Goal: Information Seeking & Learning: Learn about a topic

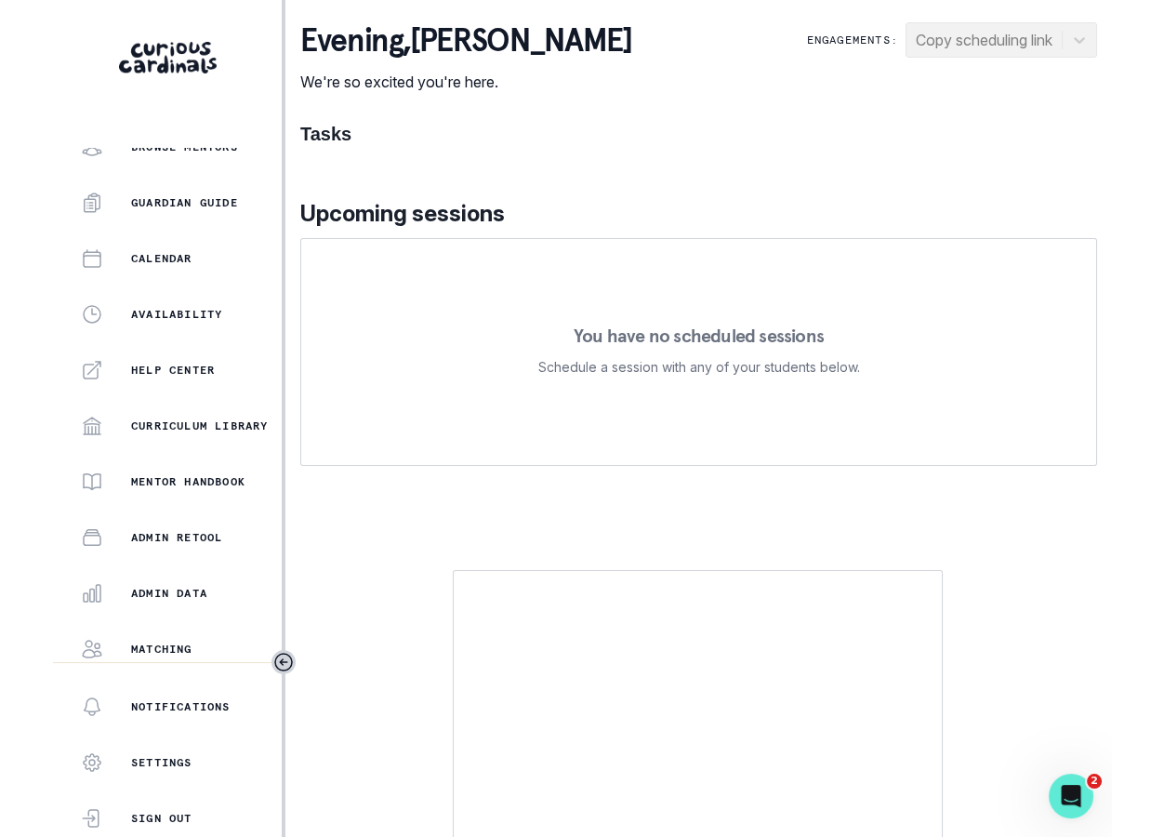
scroll to position [303, 0]
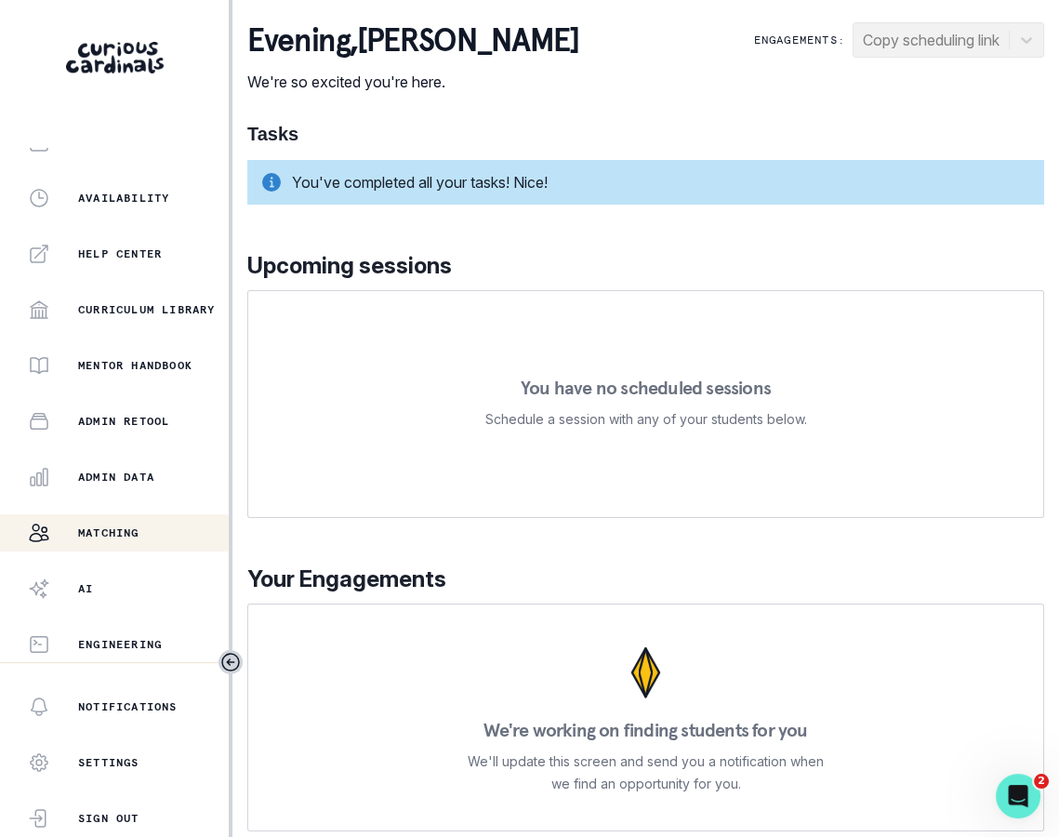
click at [166, 520] on button "Matching" at bounding box center [114, 532] width 229 height 37
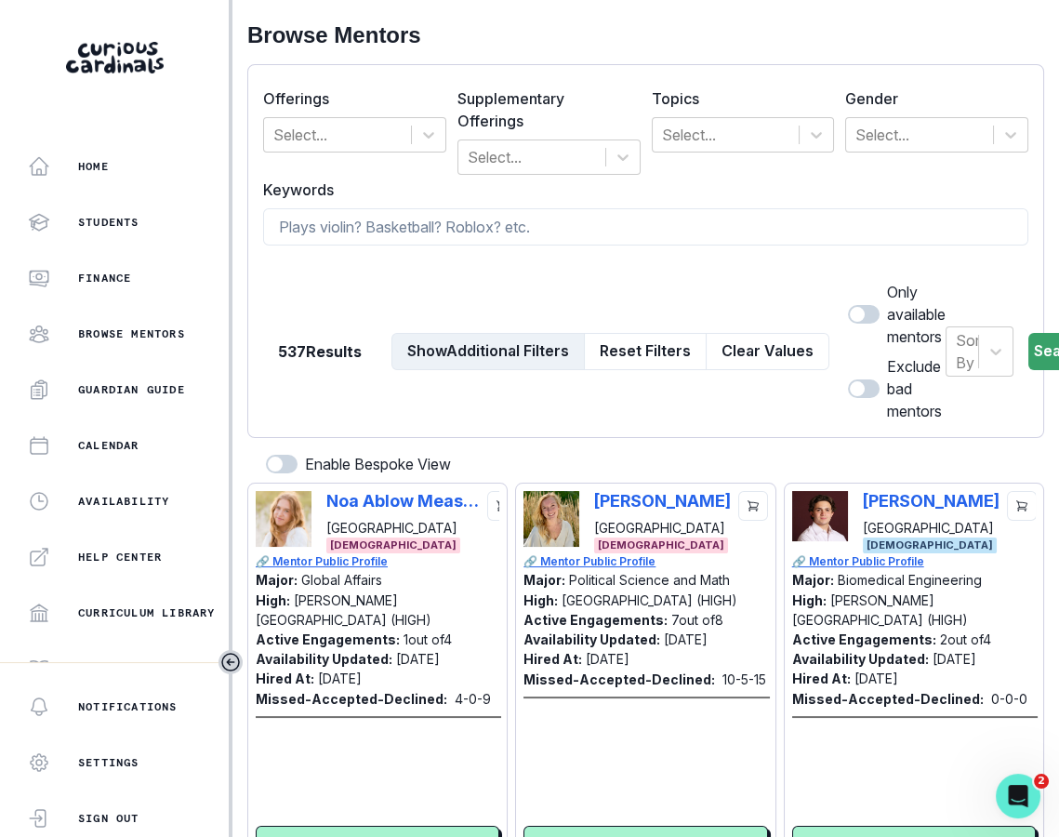
click at [438, 363] on button "Show Additional Filters" at bounding box center [487, 351] width 193 height 37
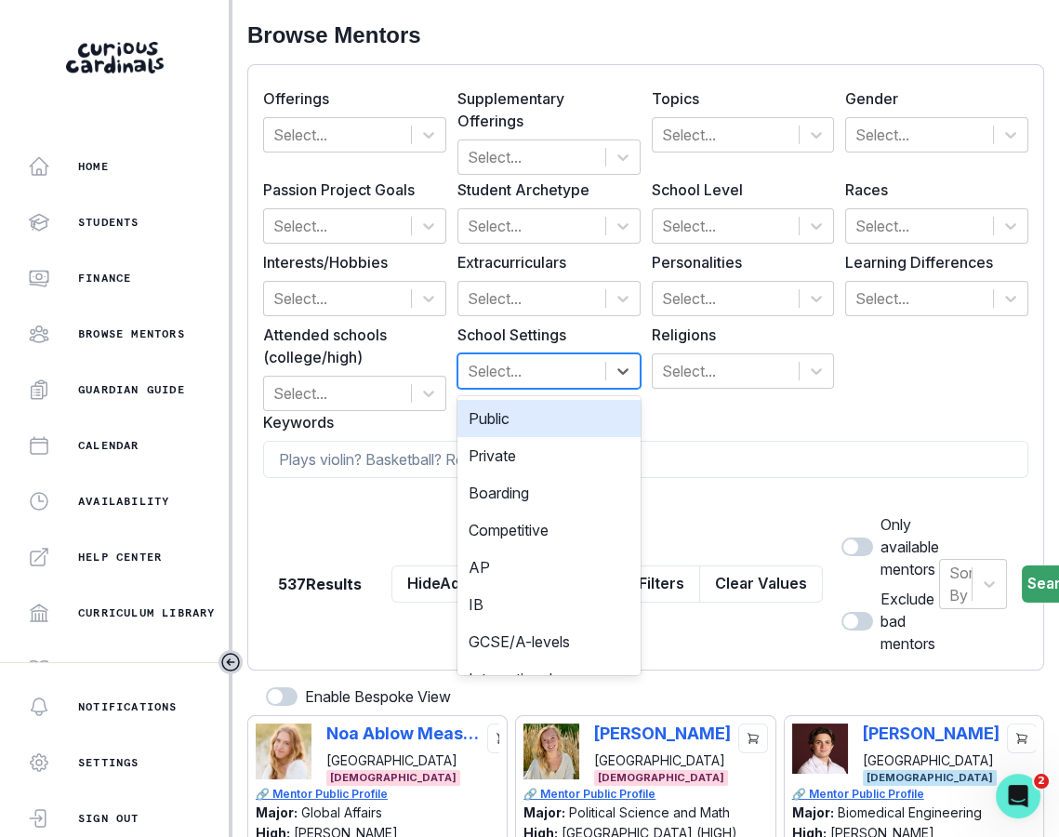
click at [543, 376] on div at bounding box center [532, 371] width 128 height 26
type input "ib"
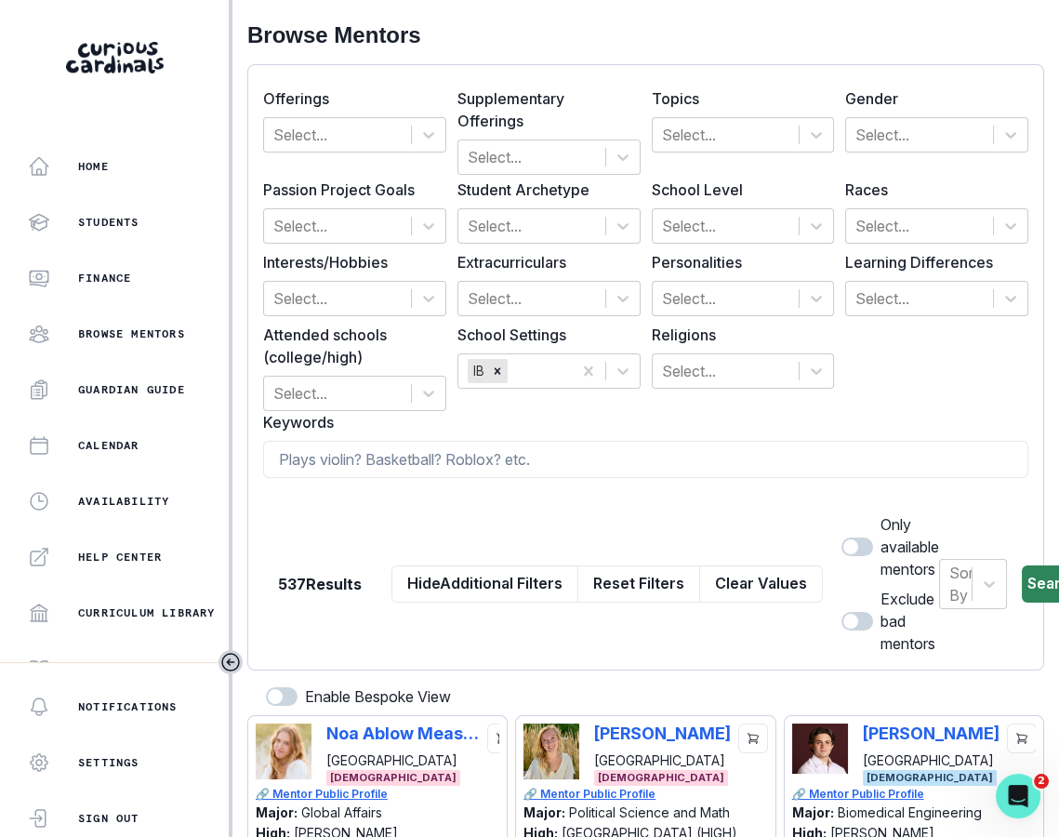
click at [1022, 578] on button "Search" at bounding box center [1053, 583] width 63 height 37
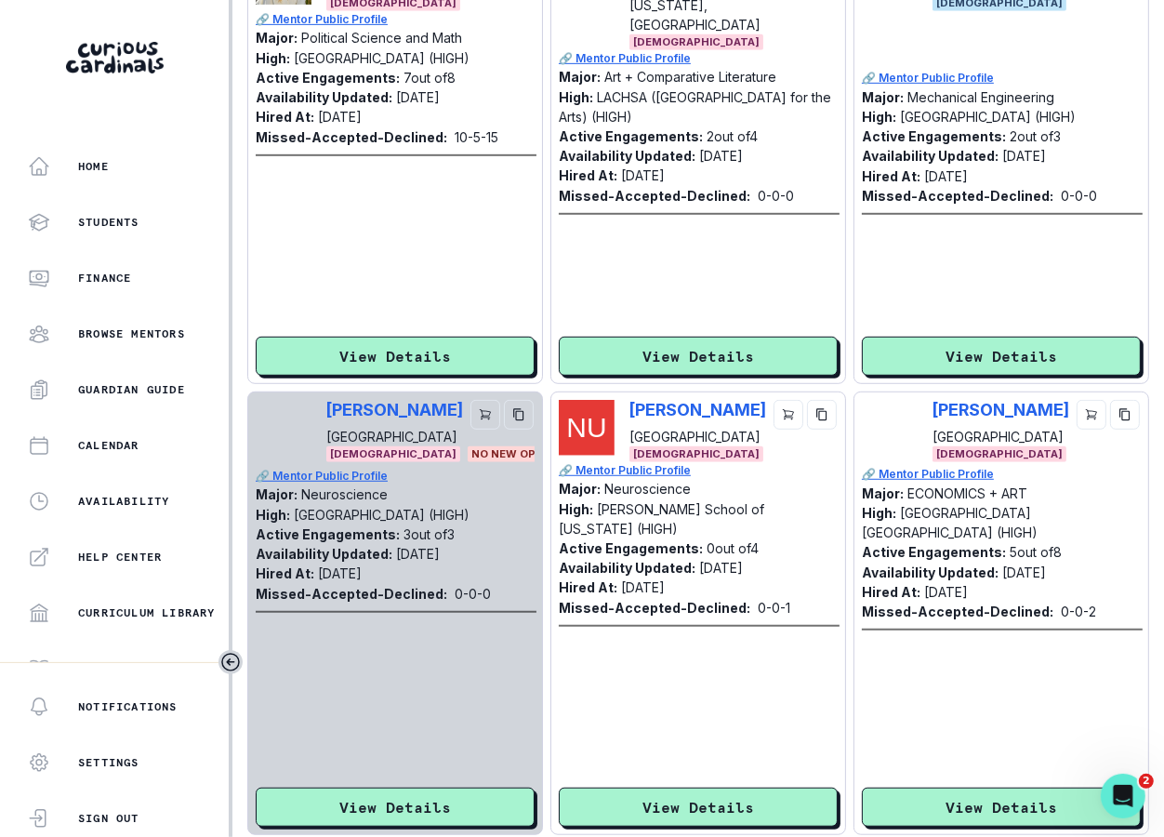
scroll to position [736, 0]
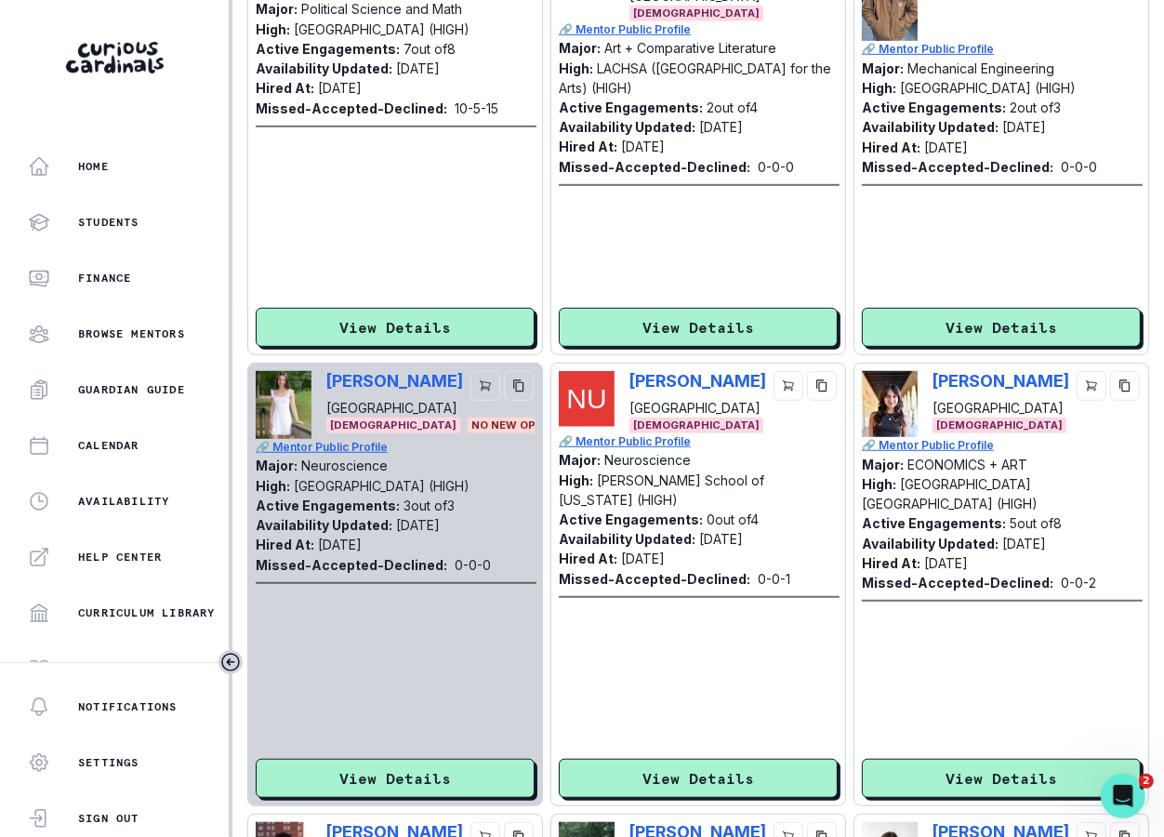
click at [617, 381] on div "[PERSON_NAME] [GEOGRAPHIC_DATA] [DEMOGRAPHIC_DATA]" at bounding box center [698, 402] width 279 height 62
click at [629, 387] on p "[PERSON_NAME]" at bounding box center [697, 381] width 137 height 20
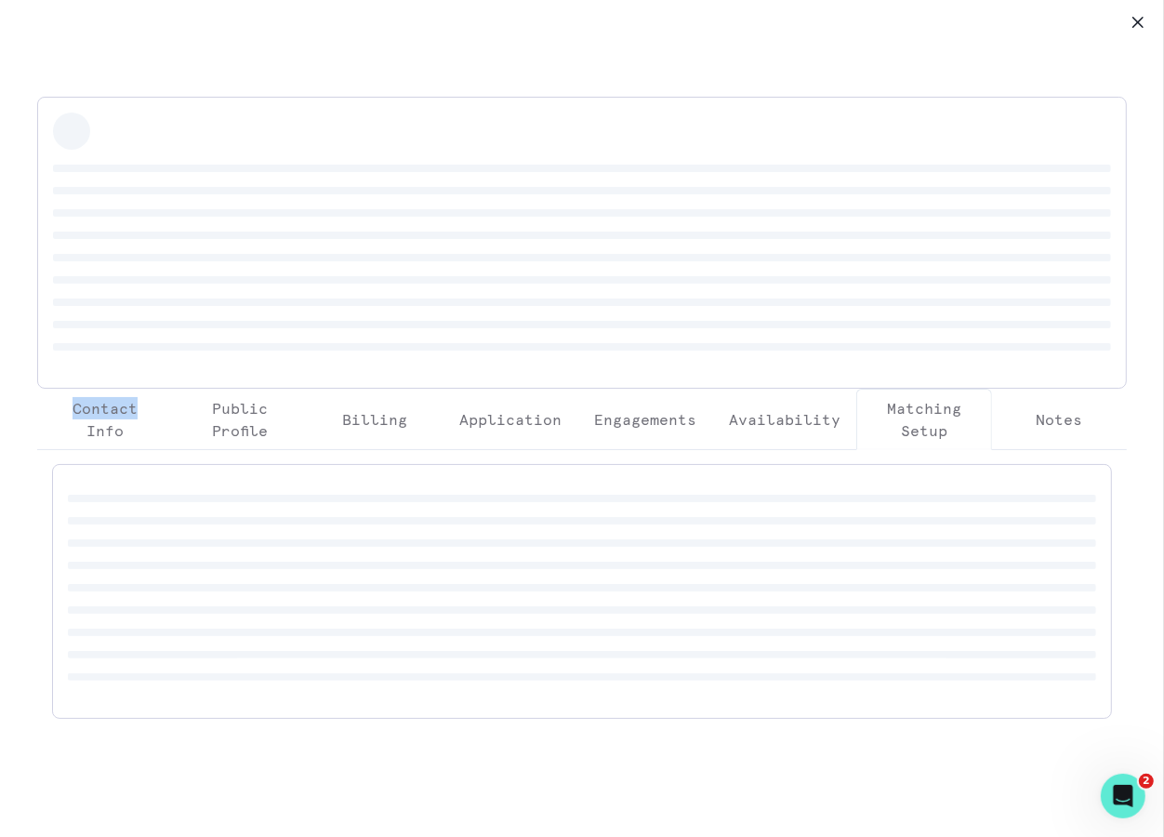
click at [628, 387] on div at bounding box center [582, 243] width 1090 height 292
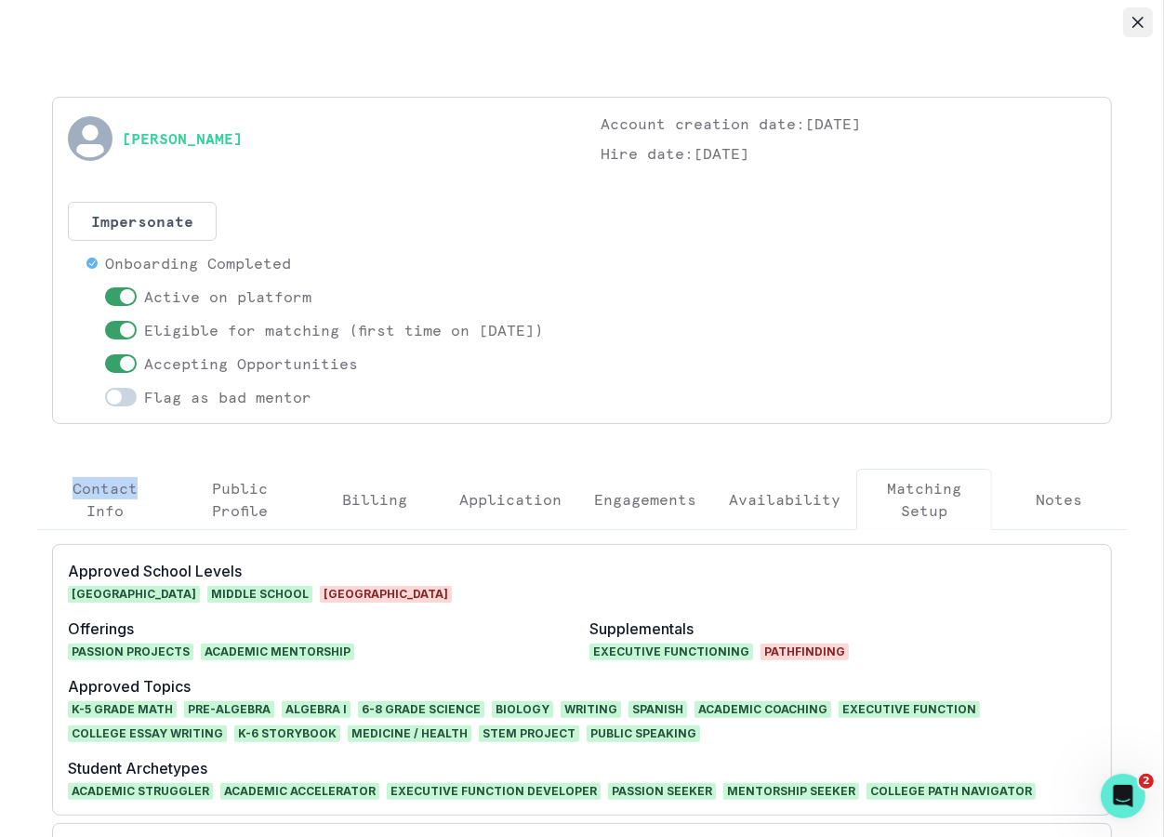
click at [1058, 25] on icon "Close" at bounding box center [1137, 22] width 11 height 11
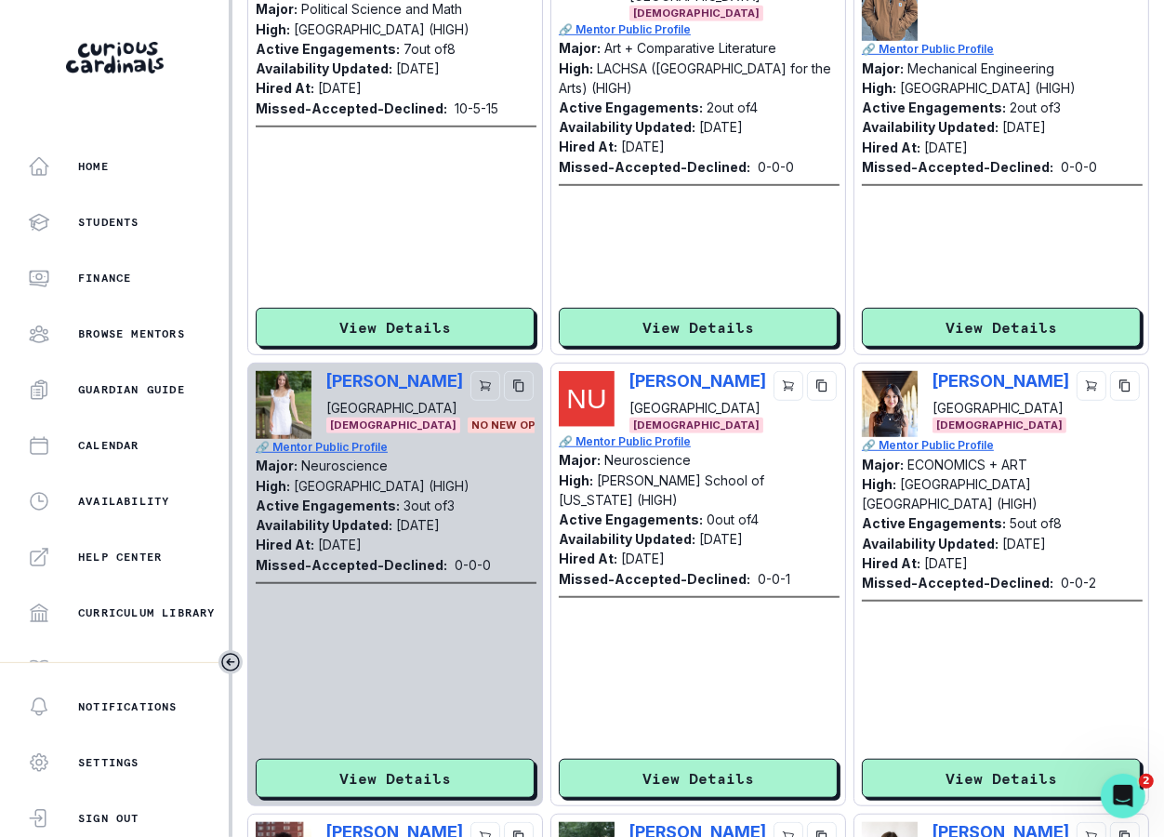
click at [627, 390] on div "[PERSON_NAME] [GEOGRAPHIC_DATA] [DEMOGRAPHIC_DATA]" at bounding box center [698, 402] width 279 height 62
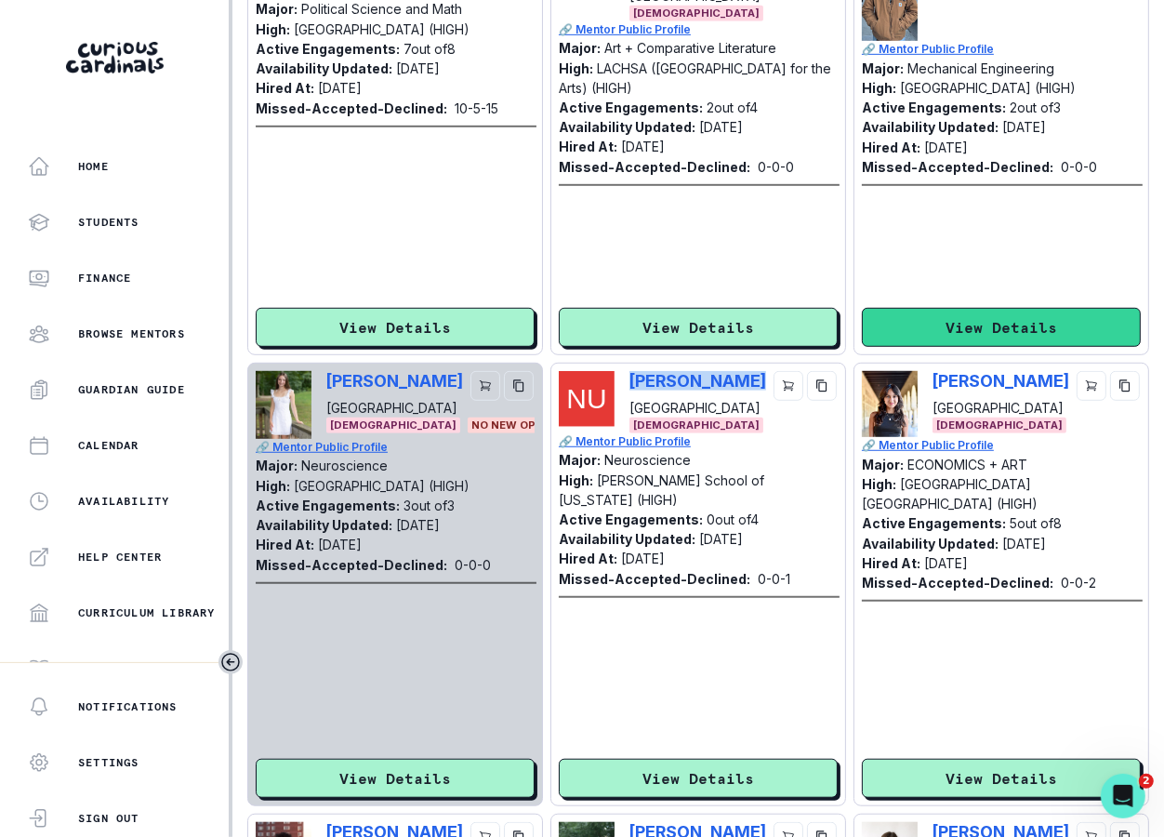
copy p "[PERSON_NAME]"
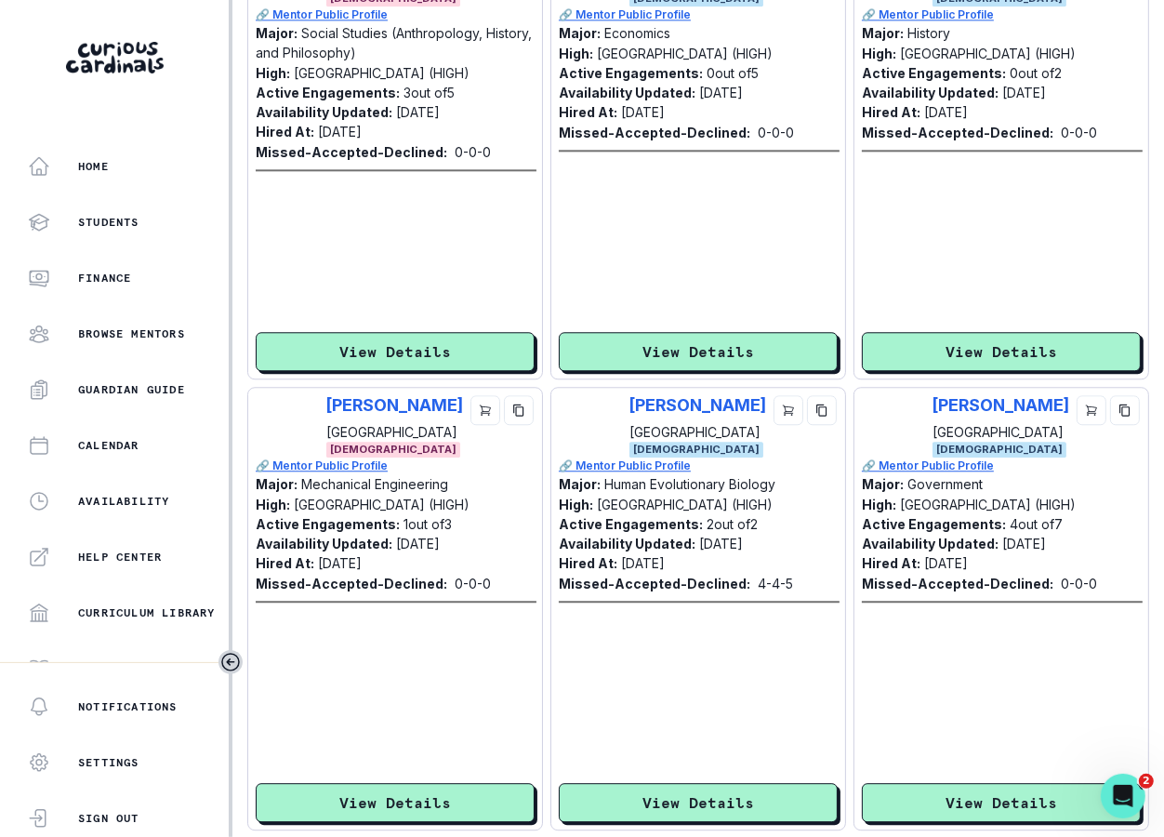
scroll to position [3621, 0]
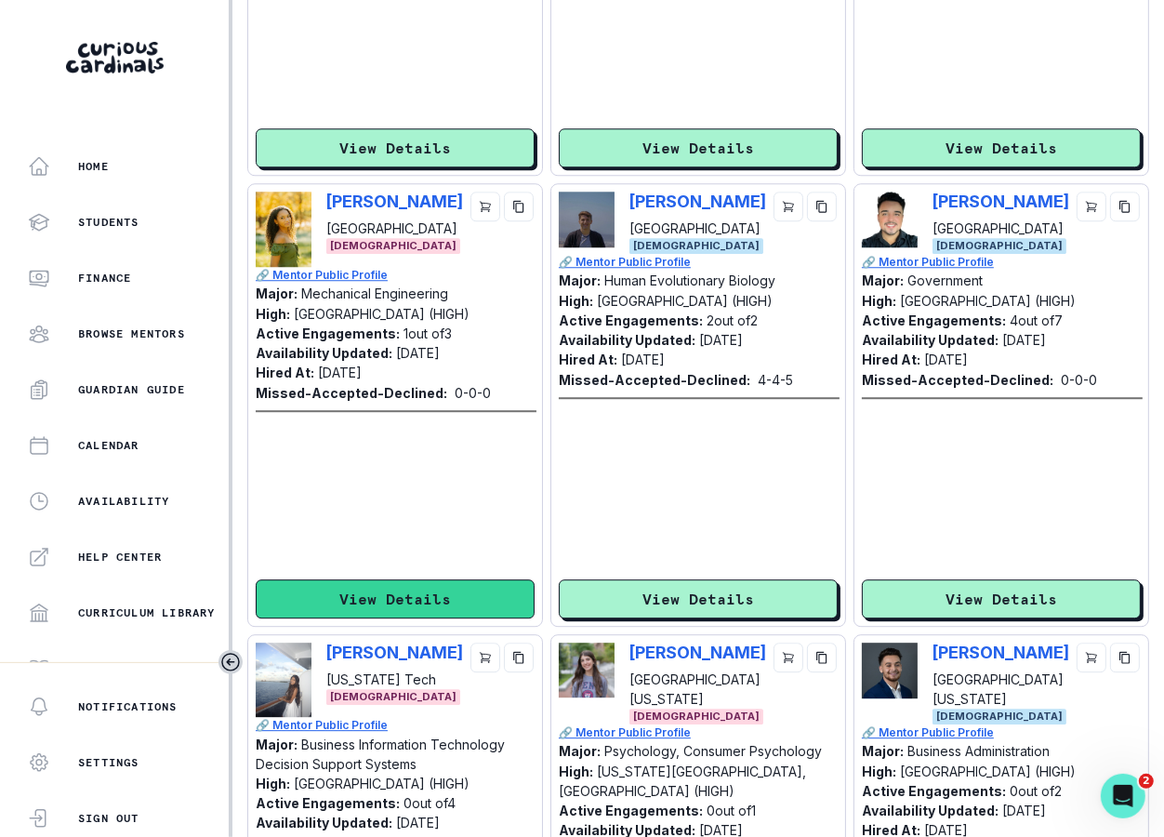
click at [461, 593] on button "View Details" at bounding box center [395, 598] width 279 height 39
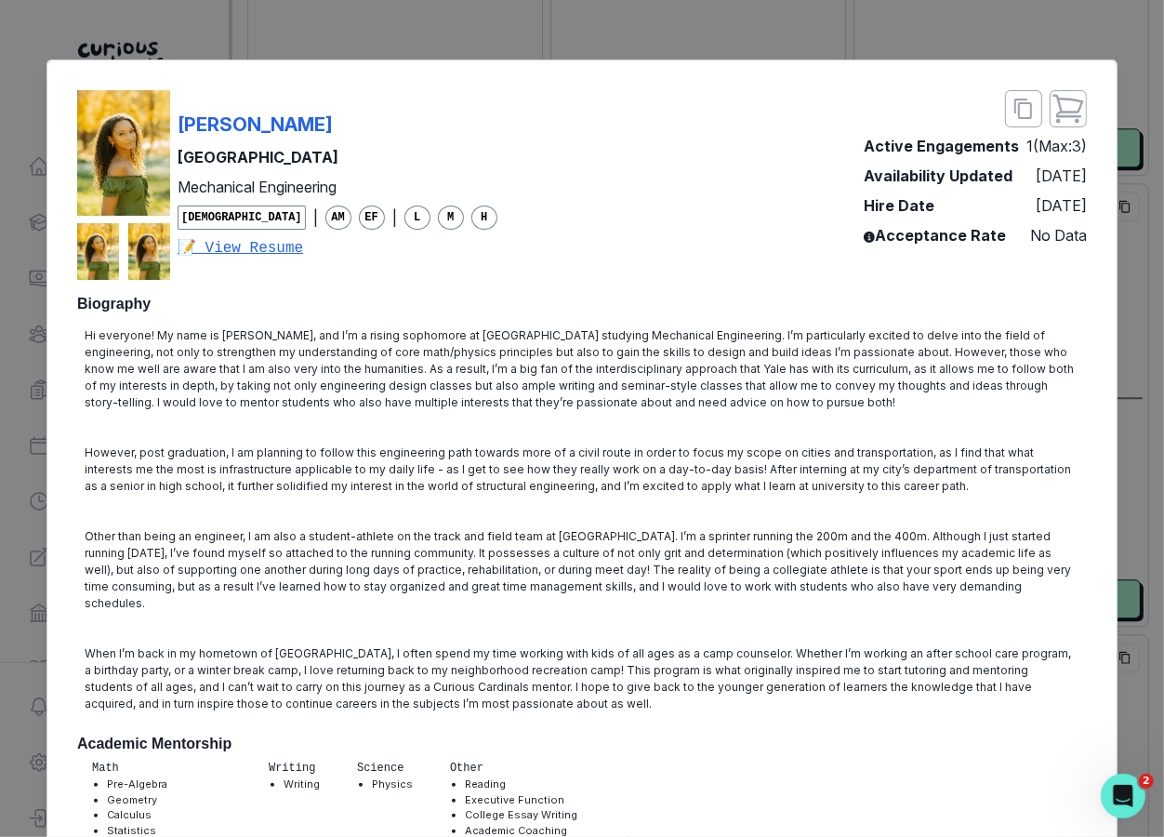
click at [176, 123] on div "[PERSON_NAME] Yale University Mechanical Engineering [DEMOGRAPHIC_DATA] | AM EF…" at bounding box center [287, 185] width 420 height 190
copy p "[PERSON_NAME]"
click at [251, 11] on div "[PERSON_NAME] [GEOGRAPHIC_DATA] Mechanical Engineering [DEMOGRAPHIC_DATA] | AM …" at bounding box center [582, 418] width 1164 height 837
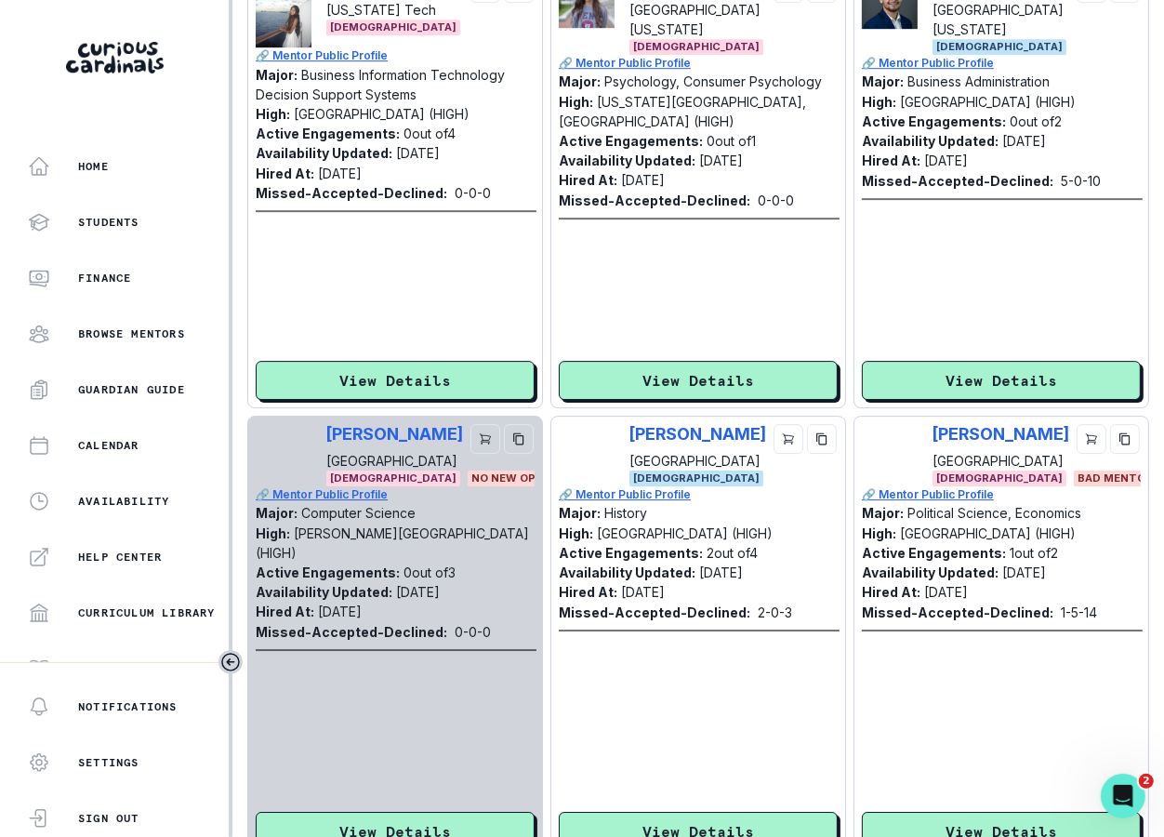
scroll to position [4379, 0]
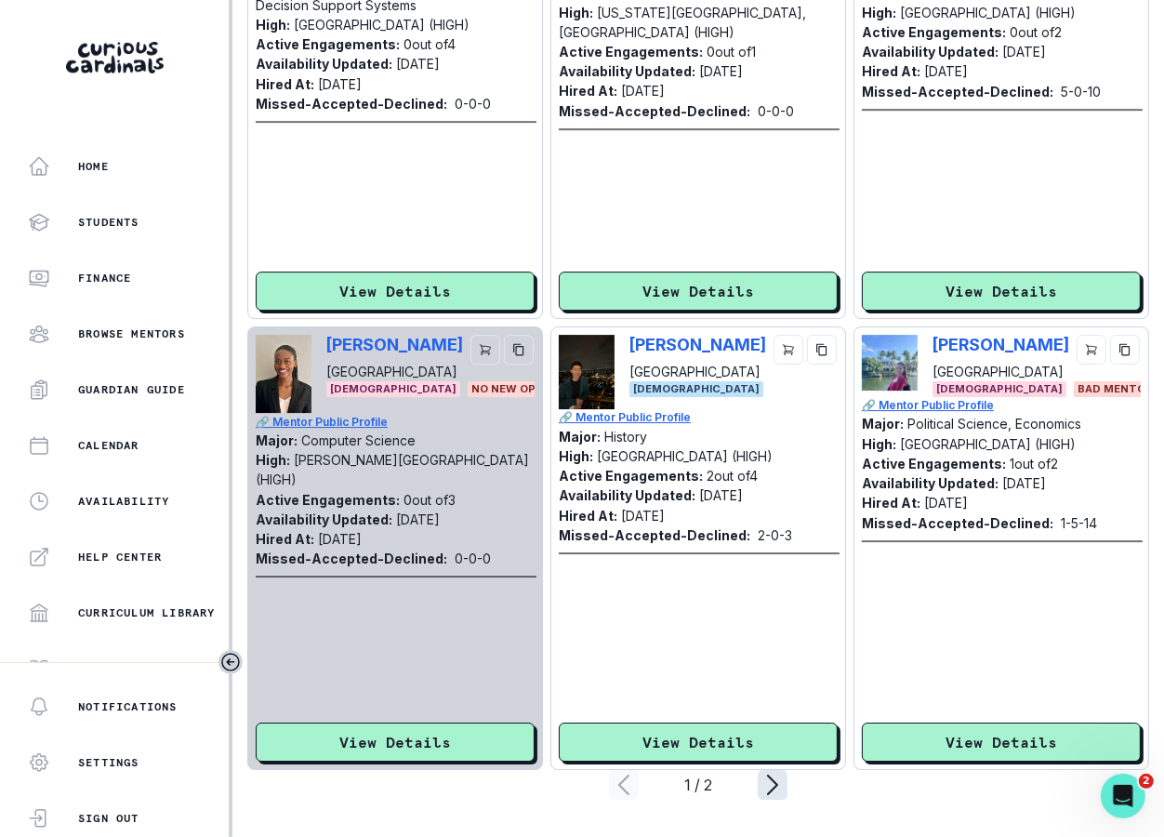
click at [772, 779] on icon "page right" at bounding box center [772, 784] width 9 height 19
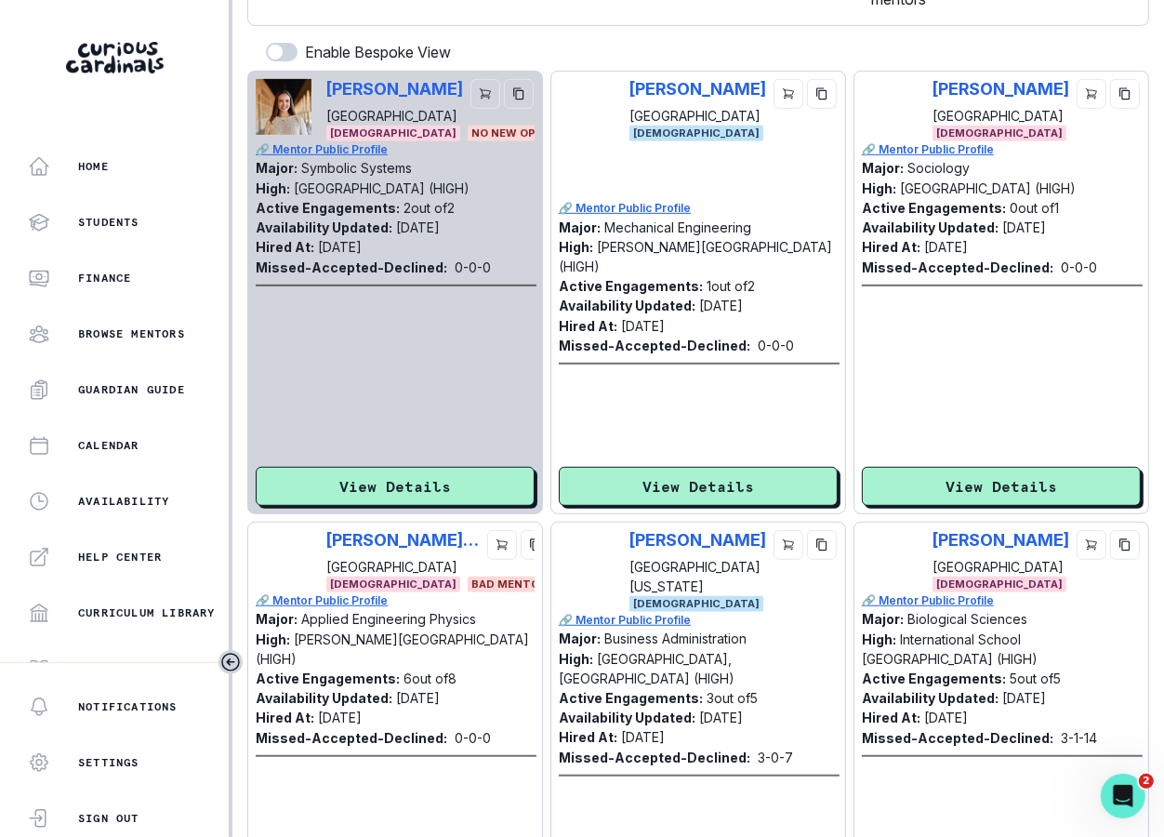
scroll to position [568, 0]
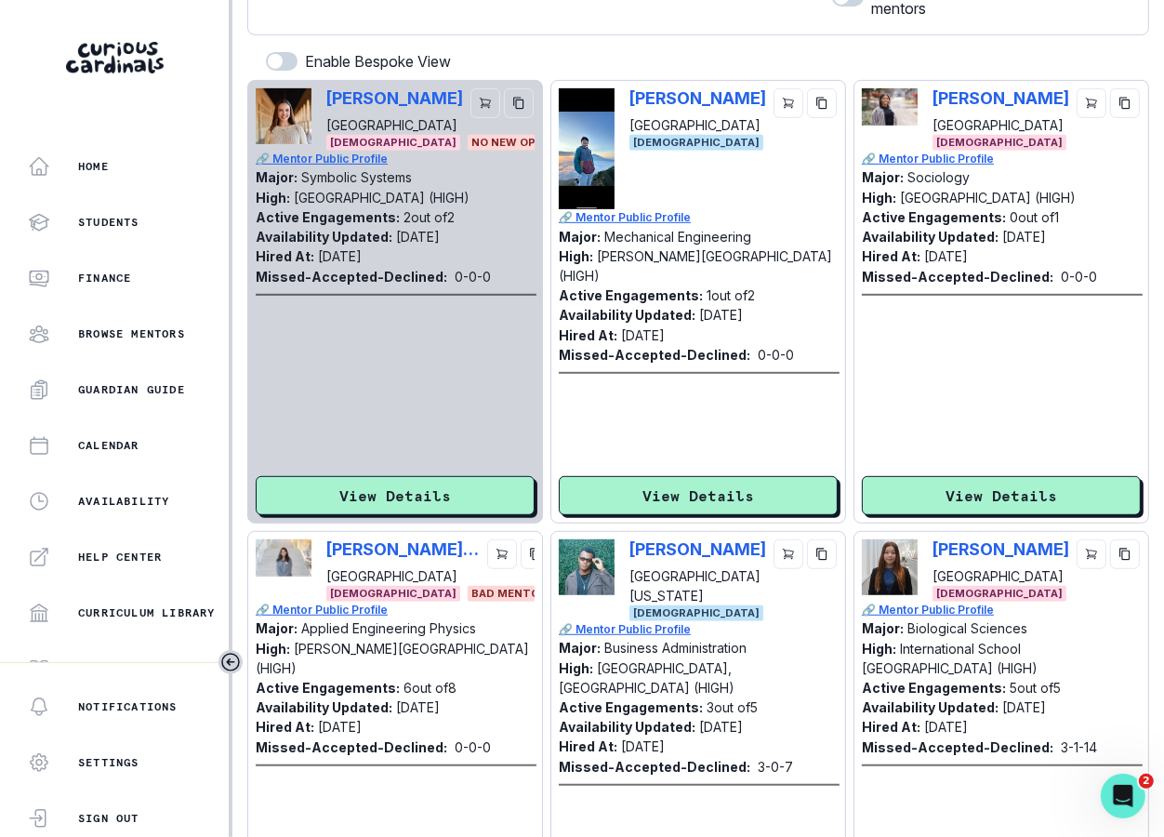
click at [926, 553] on div "[PERSON_NAME]-[PERSON_NAME][GEOGRAPHIC_DATA] [DEMOGRAPHIC_DATA]" at bounding box center [1001, 570] width 279 height 62
copy p "[PERSON_NAME]"
click at [965, 543] on p "[PERSON_NAME]" at bounding box center [1000, 549] width 137 height 20
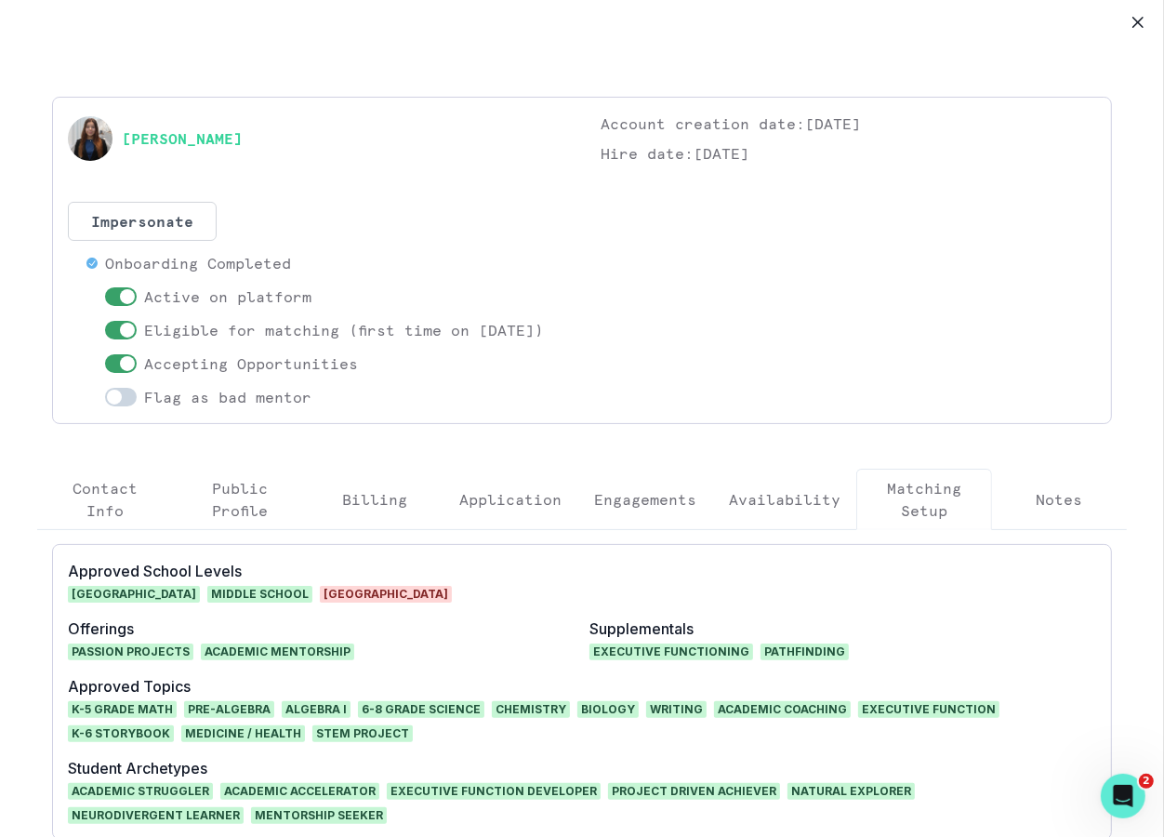
click at [663, 502] on button "Engagements" at bounding box center [645, 499] width 135 height 61
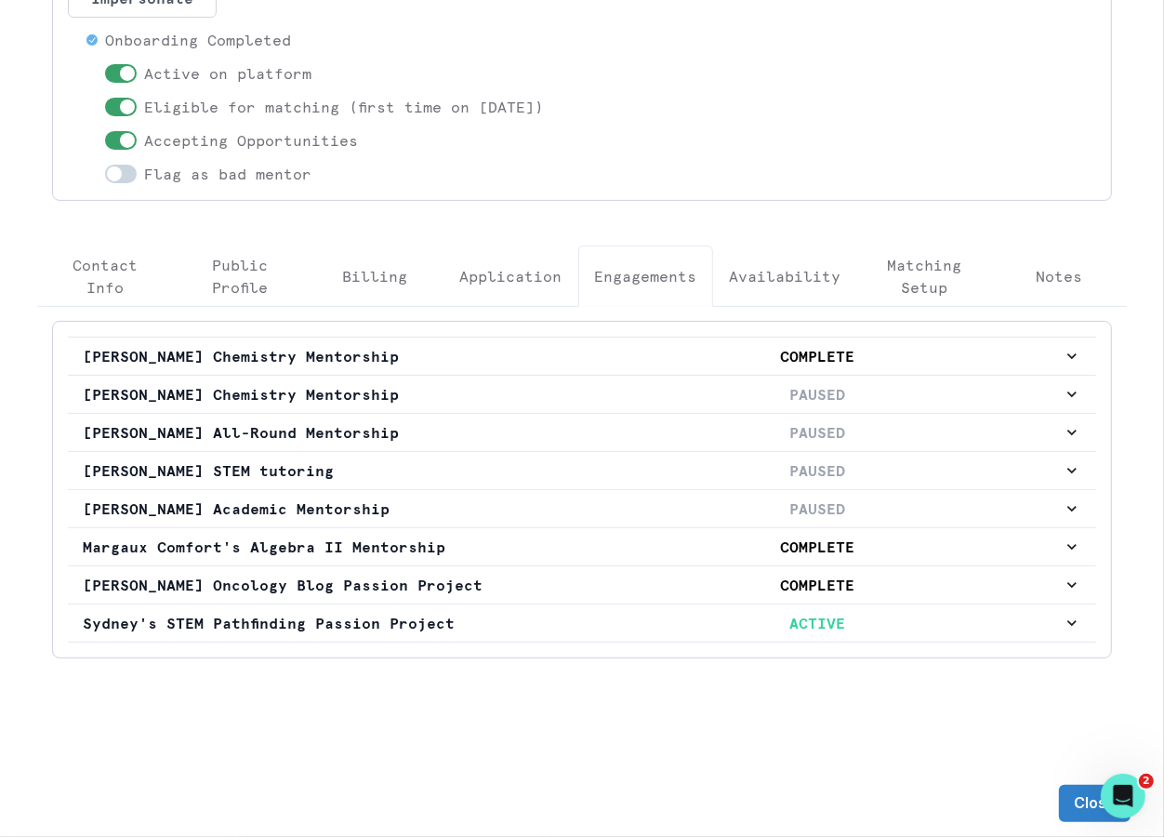
scroll to position [0, 0]
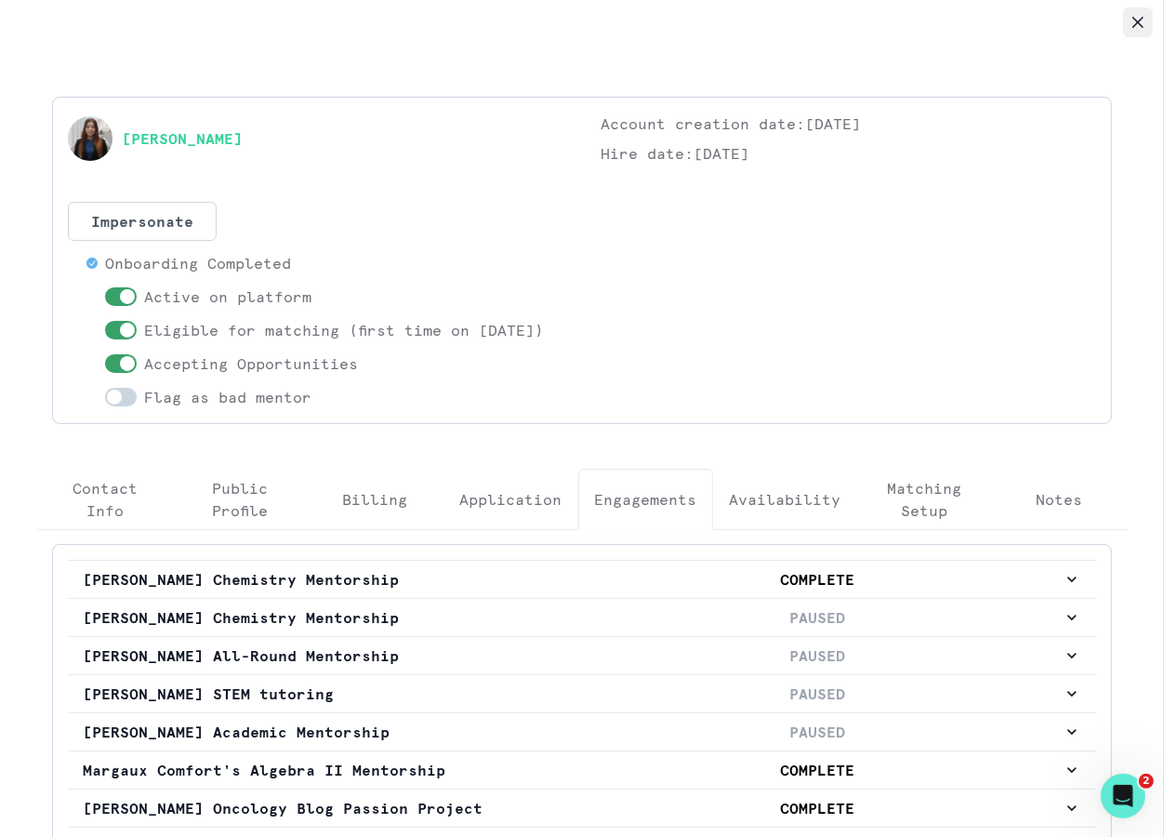
click at [1058, 30] on button "Close" at bounding box center [1138, 22] width 30 height 30
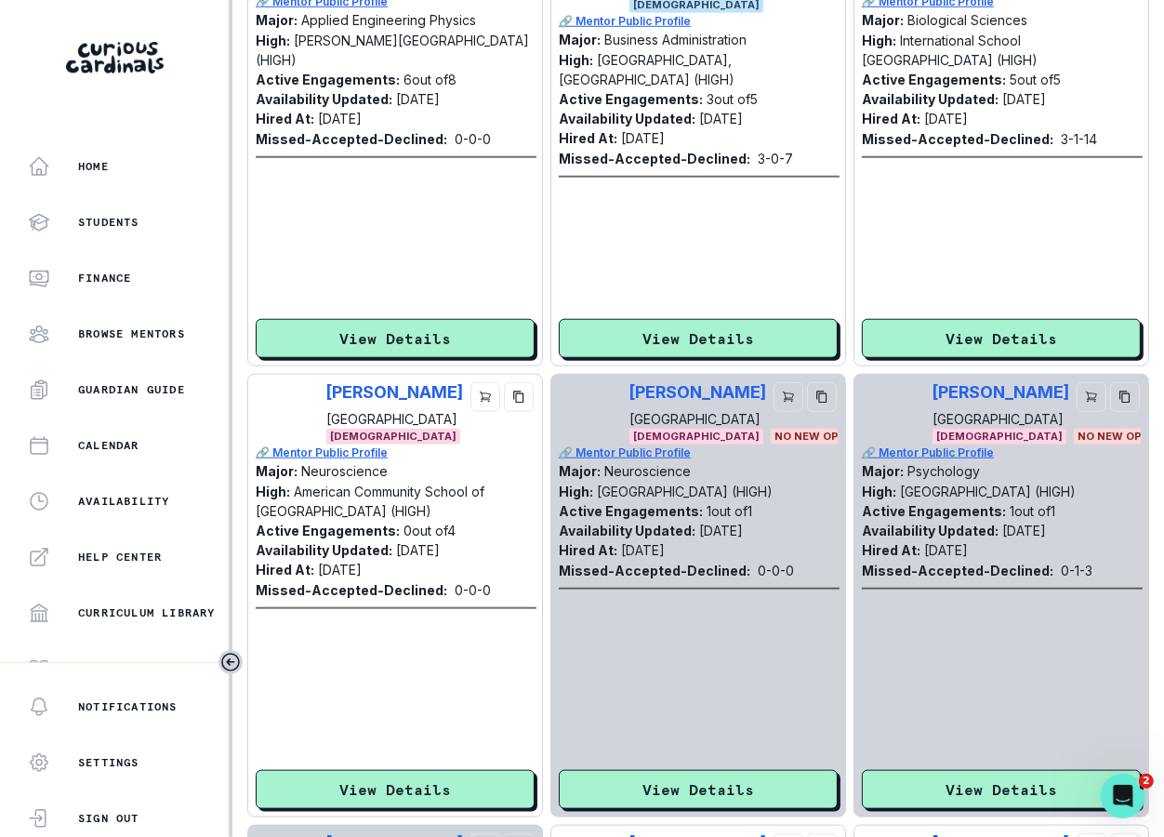
scroll to position [2124, 0]
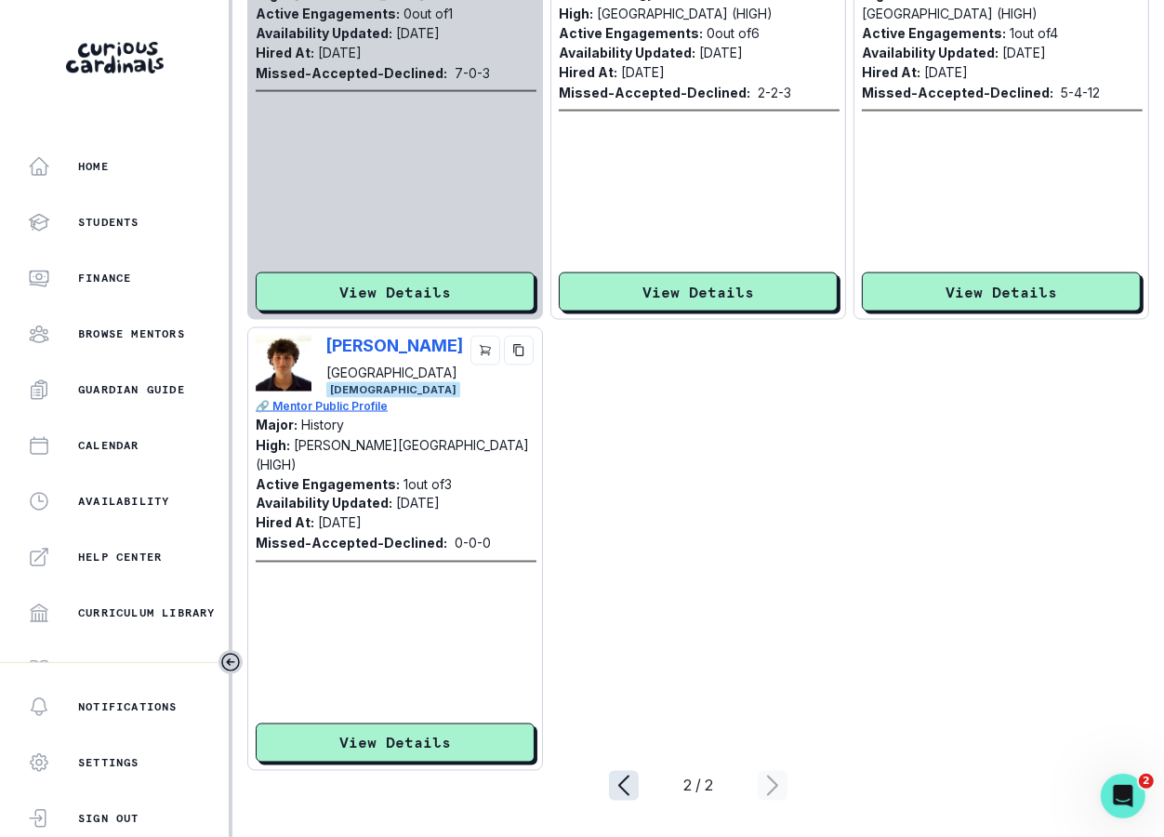
click at [619, 793] on icon "page left" at bounding box center [624, 786] width 30 height 30
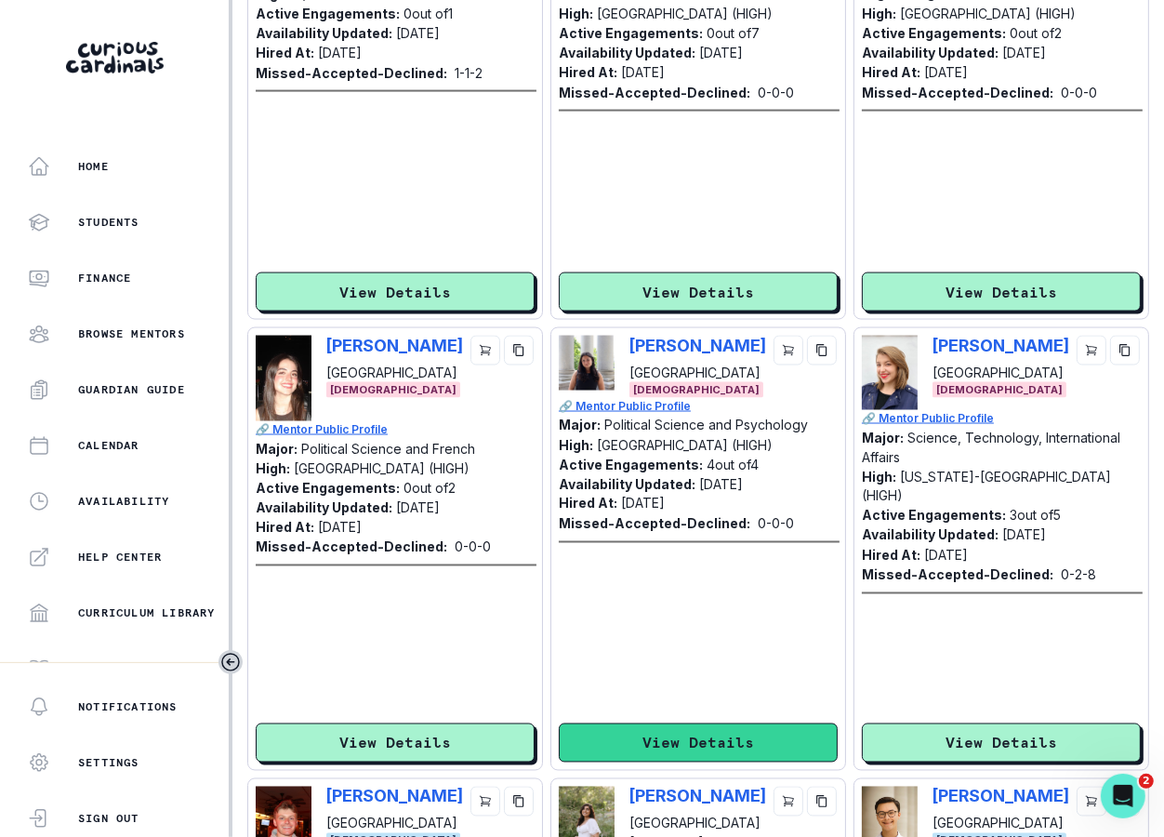
click at [701, 729] on button "View Details" at bounding box center [698, 742] width 279 height 39
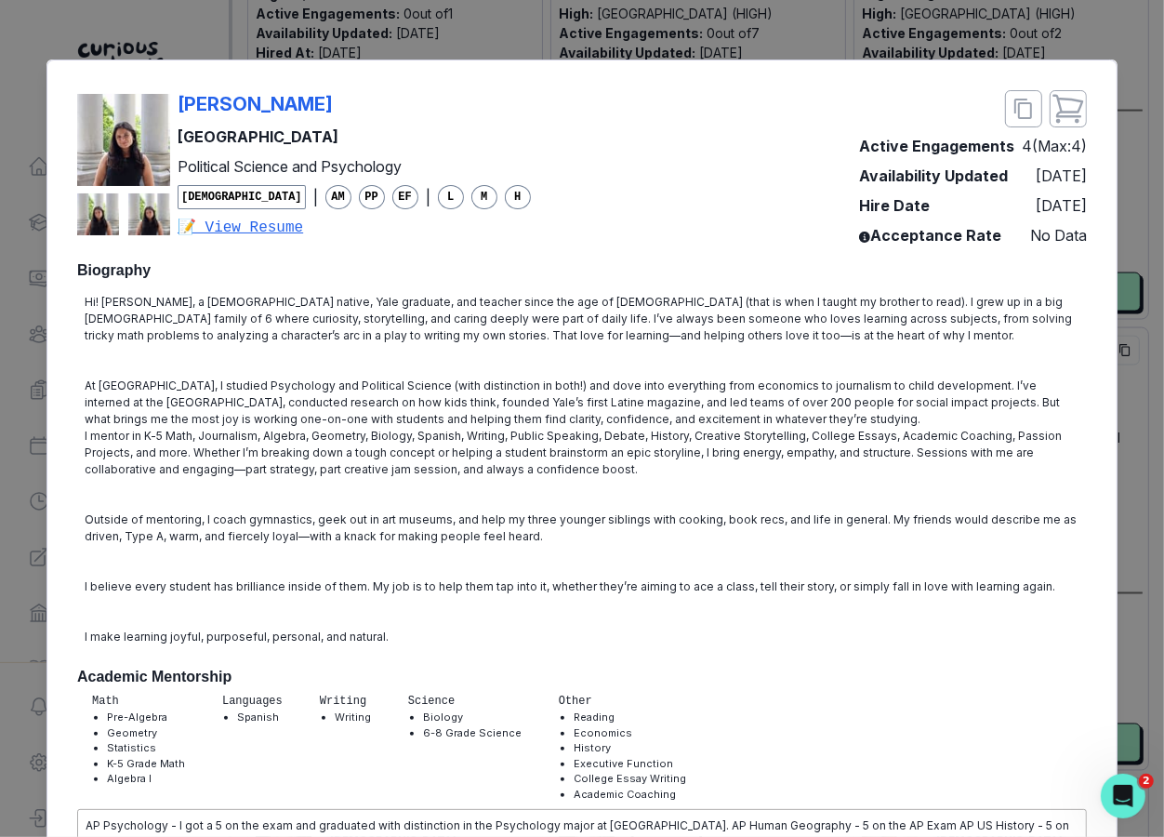
click at [269, 117] on div "[PERSON_NAME] Yale University Political Science and Psychology [DEMOGRAPHIC_DAT…" at bounding box center [354, 164] width 353 height 149
click at [260, 106] on p "[PERSON_NAME]" at bounding box center [255, 104] width 155 height 28
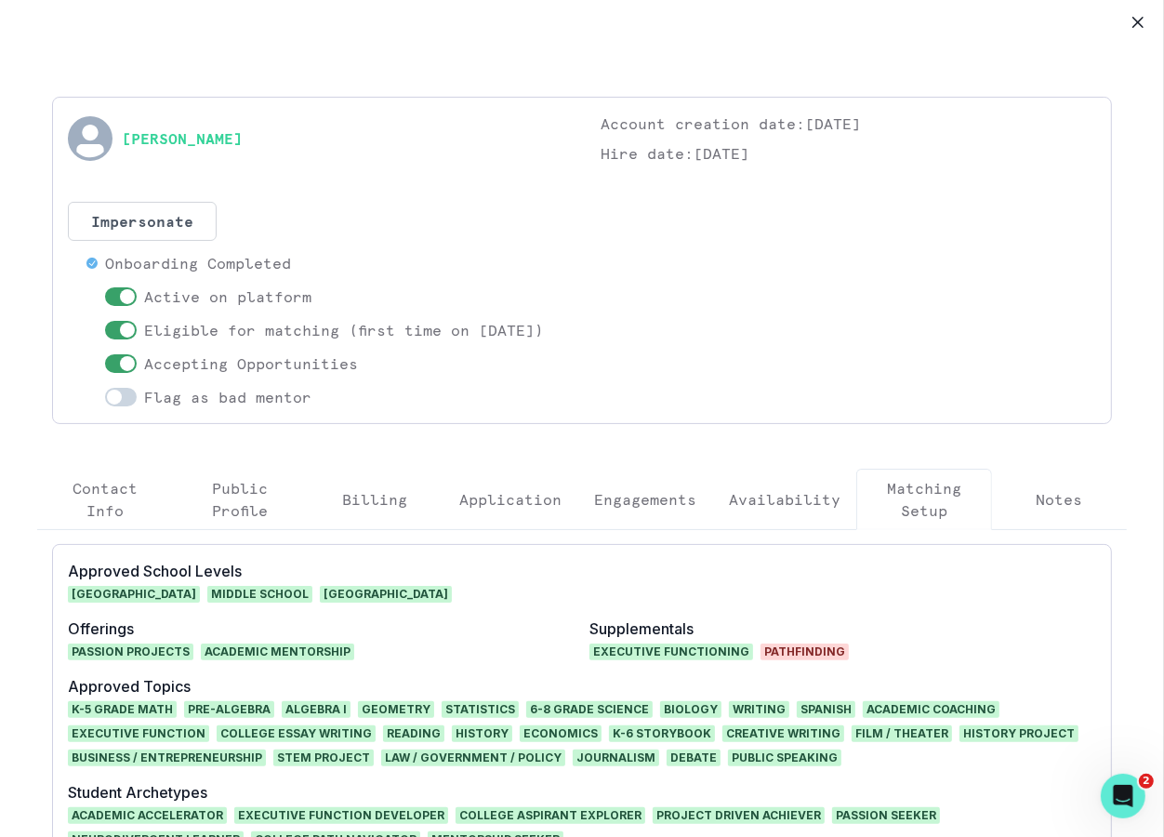
click at [680, 408] on div "[PERSON_NAME] Account creation date: [DATE] Hire date: [DATE] Impersonate Confi…" at bounding box center [582, 260] width 1028 height 296
click at [680, 510] on p "Engagements" at bounding box center [645, 499] width 102 height 22
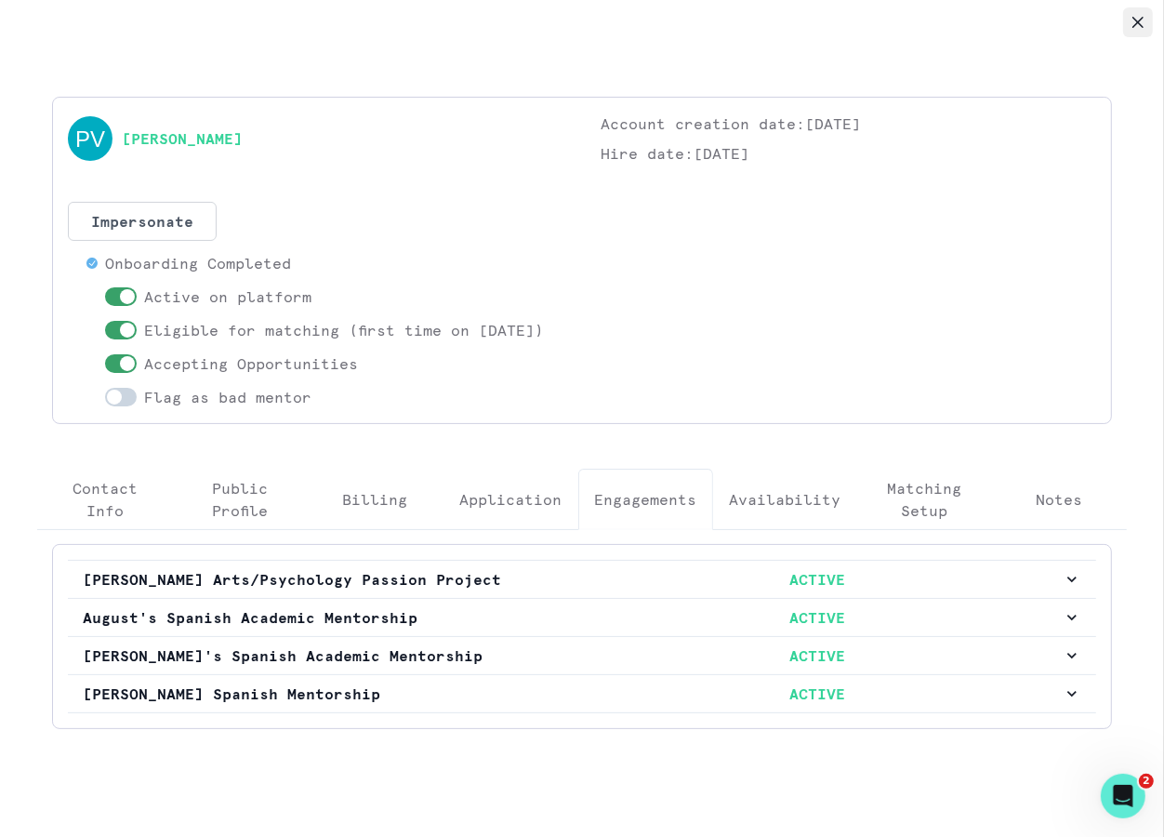
click at [1058, 12] on button "Close" at bounding box center [1138, 22] width 30 height 30
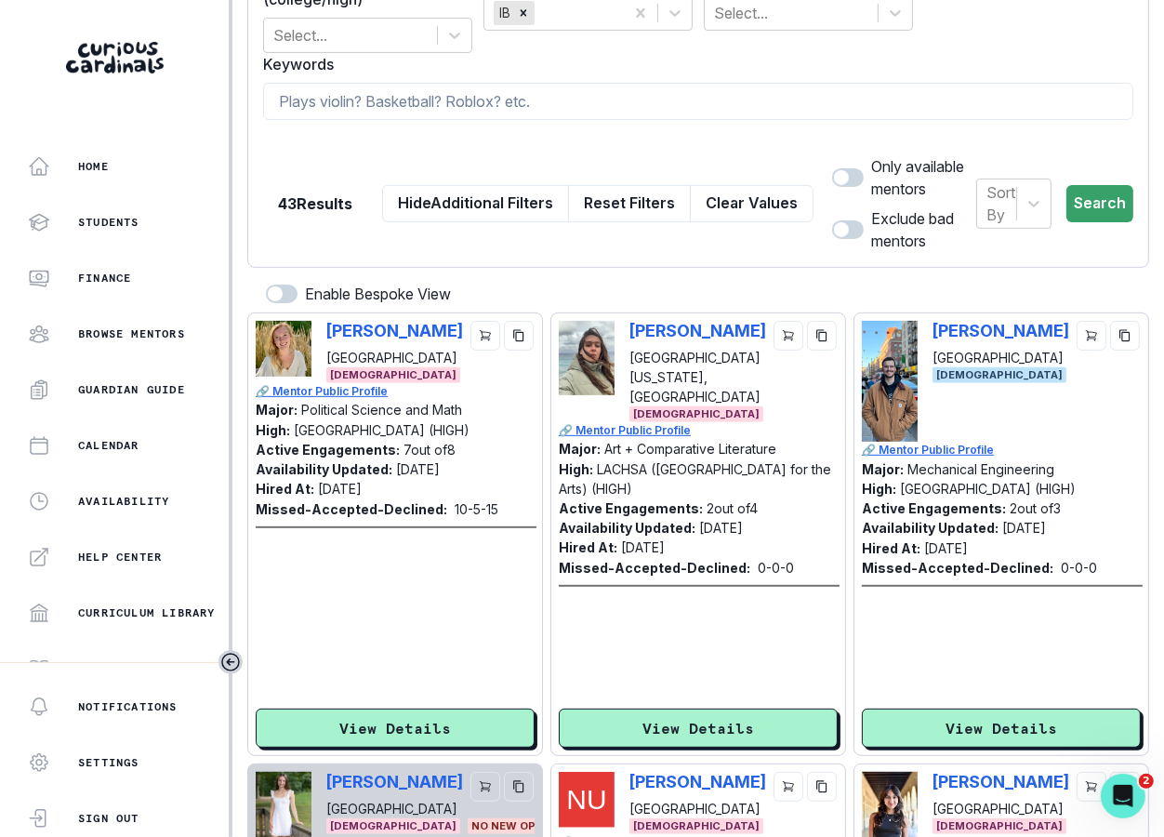
scroll to position [0, 0]
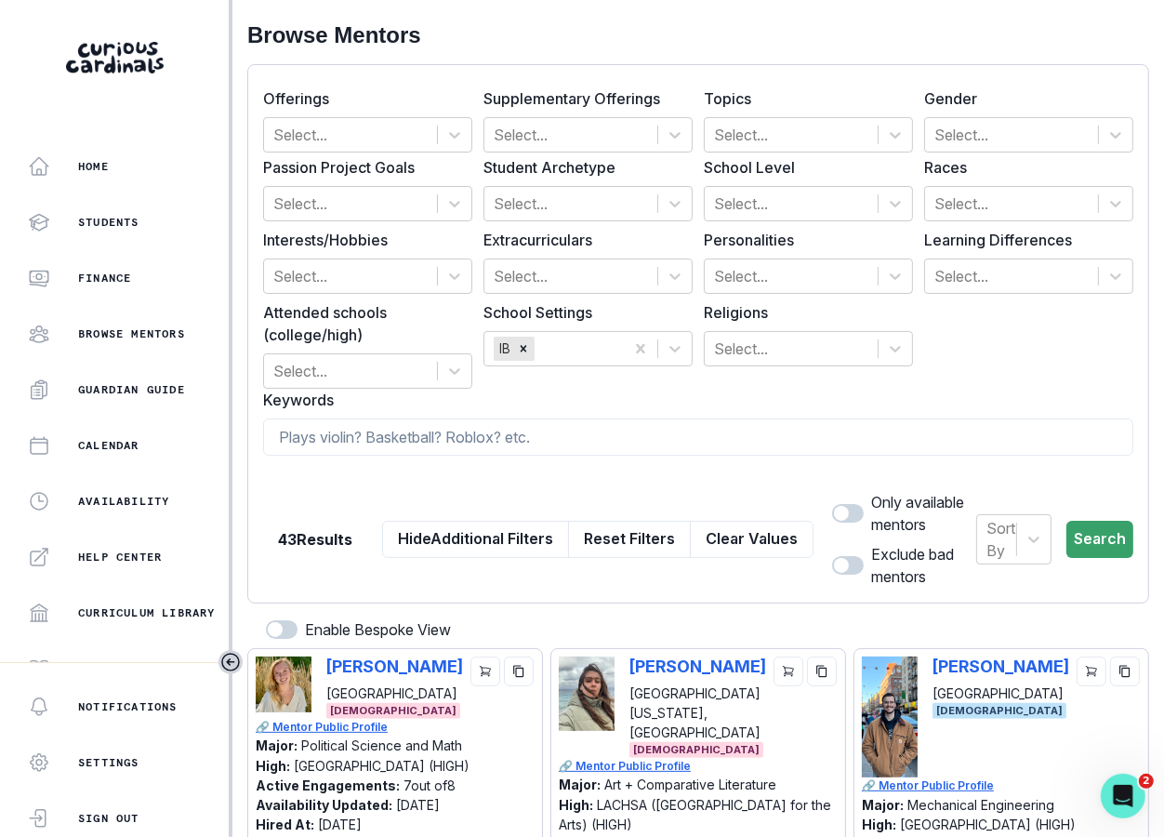
click at [751, 512] on div "43 Results Hide Additional Filters Reset Filters Clear Values" at bounding box center [538, 539] width 550 height 97
click at [751, 522] on button "Clear Values" at bounding box center [752, 539] width 124 height 37
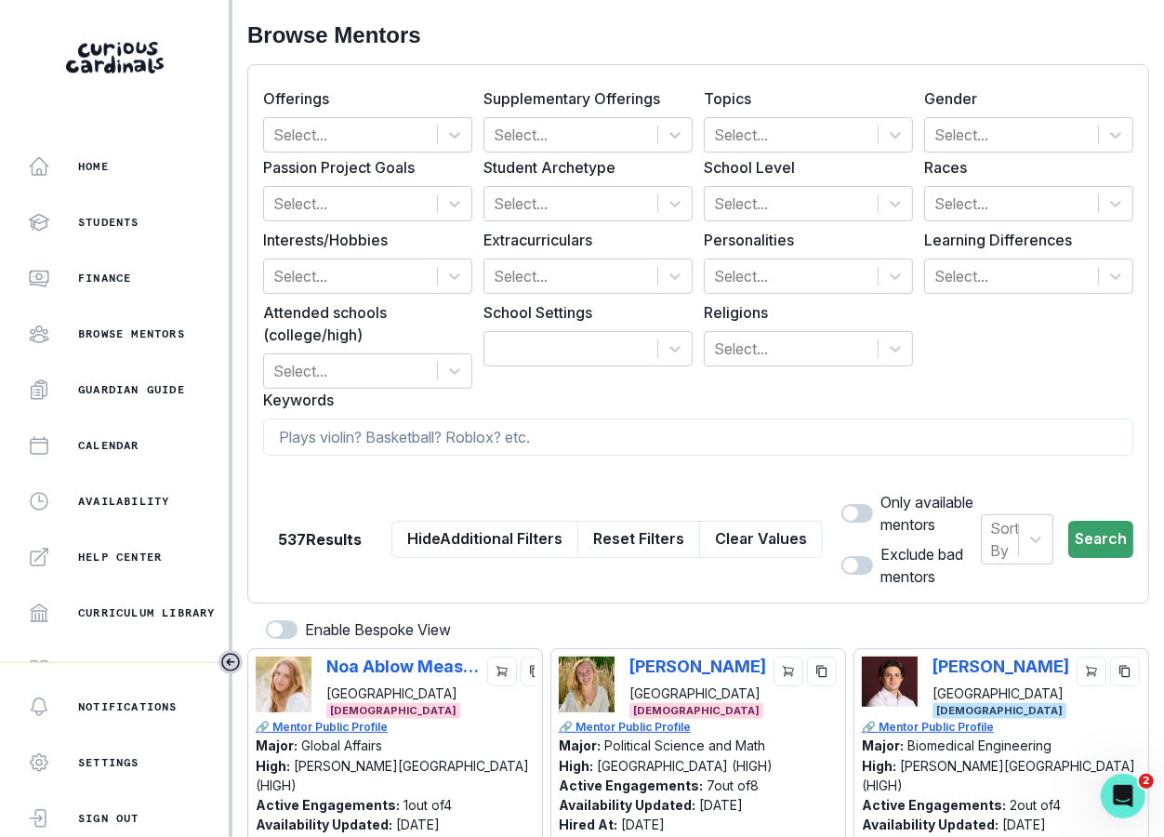
click at [751, 407] on label "Keywords" at bounding box center [692, 400] width 859 height 22
click at [751, 425] on input at bounding box center [698, 436] width 870 height 37
type input "bianca"
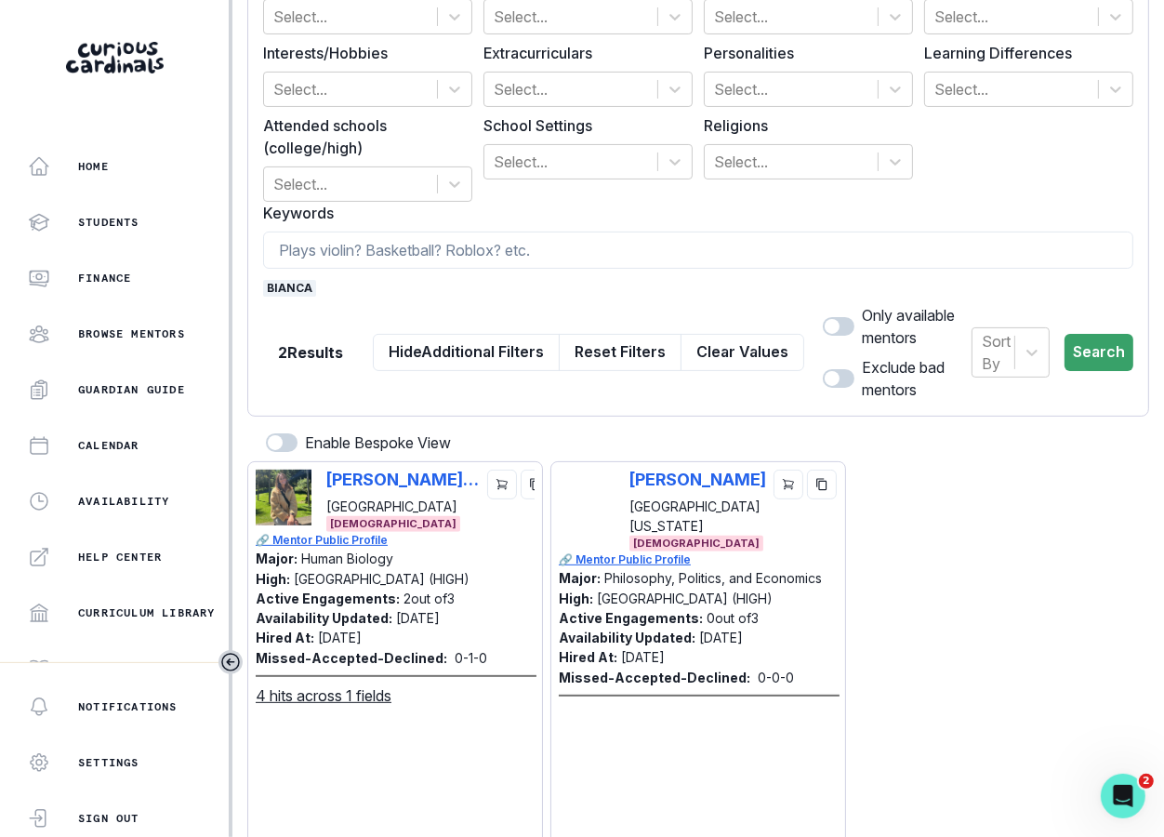
scroll to position [188, 0]
click at [760, 348] on button "Clear Values" at bounding box center [742, 351] width 124 height 37
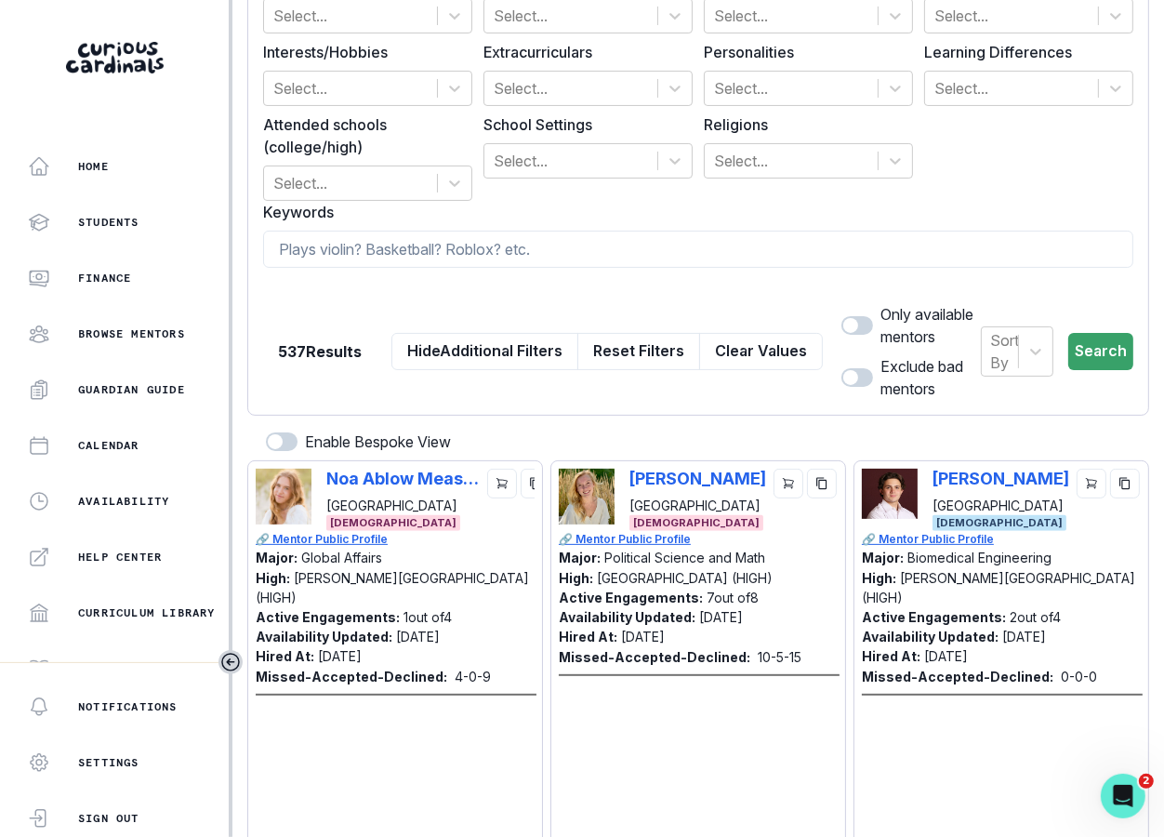
click at [617, 268] on form "Offerings Select... Supplementary Offerings Select... Topics Select... Gender S…" at bounding box center [698, 146] width 870 height 508
click at [623, 249] on input at bounding box center [698, 249] width 870 height 37
type input "volleyball"
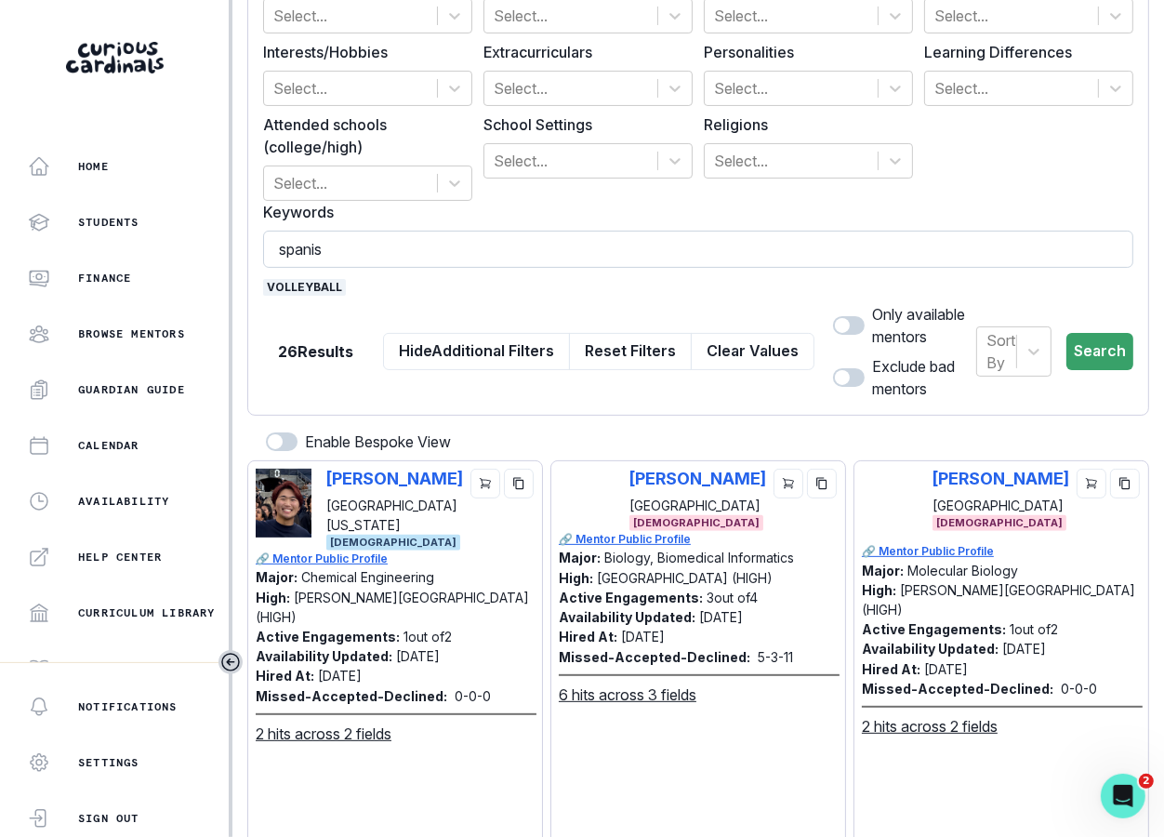
type input "spanish"
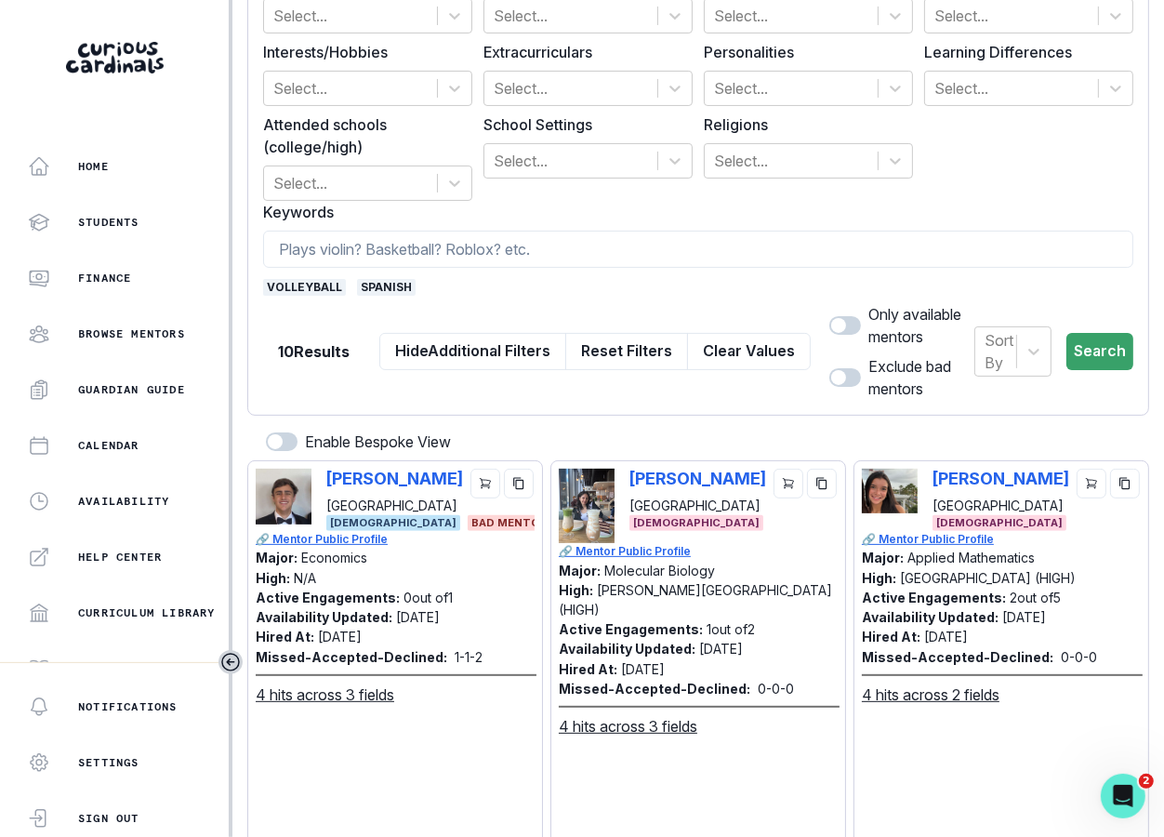
scroll to position [410, 0]
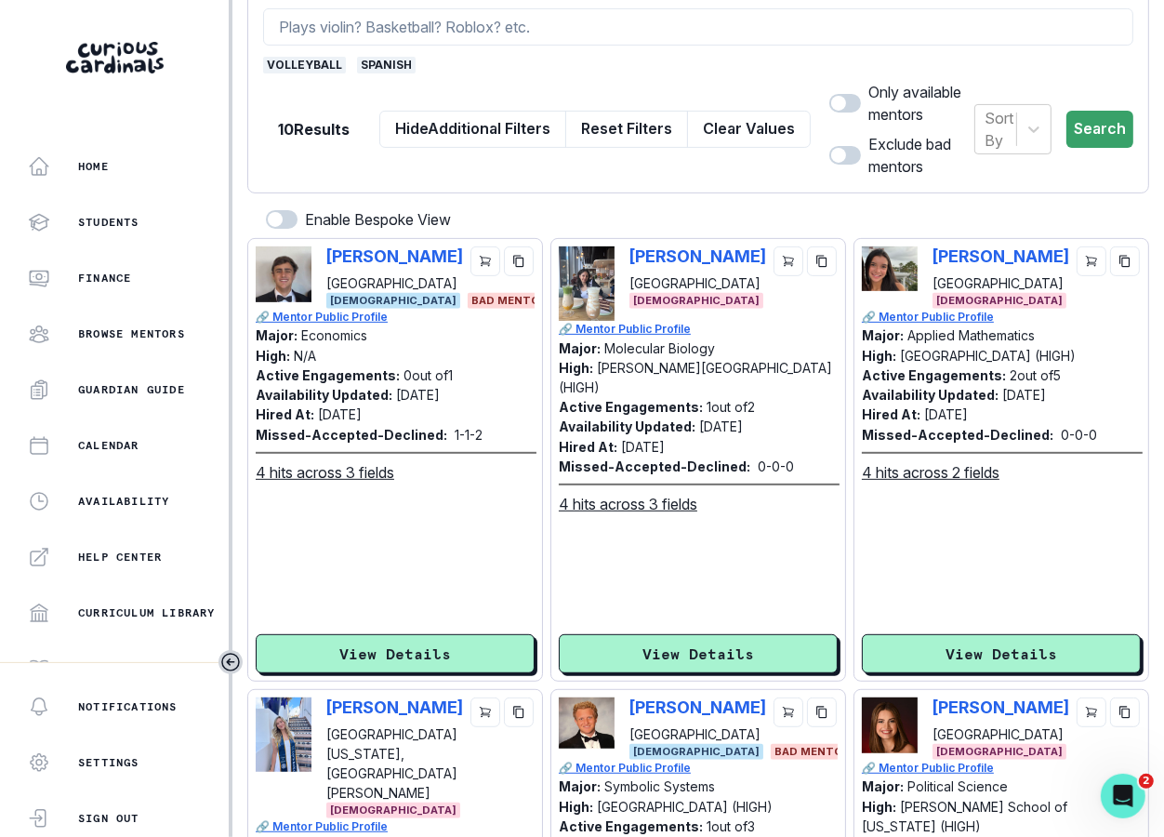
click at [942, 298] on span "[DEMOGRAPHIC_DATA]" at bounding box center [999, 301] width 134 height 16
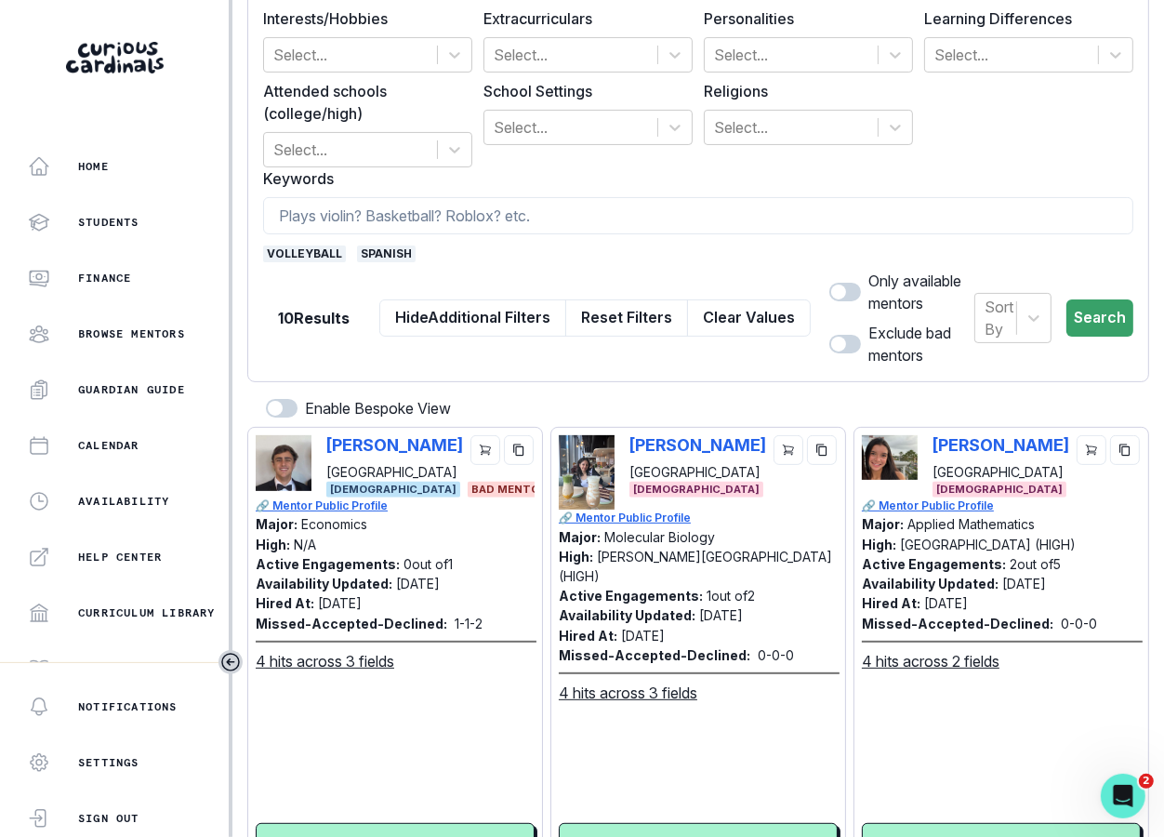
scroll to position [232, 0]
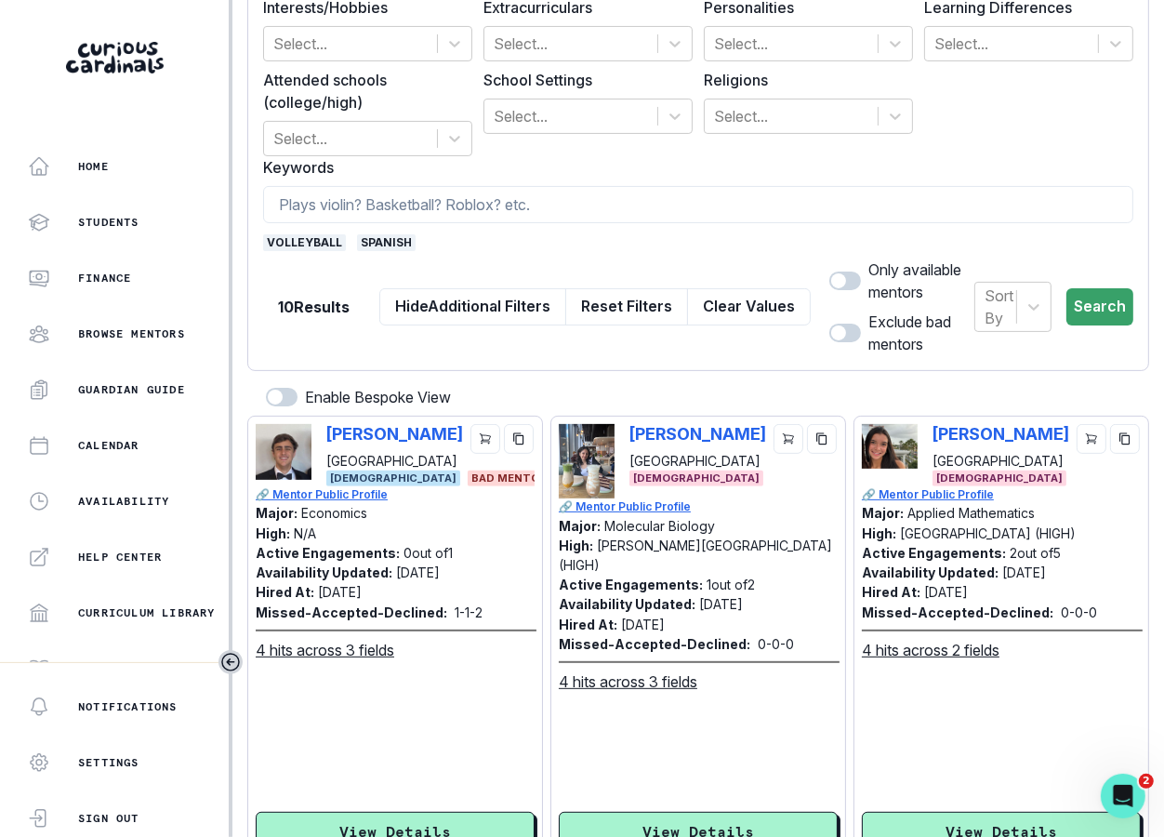
click at [930, 441] on div "[PERSON_NAME] [GEOGRAPHIC_DATA] [DEMOGRAPHIC_DATA]" at bounding box center [1001, 455] width 279 height 62
copy p "[PERSON_NAME]"
click at [714, 316] on button "Clear Values" at bounding box center [749, 306] width 124 height 37
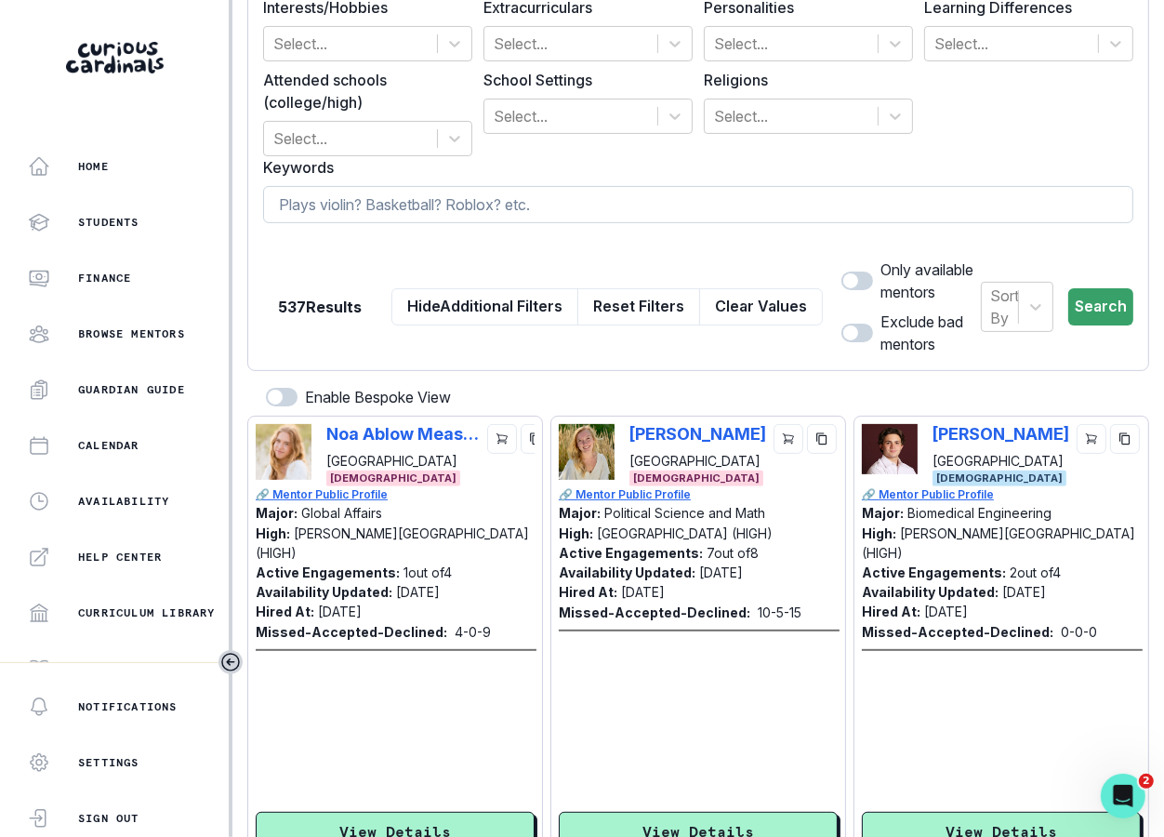
click at [717, 208] on input at bounding box center [698, 204] width 870 height 37
paste input "[PERSON_NAME]"
type input "[PERSON_NAME]"
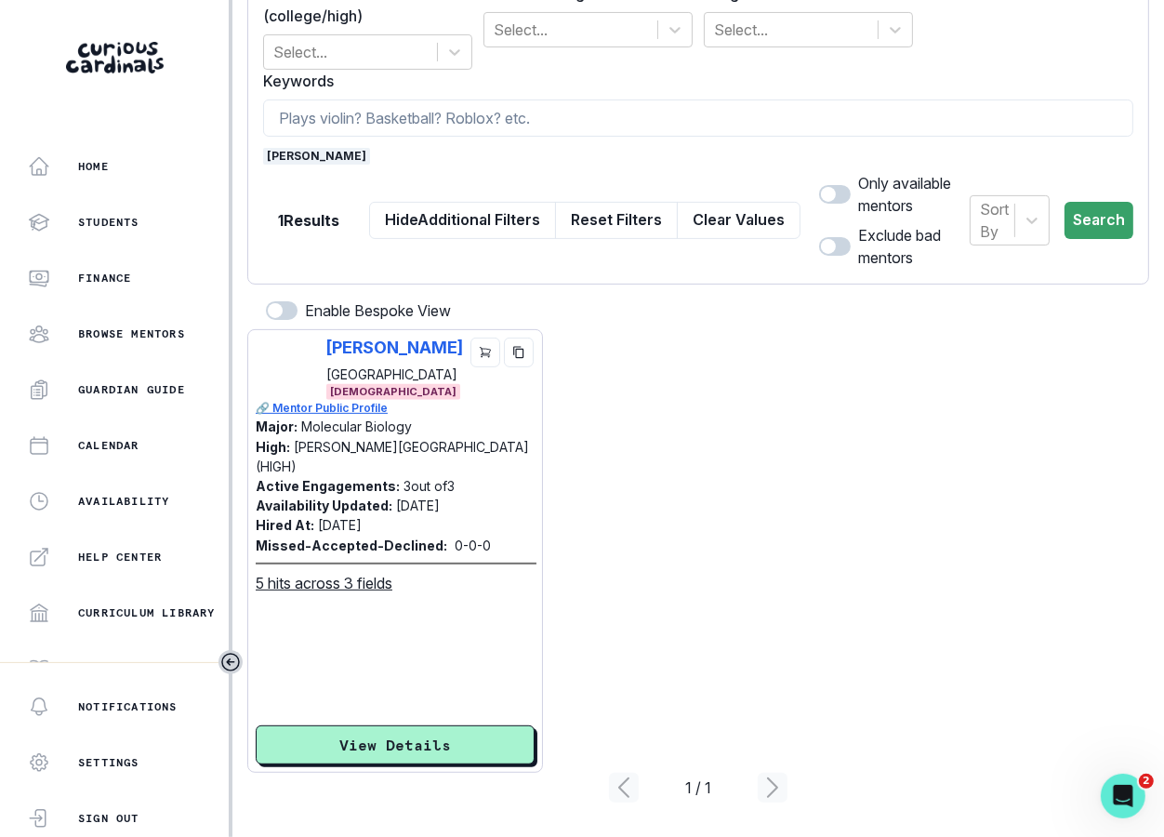
scroll to position [321, 0]
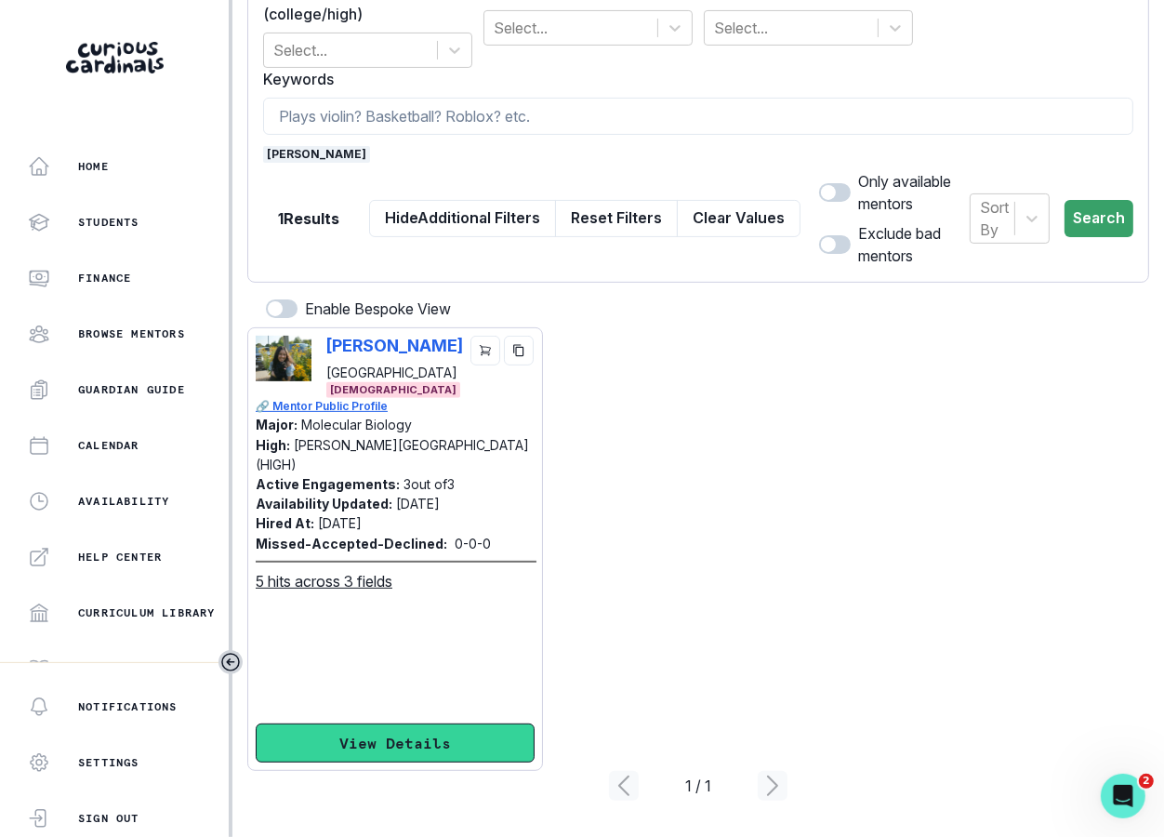
click at [440, 734] on button "View Details" at bounding box center [395, 742] width 279 height 39
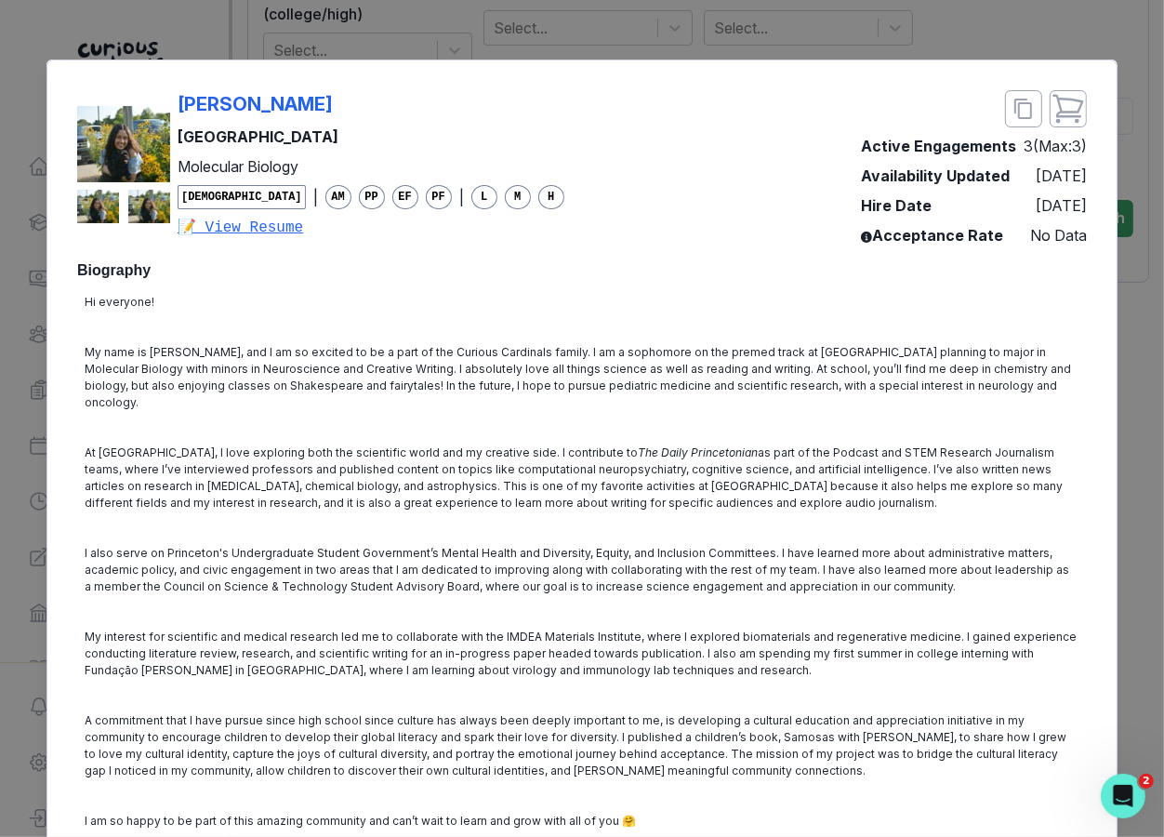
click at [1058, 414] on div "[PERSON_NAME] Princeton University Molecular Biology [DEMOGRAPHIC_DATA] | AM PP…" at bounding box center [582, 418] width 1164 height 837
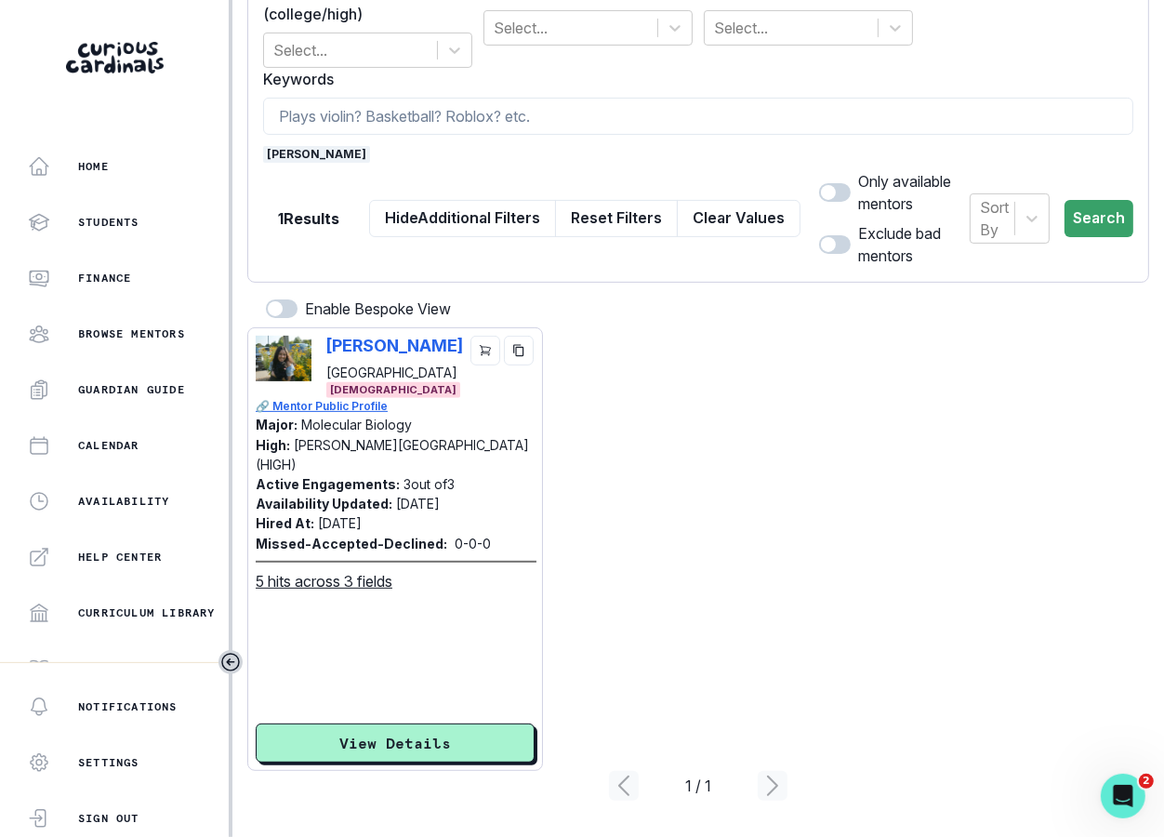
click at [337, 153] on span "[PERSON_NAME]" at bounding box center [316, 154] width 107 height 17
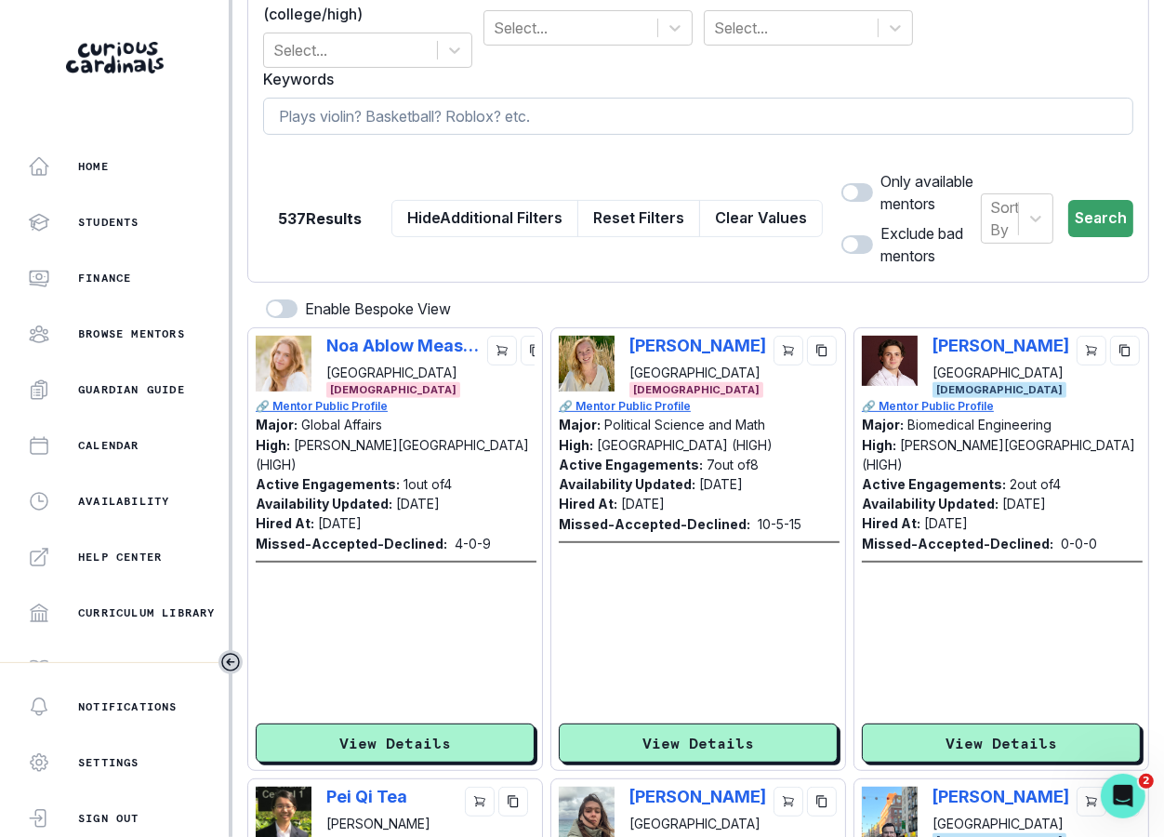
click at [362, 117] on input at bounding box center [698, 116] width 870 height 37
paste input "[PERSON_NAME]"
type input "[PERSON_NAME]"
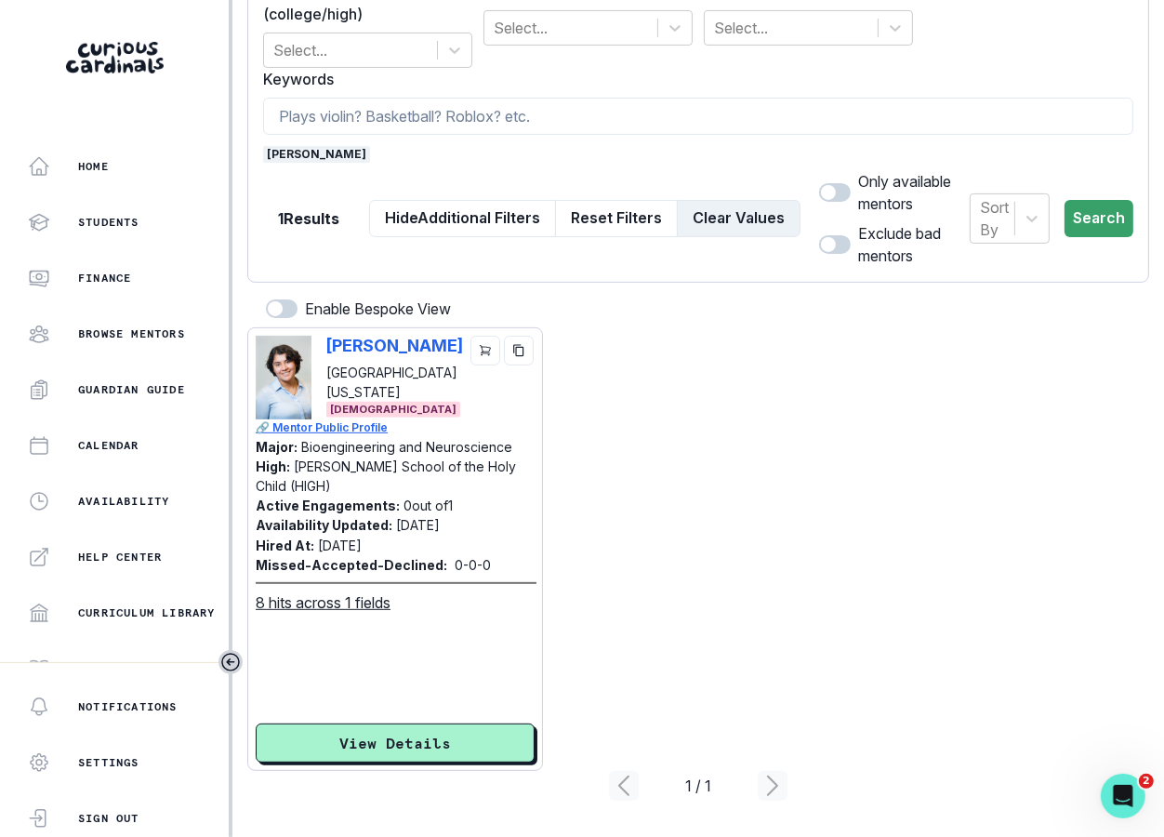
click at [759, 207] on button "Clear Values" at bounding box center [739, 218] width 124 height 37
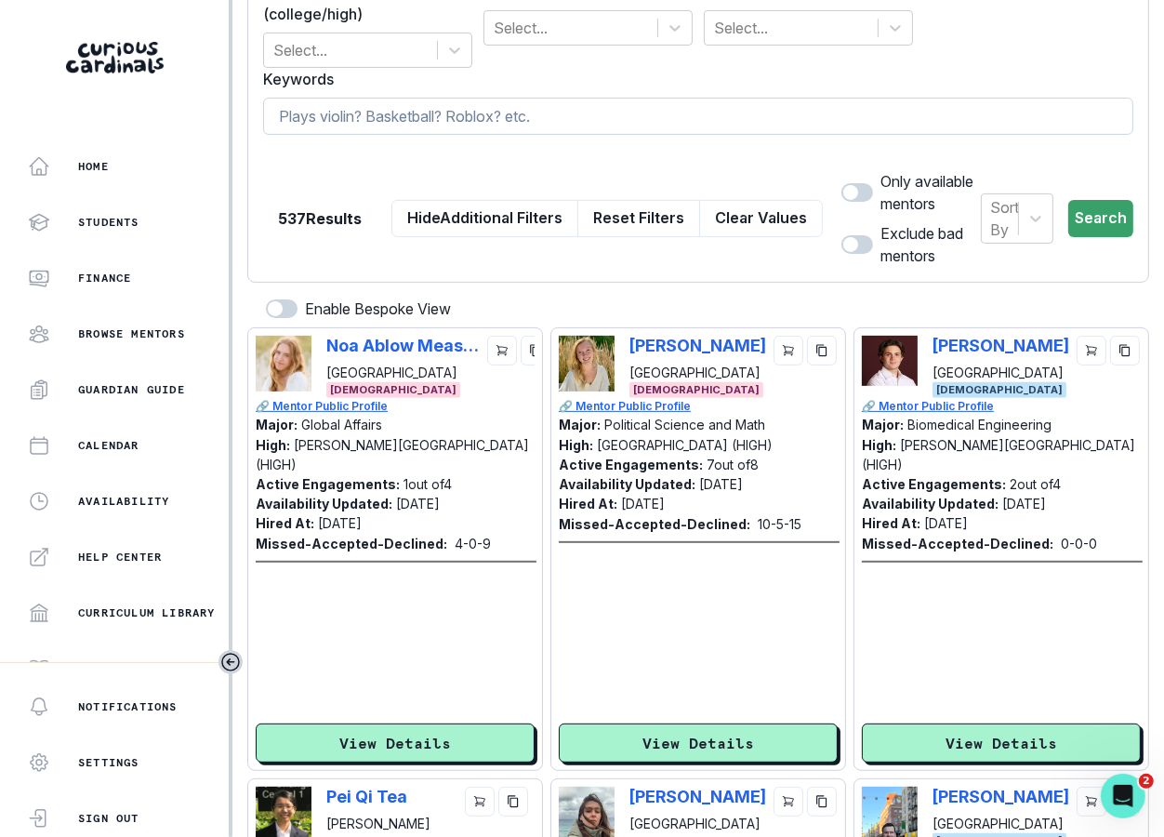
click at [769, 129] on input at bounding box center [698, 116] width 870 height 37
paste input "[PERSON_NAME]"
type input "[PERSON_NAME]"
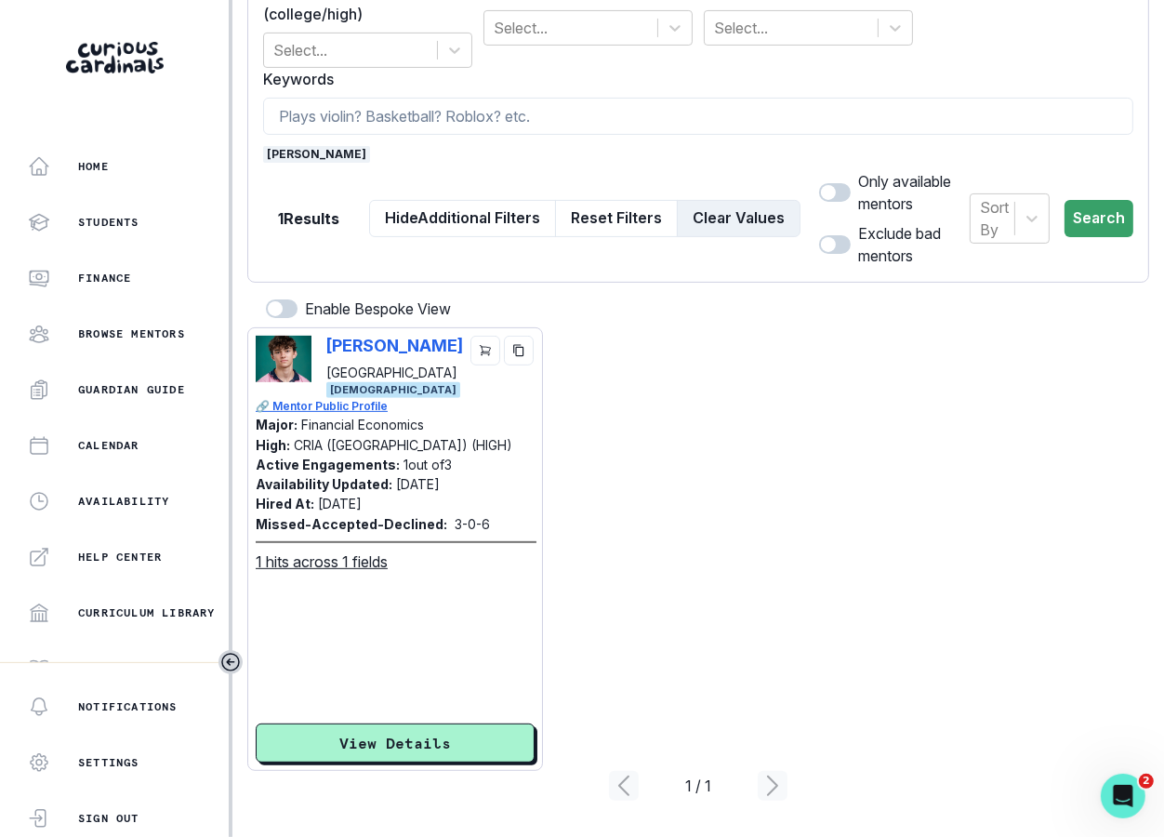
click at [736, 225] on button "Clear Values" at bounding box center [739, 218] width 124 height 37
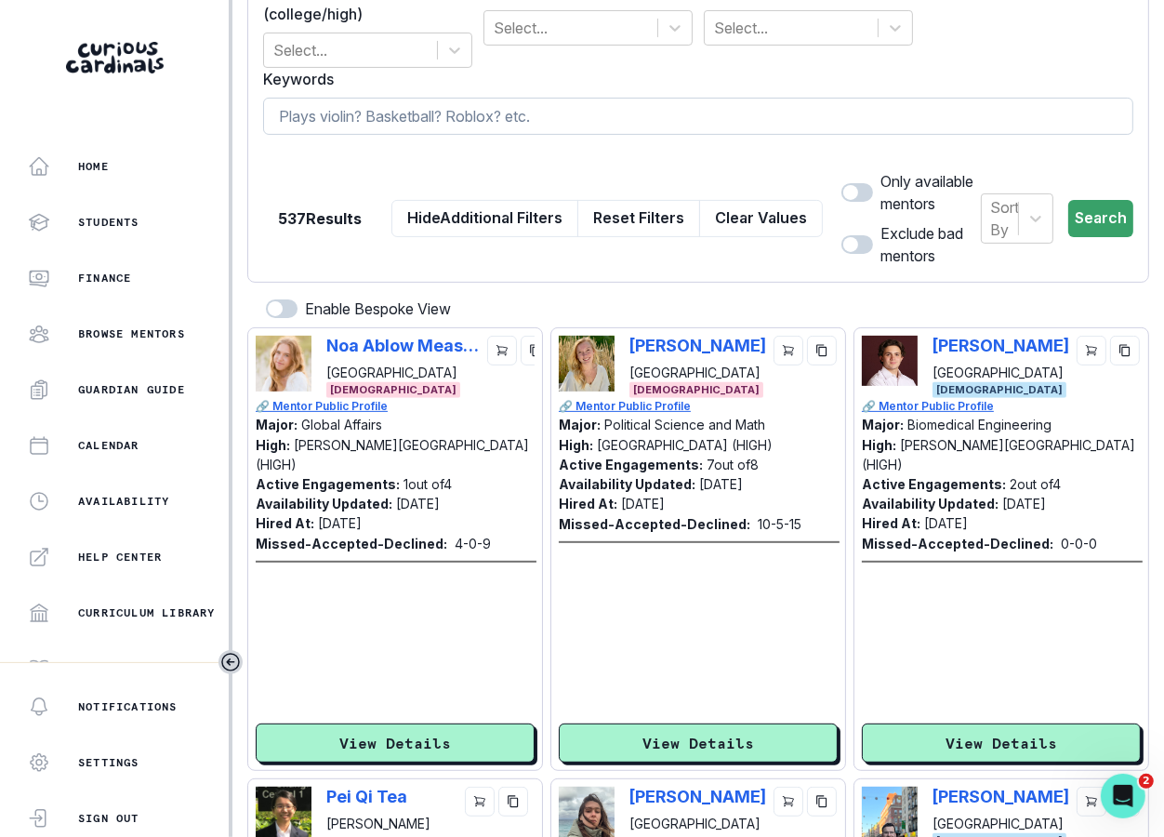
click at [650, 133] on input at bounding box center [698, 116] width 870 height 37
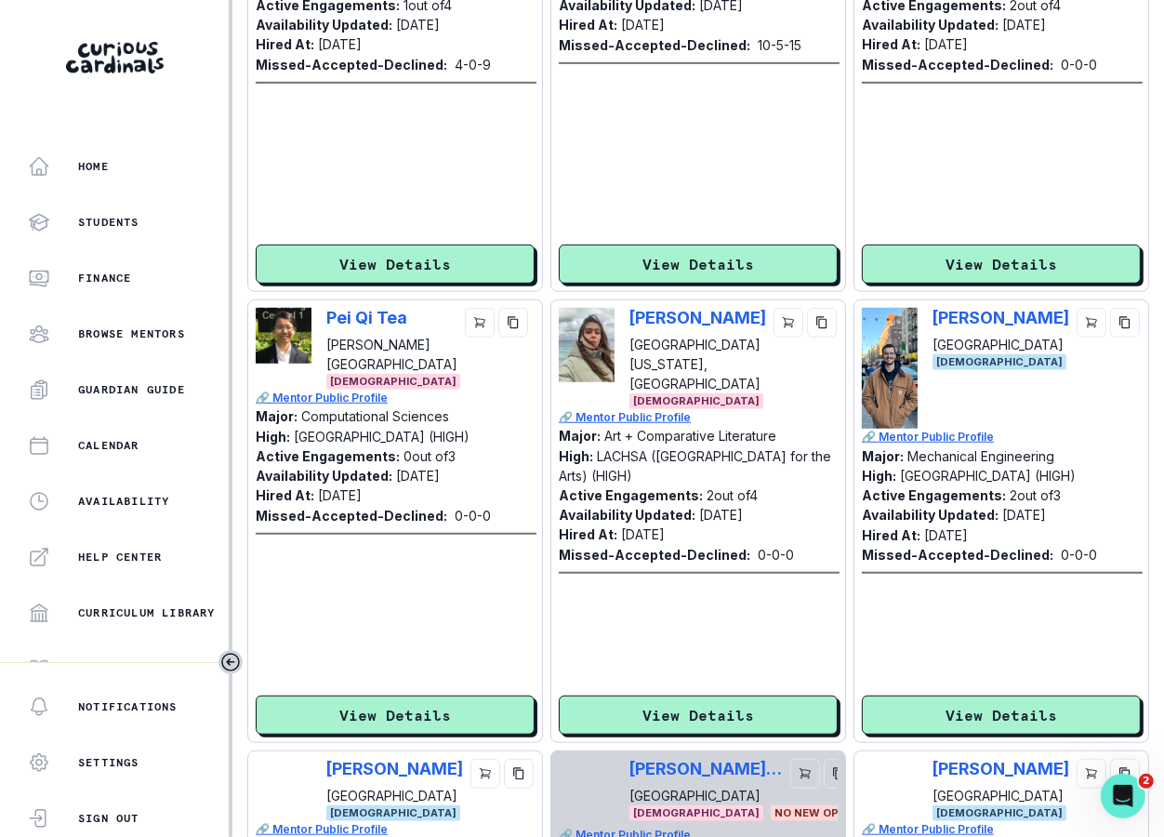
scroll to position [0, 0]
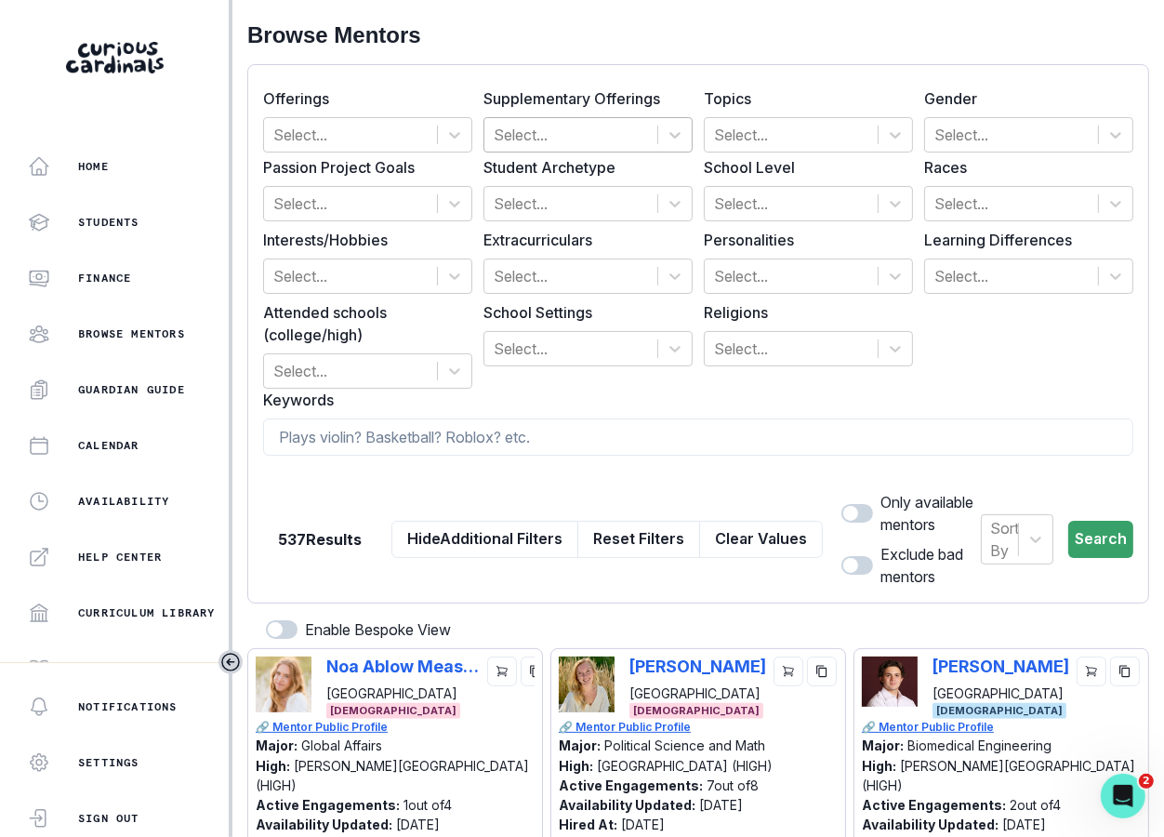
click at [593, 142] on div at bounding box center [571, 135] width 154 height 26
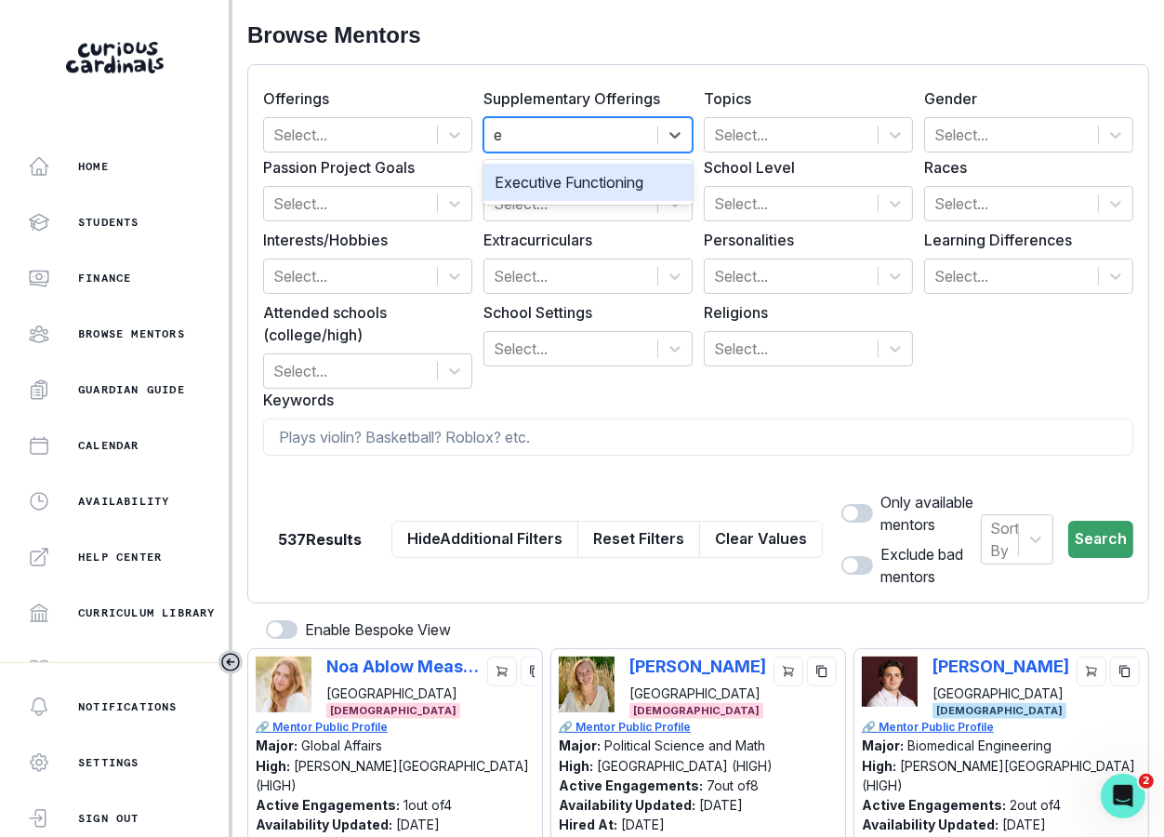
type input "ex"
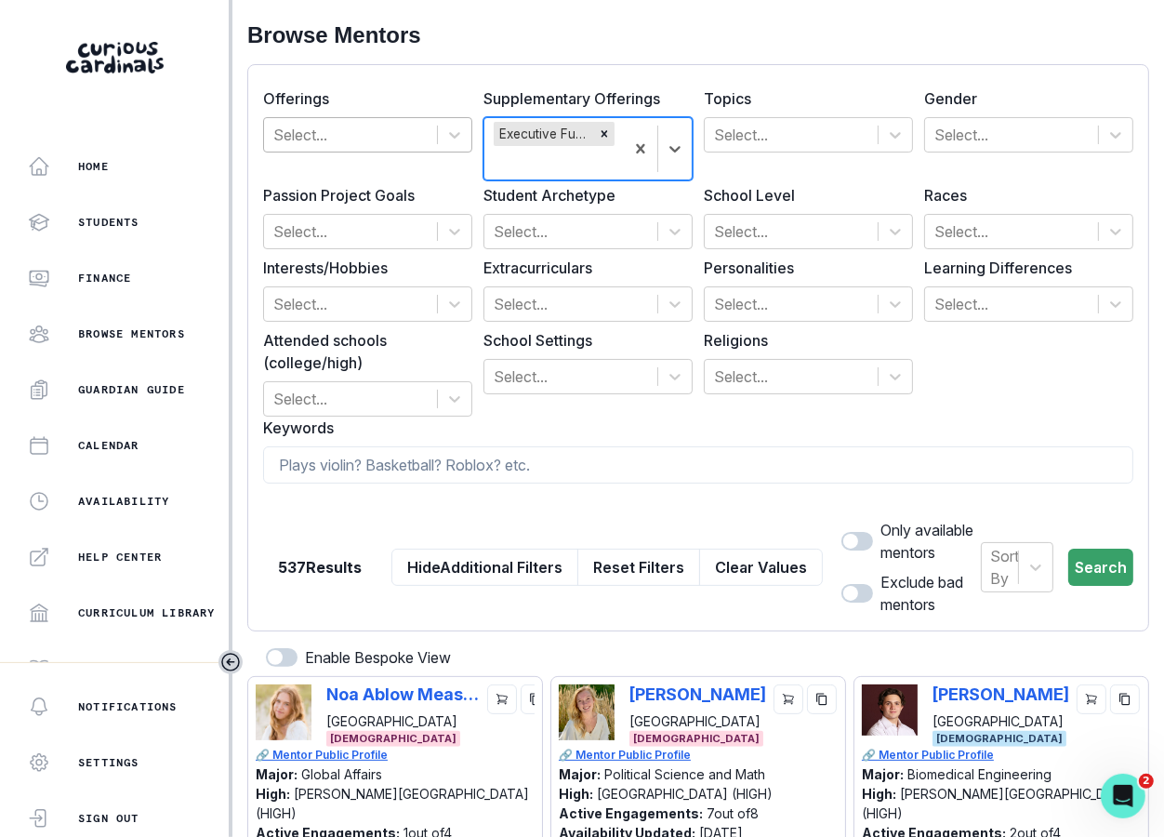
click at [394, 130] on div at bounding box center [350, 135] width 154 height 26
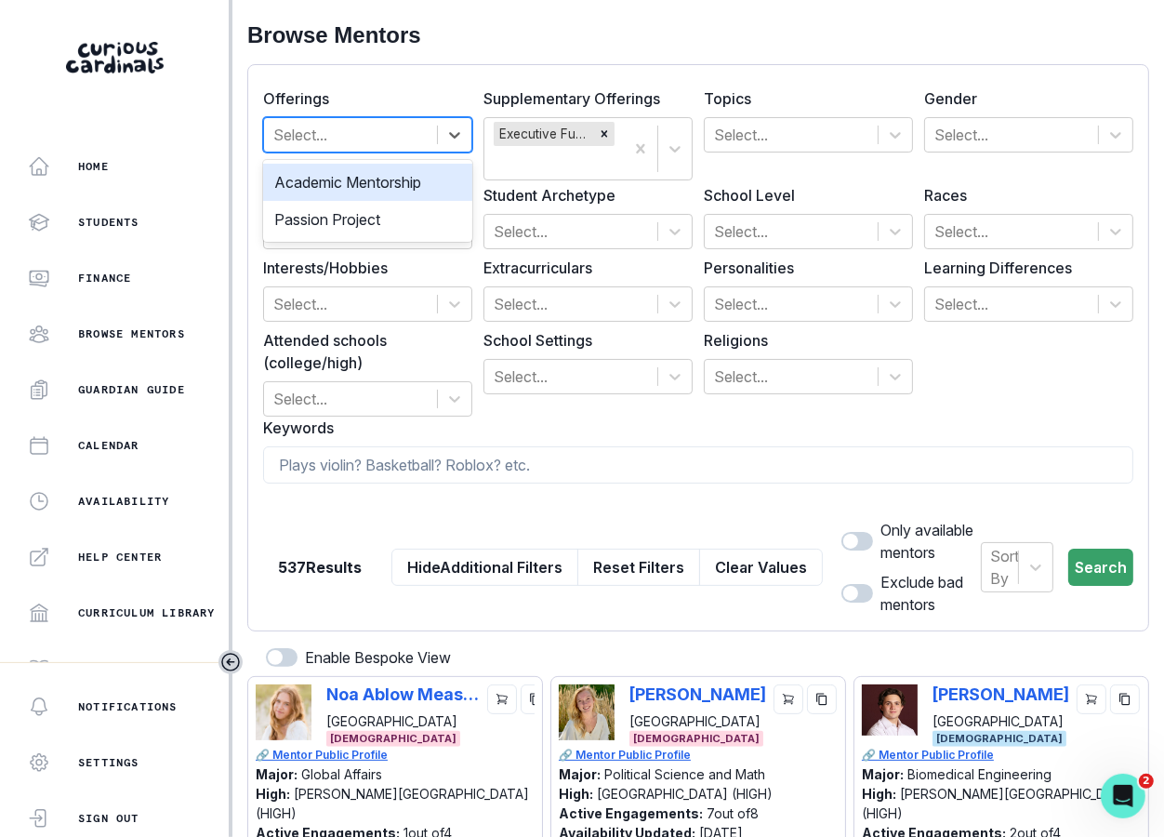
type input "a"
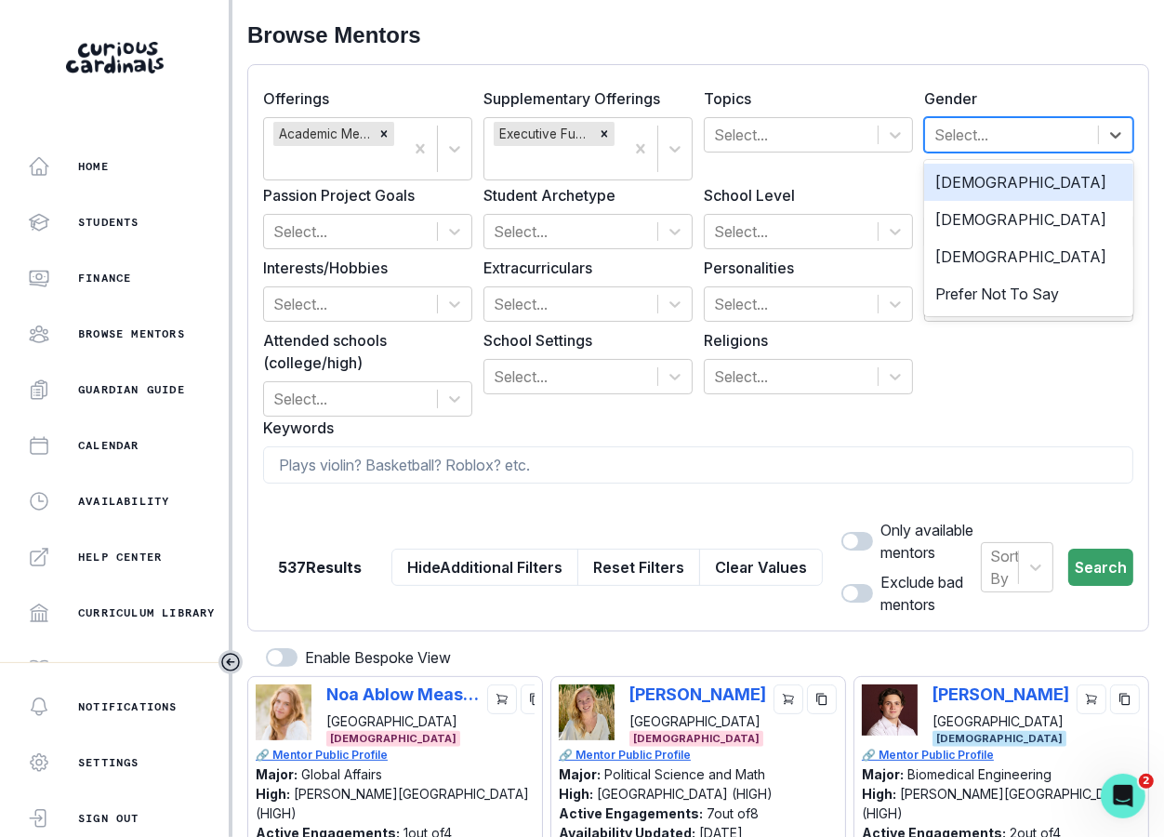
click at [1058, 125] on div at bounding box center [1011, 135] width 154 height 26
click at [997, 182] on div "[DEMOGRAPHIC_DATA]" at bounding box center [1028, 182] width 209 height 37
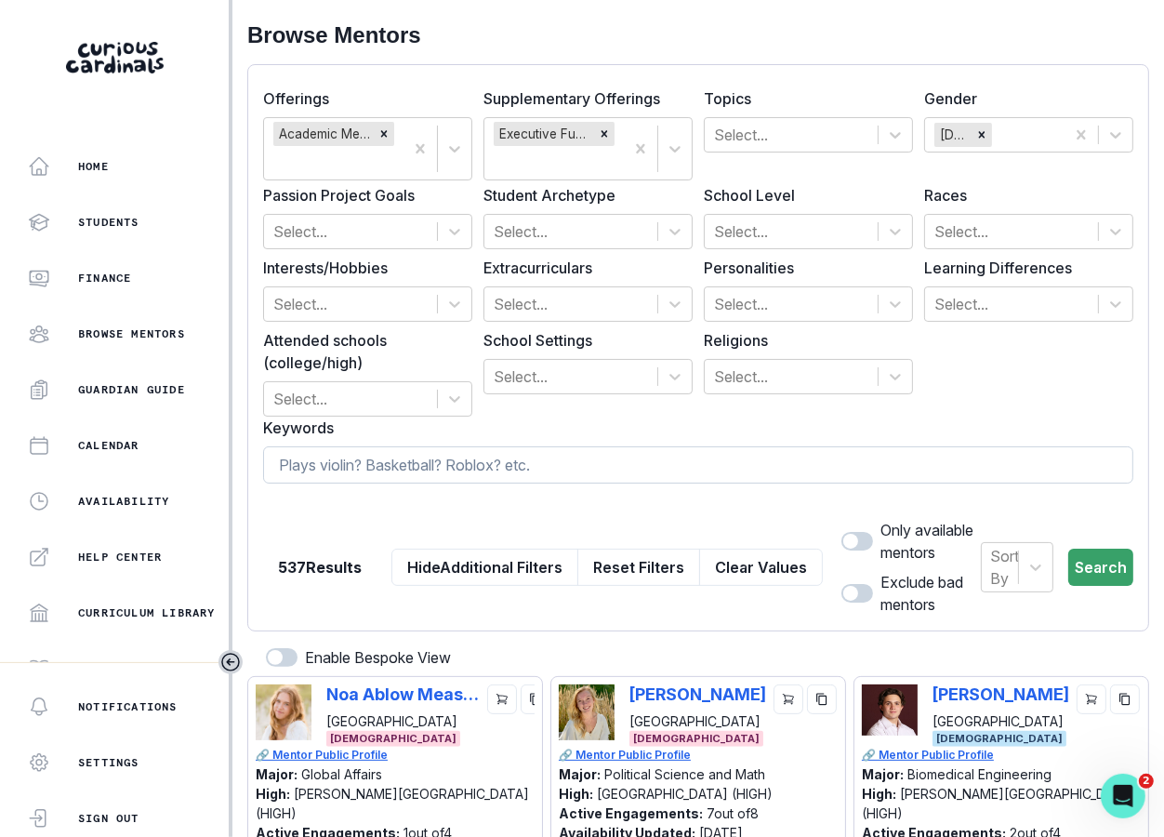
click at [601, 463] on input at bounding box center [698, 464] width 870 height 37
type input "sports"
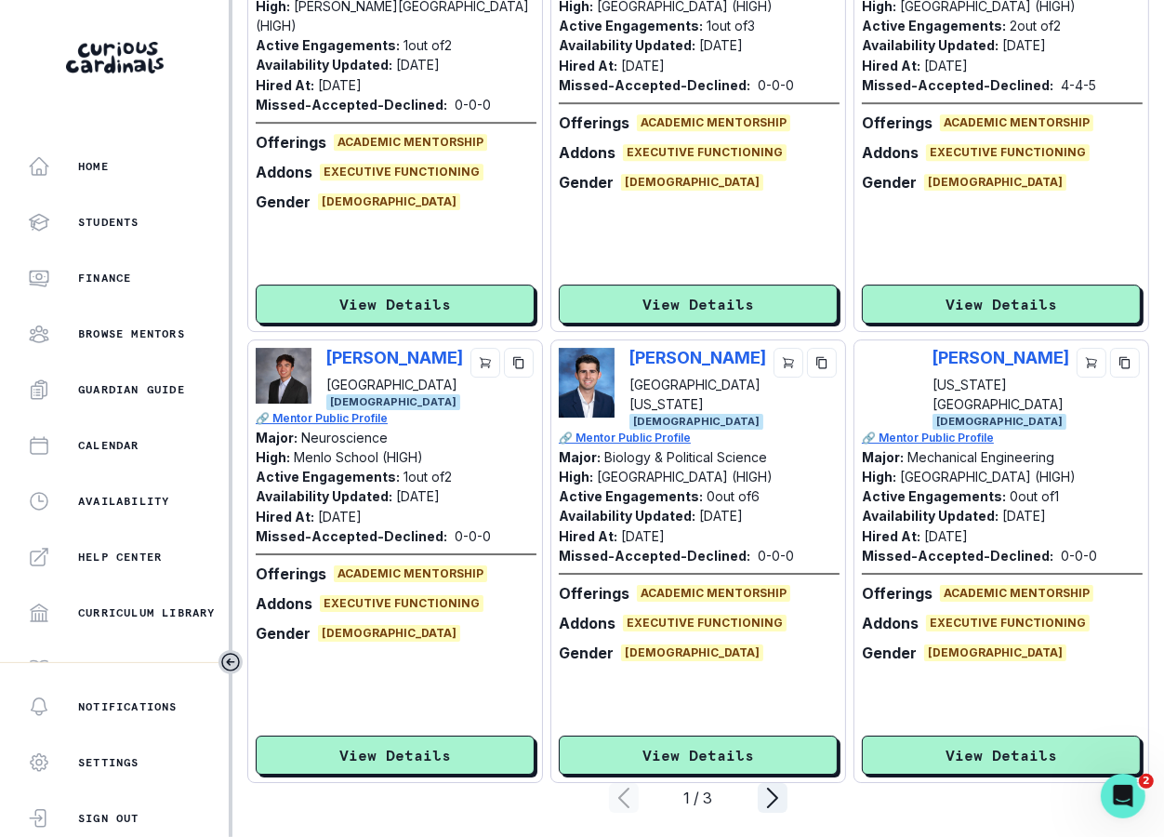
scroll to position [4399, 0]
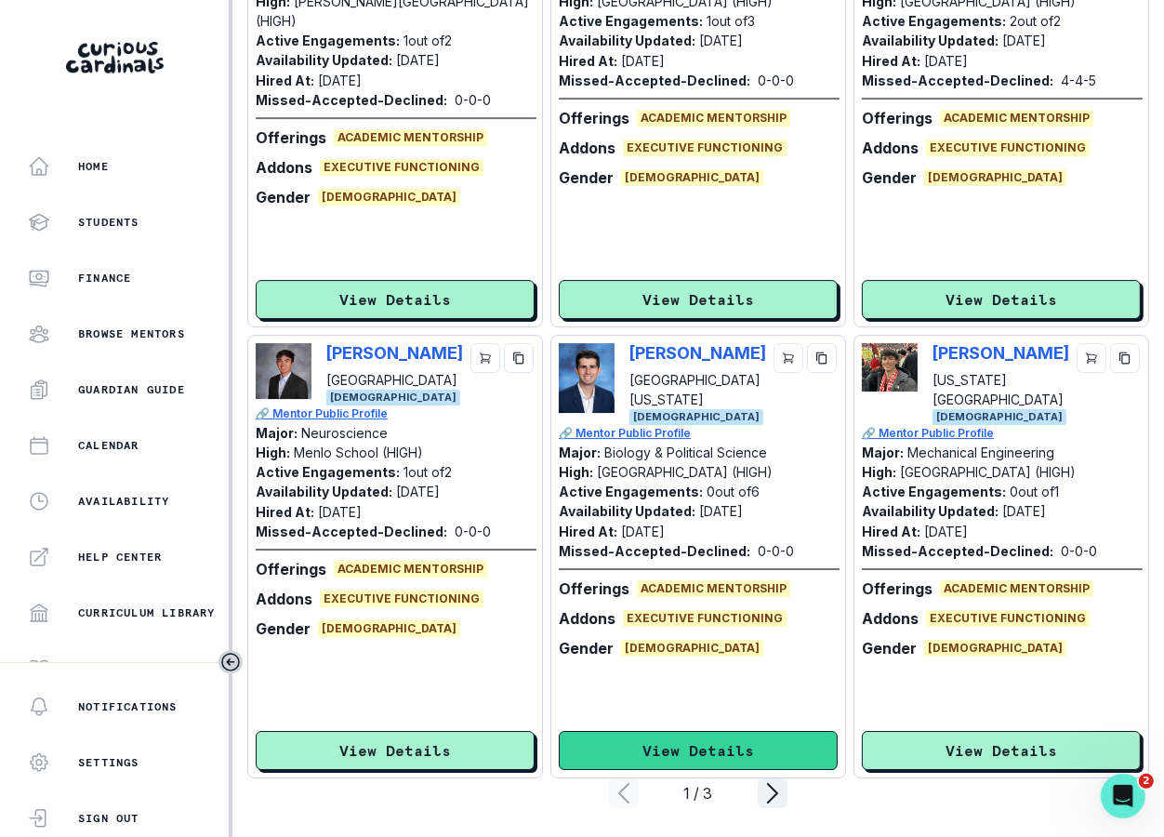
click at [774, 753] on button "View Details" at bounding box center [698, 750] width 279 height 39
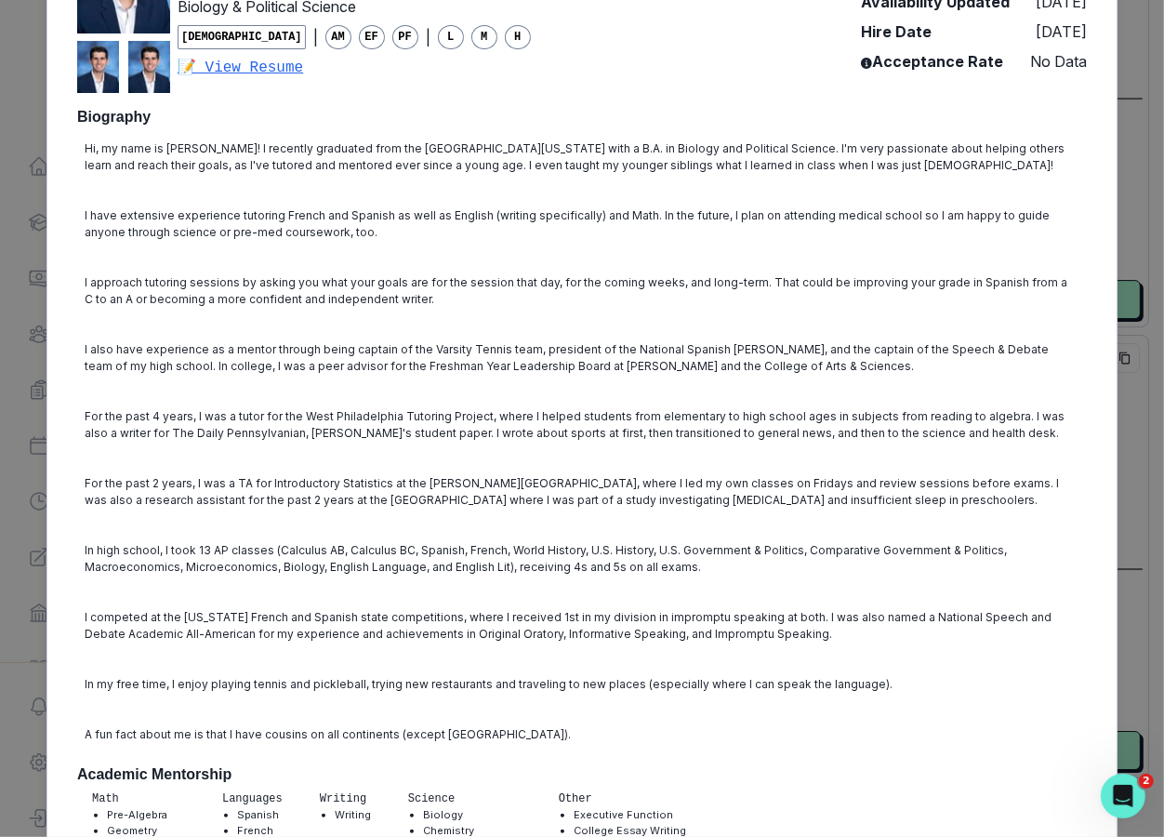
scroll to position [177, 0]
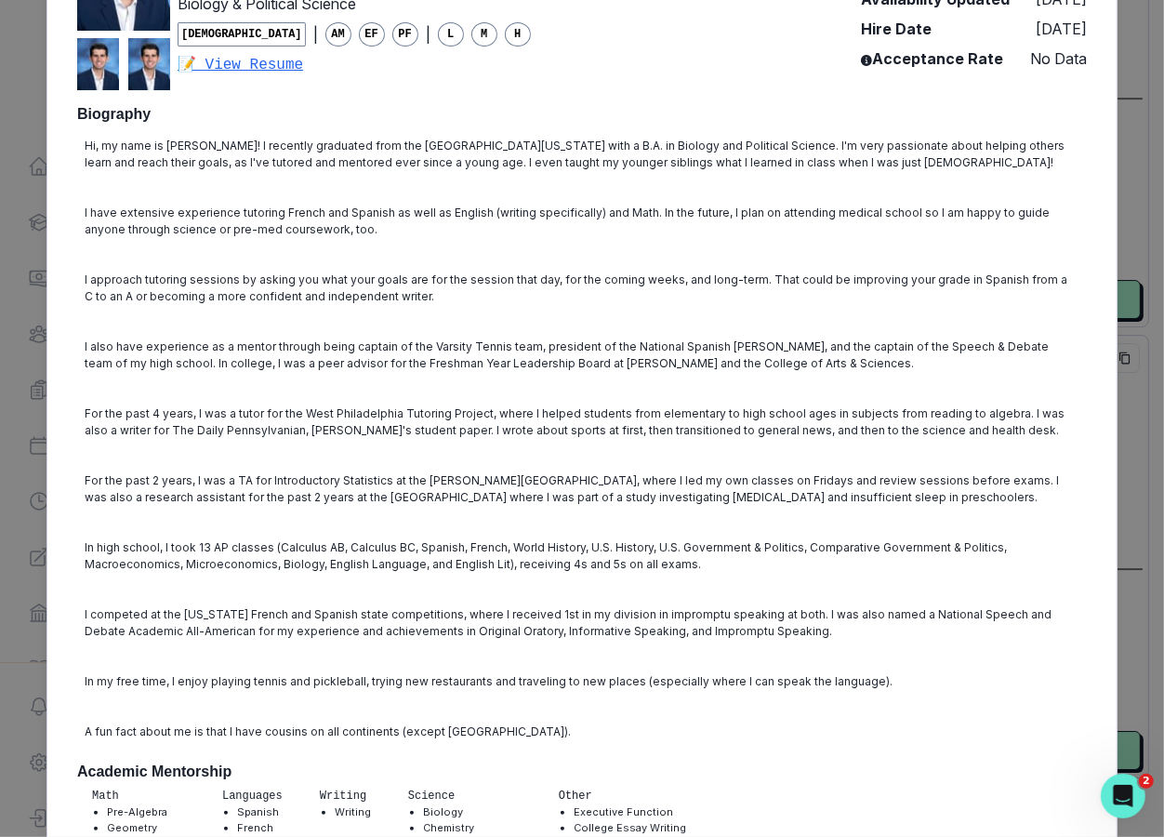
click at [1058, 324] on div "[PERSON_NAME] University of [US_STATE] Biology & Political Science [DEMOGRAPHIC…" at bounding box center [582, 418] width 1164 height 837
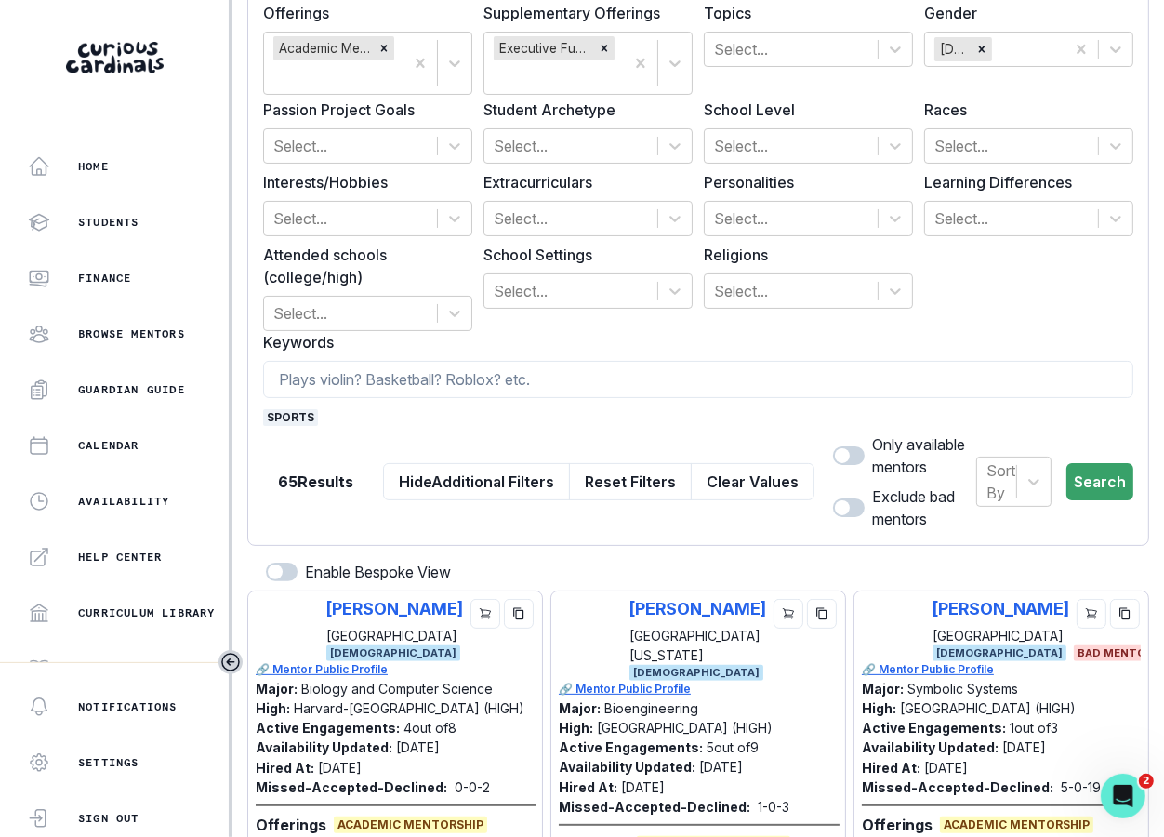
scroll to position [0, 0]
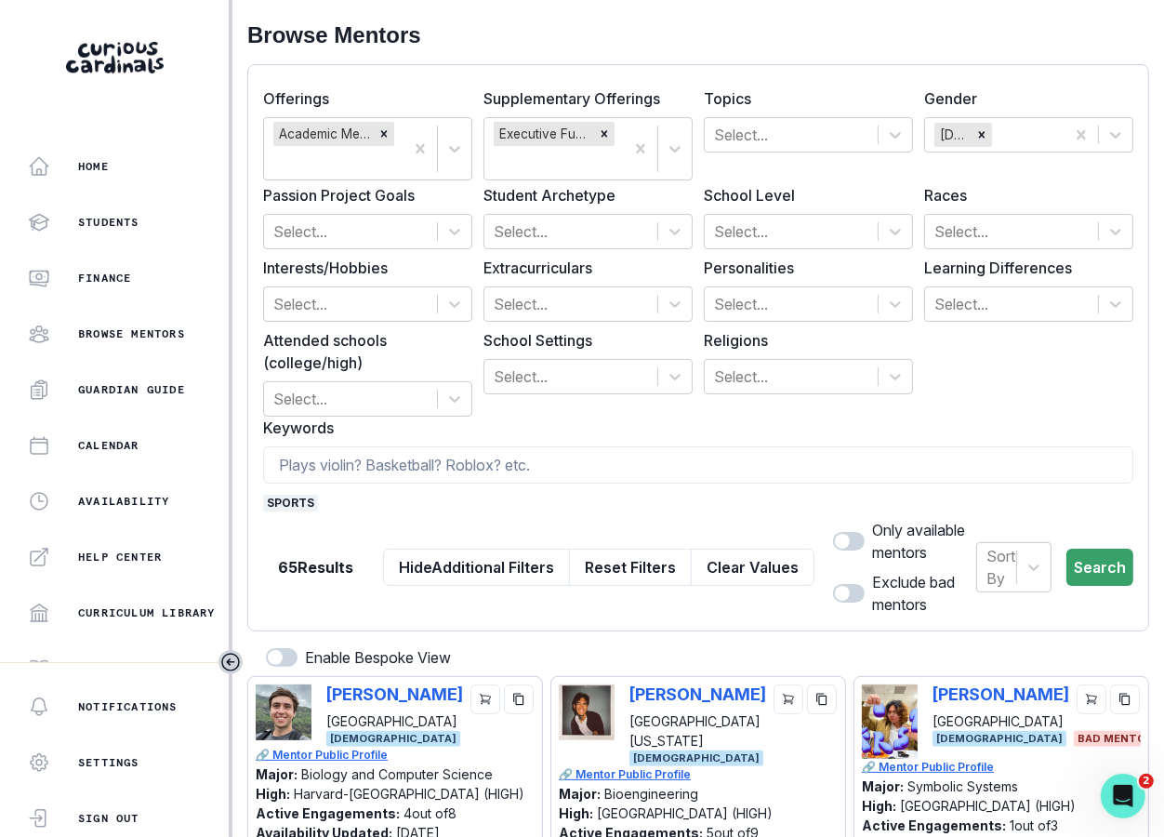
click at [840, 112] on div "Topics Select..." at bounding box center [808, 119] width 209 height 65
click at [840, 132] on div at bounding box center [791, 135] width 154 height 26
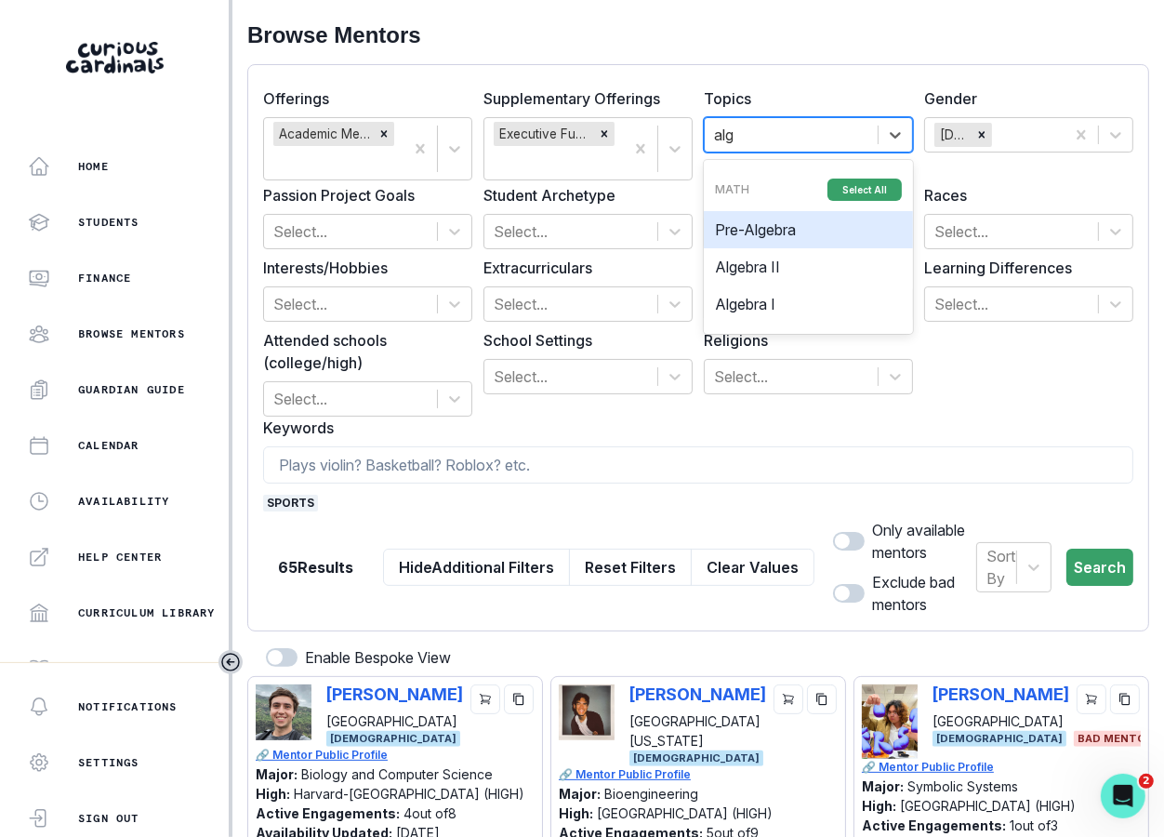
drag, startPoint x: 826, startPoint y: 266, endPoint x: 818, endPoint y: 114, distance: 151.8
click at [818, 113] on div "Topics option Pre-Algebra focused, 1 of 3. 3 results available for search term …" at bounding box center [808, 119] width 209 height 65
type input "a"
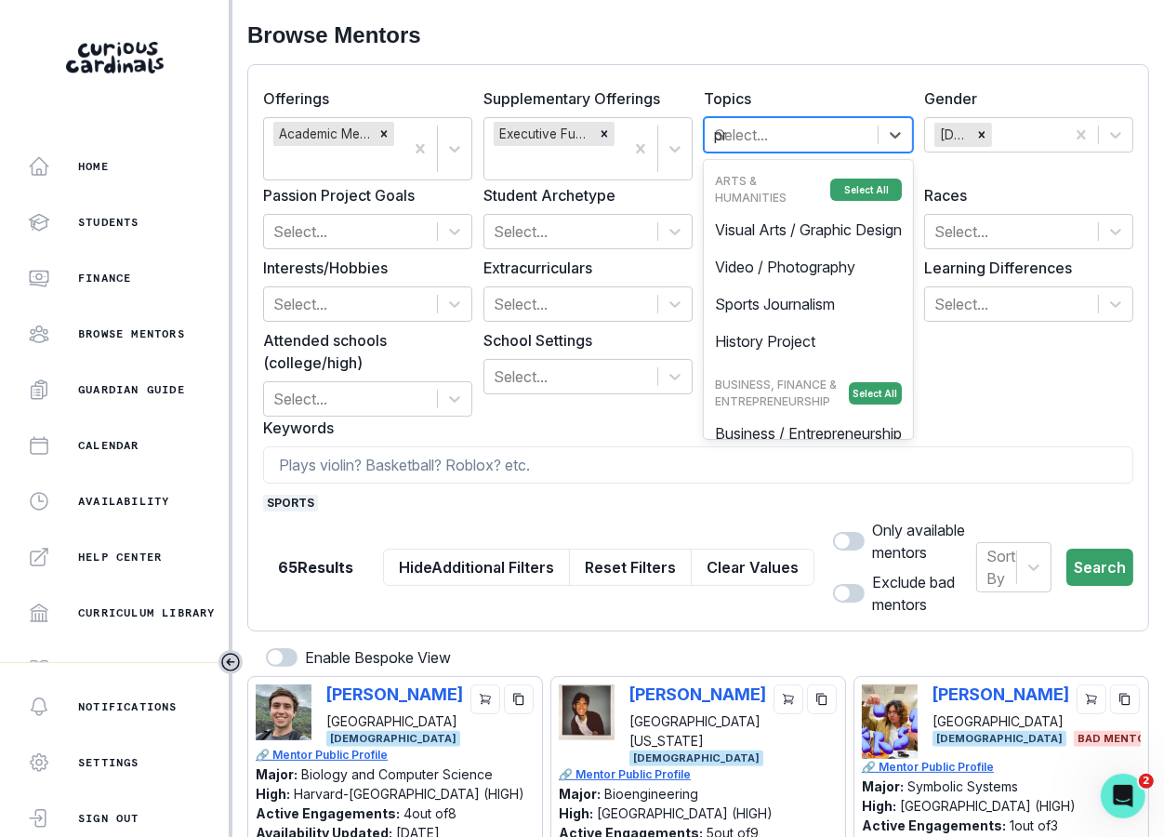
type input "pre"
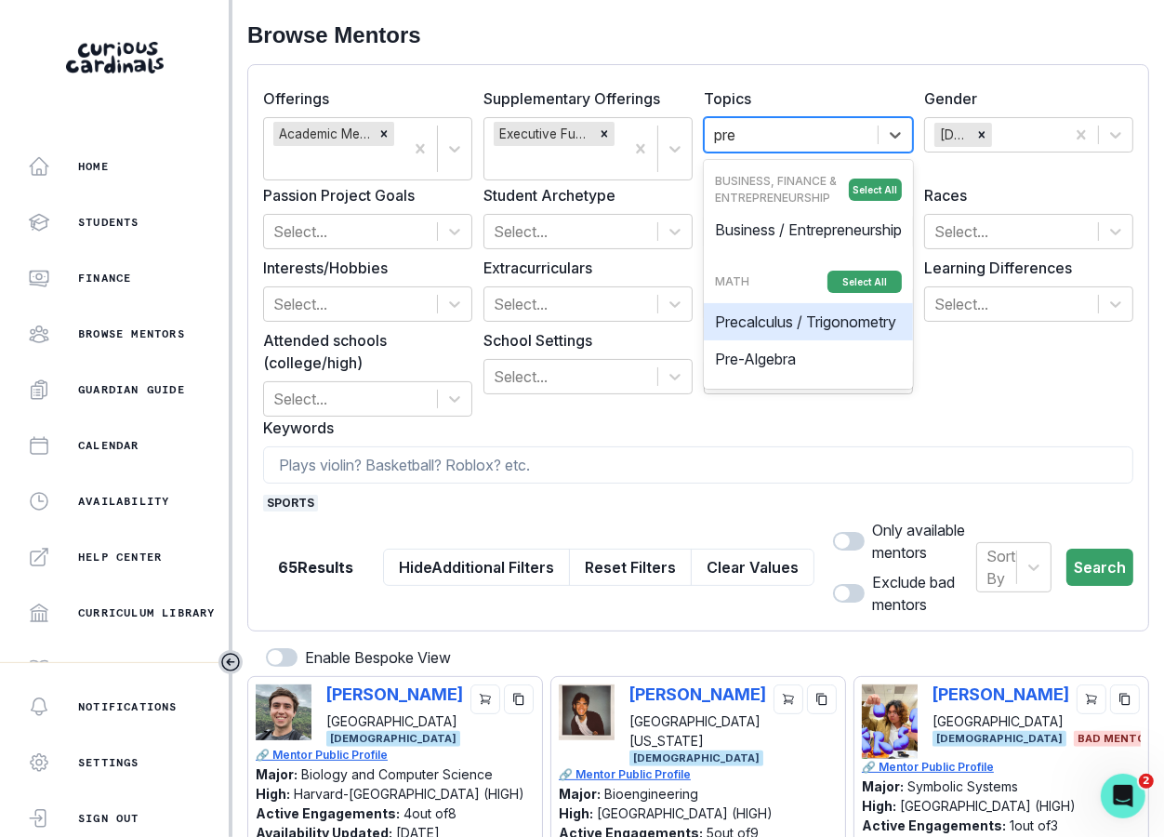
click at [826, 340] on div "Precalculus / Trigonometry" at bounding box center [808, 321] width 209 height 37
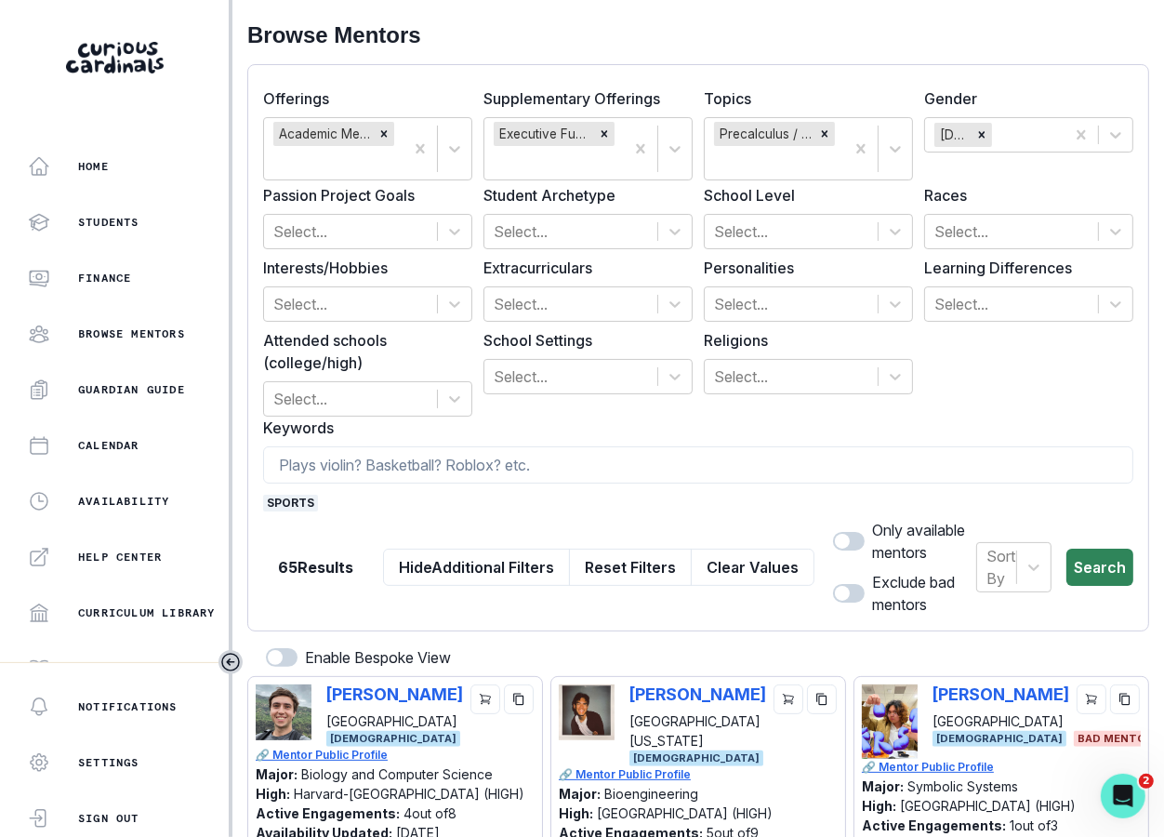
click at [1058, 576] on button "Search" at bounding box center [1099, 566] width 67 height 37
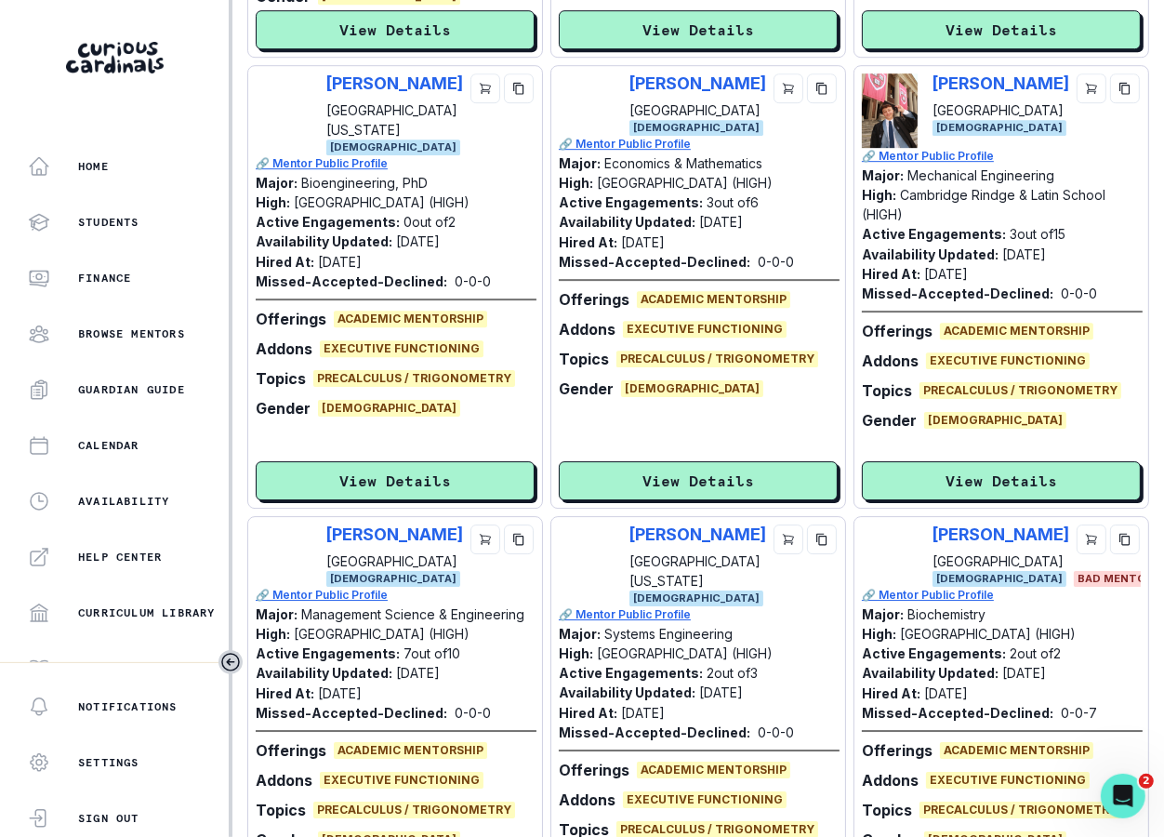
scroll to position [4406, 0]
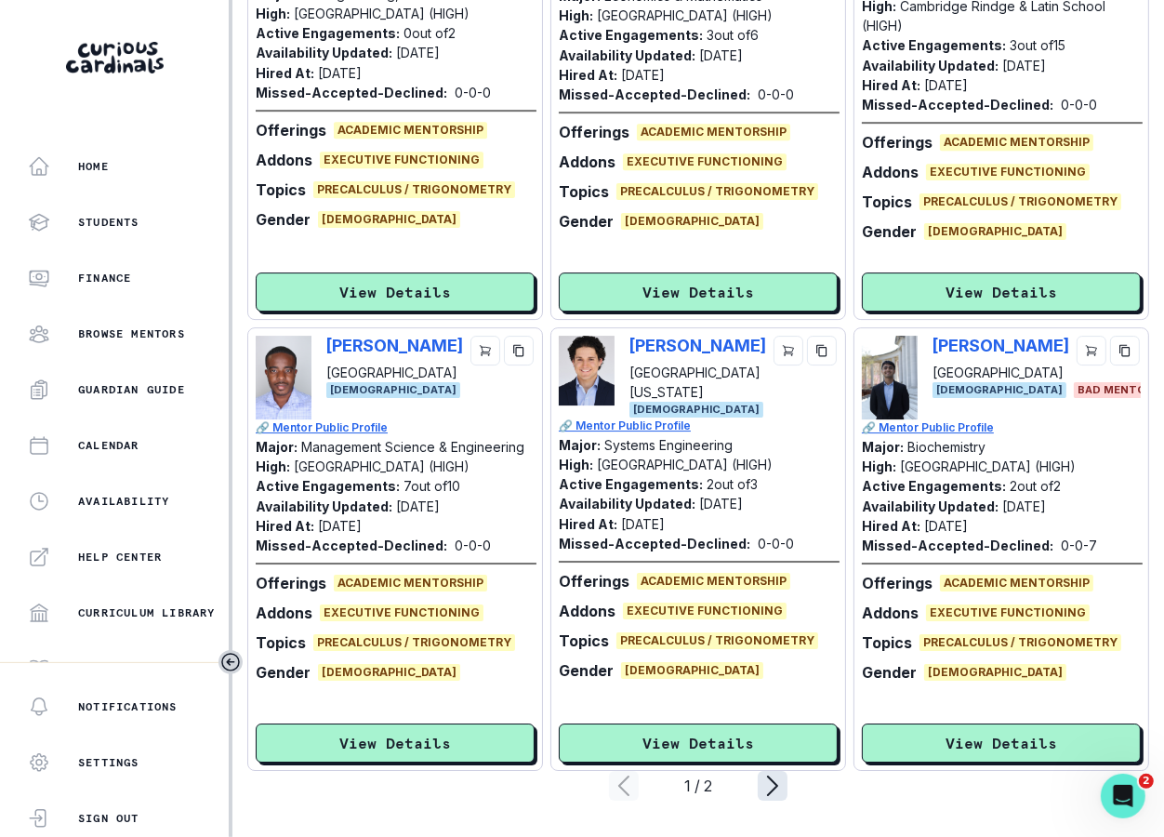
click at [773, 775] on icon "page right" at bounding box center [773, 786] width 30 height 30
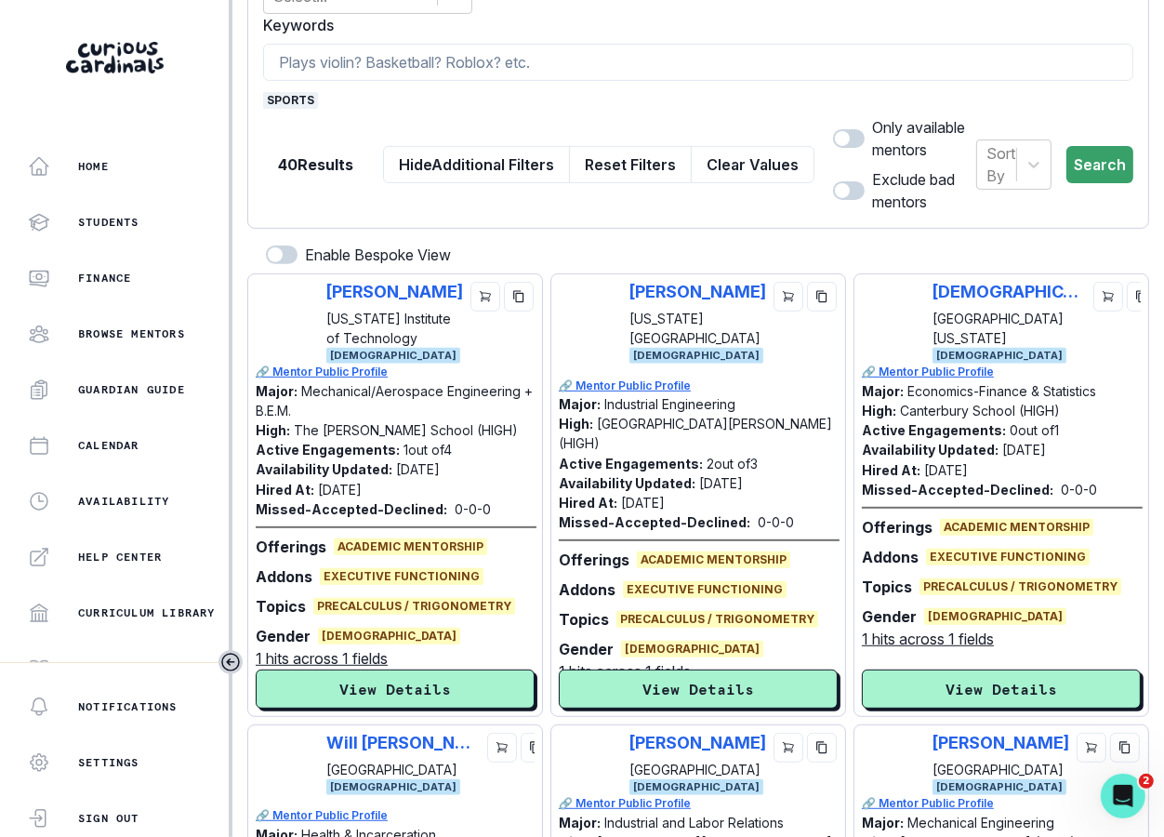
scroll to position [0, 0]
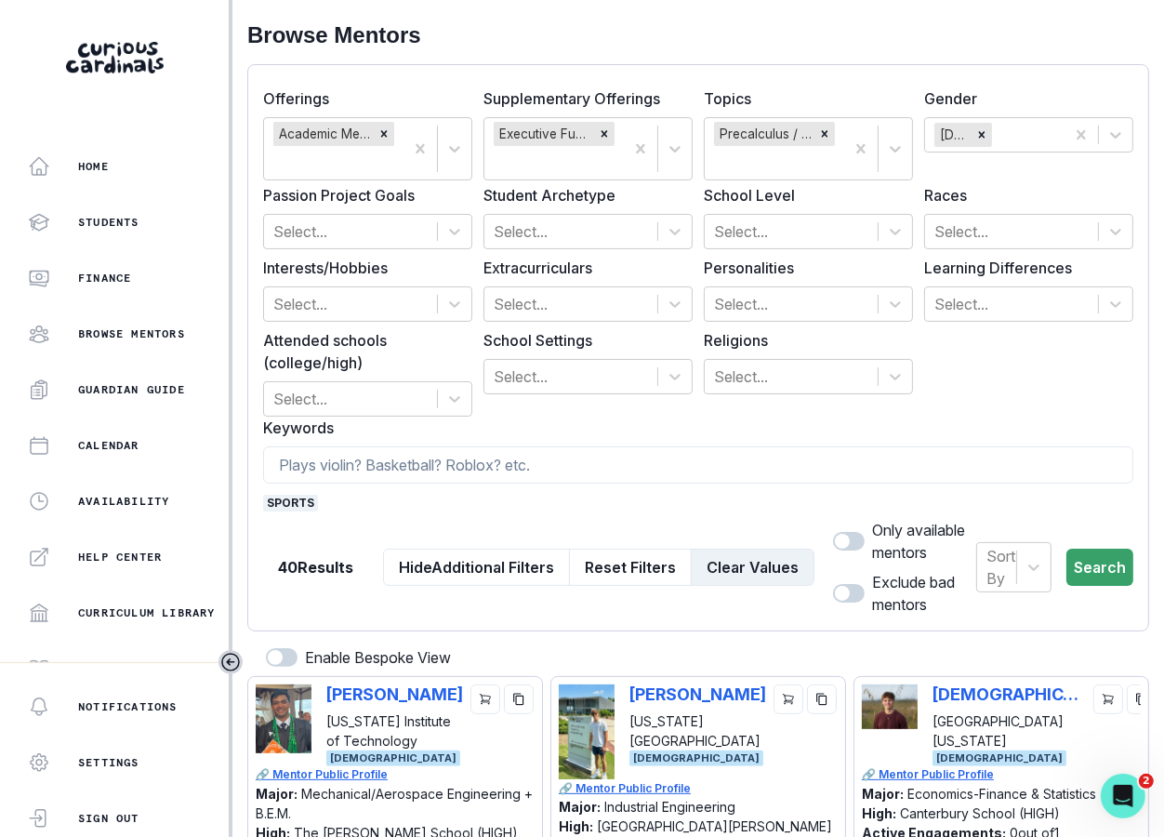
click at [730, 564] on button "Clear Values" at bounding box center [753, 566] width 124 height 37
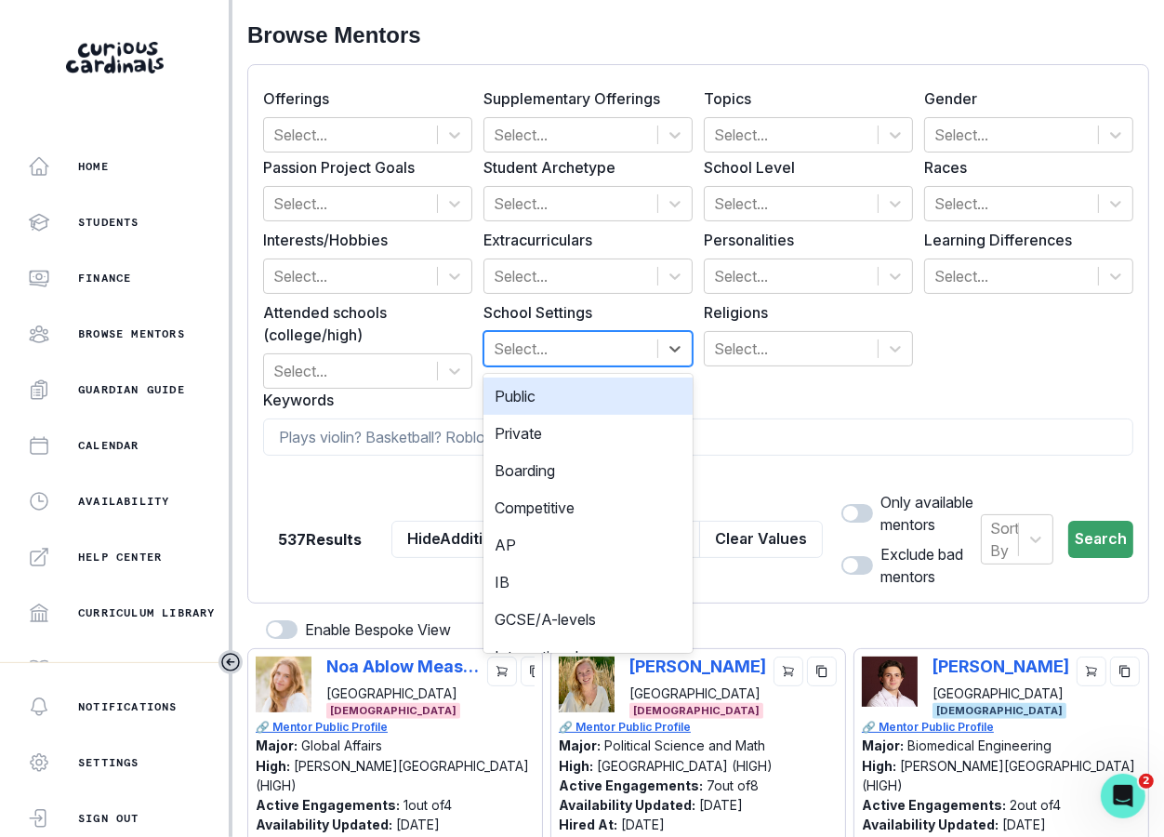
click at [572, 346] on div at bounding box center [571, 349] width 154 height 26
click at [997, 275] on div at bounding box center [1011, 276] width 154 height 26
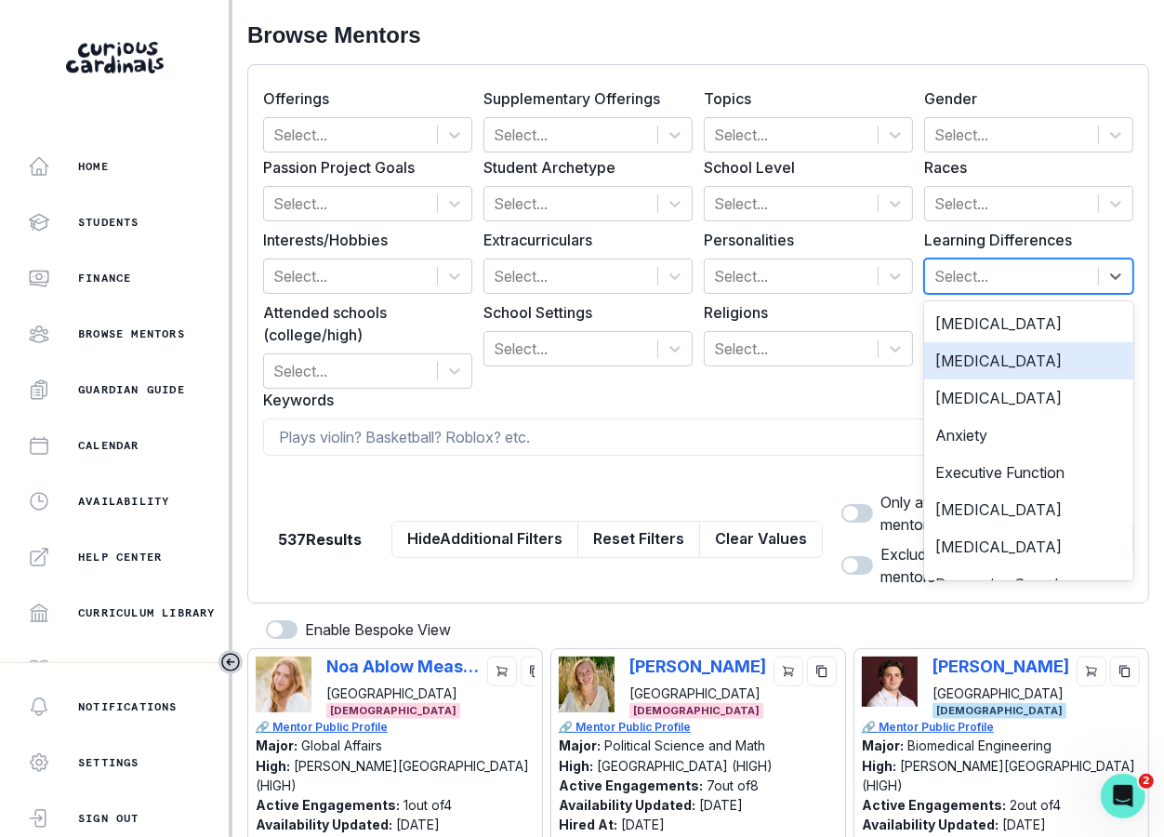
click at [999, 366] on div "[MEDICAL_DATA]" at bounding box center [1028, 360] width 209 height 37
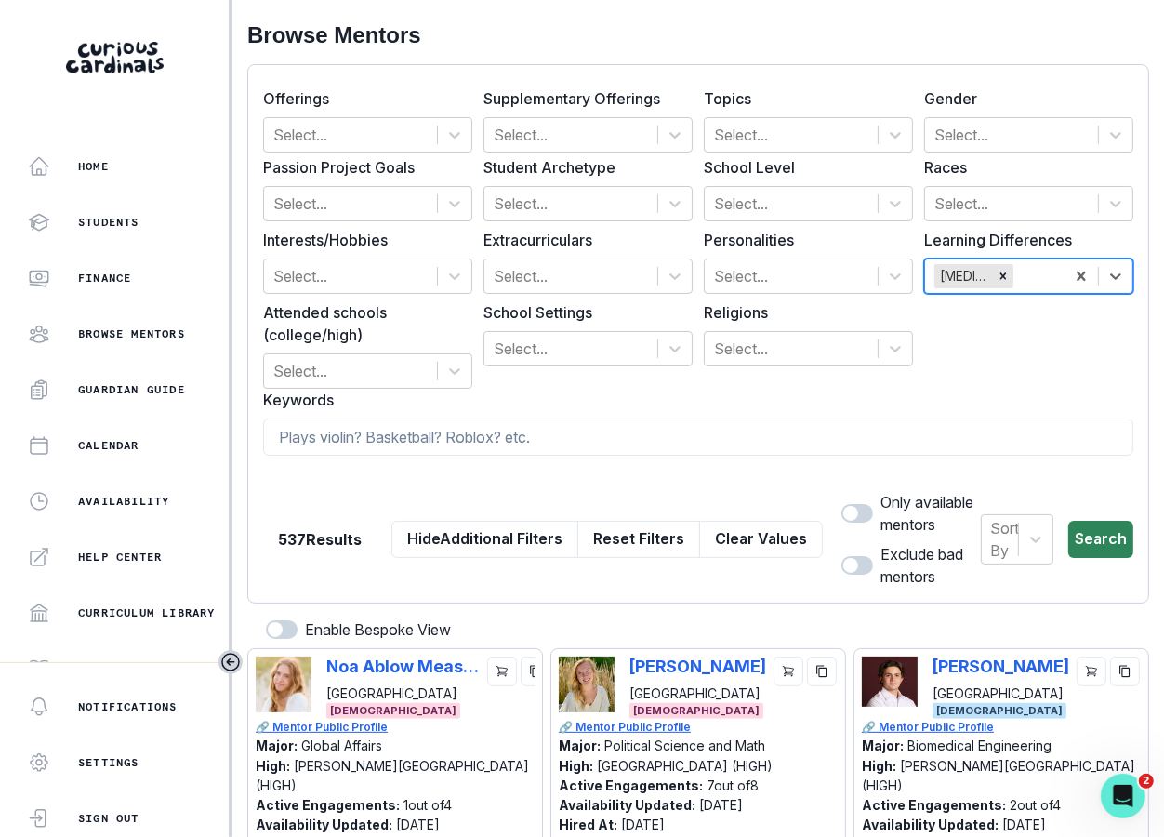
click at [1058, 548] on button "Search" at bounding box center [1100, 539] width 65 height 37
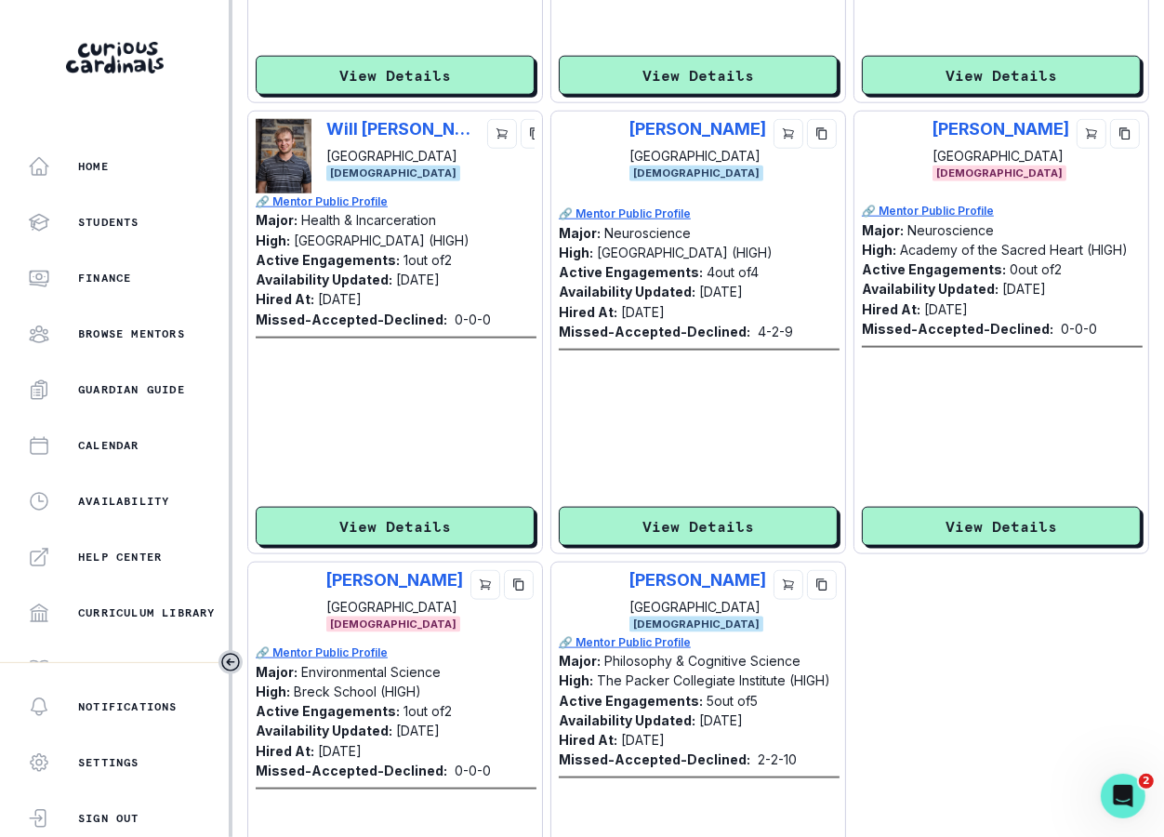
scroll to position [1442, 0]
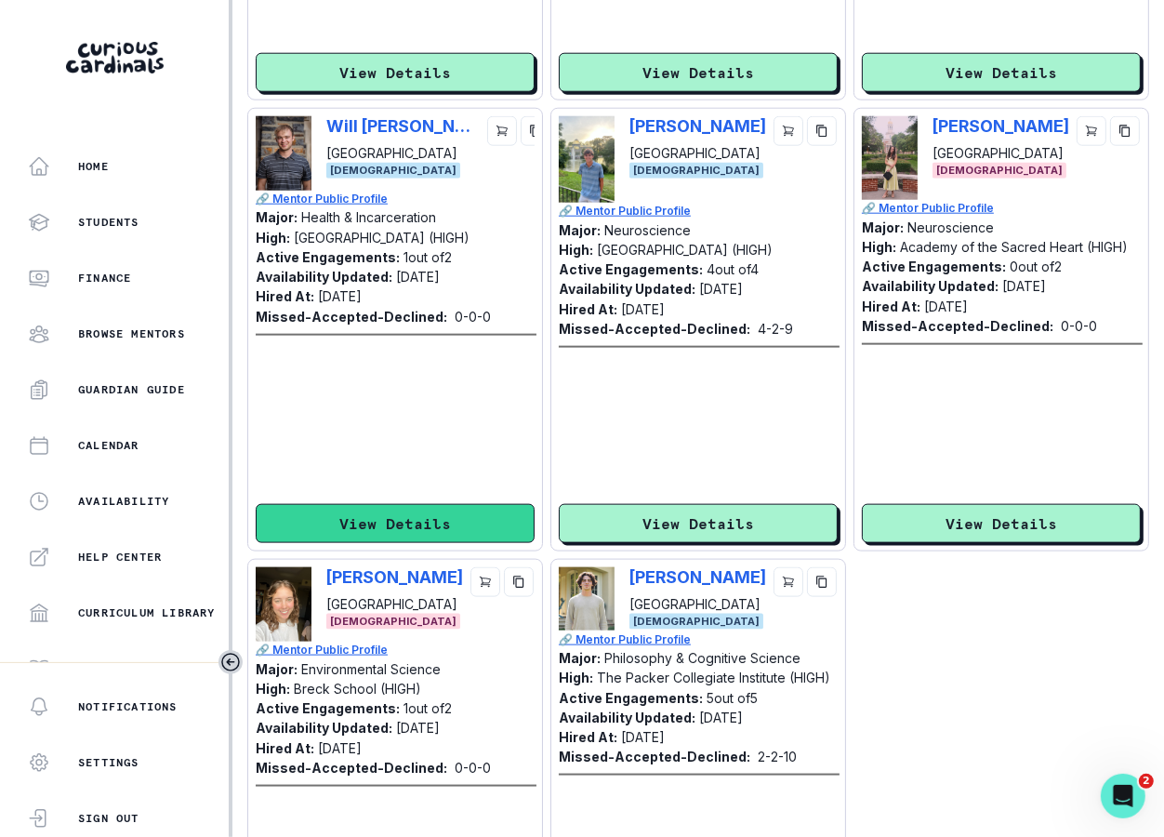
click at [376, 521] on button "View Details" at bounding box center [395, 523] width 279 height 39
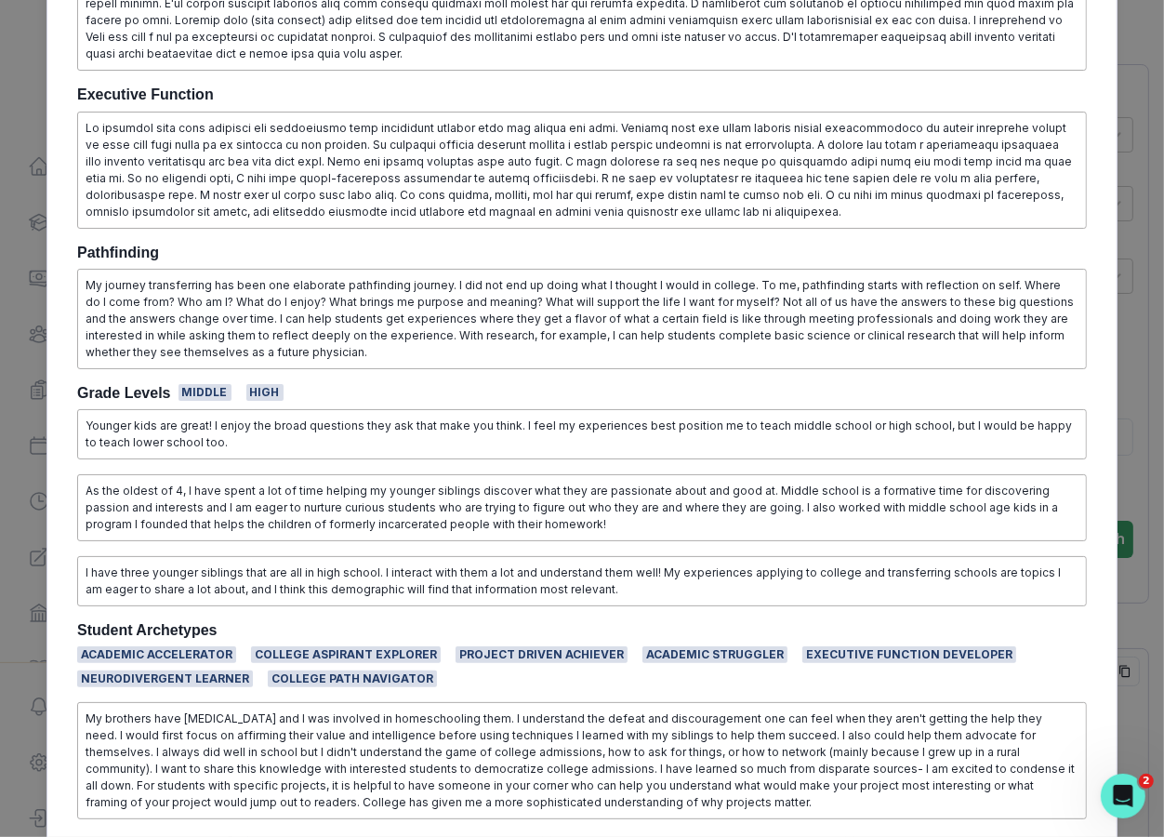
scroll to position [984, 0]
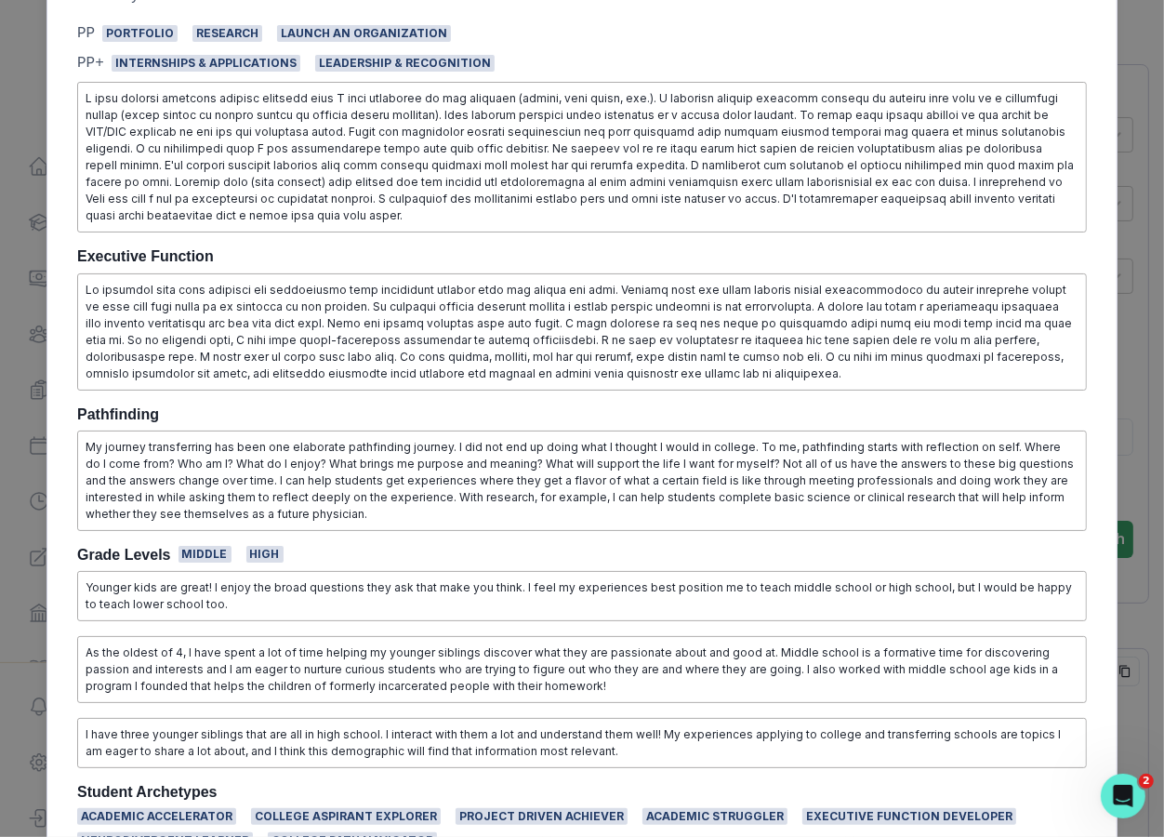
click at [522, 290] on p at bounding box center [582, 332] width 993 height 100
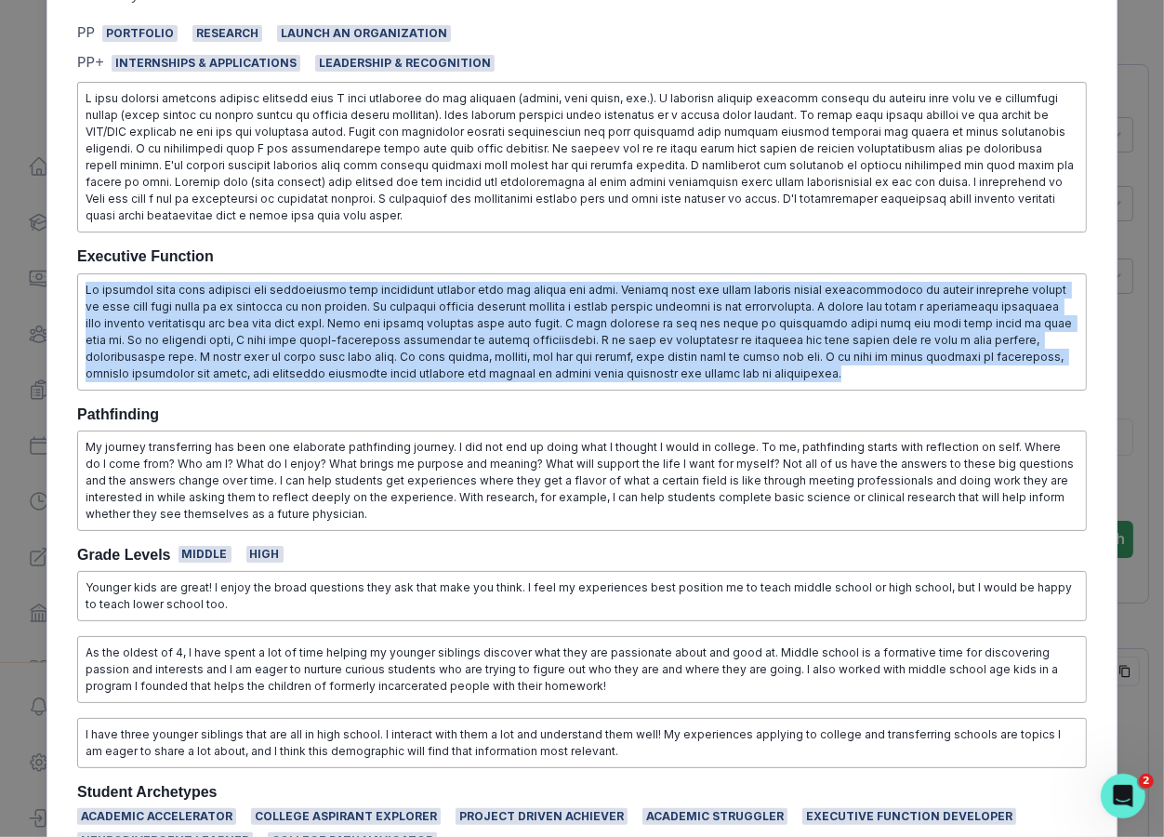
click at [522, 290] on p at bounding box center [582, 332] width 993 height 100
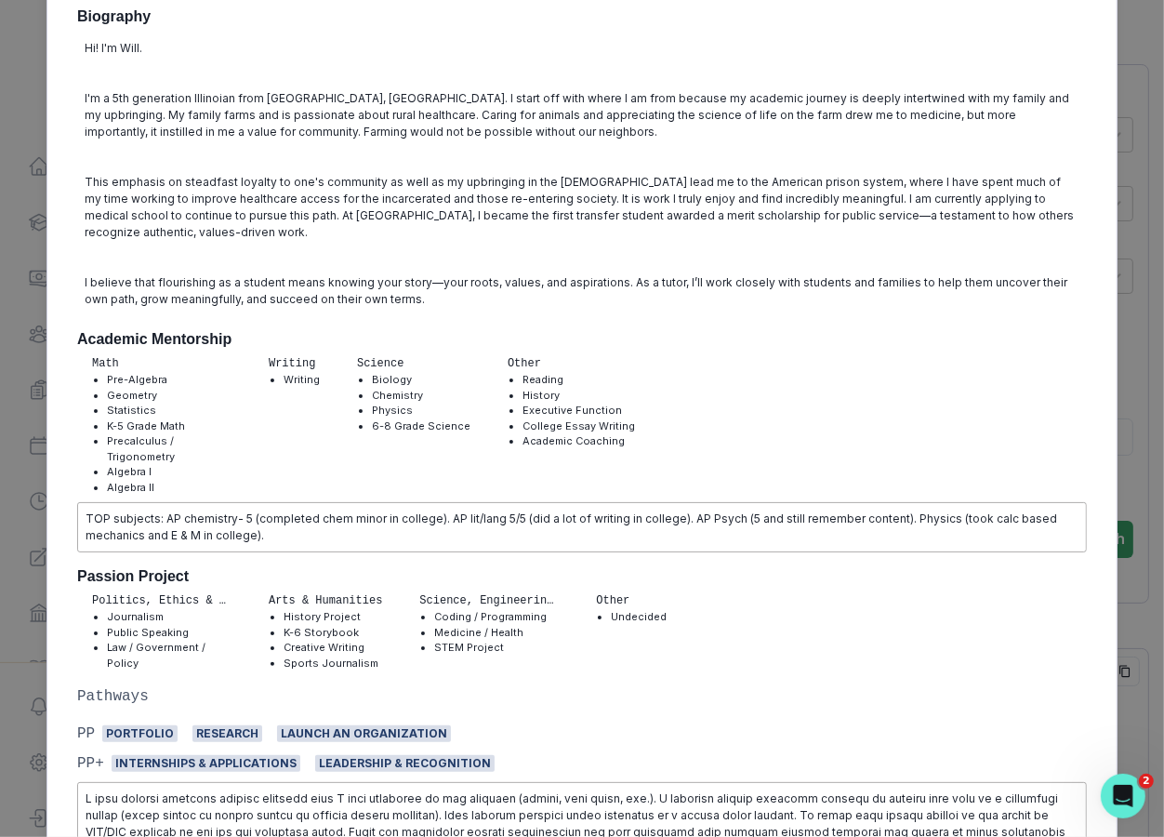
scroll to position [0, 0]
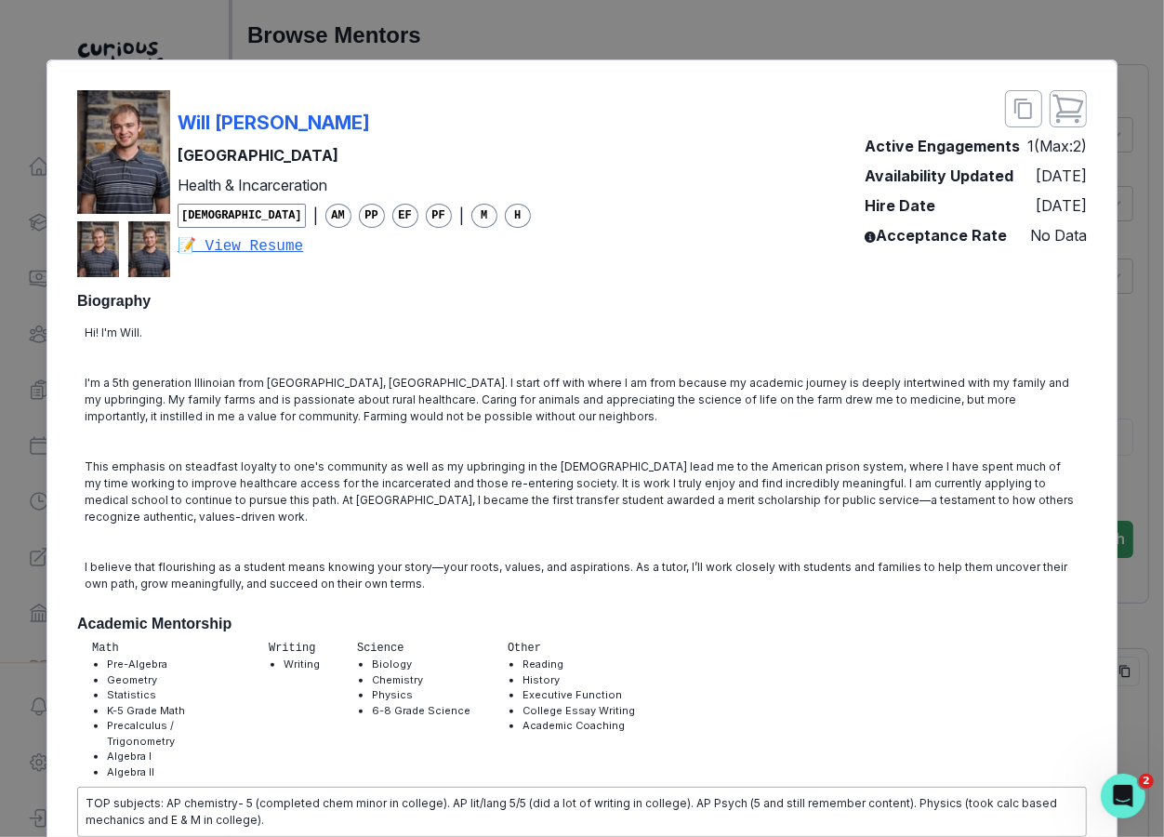
click at [357, 123] on div "Will [PERSON_NAME]" at bounding box center [354, 123] width 353 height 28
copy p "Will [PERSON_NAME]"
click at [1058, 561] on div "[PERSON_NAME] University Health & Incarceration [DEMOGRAPHIC_DATA] | AM PP EF P…" at bounding box center [582, 418] width 1164 height 837
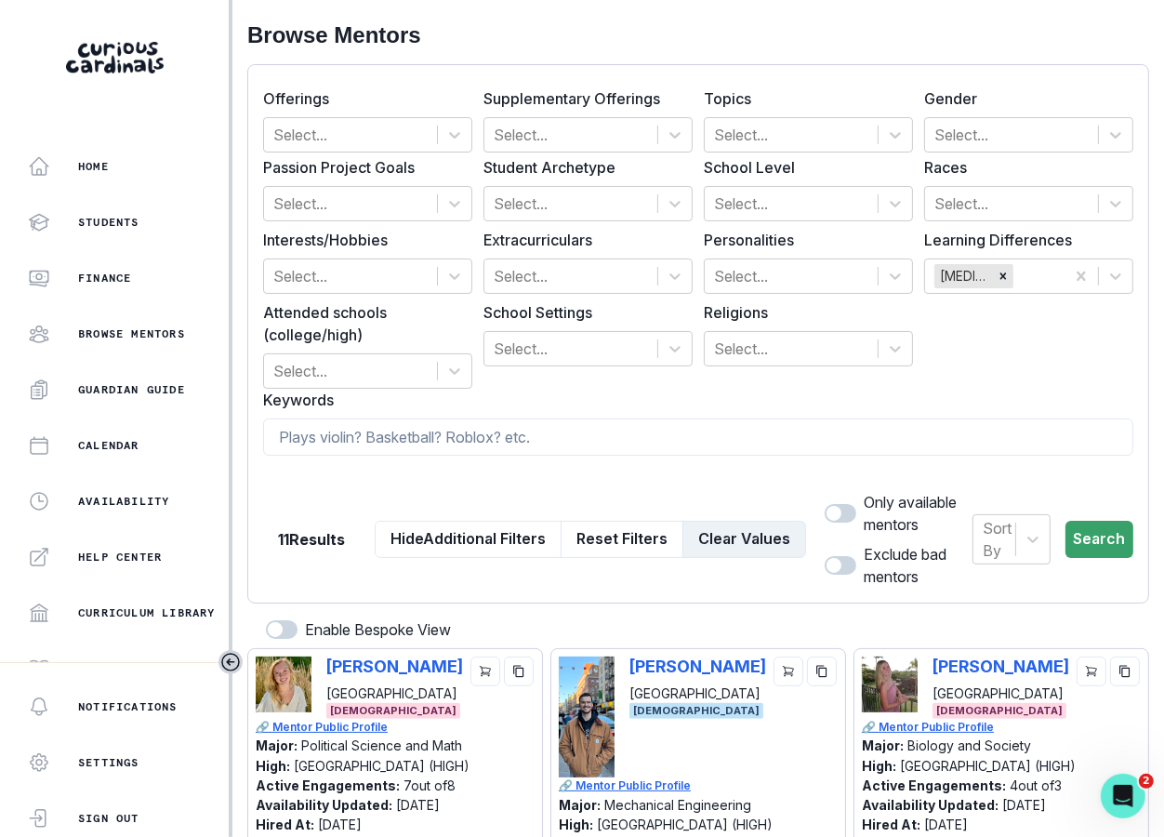
click at [753, 524] on button "Clear Values" at bounding box center [744, 539] width 124 height 37
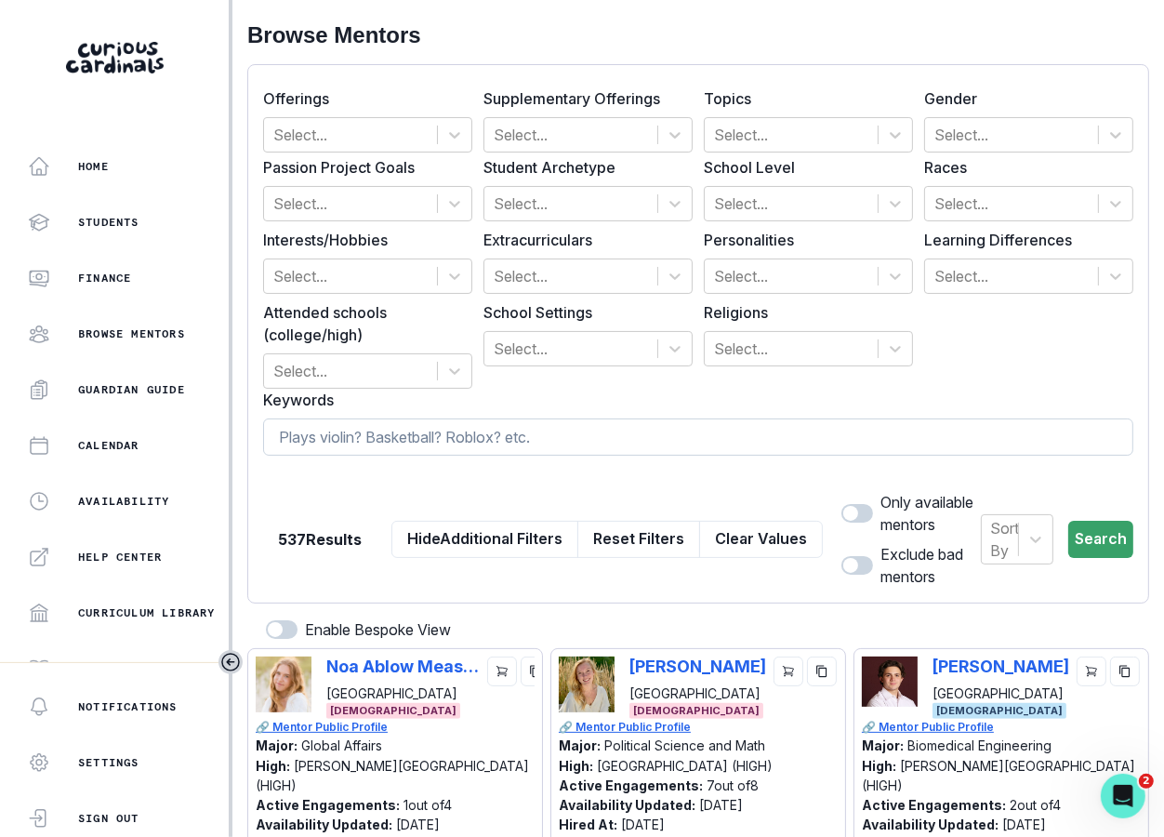
click at [751, 436] on input at bounding box center [698, 436] width 870 height 37
type input "[PERSON_NAME]"
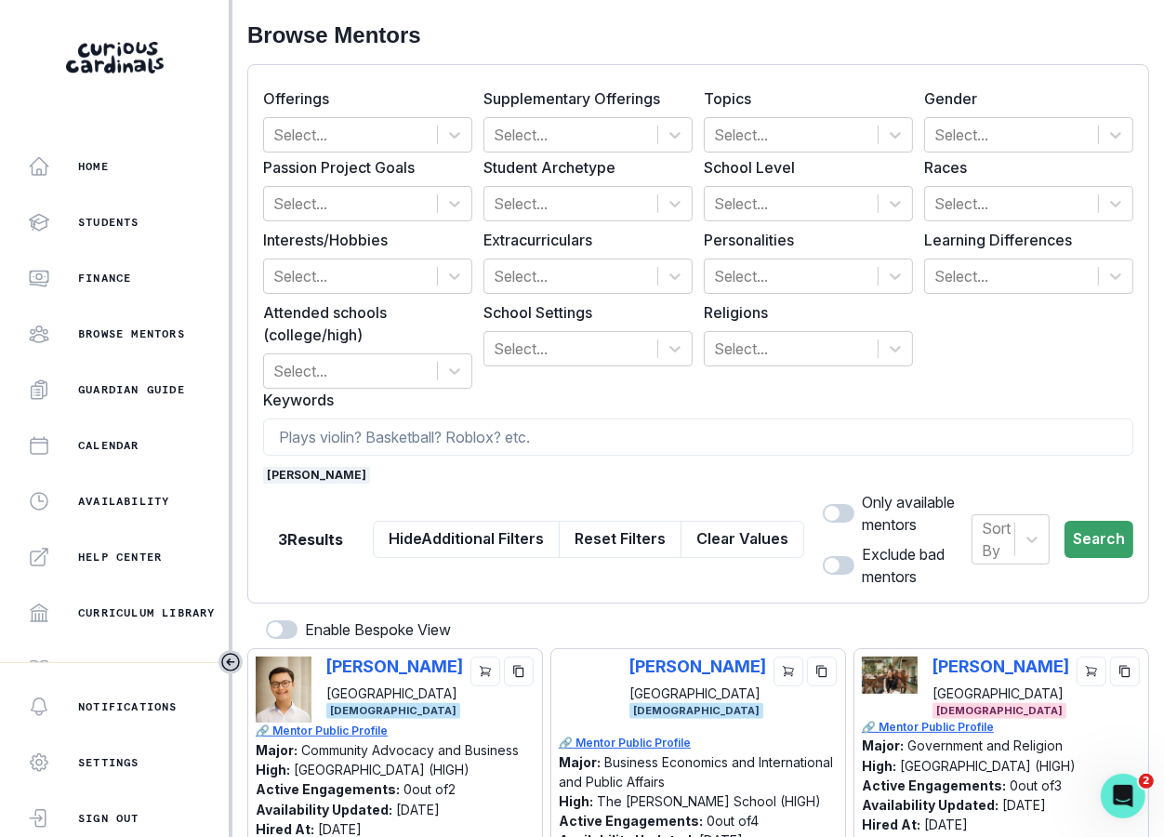
scroll to position [321, 0]
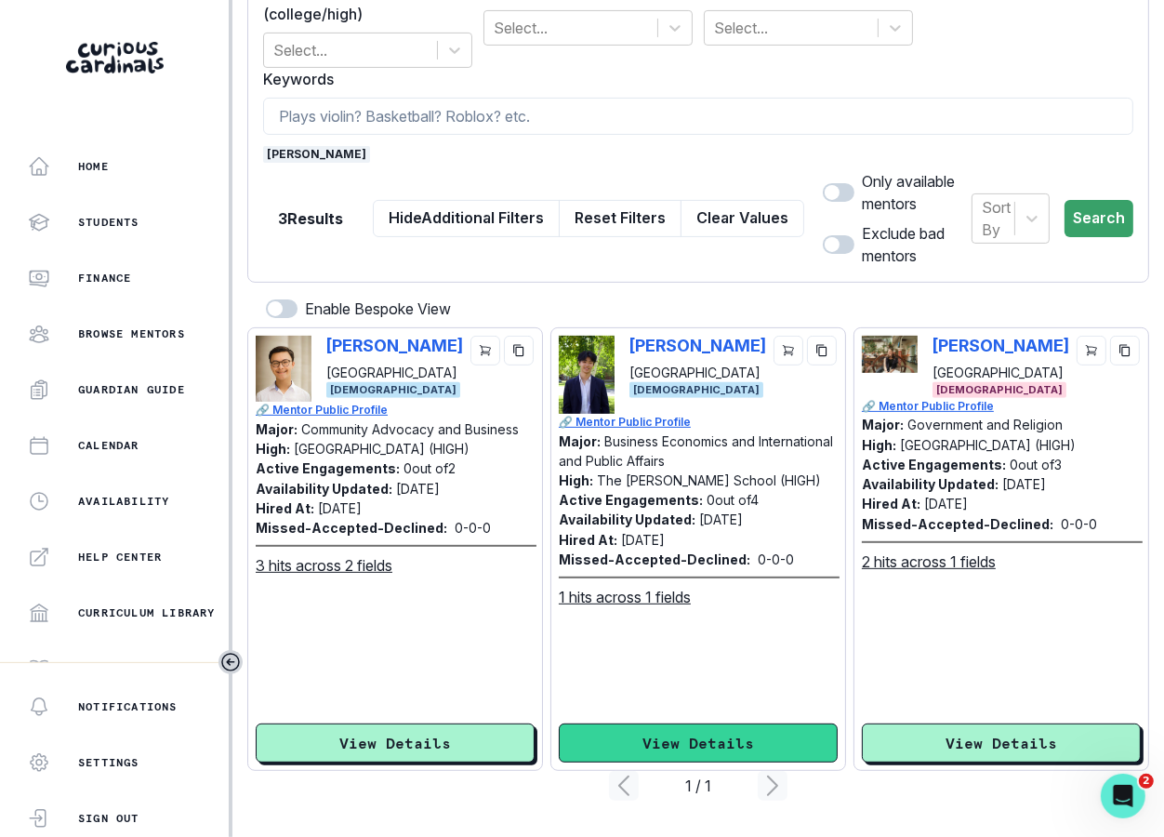
click at [650, 732] on button "View Details" at bounding box center [698, 742] width 279 height 39
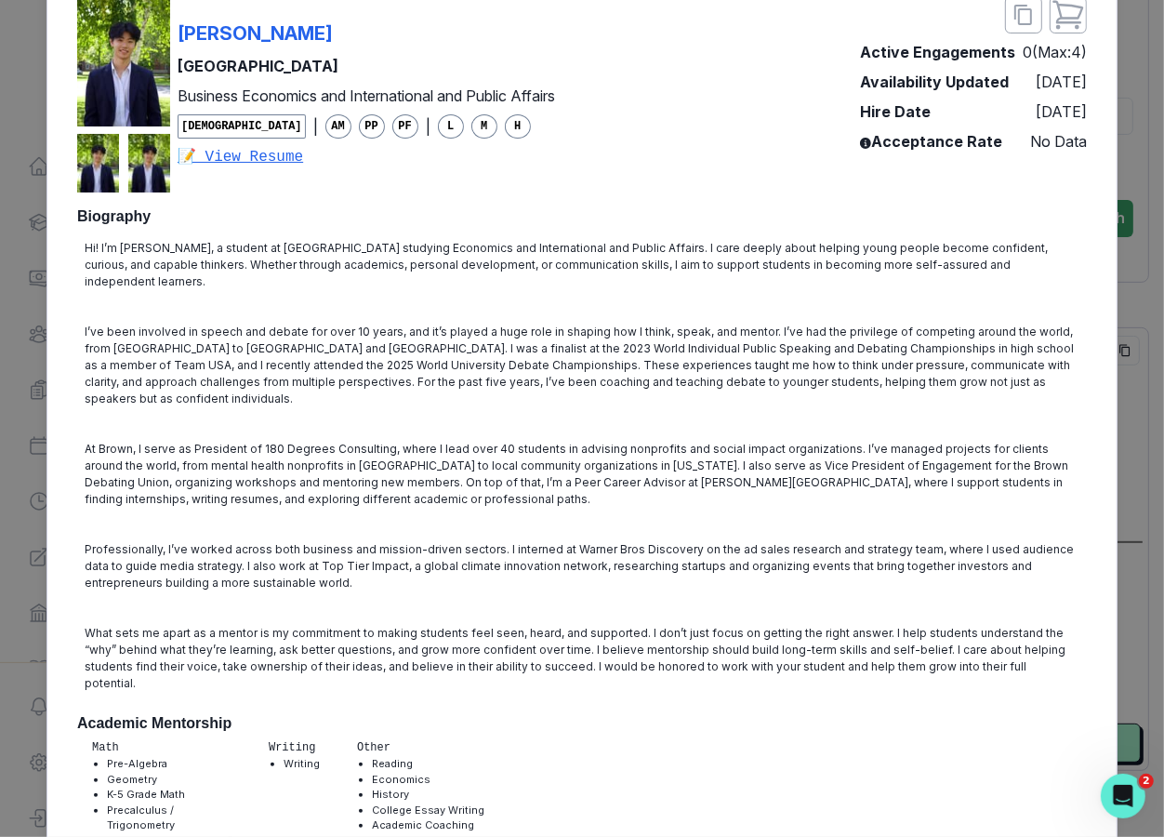
scroll to position [0, 0]
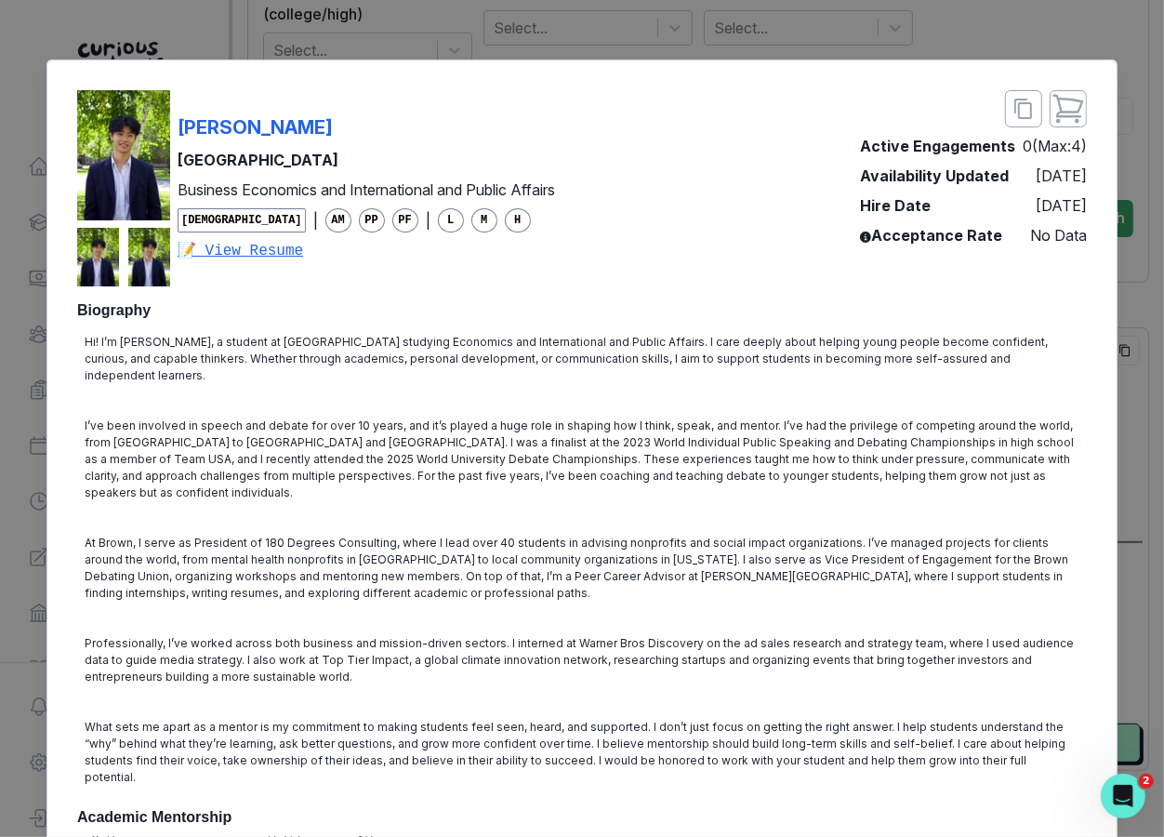
click at [1058, 277] on div "[PERSON_NAME] [PERSON_NAME] University Business Economics and International and…" at bounding box center [582, 418] width 1164 height 837
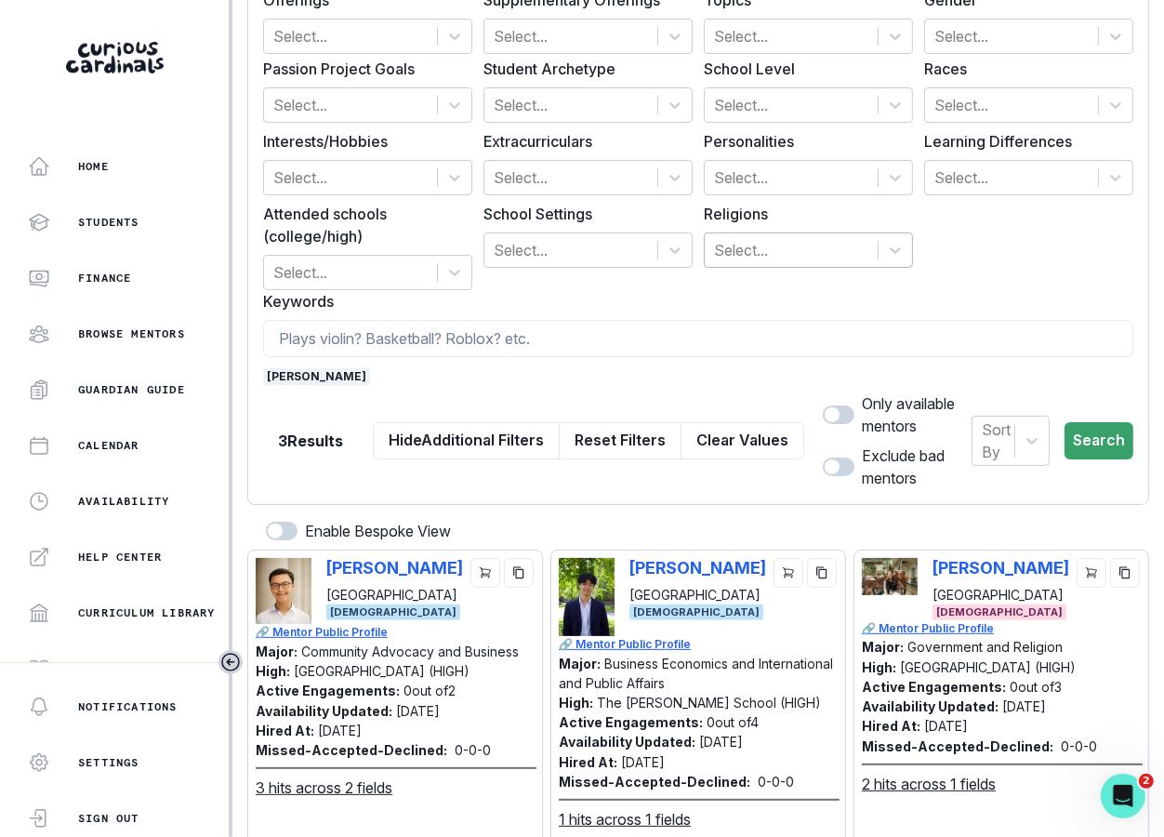
scroll to position [40, 0]
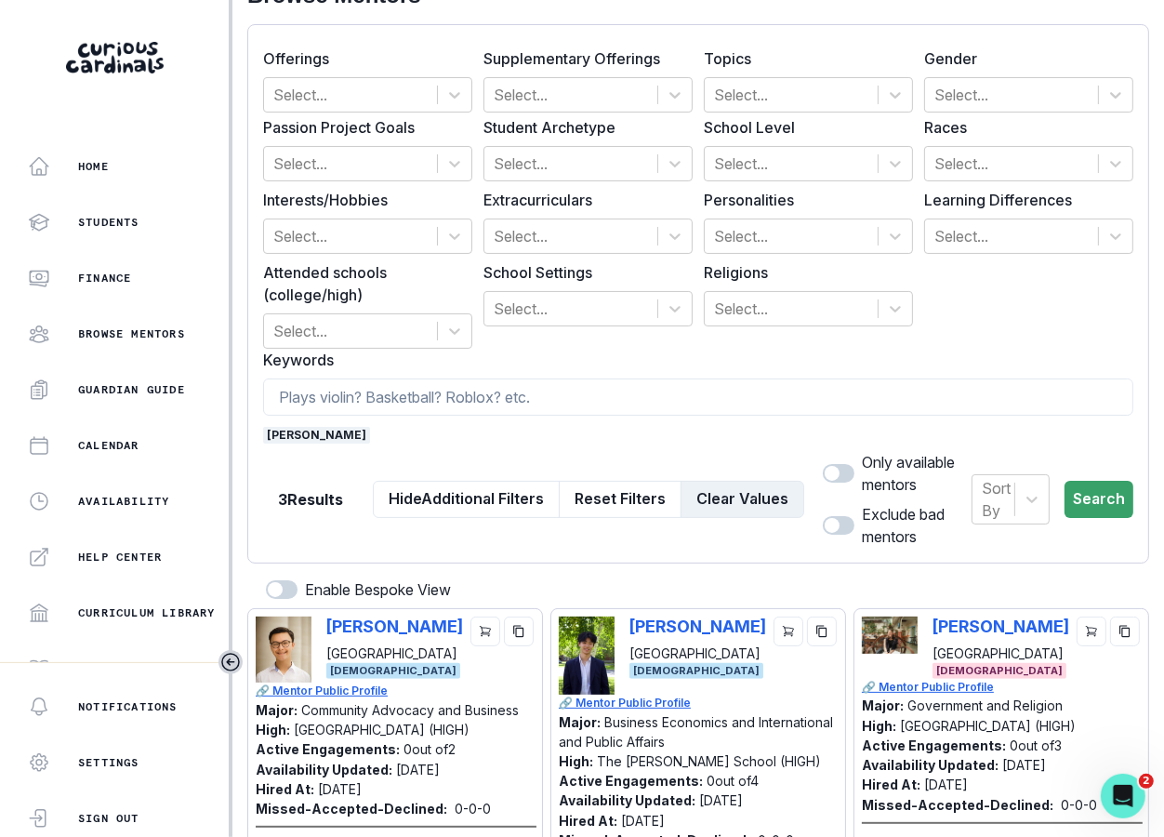
click at [728, 491] on button "Clear Values" at bounding box center [742, 499] width 124 height 37
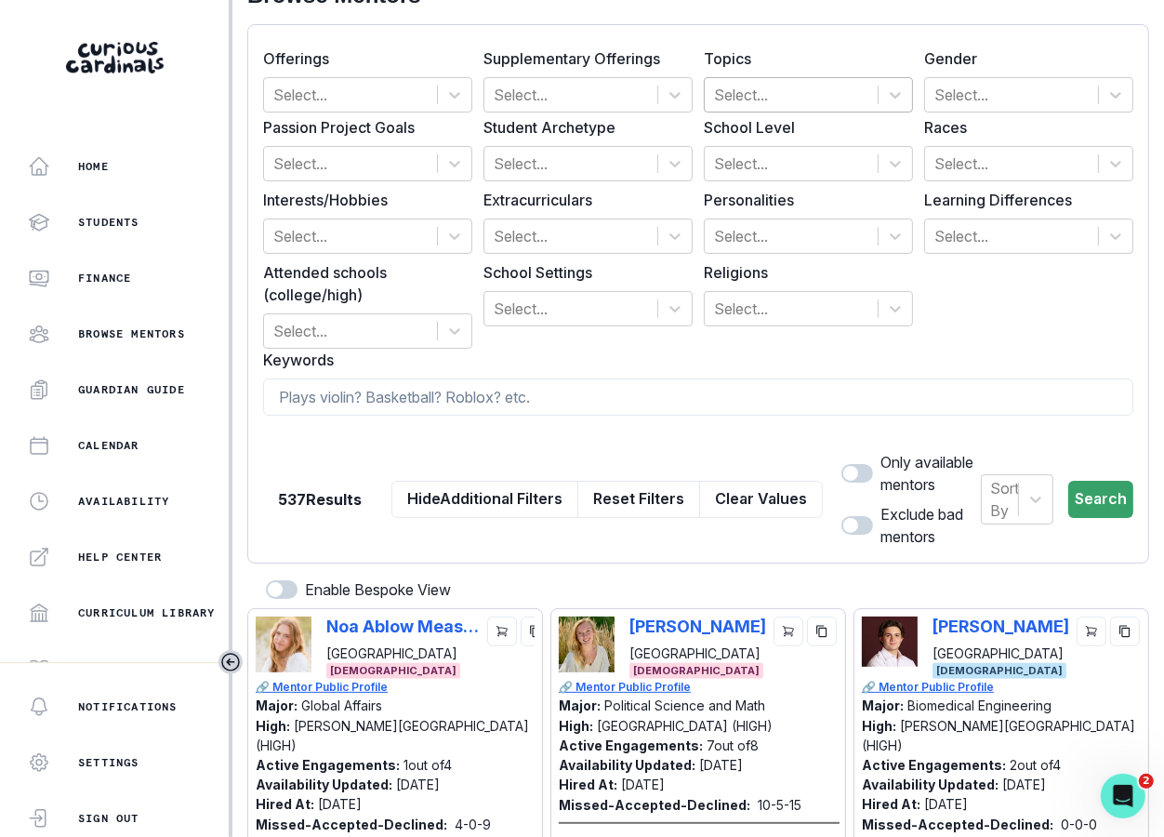
click at [785, 92] on div at bounding box center [791, 95] width 154 height 26
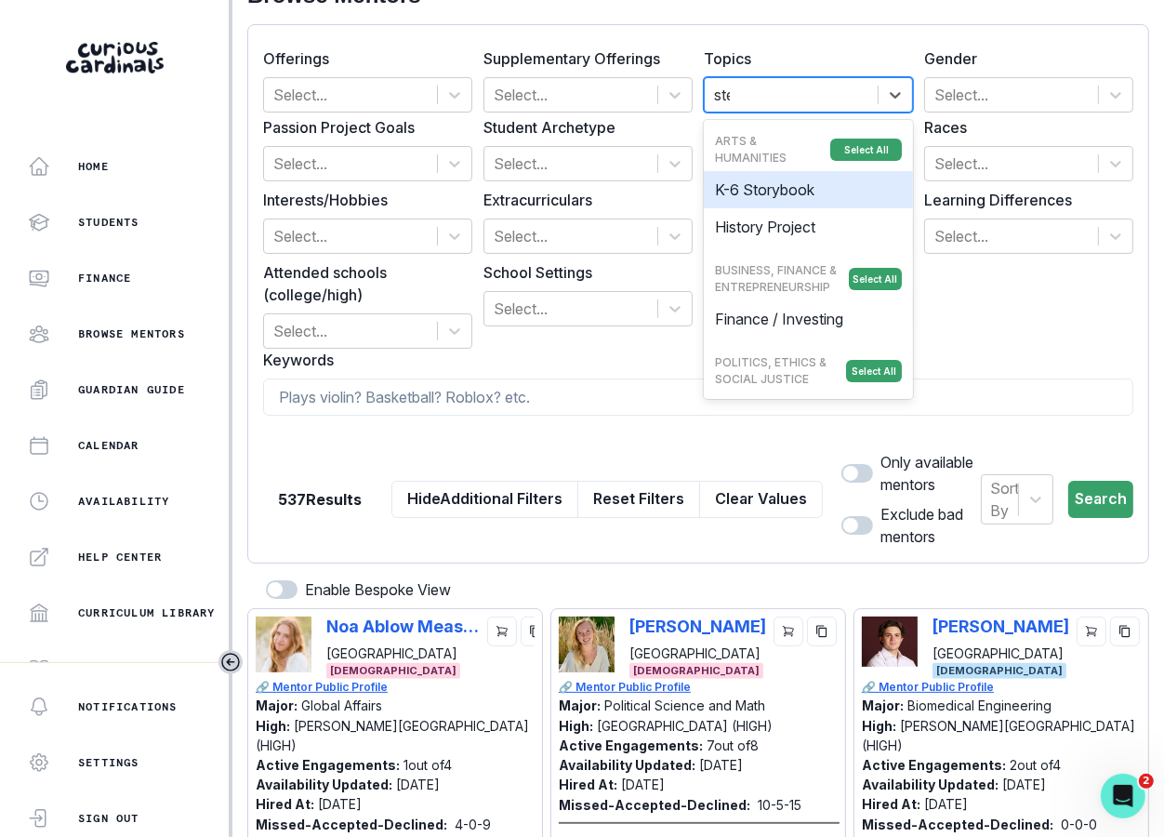
type input "stem"
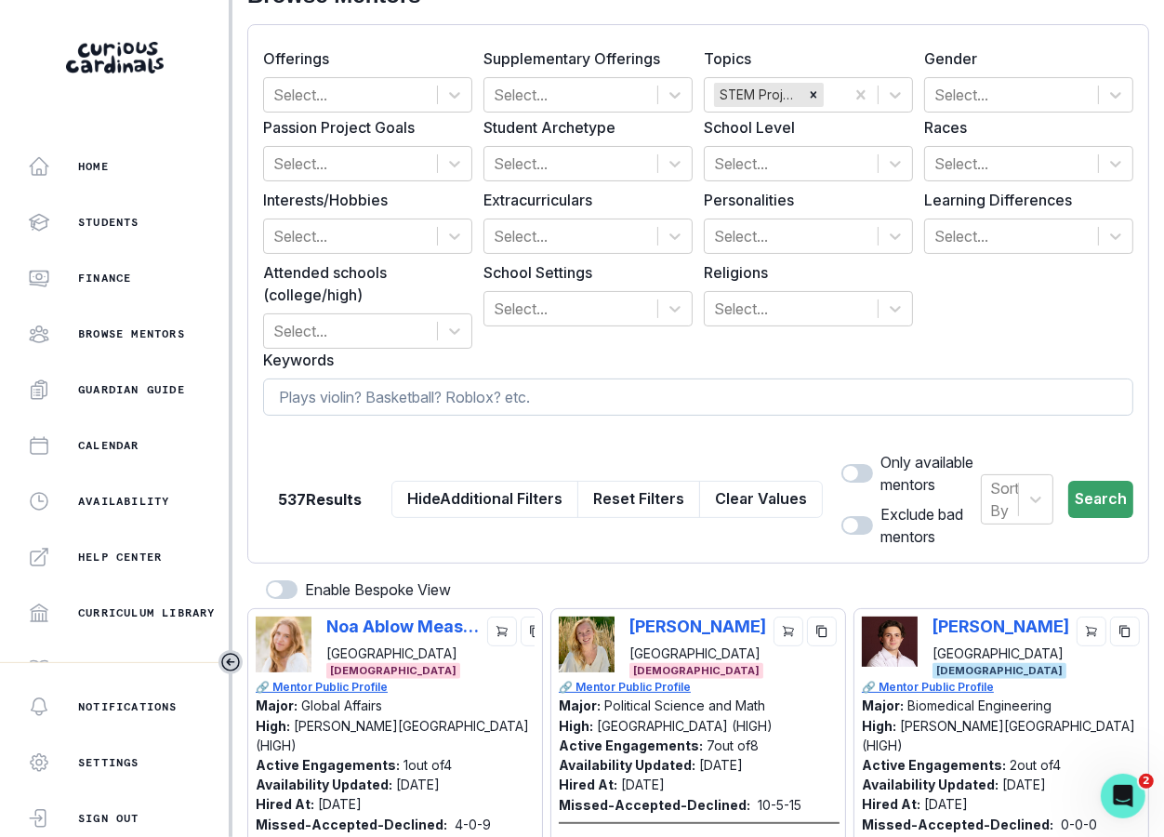
click at [649, 409] on input at bounding box center [698, 396] width 870 height 37
type input "biology"
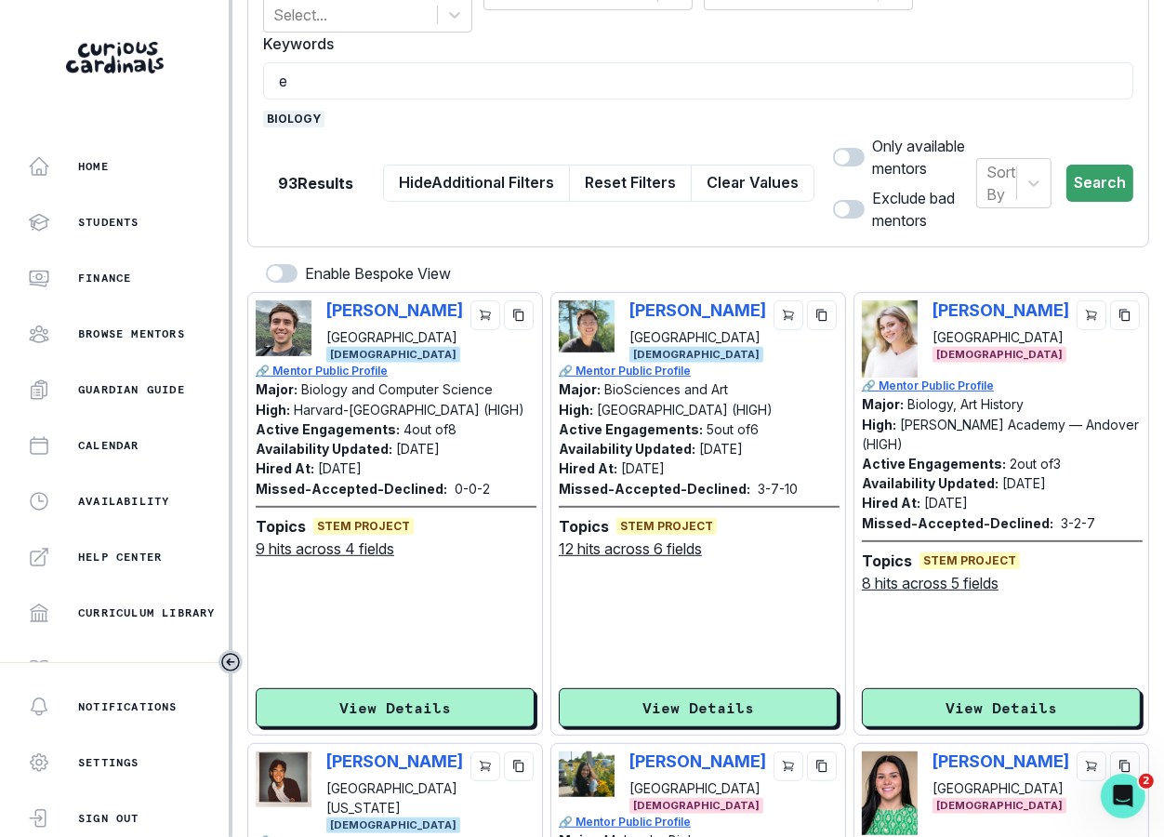
scroll to position [0, 0]
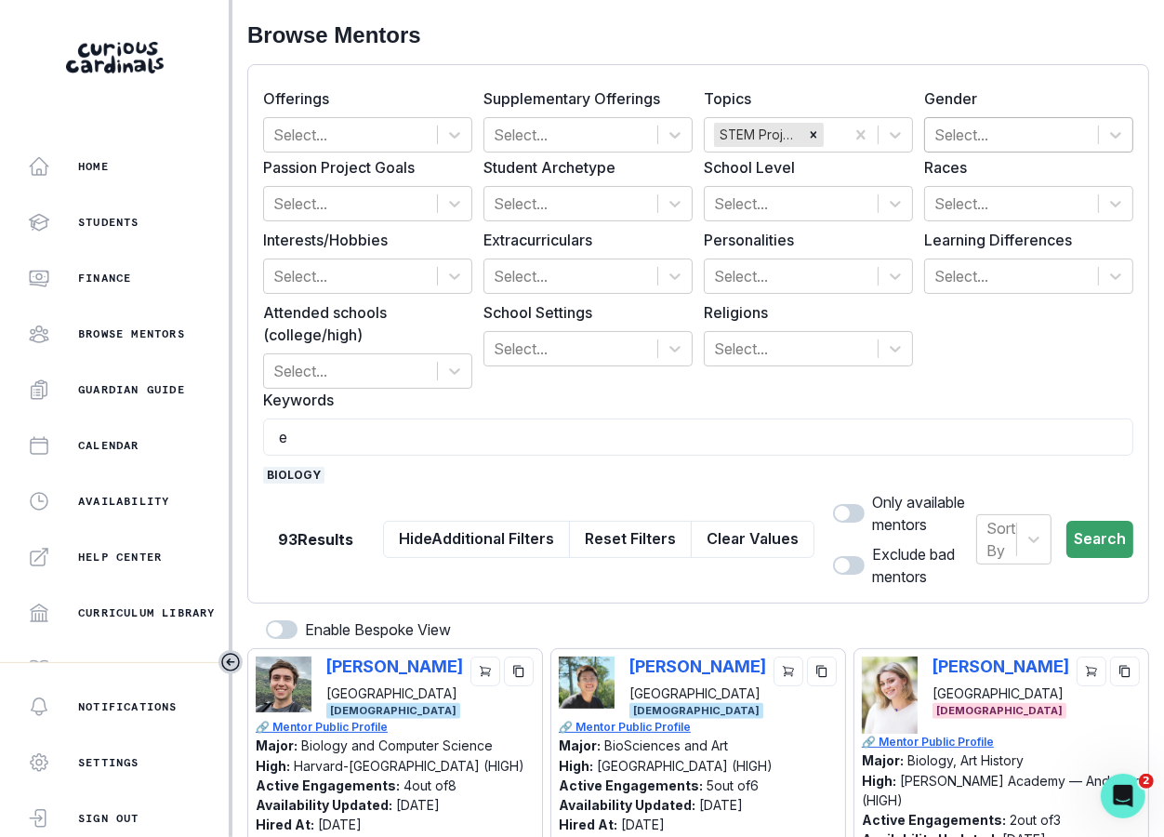
click at [986, 139] on div at bounding box center [1011, 135] width 154 height 26
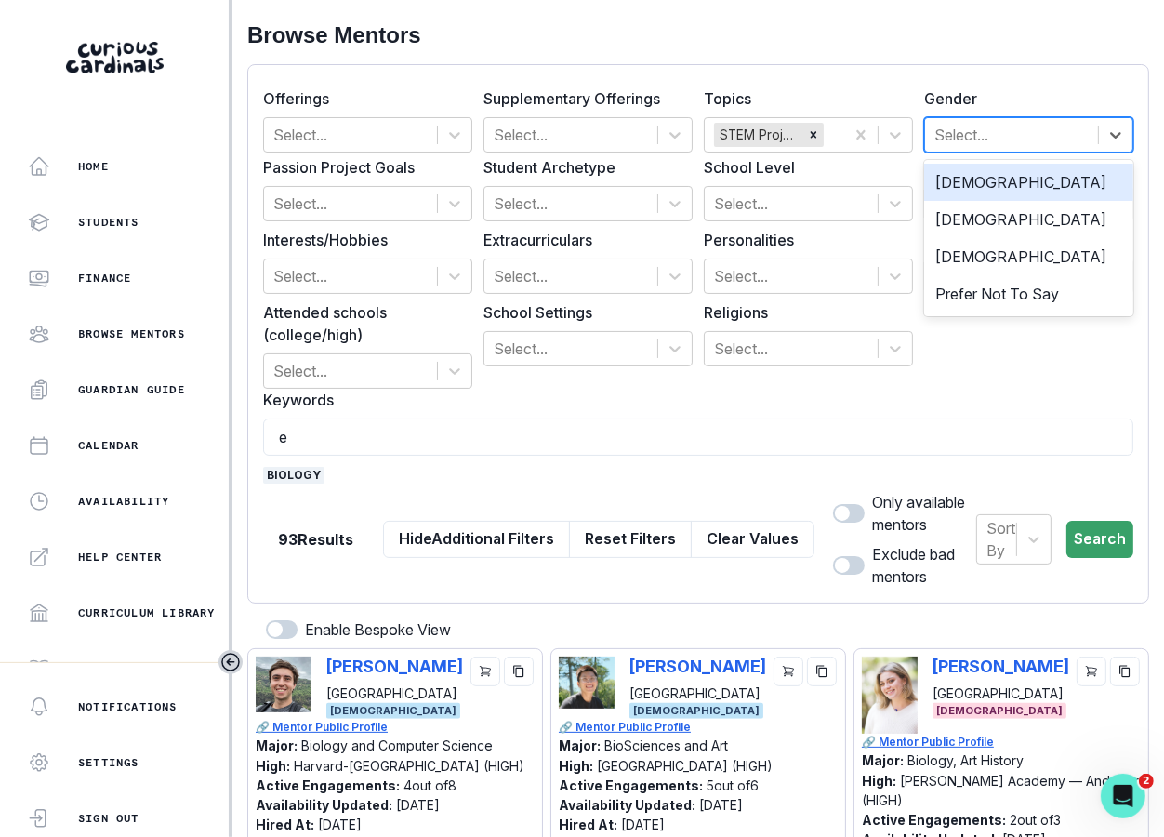
click at [987, 194] on div "[DEMOGRAPHIC_DATA]" at bounding box center [1028, 182] width 209 height 37
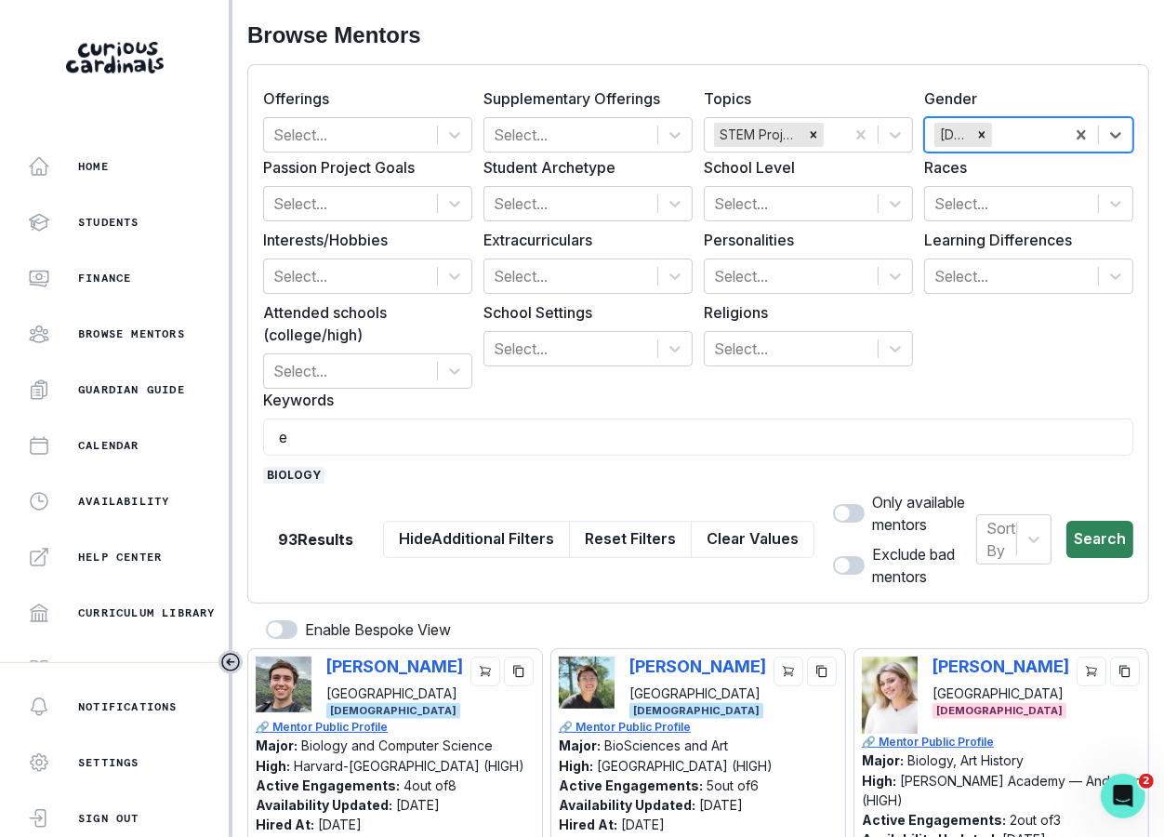
click at [1058, 539] on button "Search" at bounding box center [1099, 539] width 67 height 37
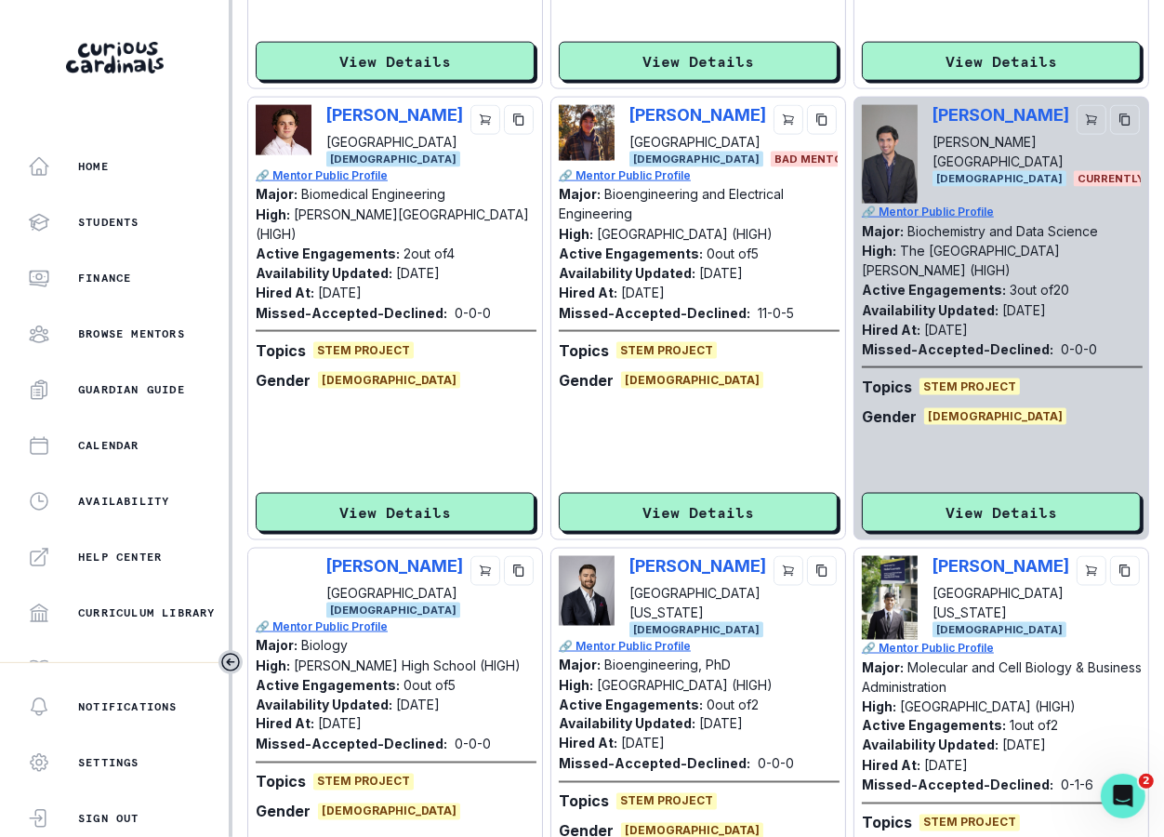
scroll to position [2098, 0]
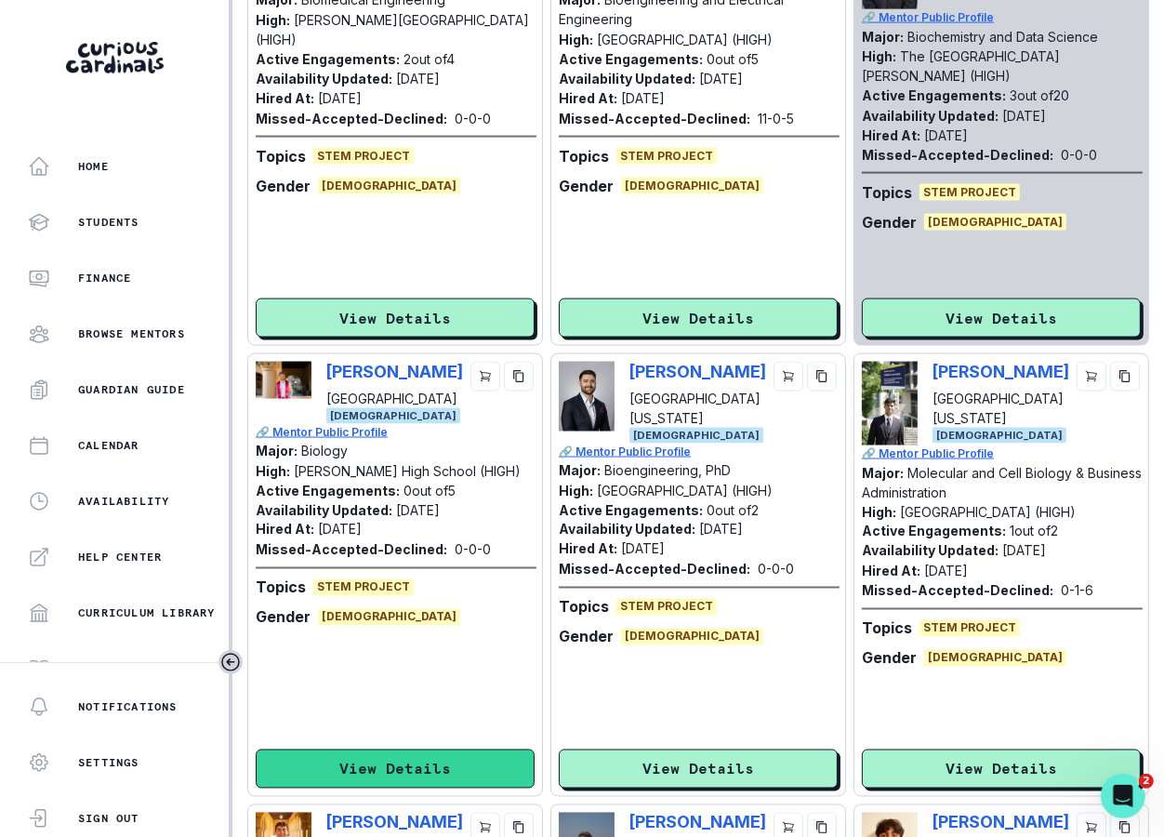
click at [477, 772] on button "View Details" at bounding box center [395, 768] width 279 height 39
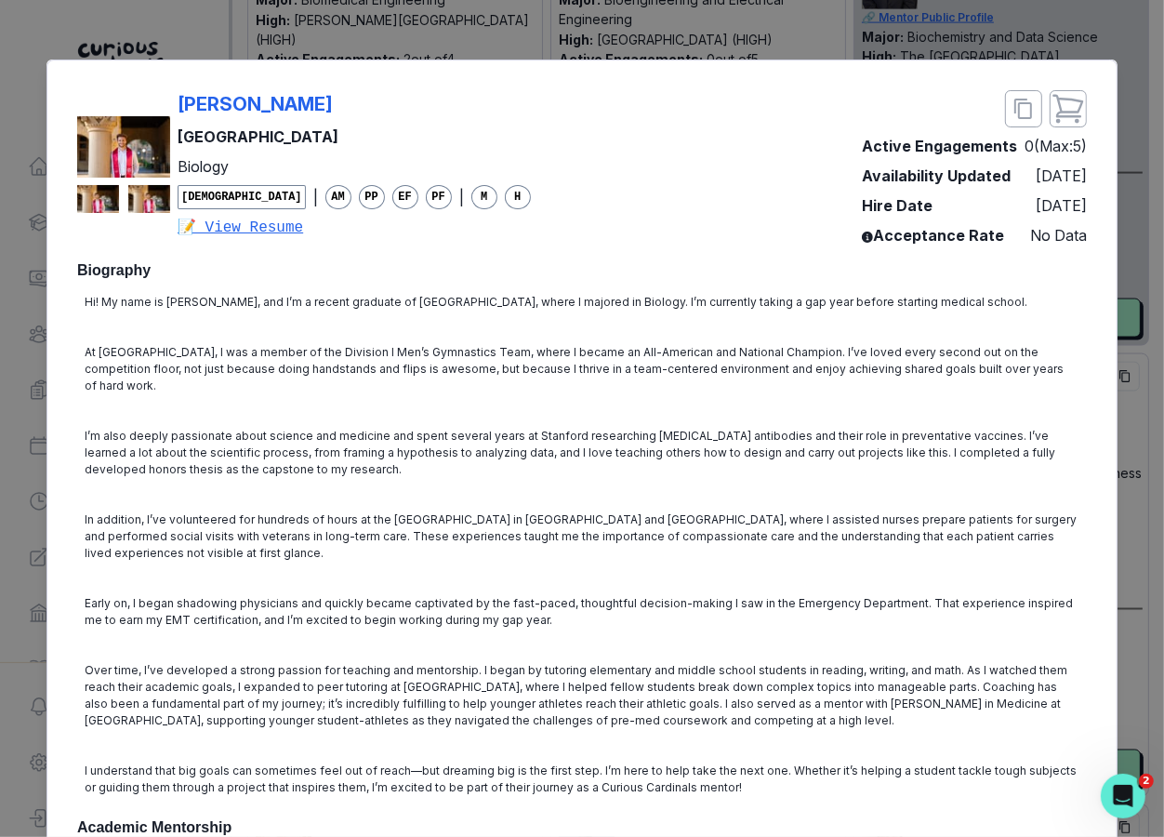
scroll to position [56, 0]
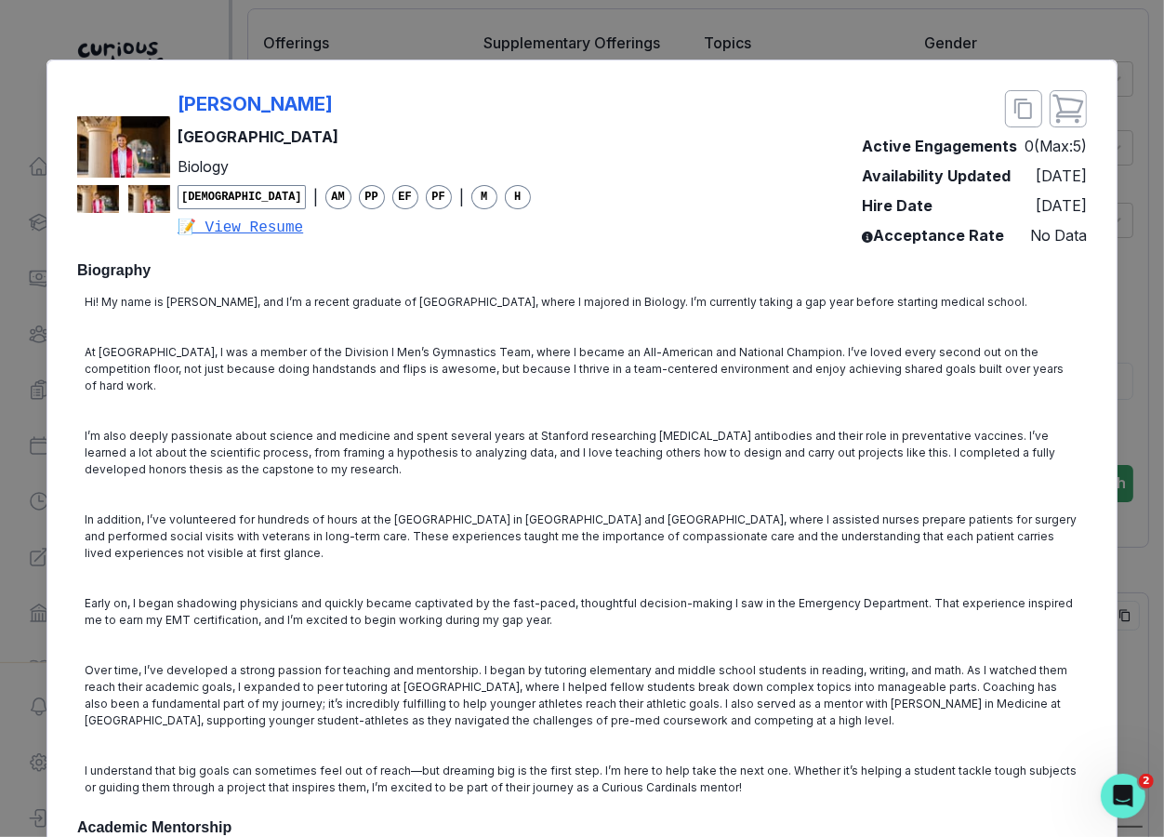
click at [175, 105] on div "[PERSON_NAME] Stanford University Biology [DEMOGRAPHIC_DATA] | AM PP EF PF | M …" at bounding box center [304, 164] width 454 height 149
copy p "[PERSON_NAME]"
click at [1058, 409] on div "[PERSON_NAME] Stanford University Biology [DEMOGRAPHIC_DATA] | AM PP EF PF | M …" at bounding box center [582, 418] width 1164 height 837
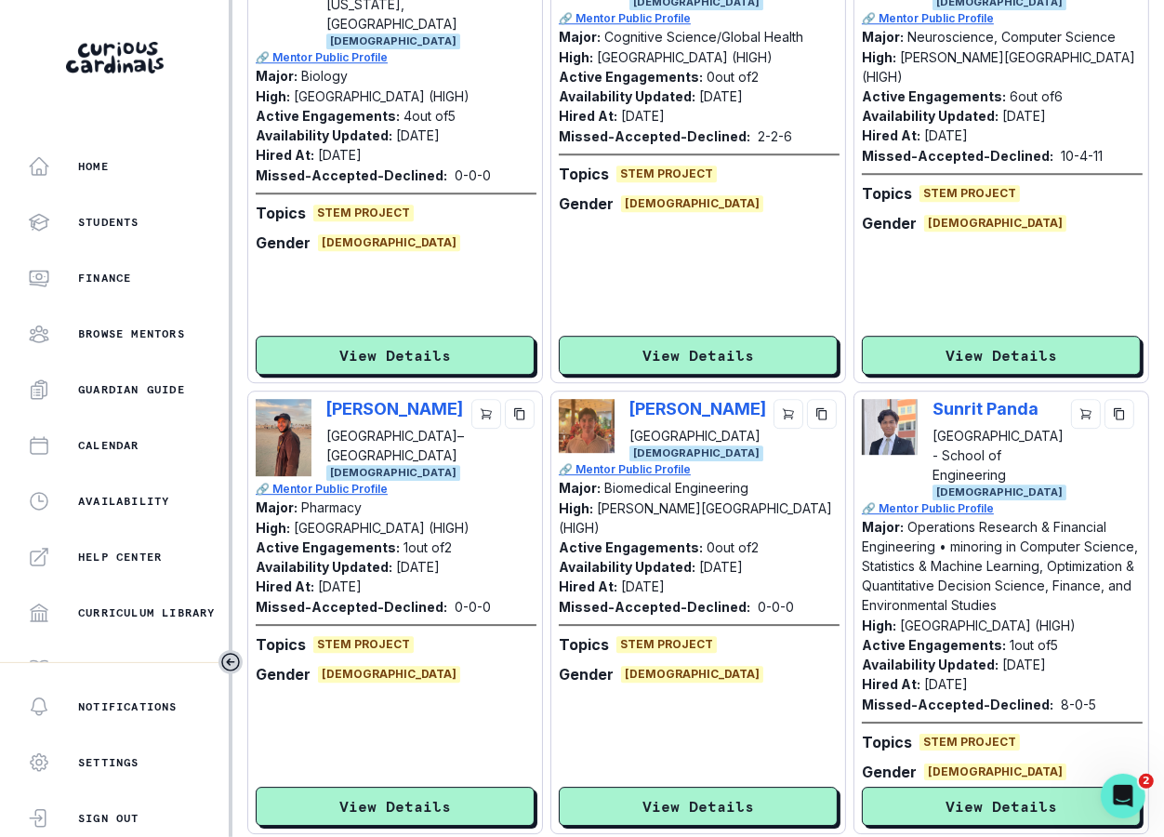
scroll to position [3868, 0]
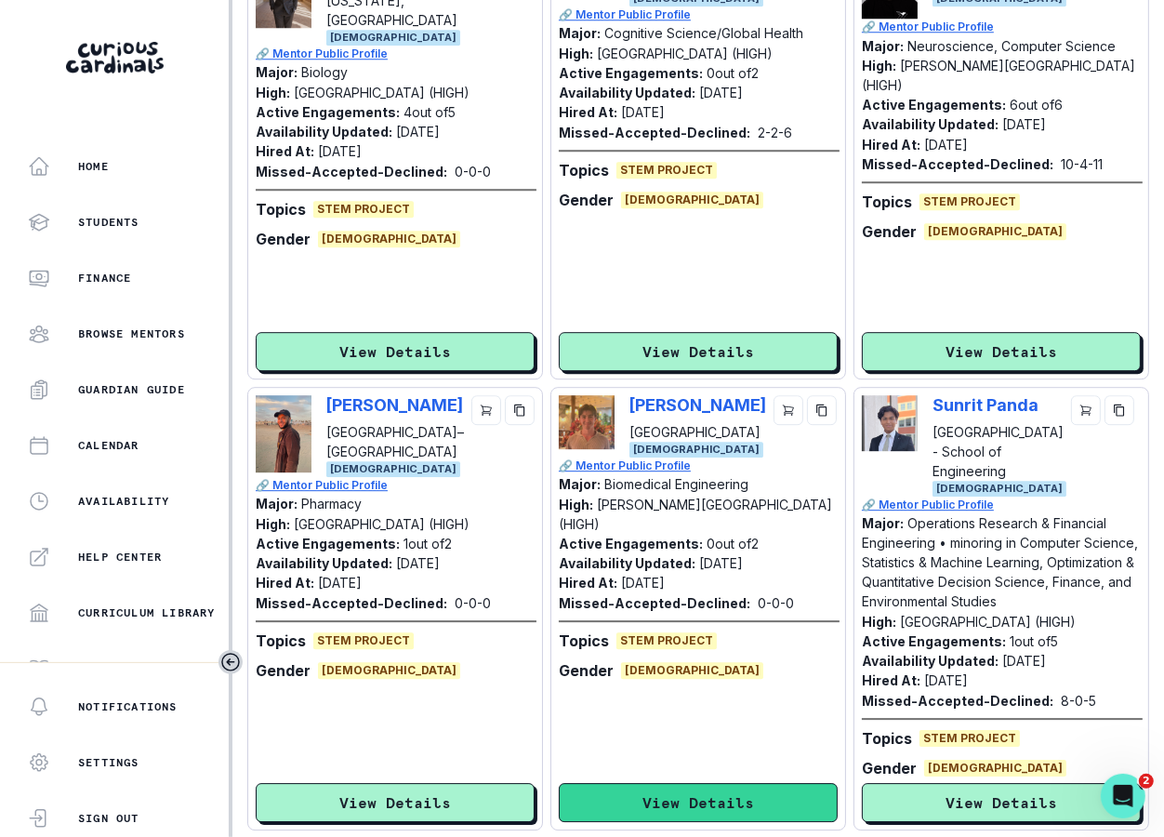
click at [641, 803] on button "View Details" at bounding box center [698, 802] width 279 height 39
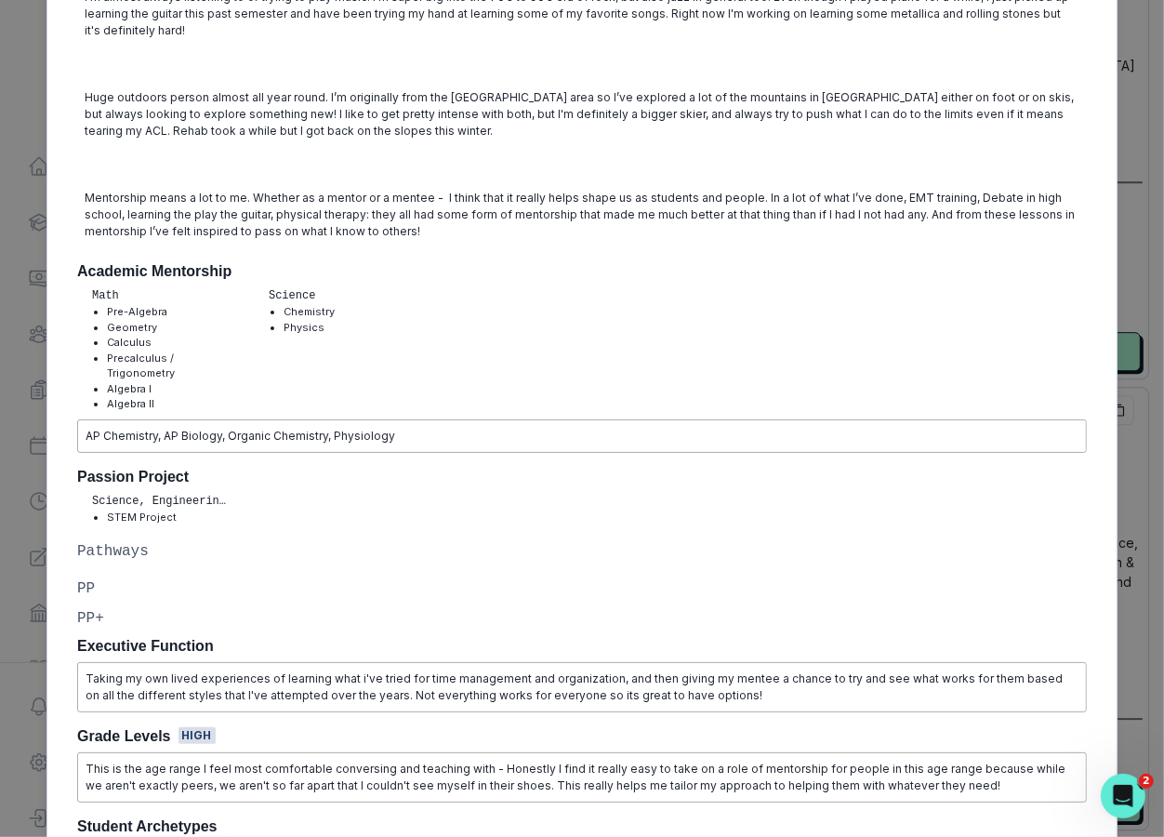
scroll to position [0, 0]
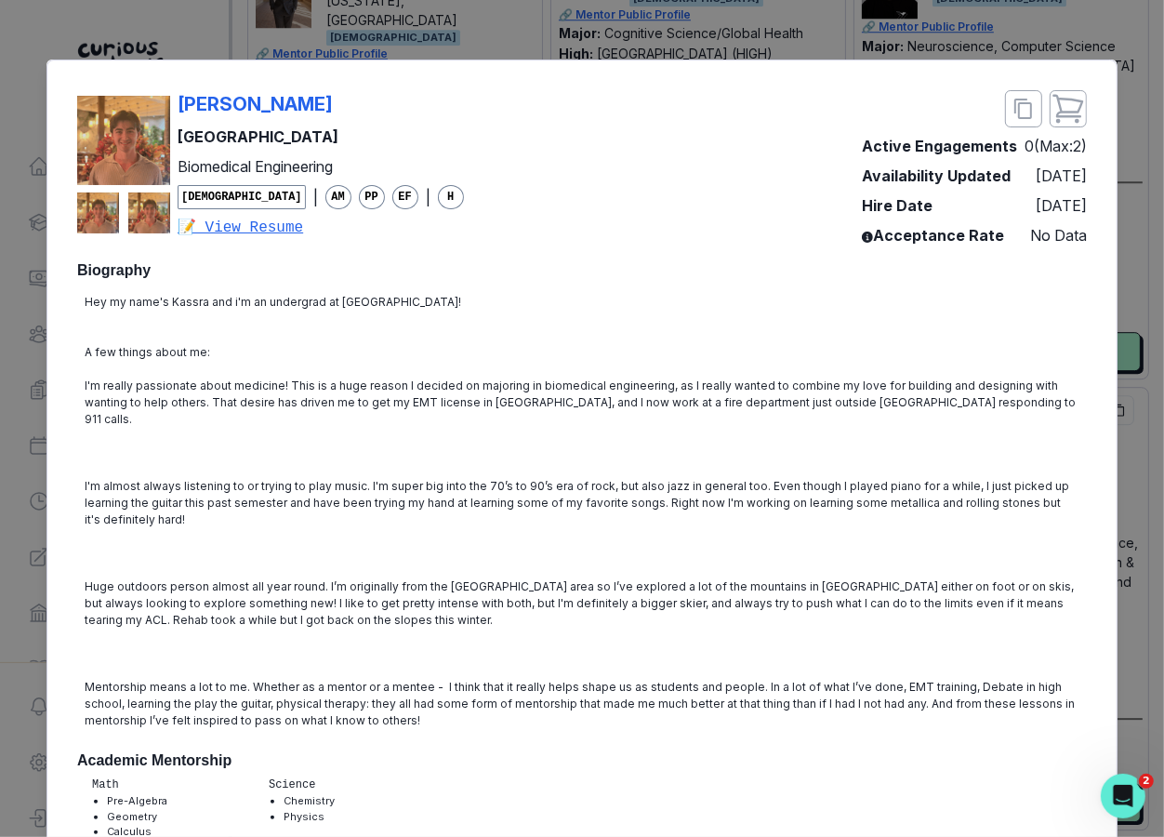
click at [1058, 436] on div "Kassra [PERSON_NAME] University Biomedical Engineering [DEMOGRAPHIC_DATA] | AM …" at bounding box center [582, 418] width 1164 height 837
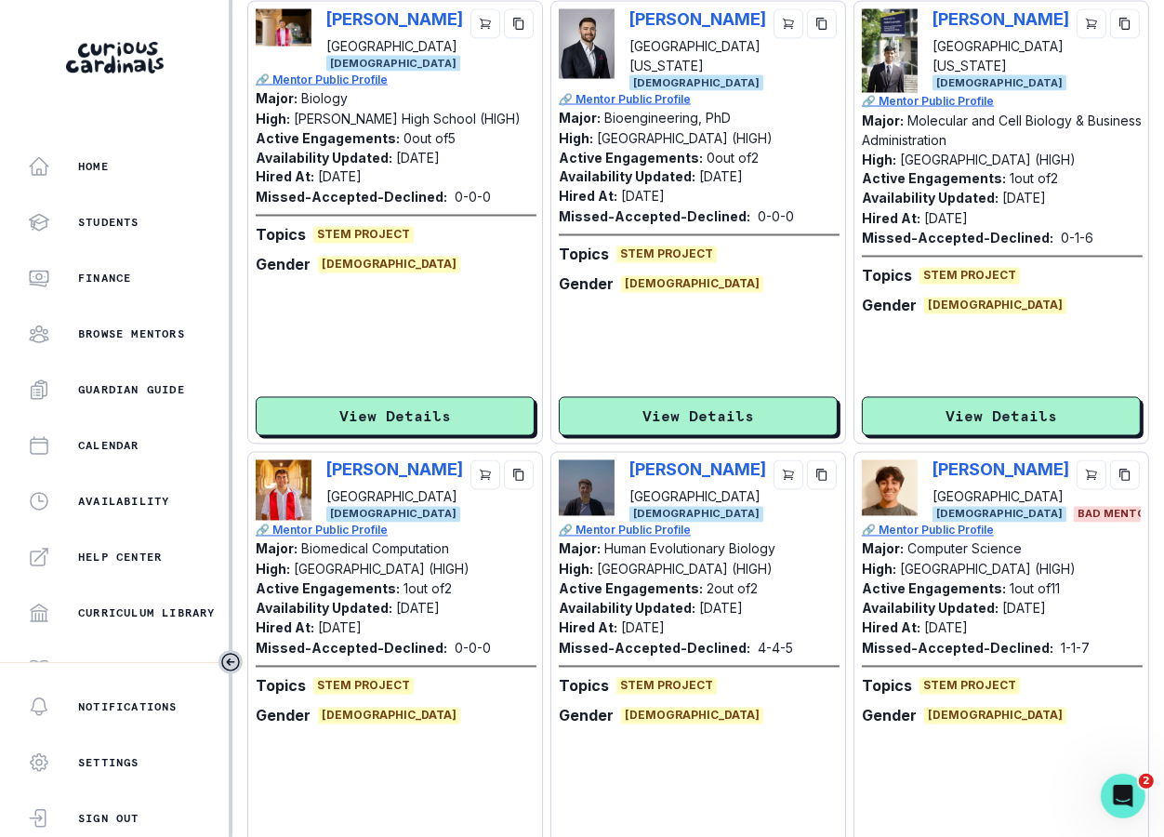
scroll to position [2147, 0]
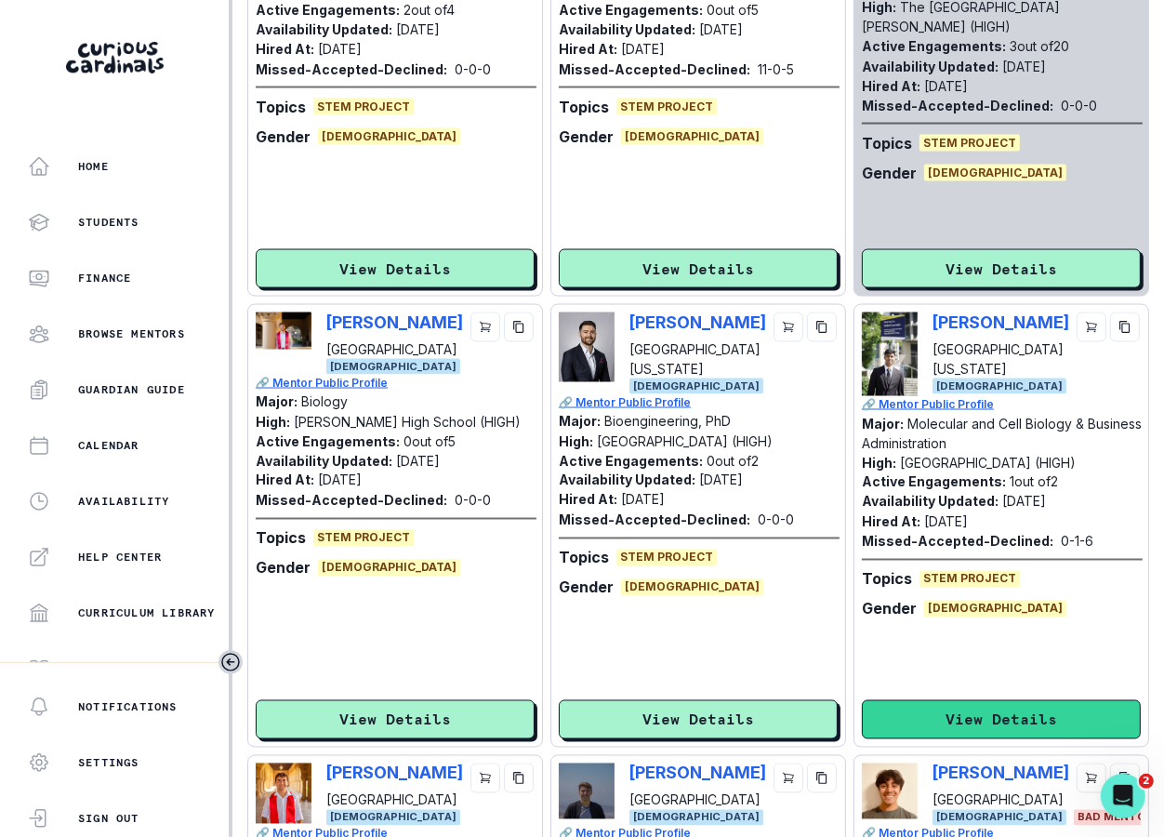
click at [930, 729] on button "View Details" at bounding box center [1001, 719] width 279 height 39
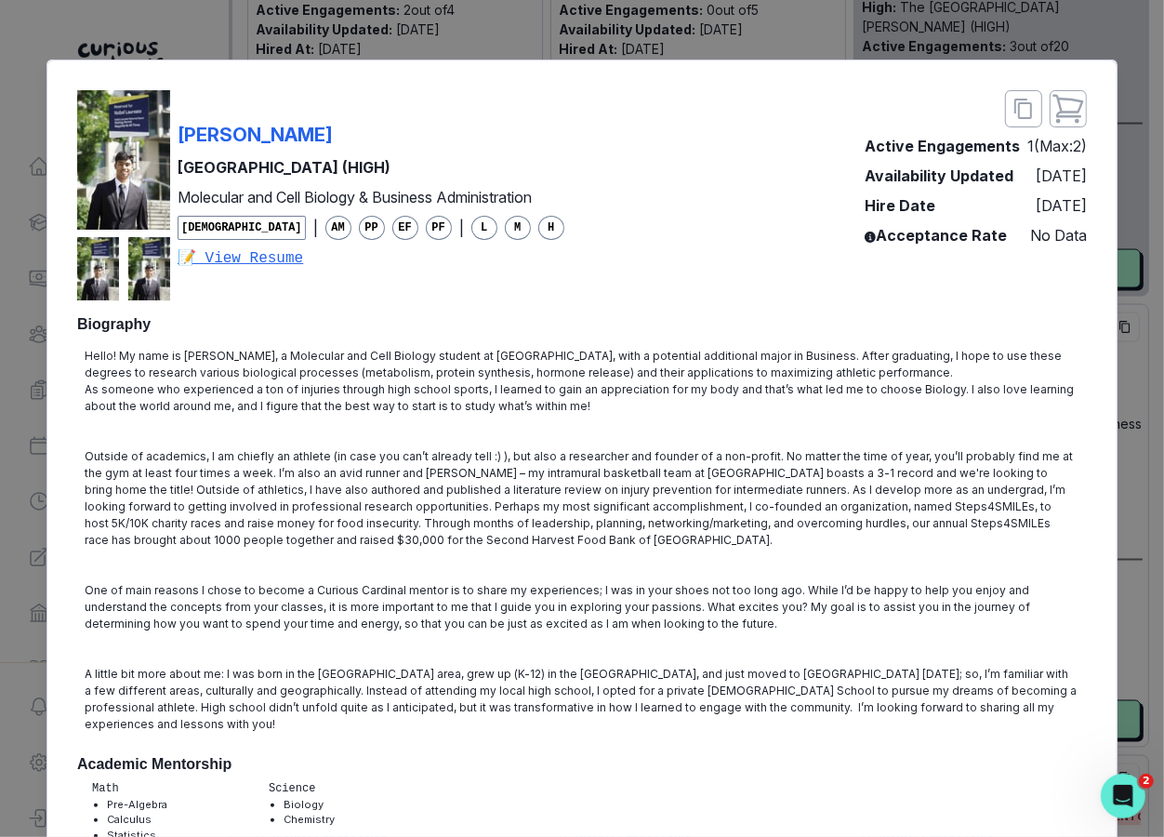
click at [176, 132] on div "[PERSON_NAME] Bellarmine College Preparatory (HIGH) Molecular and Cell Biology …" at bounding box center [320, 195] width 487 height 210
copy p "[PERSON_NAME]"
click at [1058, 495] on div "[PERSON_NAME] Bellarmine College Preparatory (HIGH) Molecular and Cell Biology …" at bounding box center [582, 418] width 1164 height 837
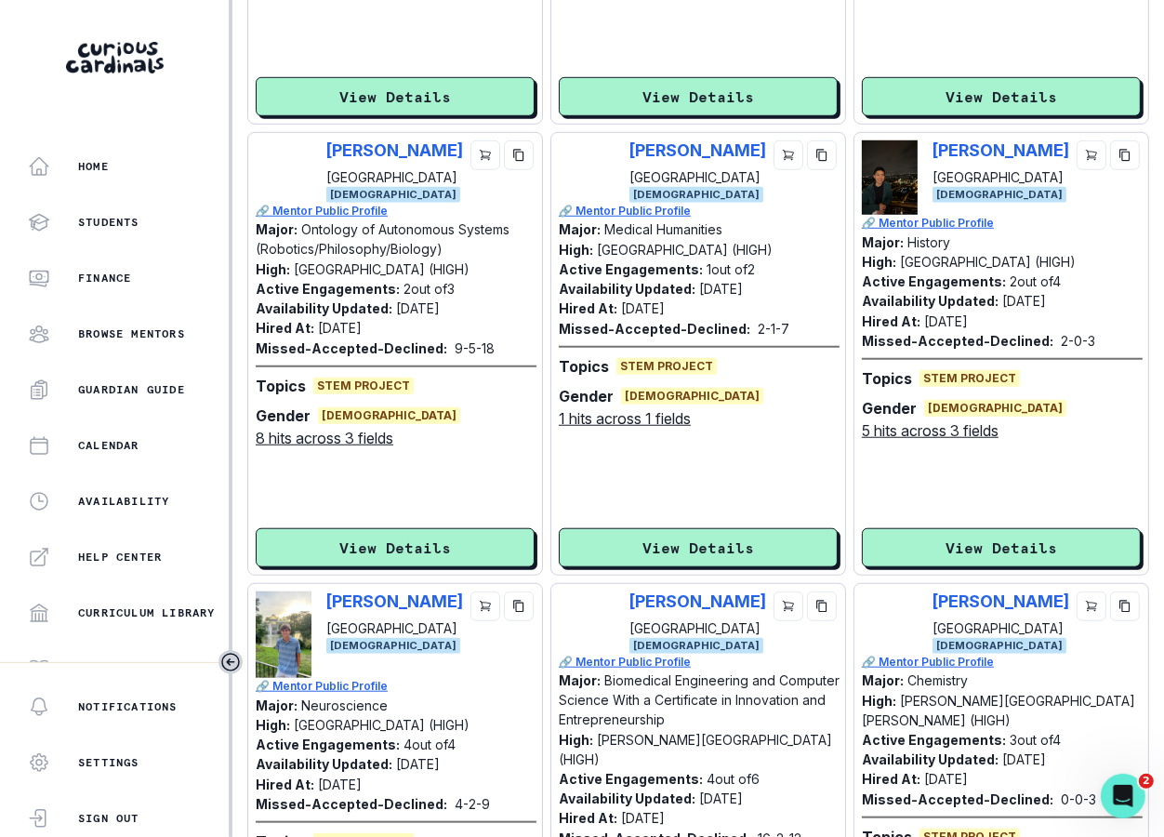
scroll to position [0, 0]
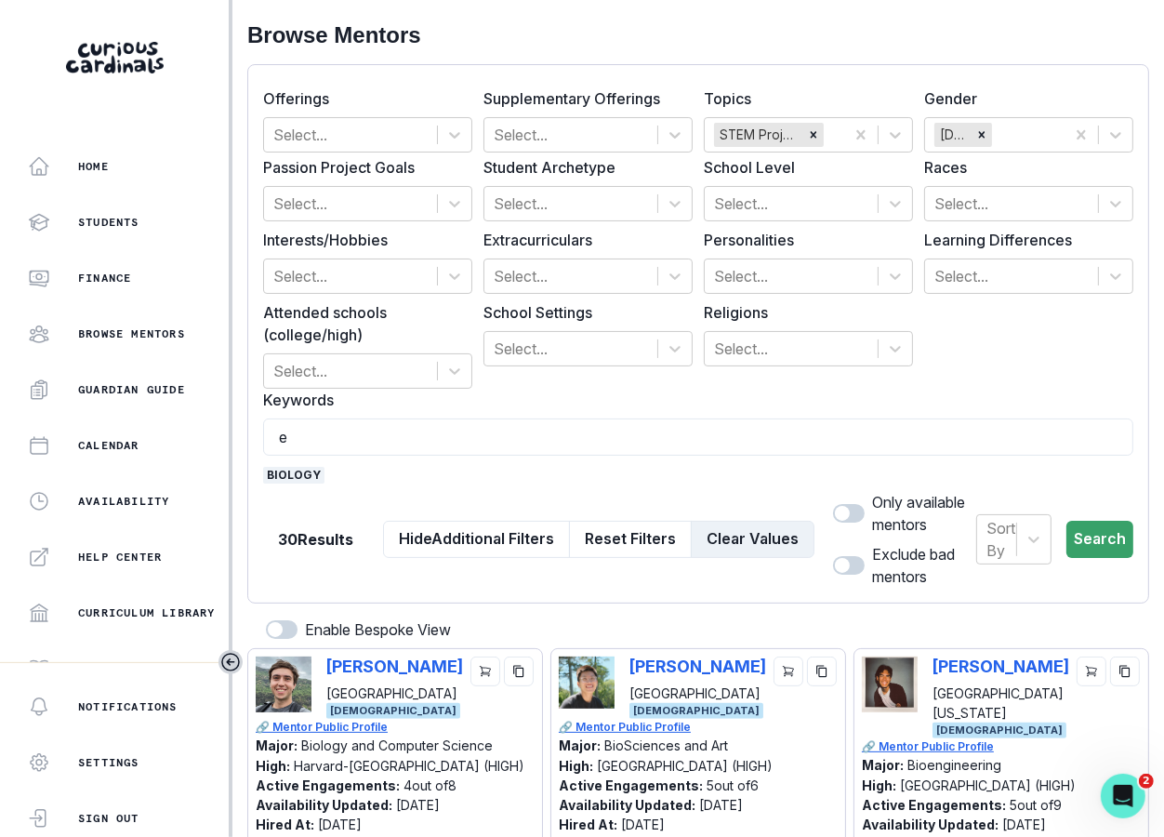
click at [713, 533] on button "Clear Values" at bounding box center [753, 539] width 124 height 37
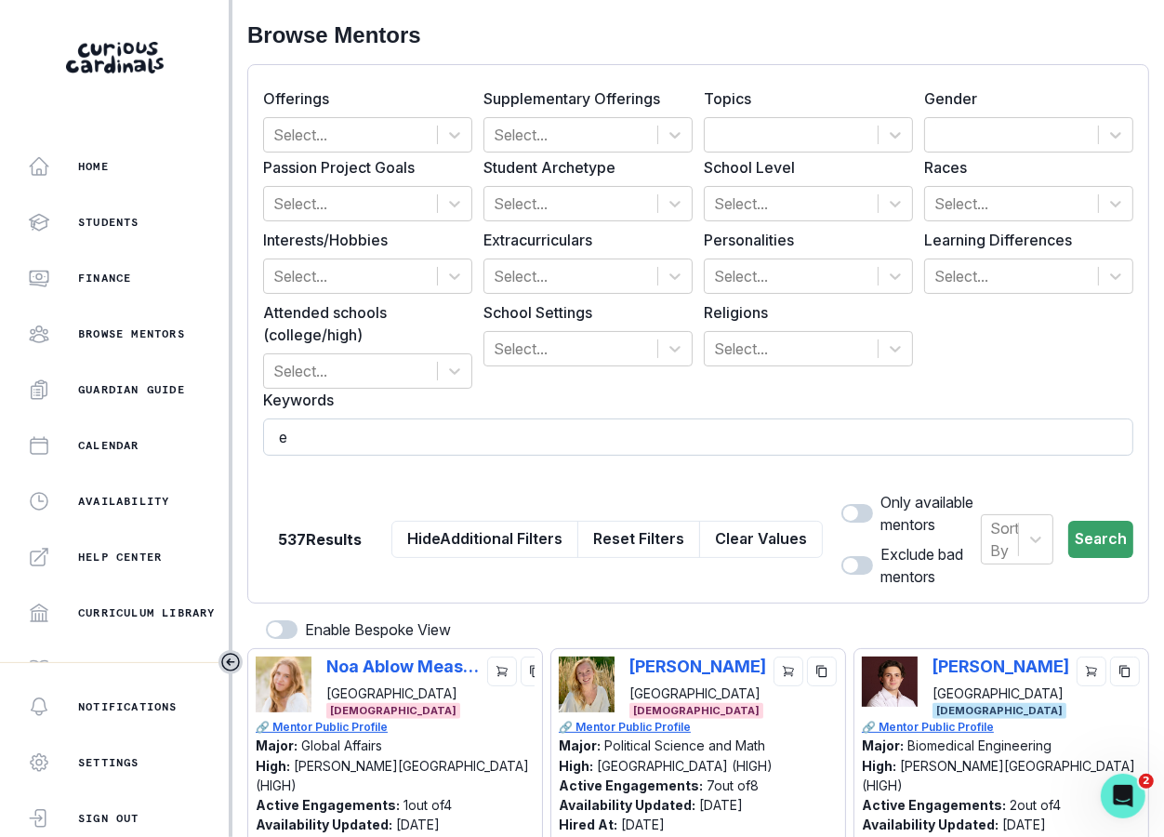
click at [720, 441] on input "e" at bounding box center [698, 436] width 870 height 37
type input "esurf"
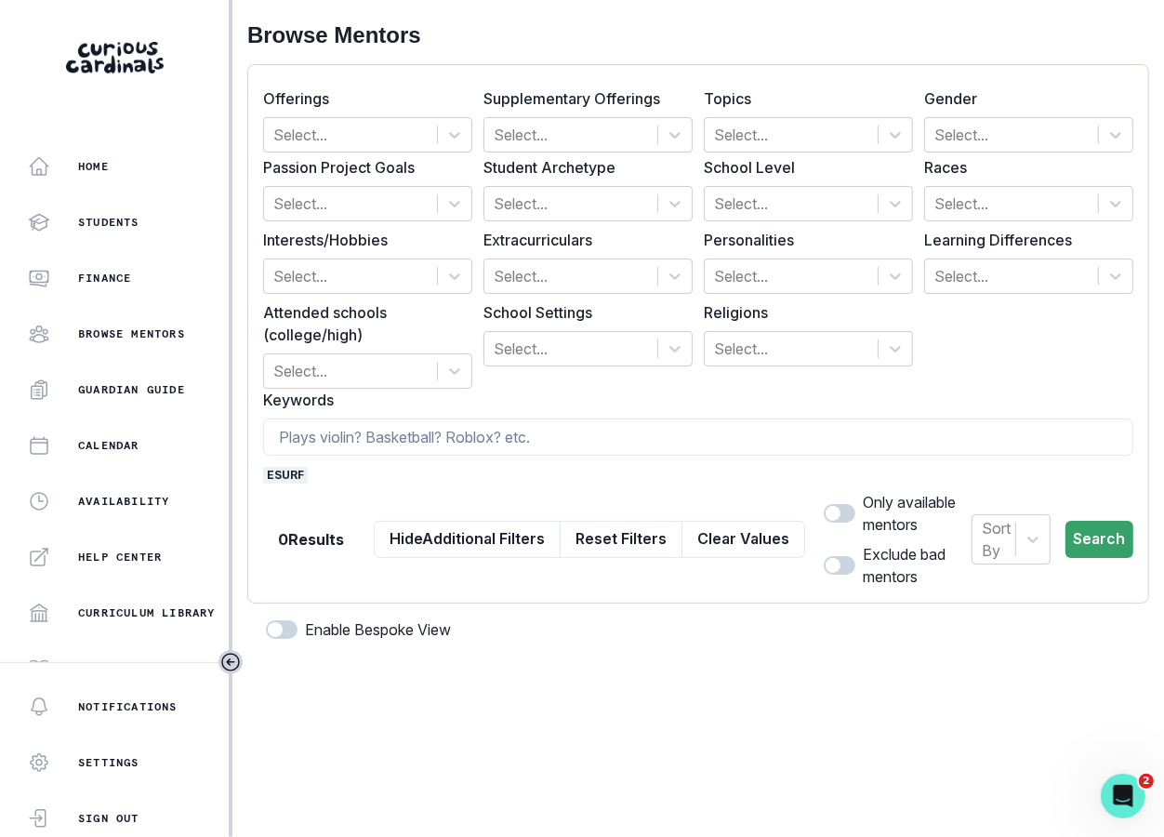
click at [284, 472] on span "esurf" at bounding box center [285, 475] width 45 height 17
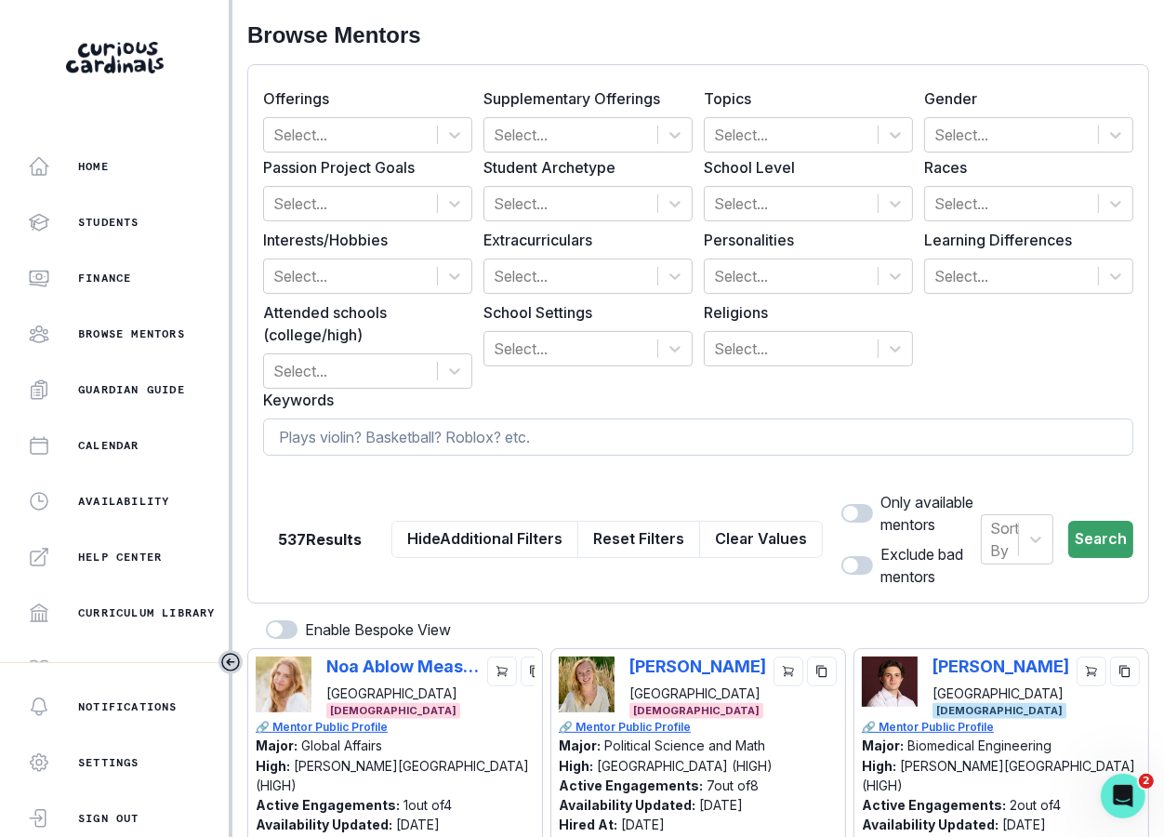
click at [330, 435] on input at bounding box center [698, 436] width 870 height 37
type input "surf"
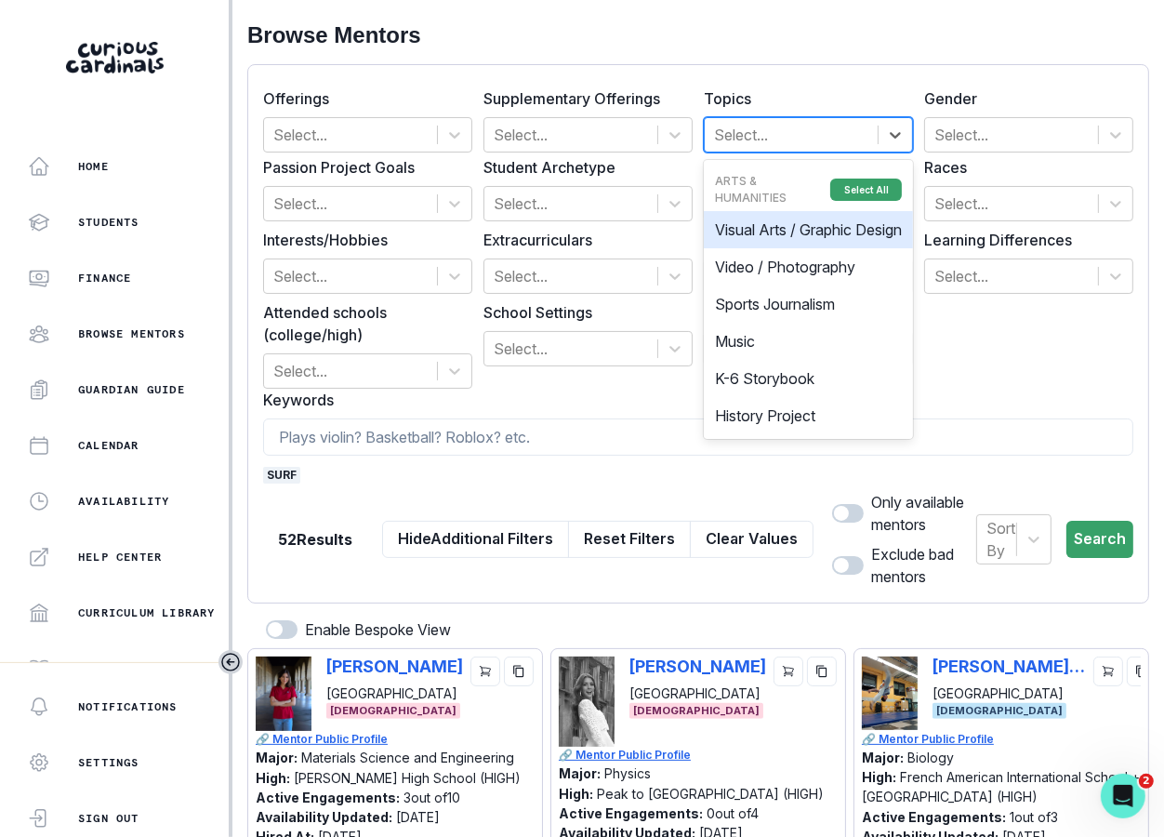
click at [787, 135] on div at bounding box center [791, 135] width 154 height 26
type input "k"
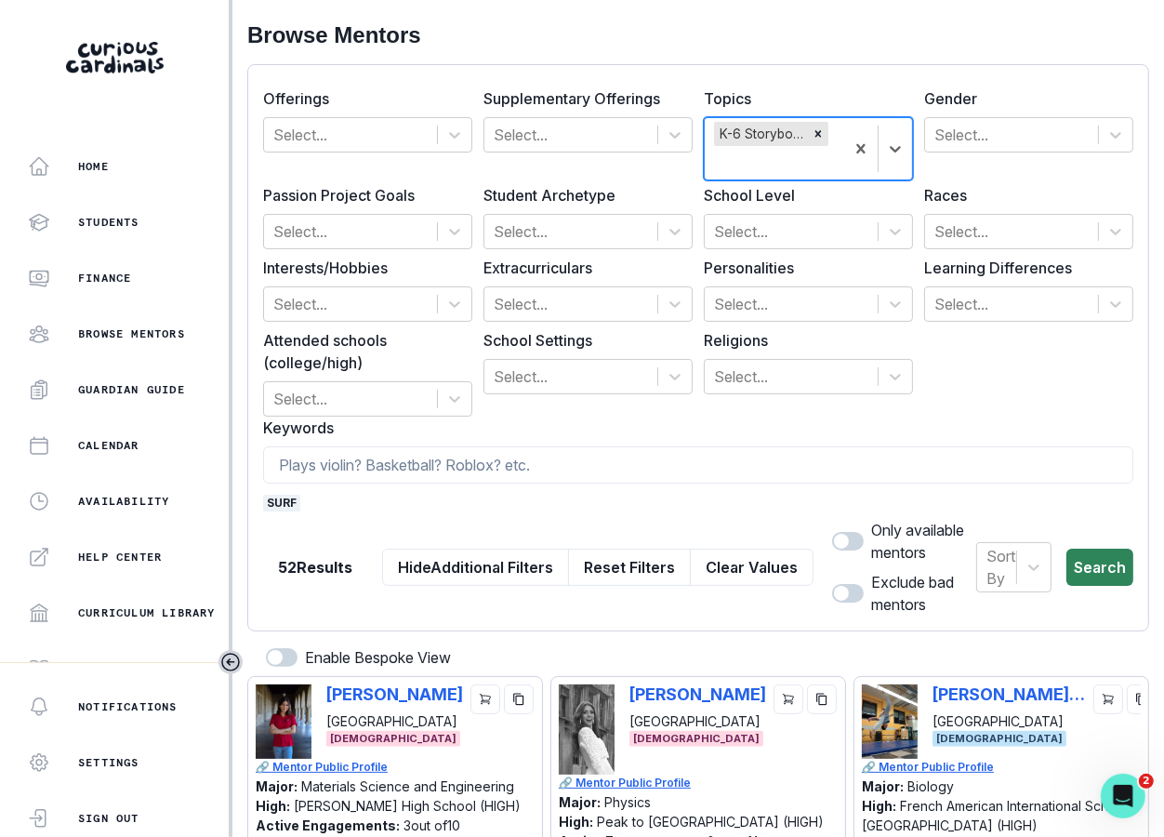
click at [1058, 582] on button "Search" at bounding box center [1099, 566] width 67 height 37
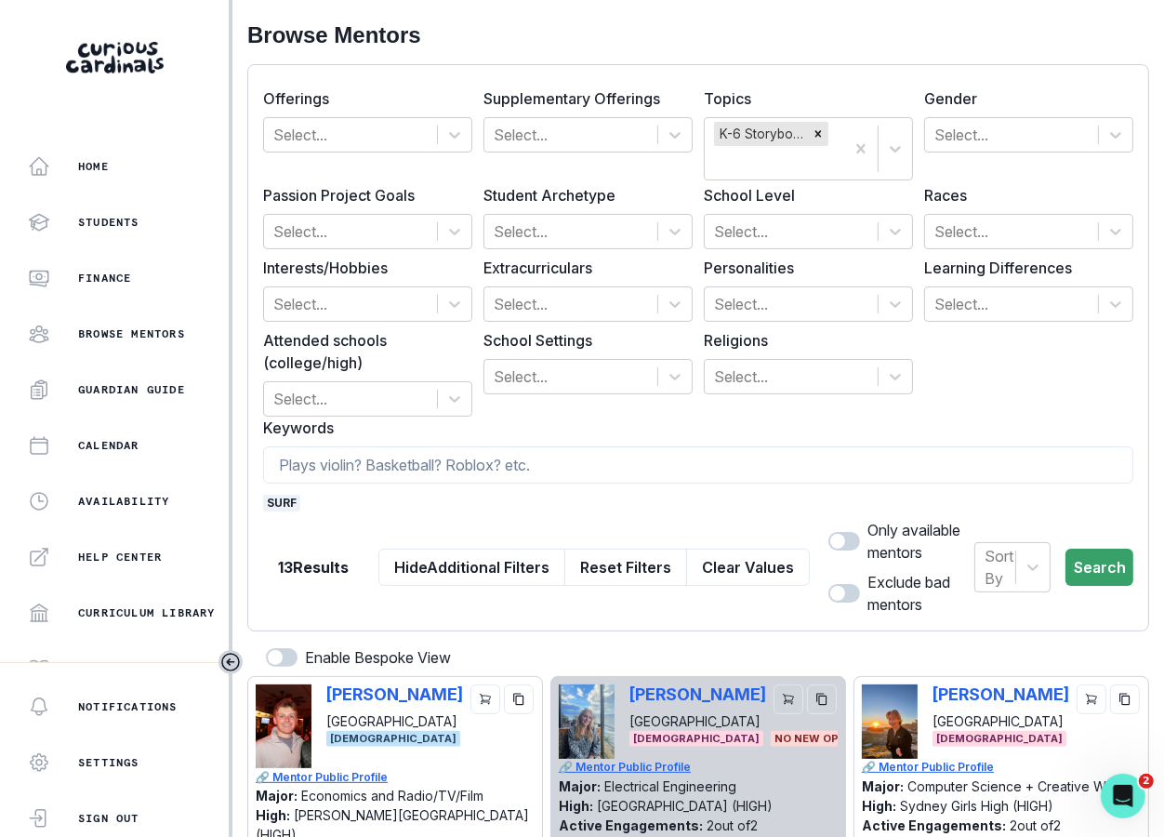
click at [828, 541] on span at bounding box center [844, 541] width 32 height 19
click at [828, 532] on input "checkbox" at bounding box center [827, 531] width 1 height 1
checkbox input "true"
click at [1058, 567] on button "Search" at bounding box center [1099, 566] width 68 height 37
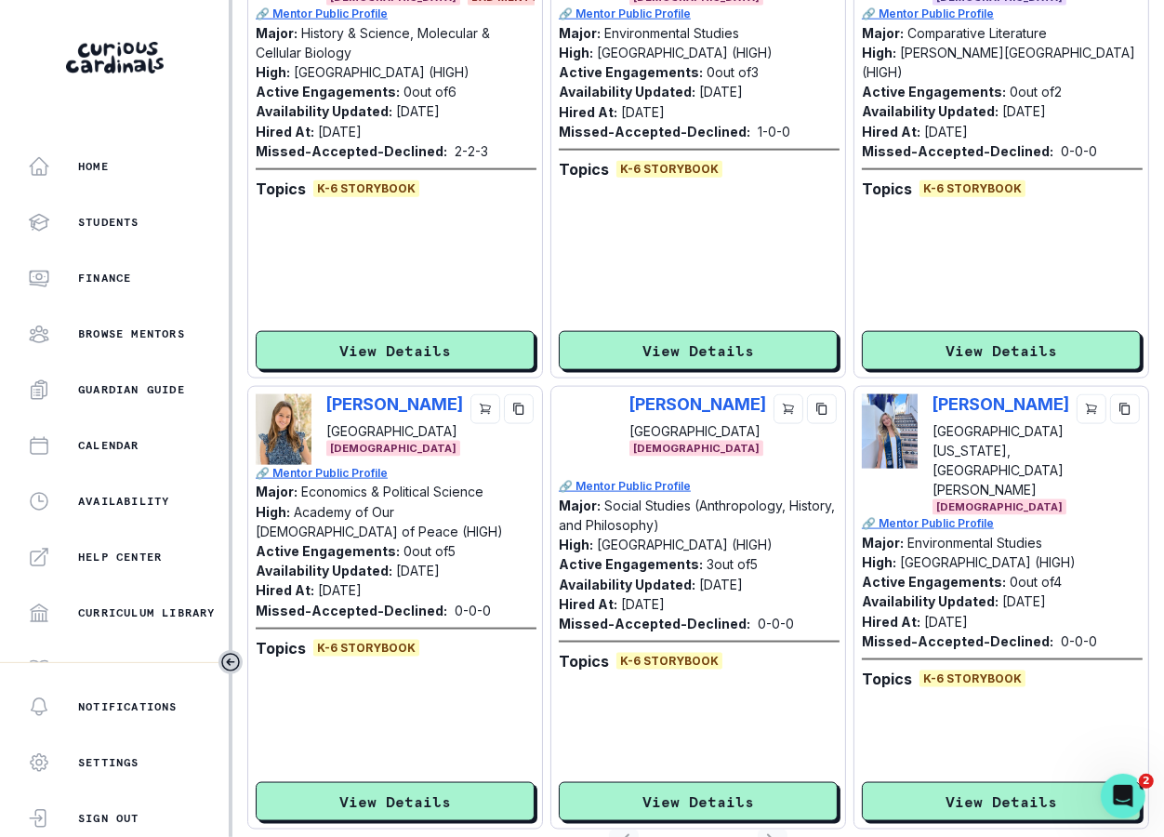
scroll to position [1700, 0]
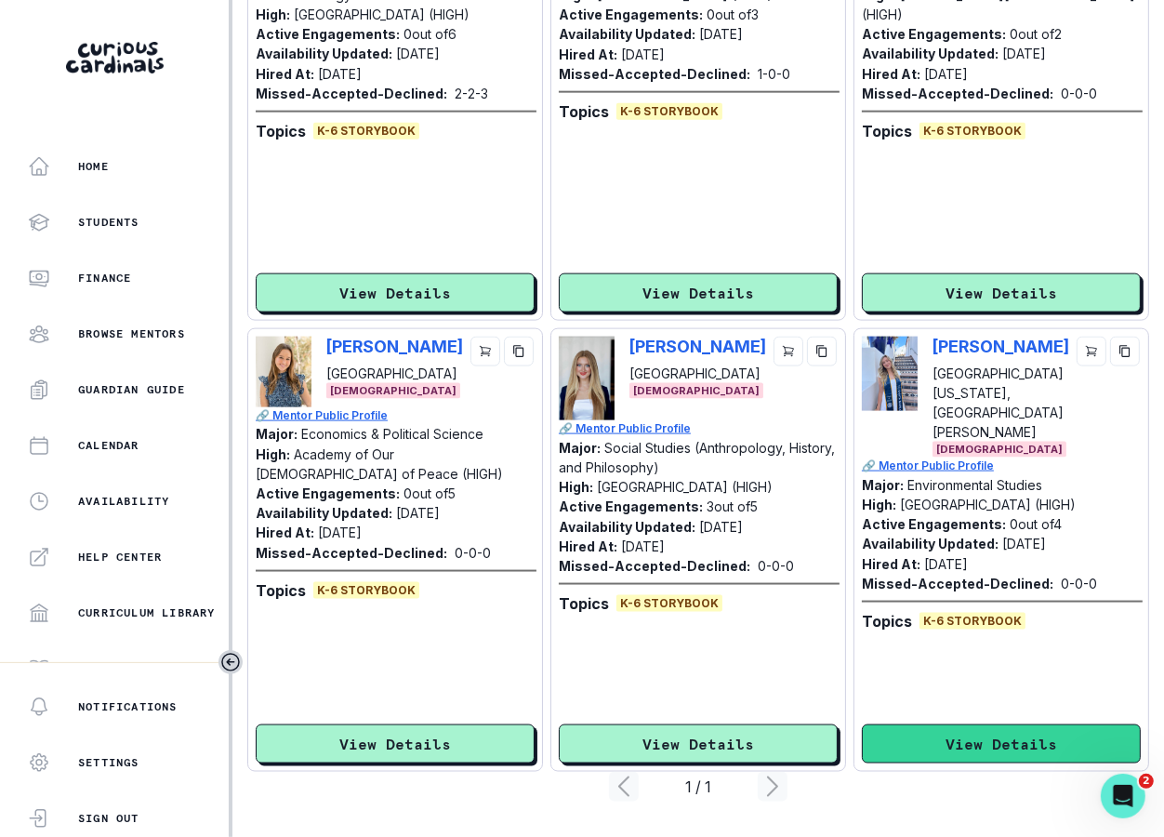
click at [906, 731] on button "View Details" at bounding box center [1001, 743] width 279 height 39
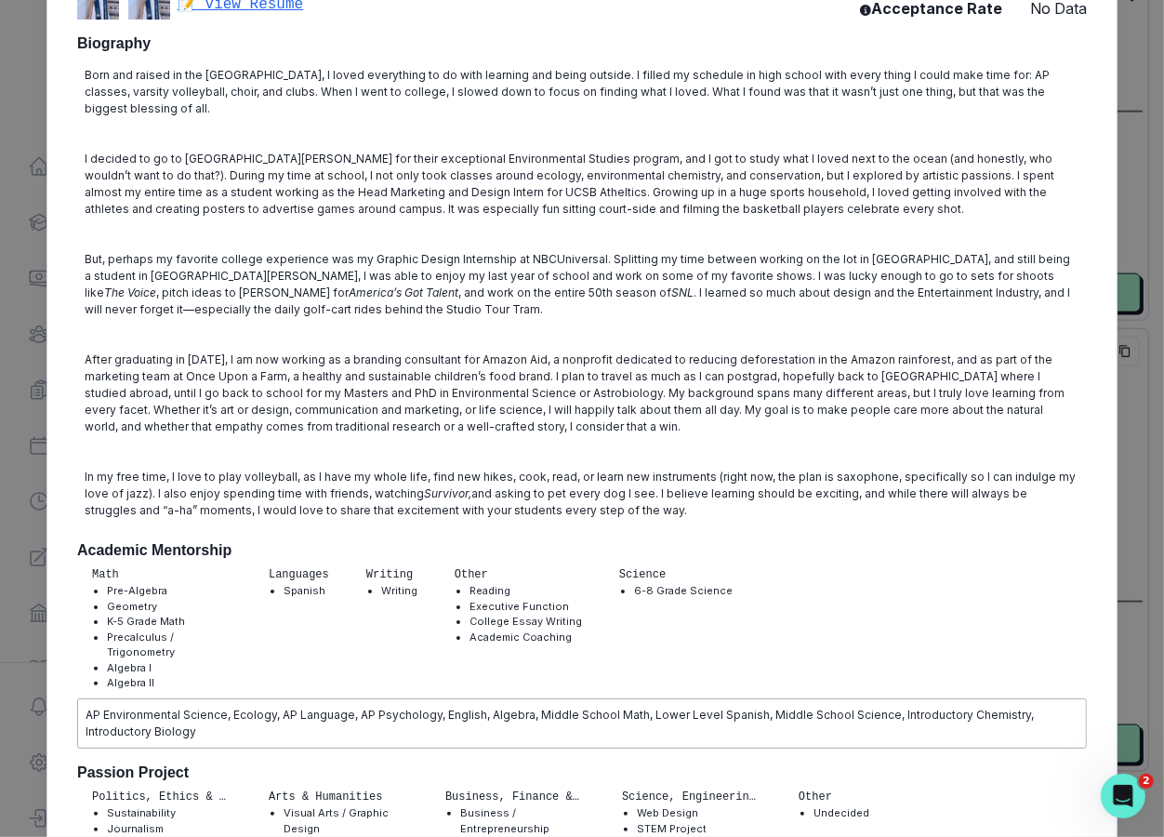
scroll to position [0, 0]
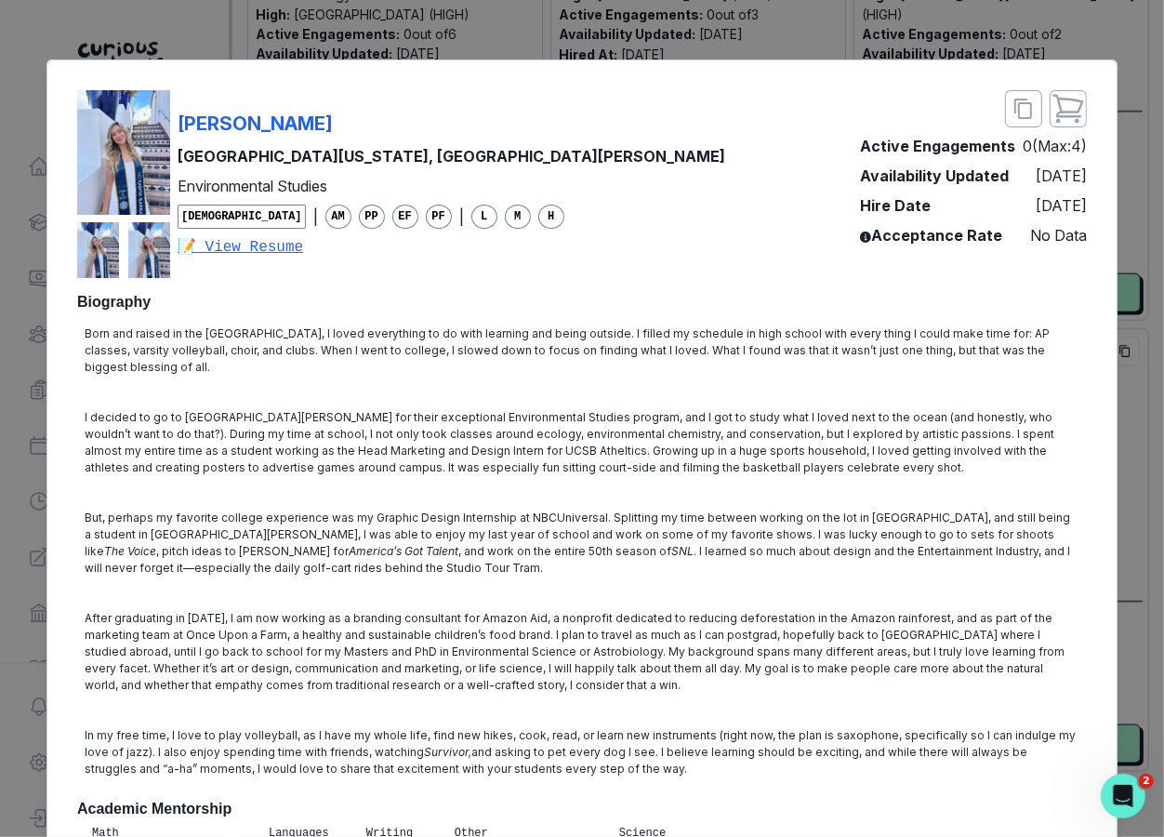
click at [508, 146] on div "[PERSON_NAME][GEOGRAPHIC_DATA][US_STATE], Santa [PERSON_NAME] Environmental Stu…" at bounding box center [582, 184] width 1010 height 188
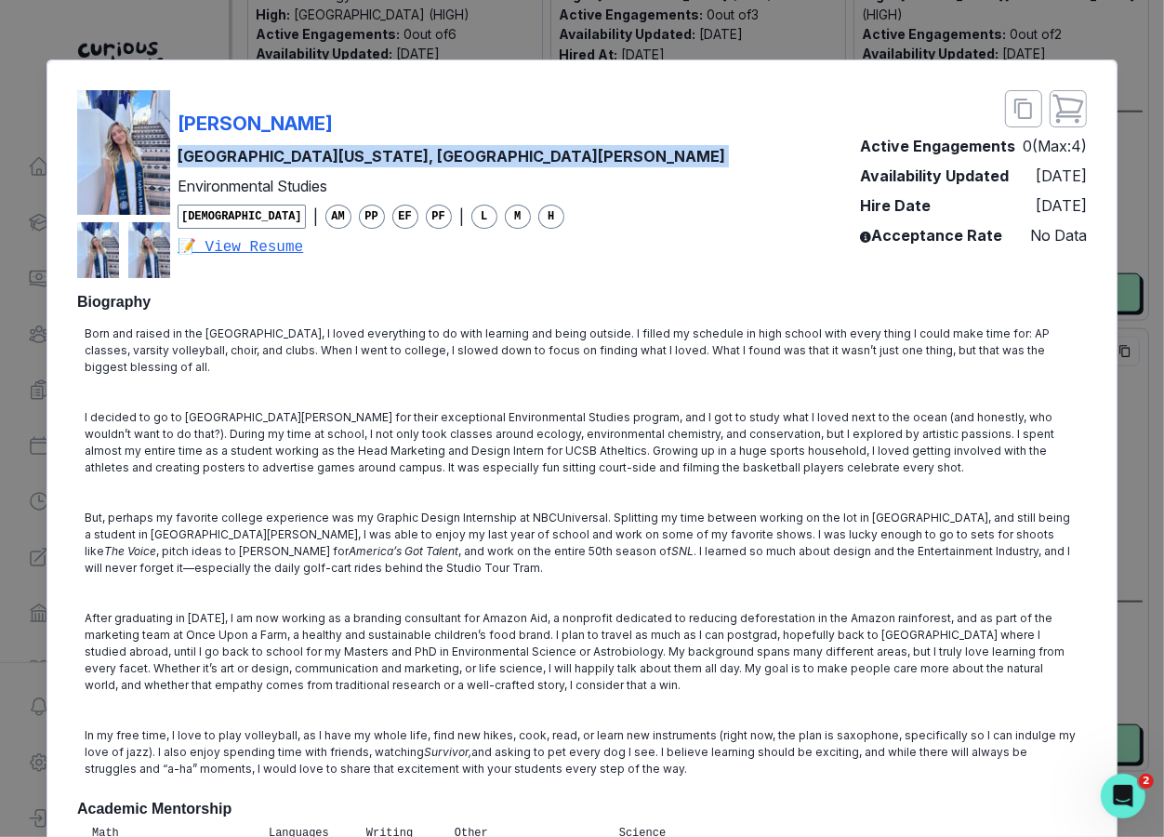
click at [508, 146] on div "[PERSON_NAME][GEOGRAPHIC_DATA][US_STATE], Santa [PERSON_NAME] Environmental Stu…" at bounding box center [582, 184] width 1010 height 188
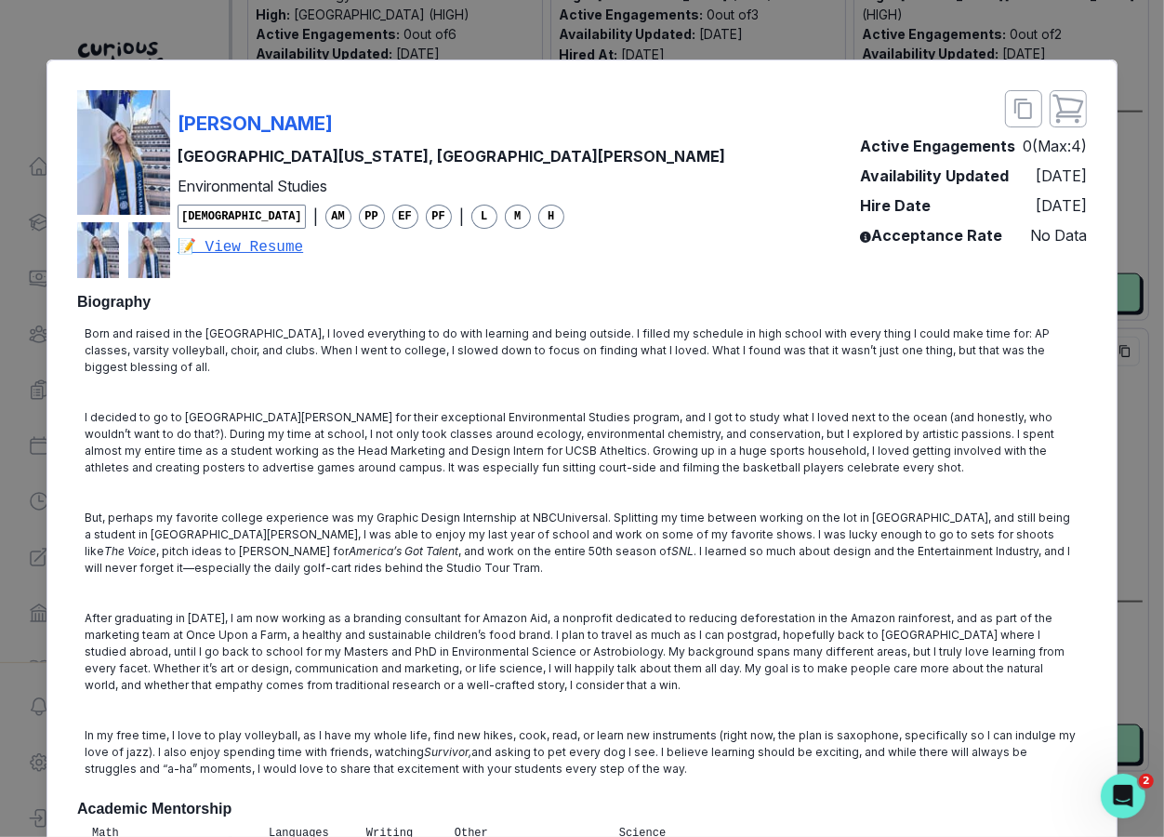
click at [505, 134] on div "[PERSON_NAME][GEOGRAPHIC_DATA][US_STATE], Santa [PERSON_NAME] Environmental Stu…" at bounding box center [582, 184] width 1010 height 188
copy p "[PERSON_NAME]"
click at [1058, 527] on div "[PERSON_NAME][GEOGRAPHIC_DATA][US_STATE], Santa [PERSON_NAME] Environmental Stu…" at bounding box center [582, 418] width 1164 height 837
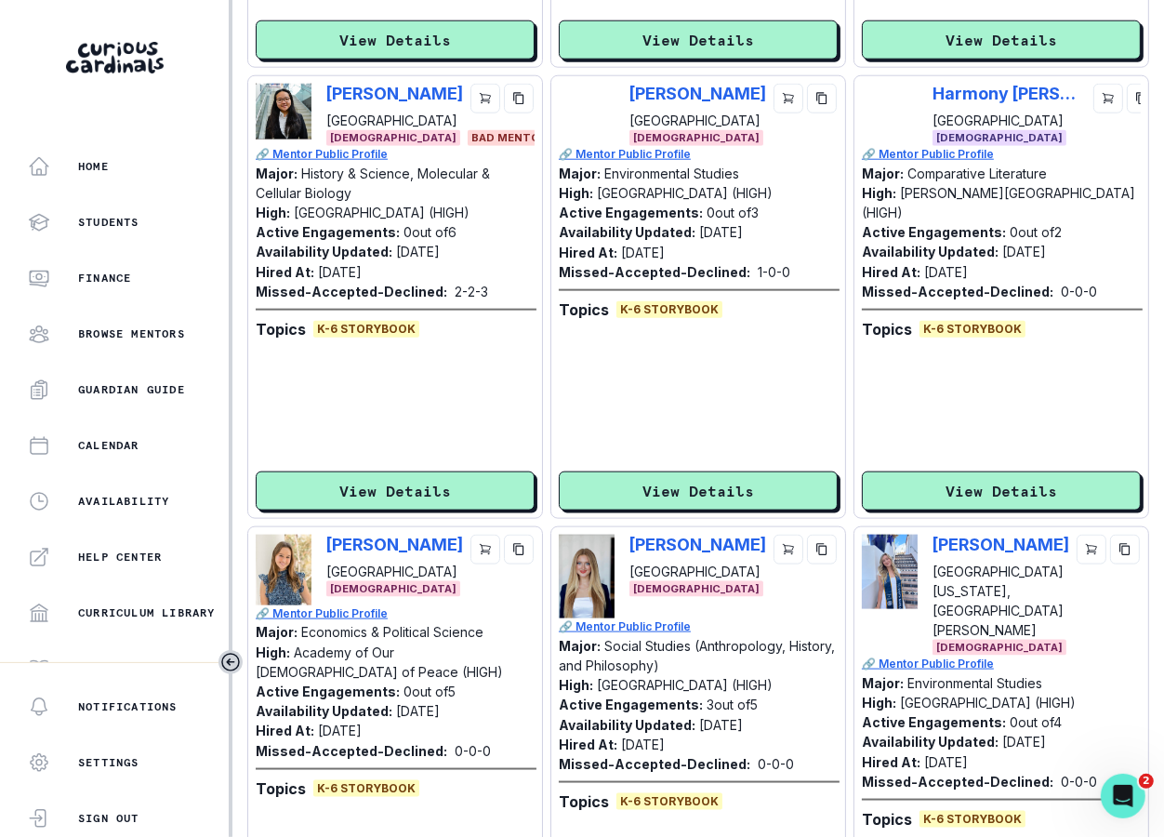
scroll to position [1383, 0]
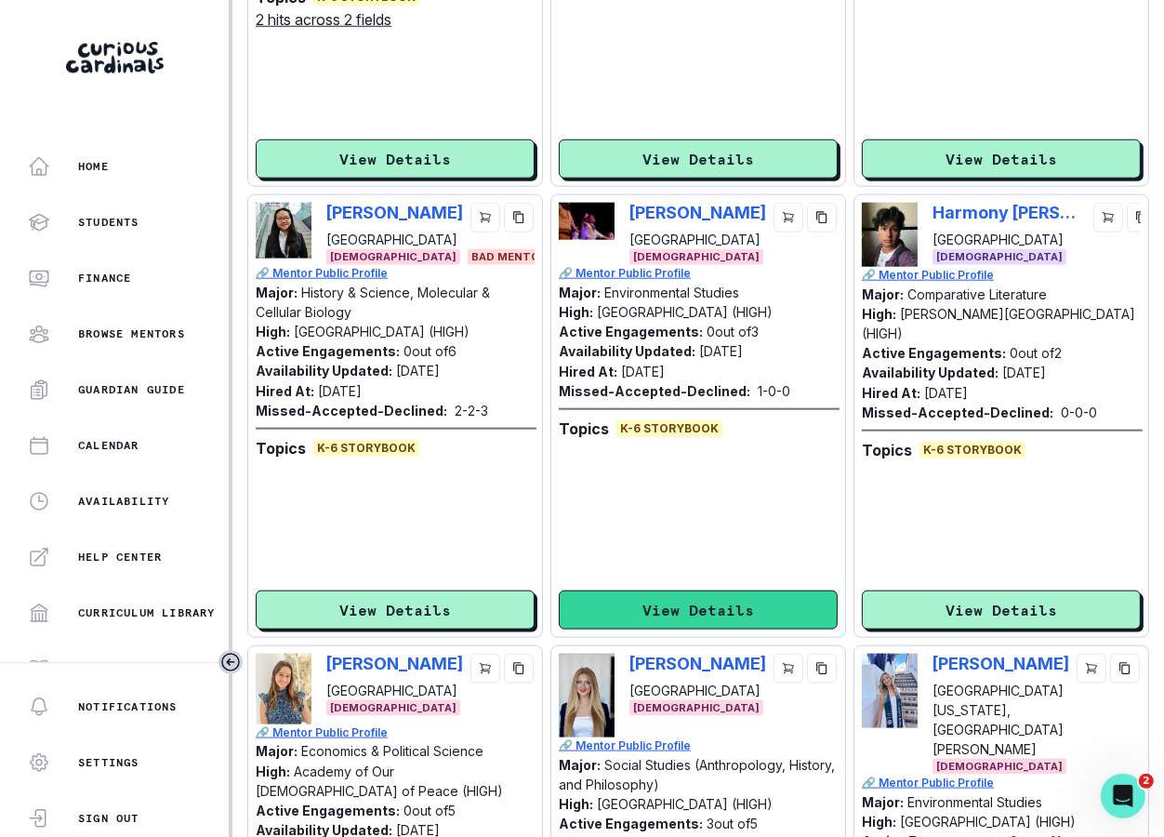
click at [664, 618] on button "View Details" at bounding box center [698, 609] width 279 height 39
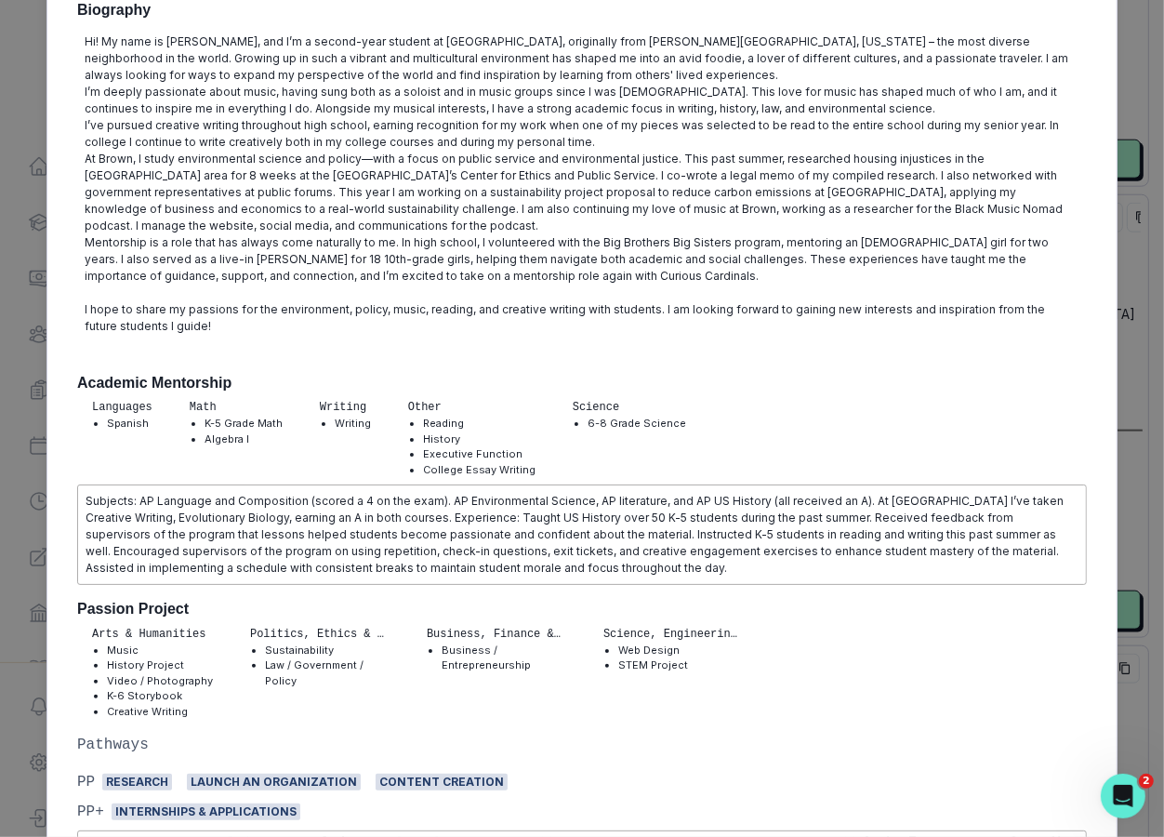
scroll to position [0, 0]
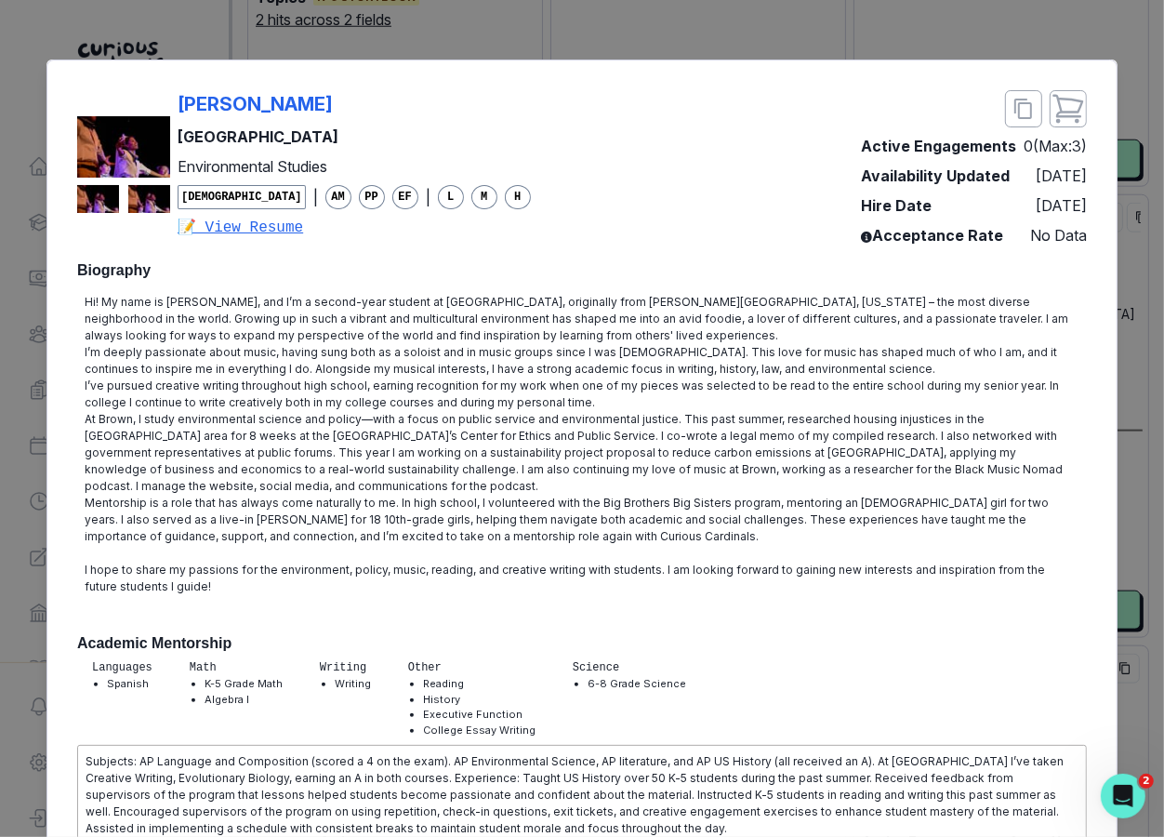
click at [1058, 305] on div "[PERSON_NAME] University Environmental Studies [DEMOGRAPHIC_DATA] | AM PP EF | …" at bounding box center [582, 418] width 1164 height 837
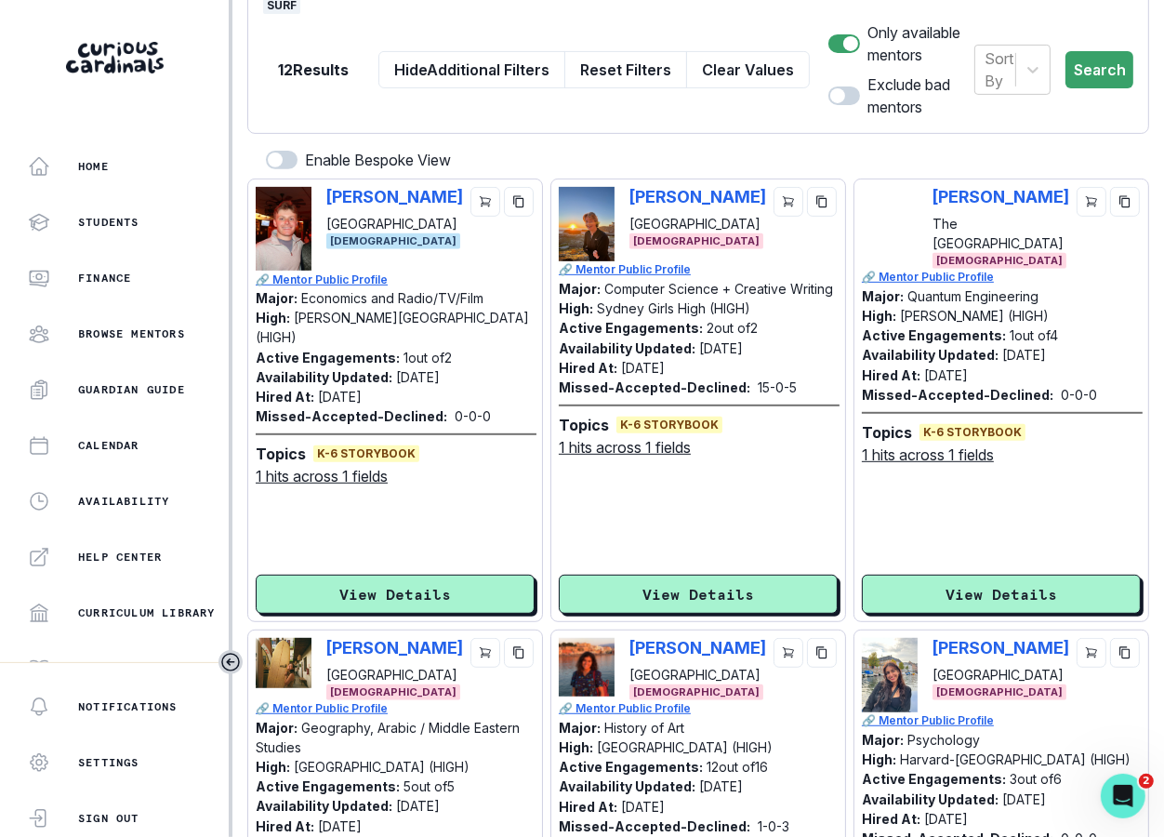
scroll to position [429, 0]
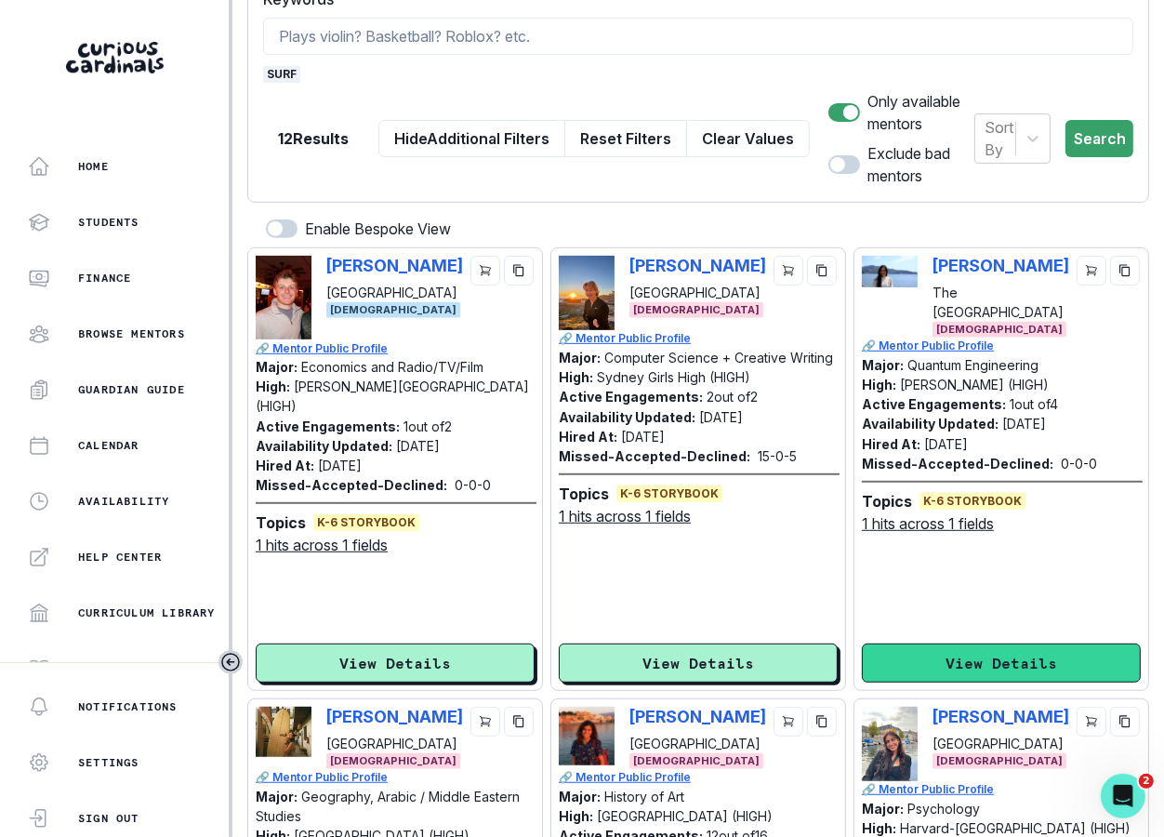
click at [953, 656] on button "View Details" at bounding box center [1001, 662] width 279 height 39
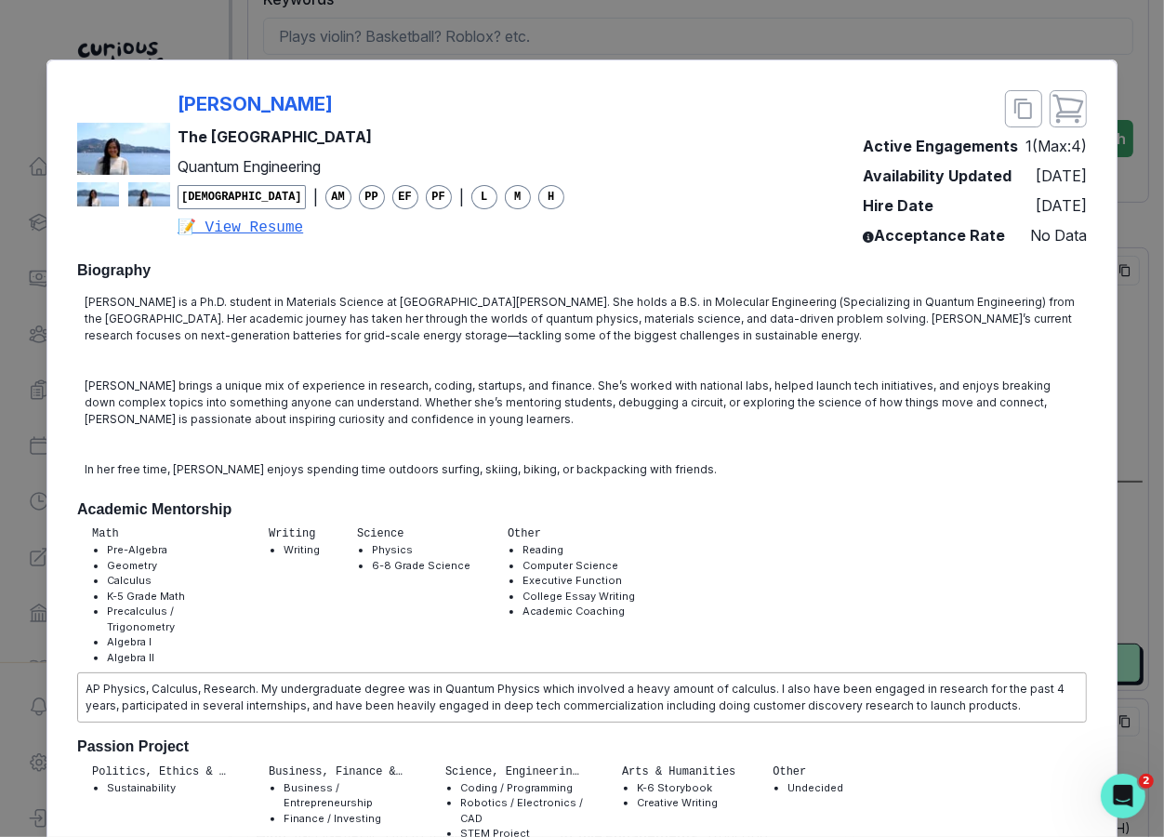
click at [1058, 338] on div "[PERSON_NAME] The University of Chicago Quantum Engineering [DEMOGRAPHIC_DATA] …" at bounding box center [582, 418] width 1164 height 837
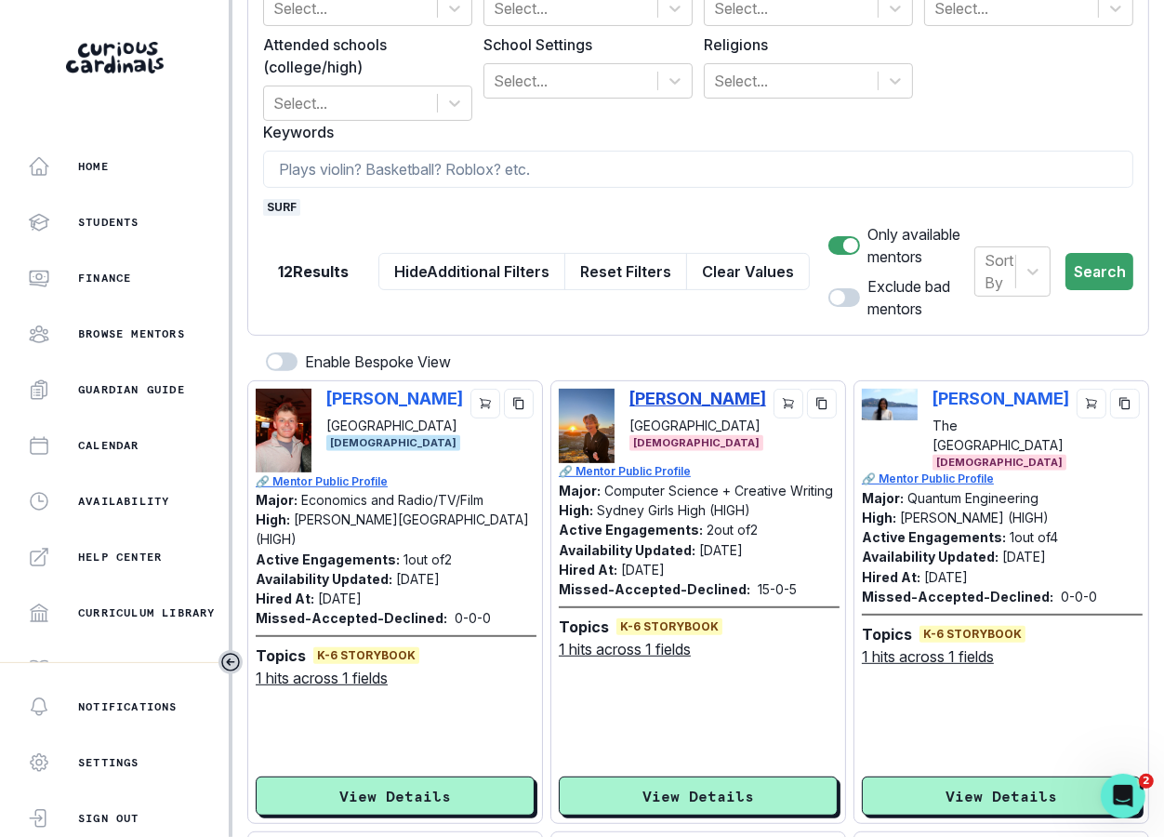
scroll to position [0, 0]
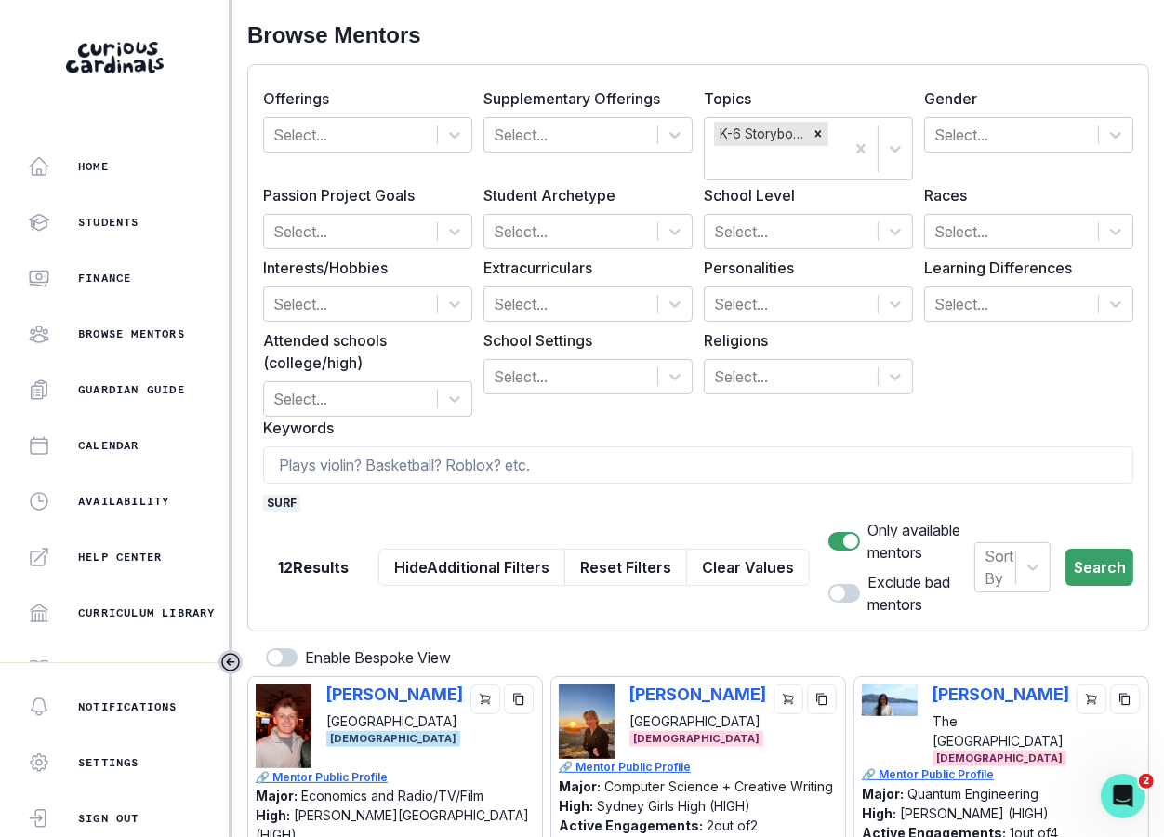
click at [284, 502] on span "surf" at bounding box center [281, 503] width 37 height 17
click at [333, 459] on input at bounding box center [698, 464] width 870 height 37
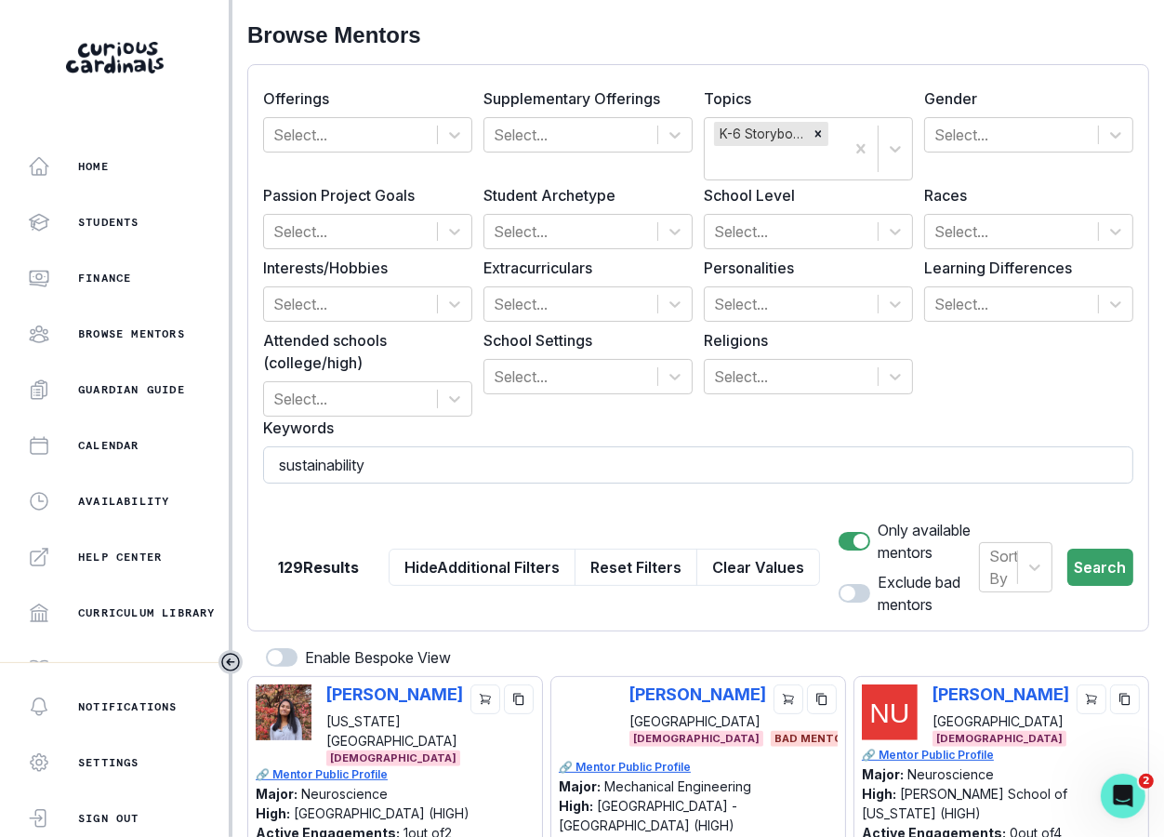
type input "sustainability"
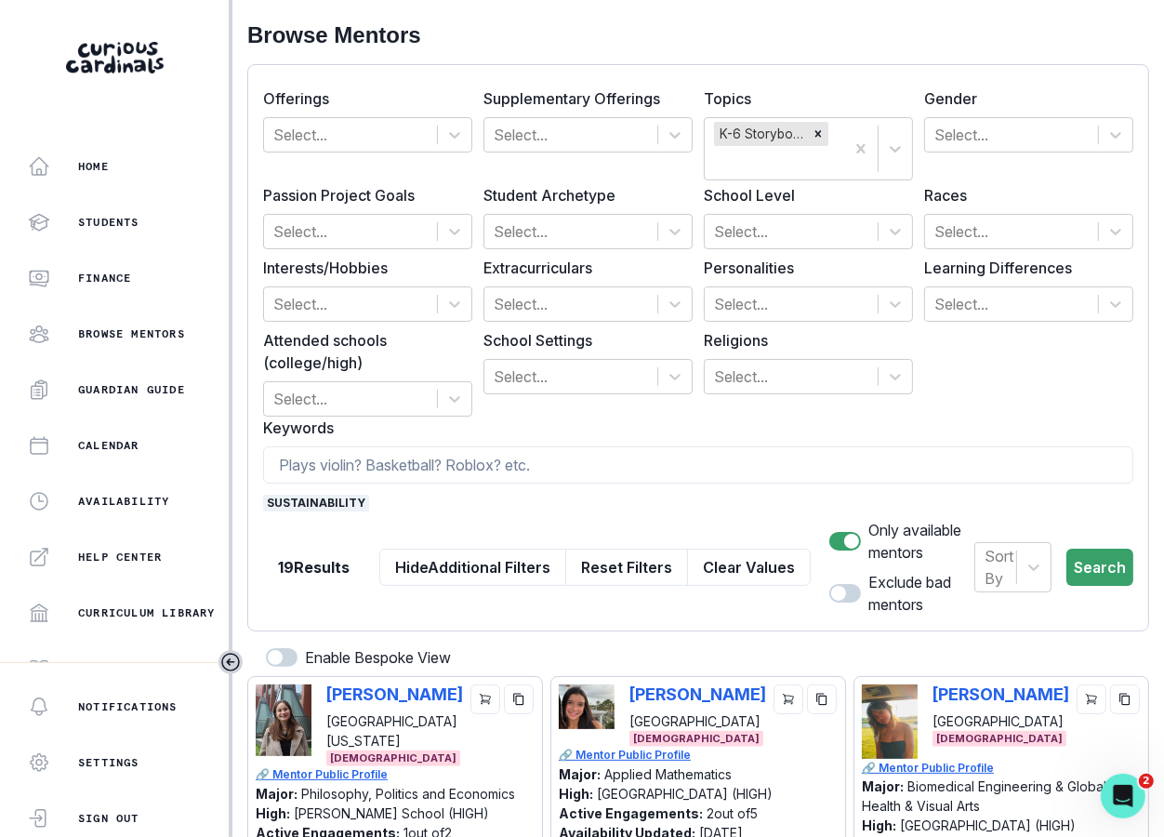
click at [324, 501] on span "sustainability" at bounding box center [316, 503] width 106 height 17
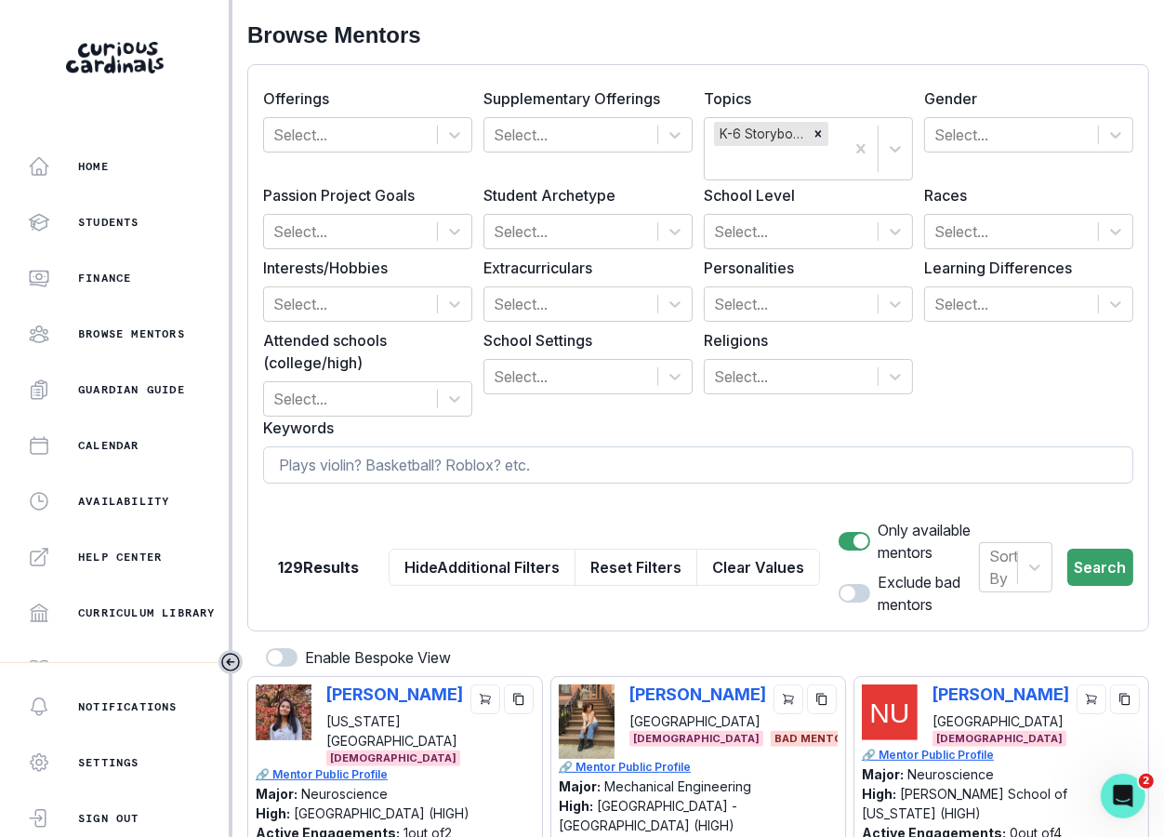
click at [662, 467] on input at bounding box center [698, 464] width 870 height 37
type input "surfing"
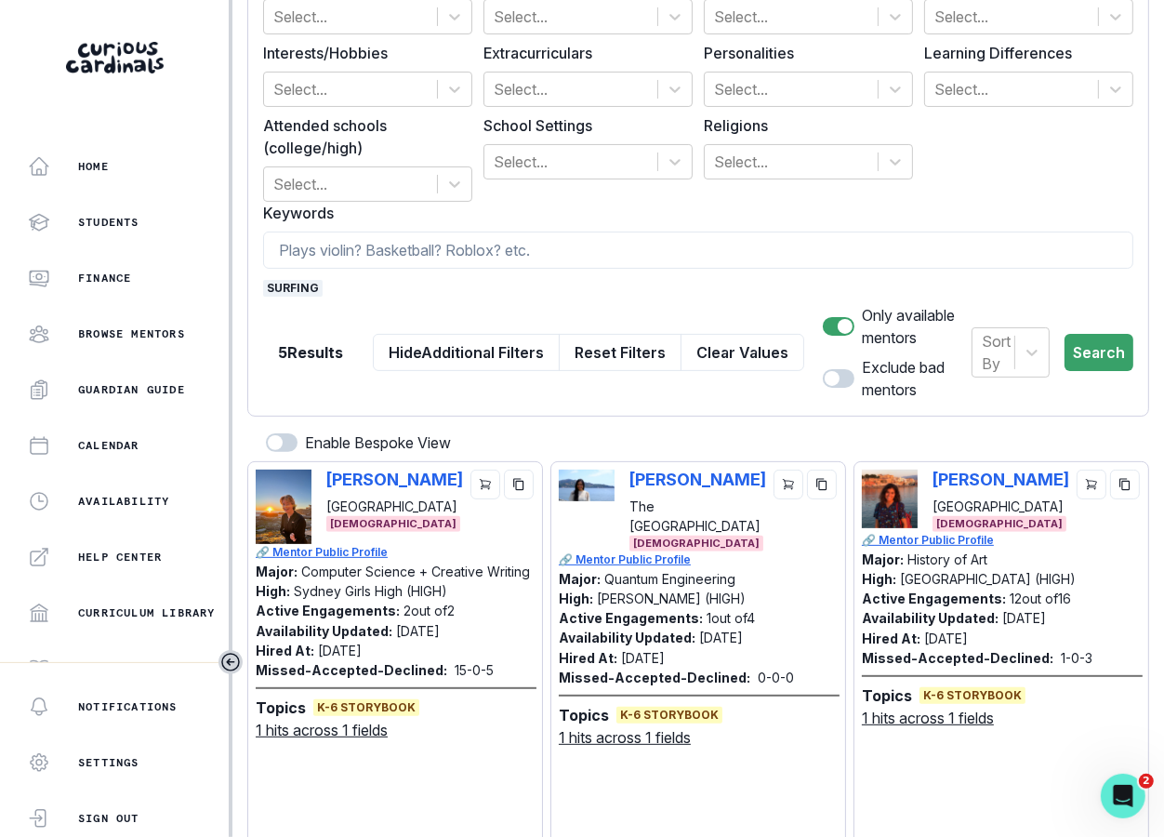
scroll to position [160, 0]
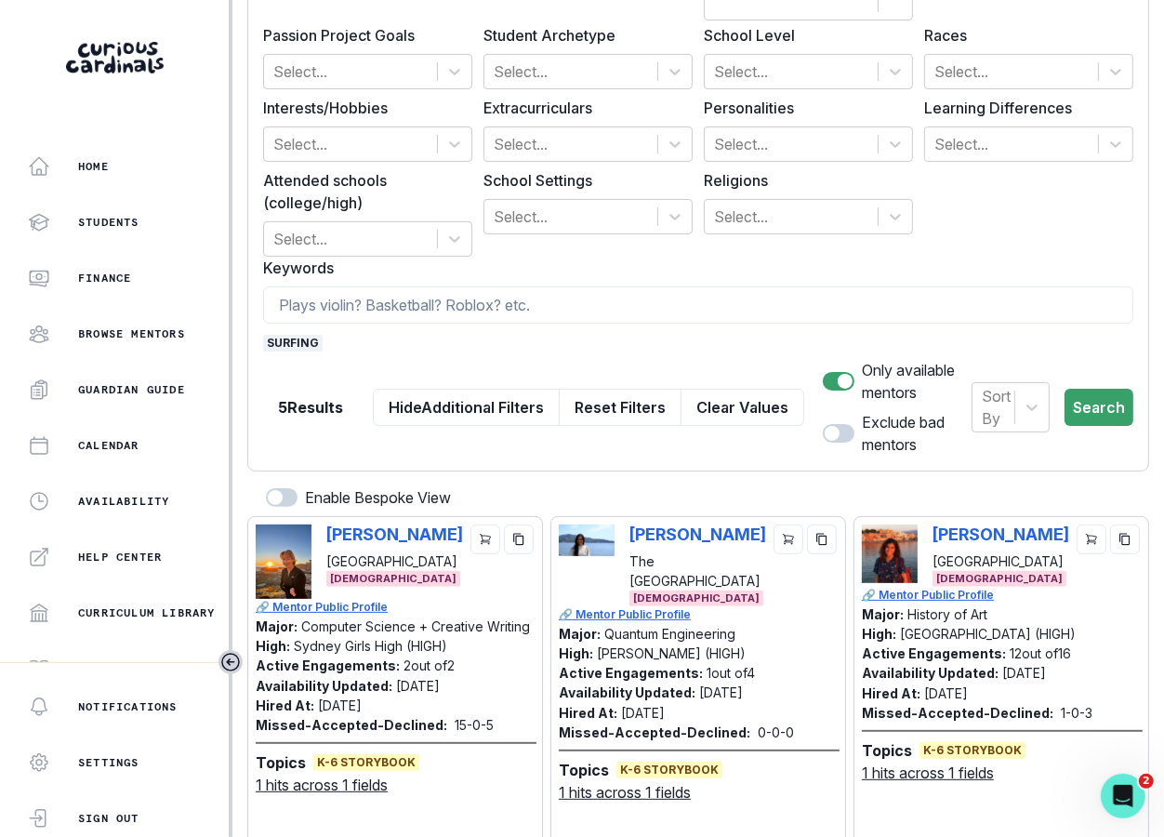
click at [296, 347] on span "surfing" at bounding box center [292, 343] width 59 height 17
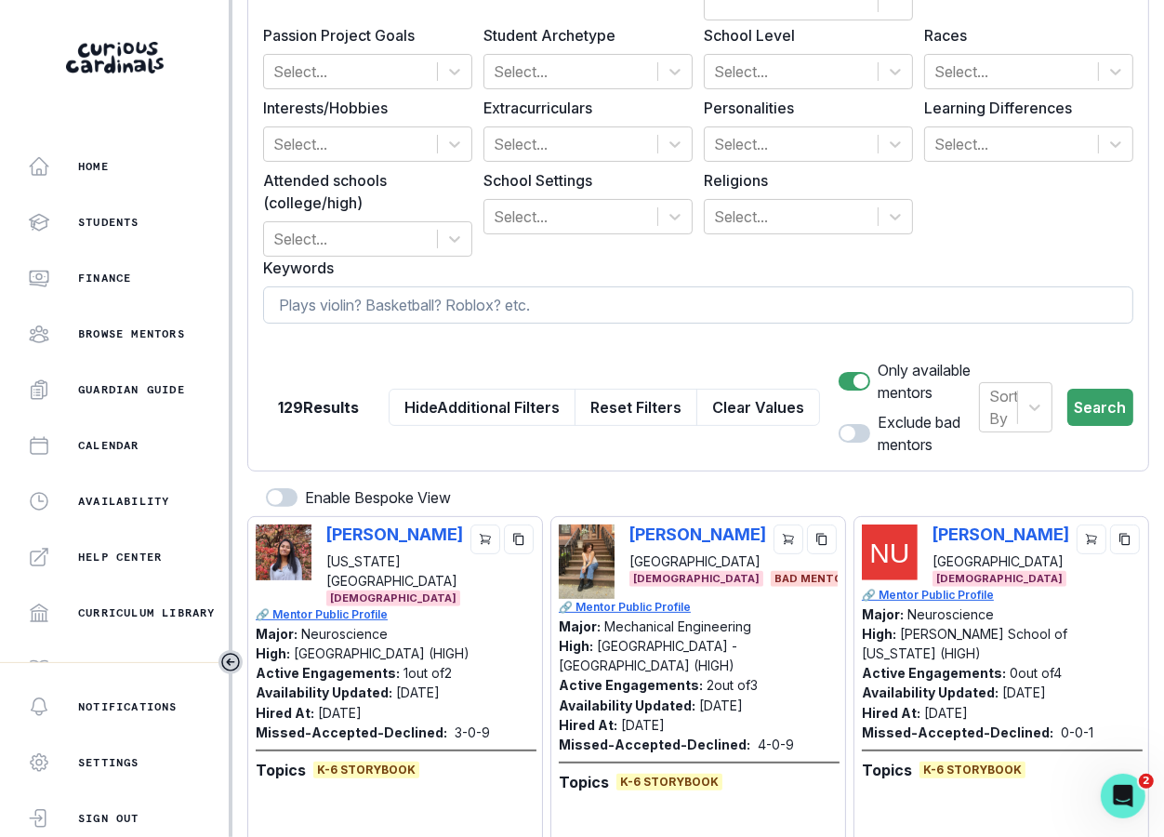
click at [310, 296] on input at bounding box center [698, 304] width 870 height 37
type input "silly"
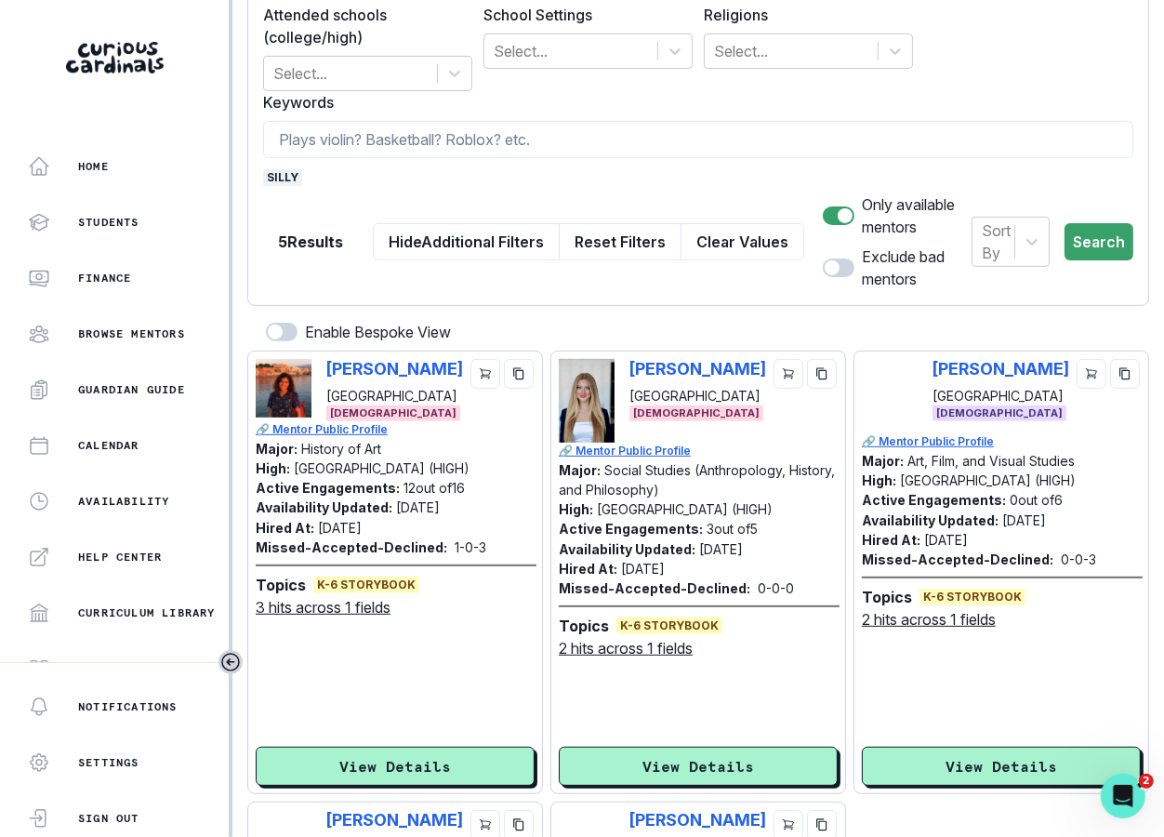
scroll to position [229, 0]
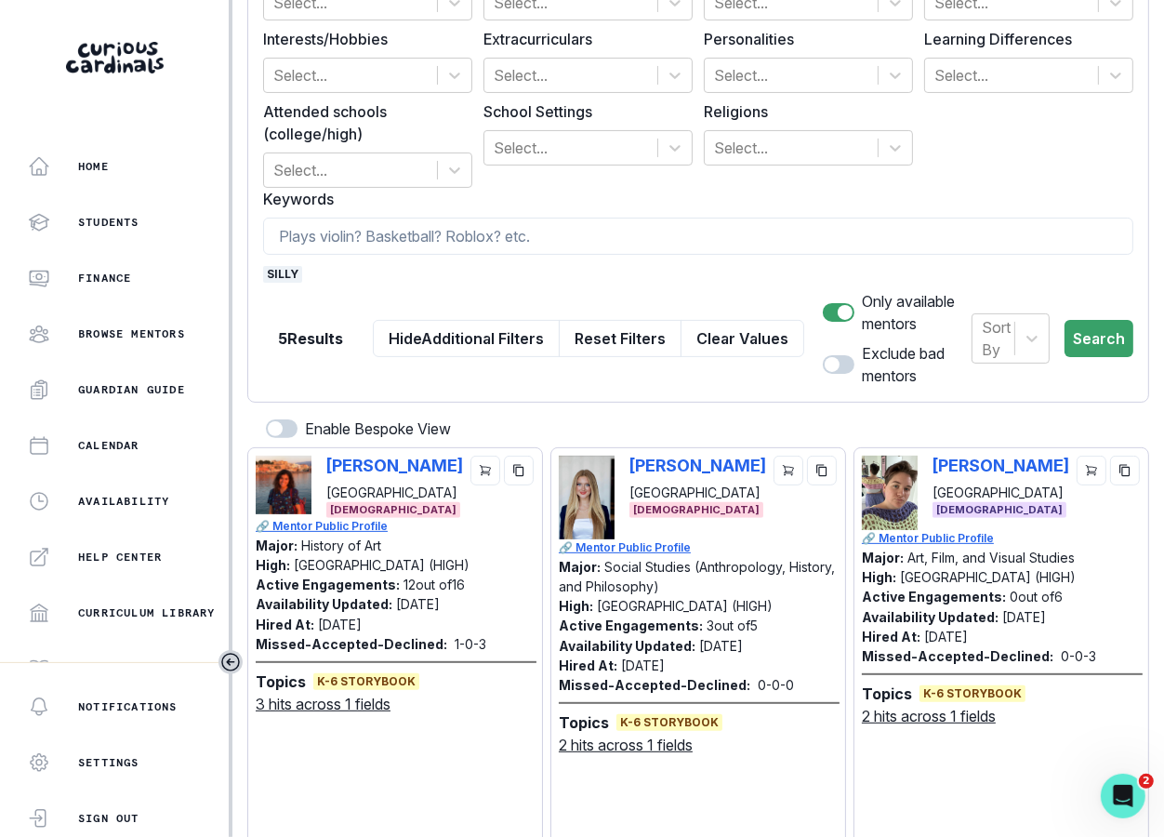
click at [279, 275] on span "silly" at bounding box center [282, 274] width 39 height 17
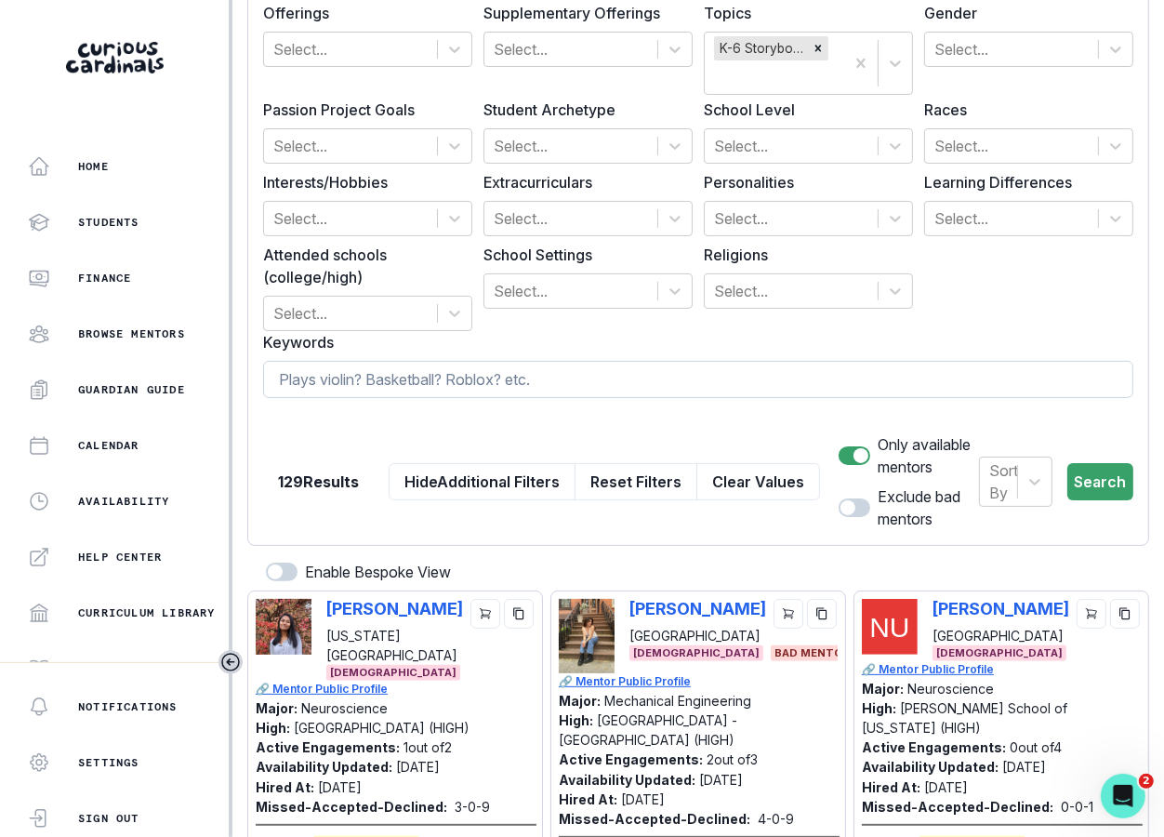
scroll to position [0, 0]
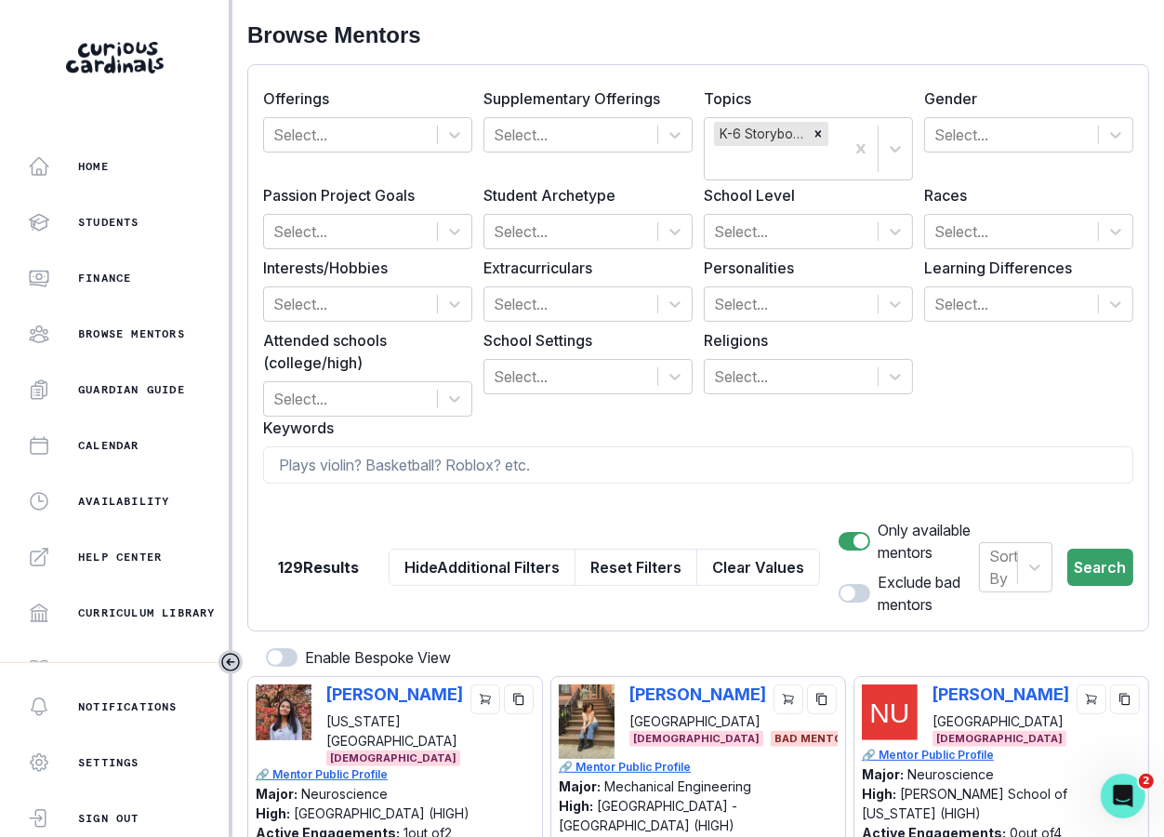
click at [524, 519] on div "129 Results Hide Additional Filters Reset Filters Clear Values" at bounding box center [541, 567] width 557 height 97
click at [533, 444] on form "Offerings Select... Supplementary Offerings Select... Topics K-6 Storybook Gend…" at bounding box center [698, 347] width 870 height 535
click at [534, 465] on input at bounding box center [698, 464] width 870 height 37
type input "marine"
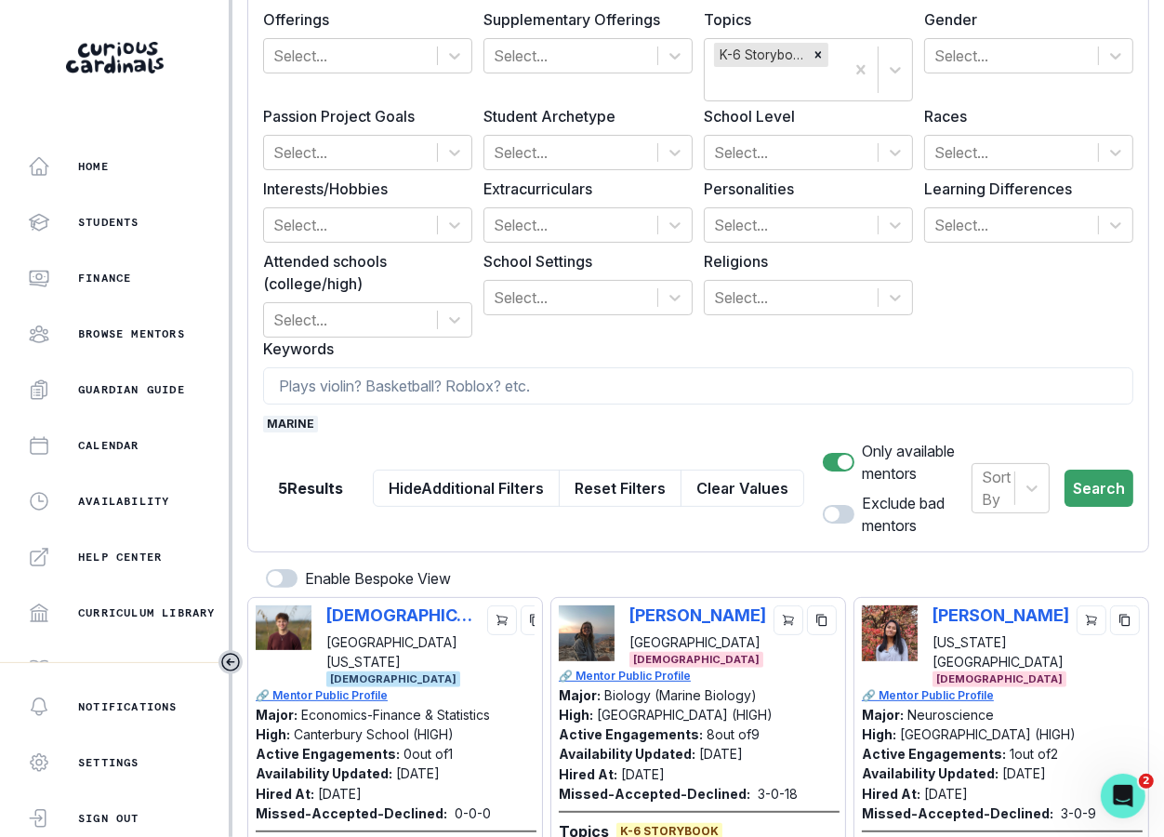
scroll to position [65, 0]
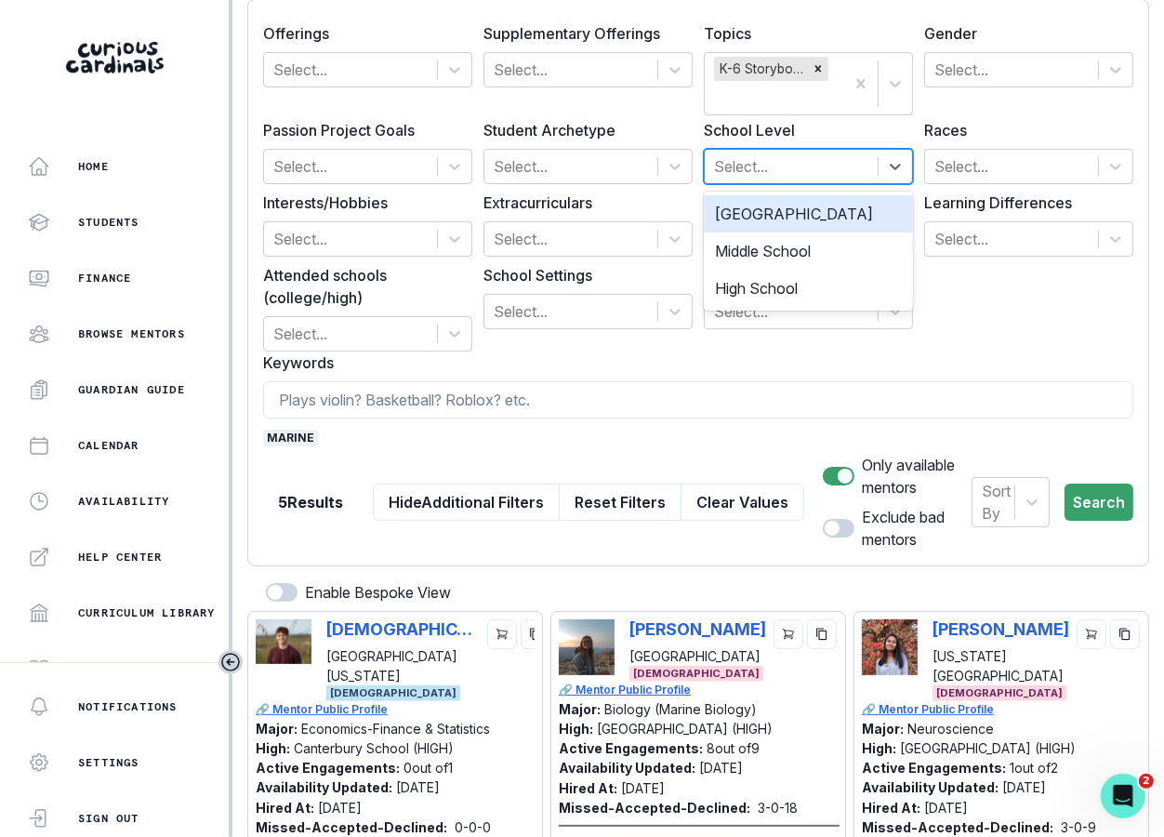
click at [805, 156] on div at bounding box center [791, 166] width 154 height 26
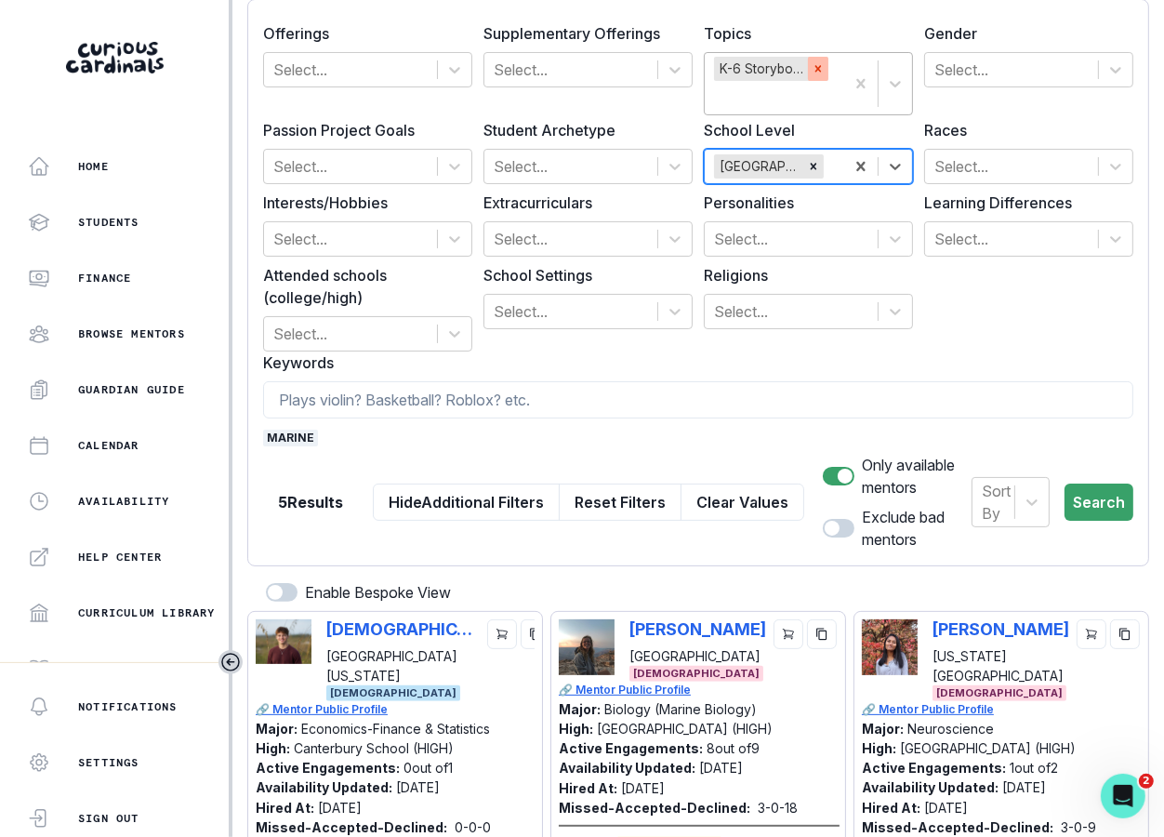
click at [816, 73] on icon "Remove K-6 Storybook" at bounding box center [818, 68] width 13 height 13
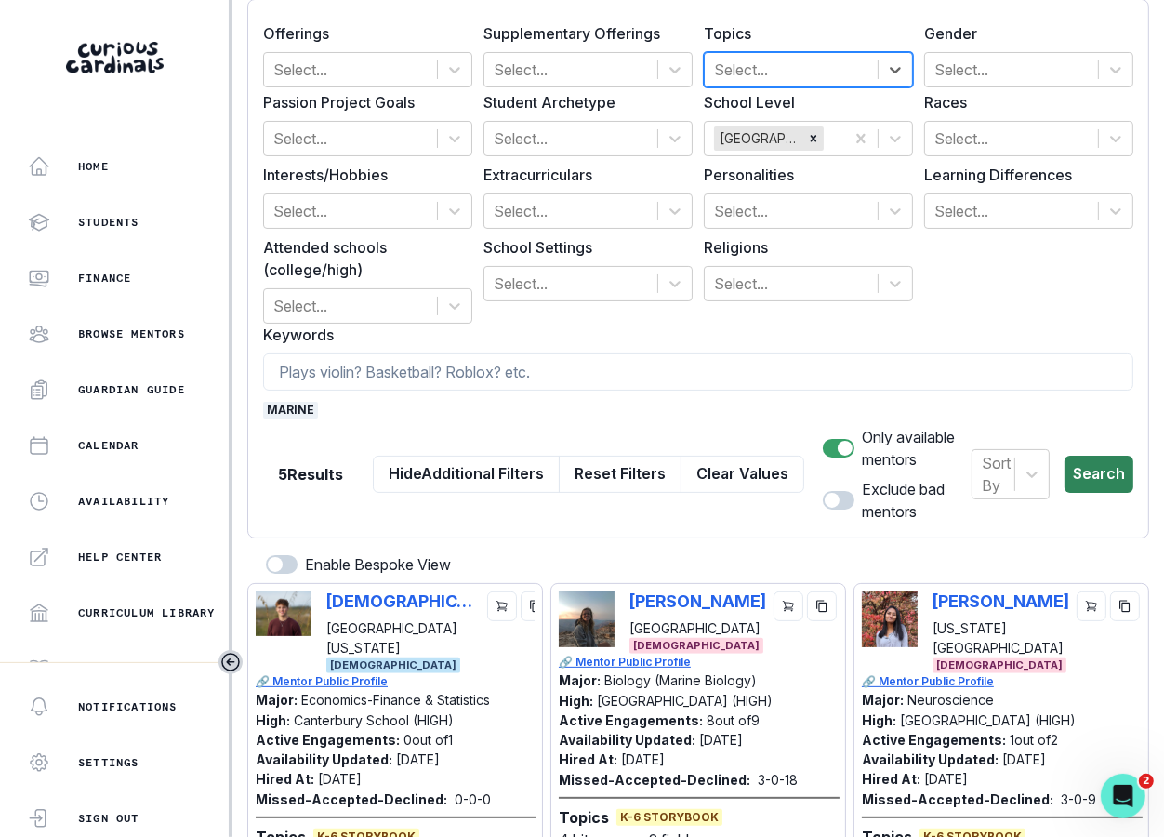
click at [1058, 469] on button "Search" at bounding box center [1098, 474] width 69 height 37
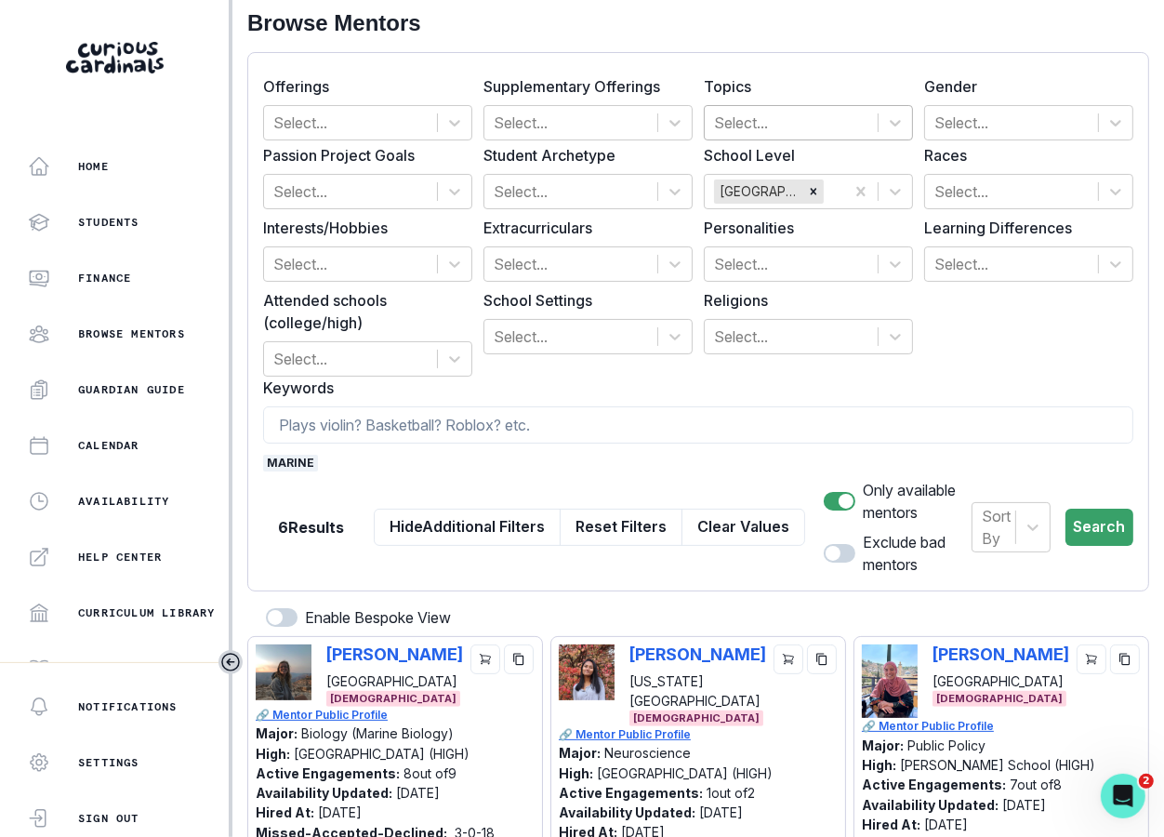
scroll to position [0, 0]
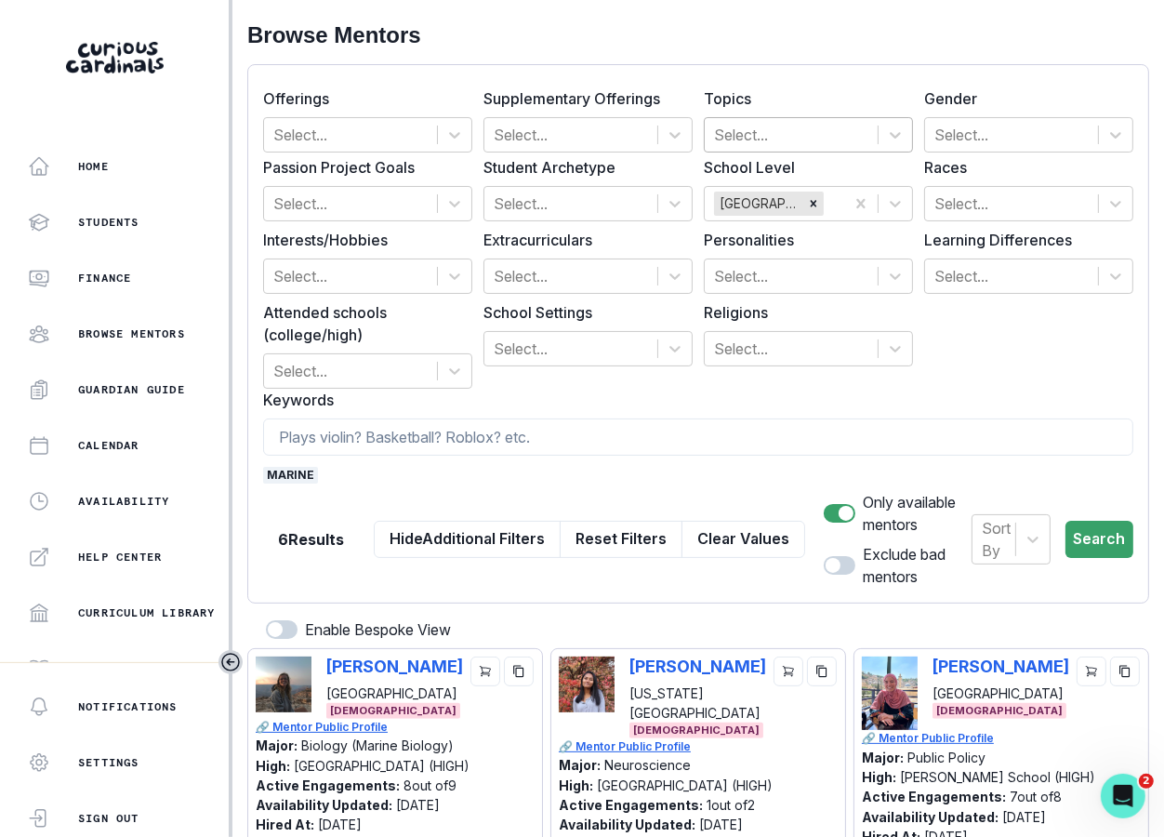
click at [288, 470] on span "marine" at bounding box center [290, 475] width 55 height 17
click at [331, 438] on input at bounding box center [698, 436] width 870 height 37
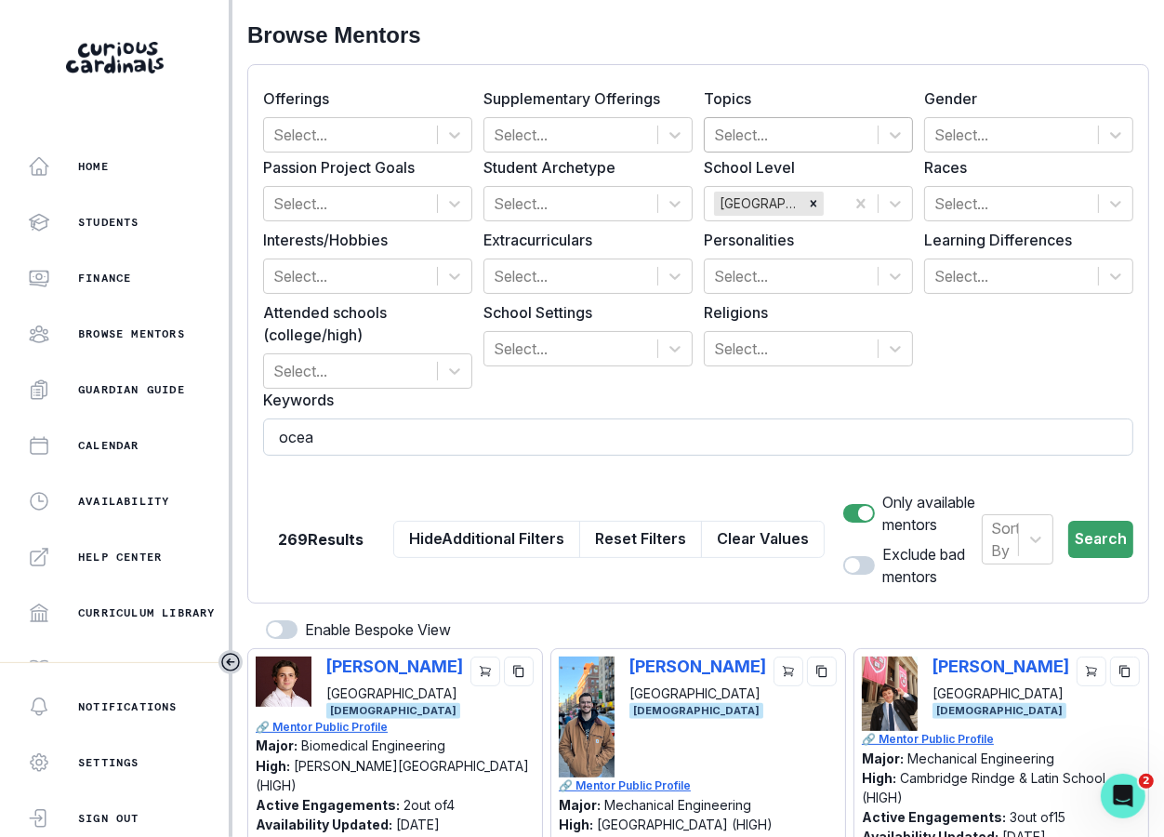
type input "ocean"
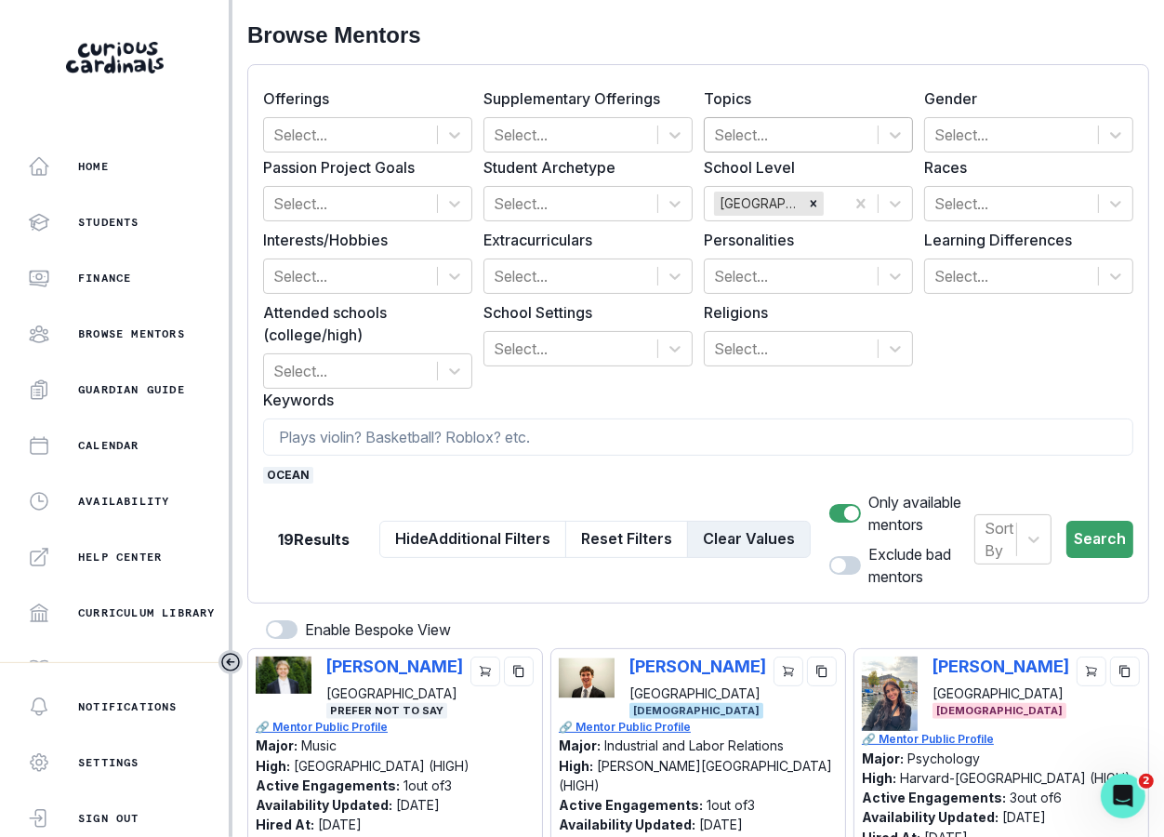
click at [735, 545] on button "Clear Values" at bounding box center [749, 539] width 124 height 37
checkbox input "false"
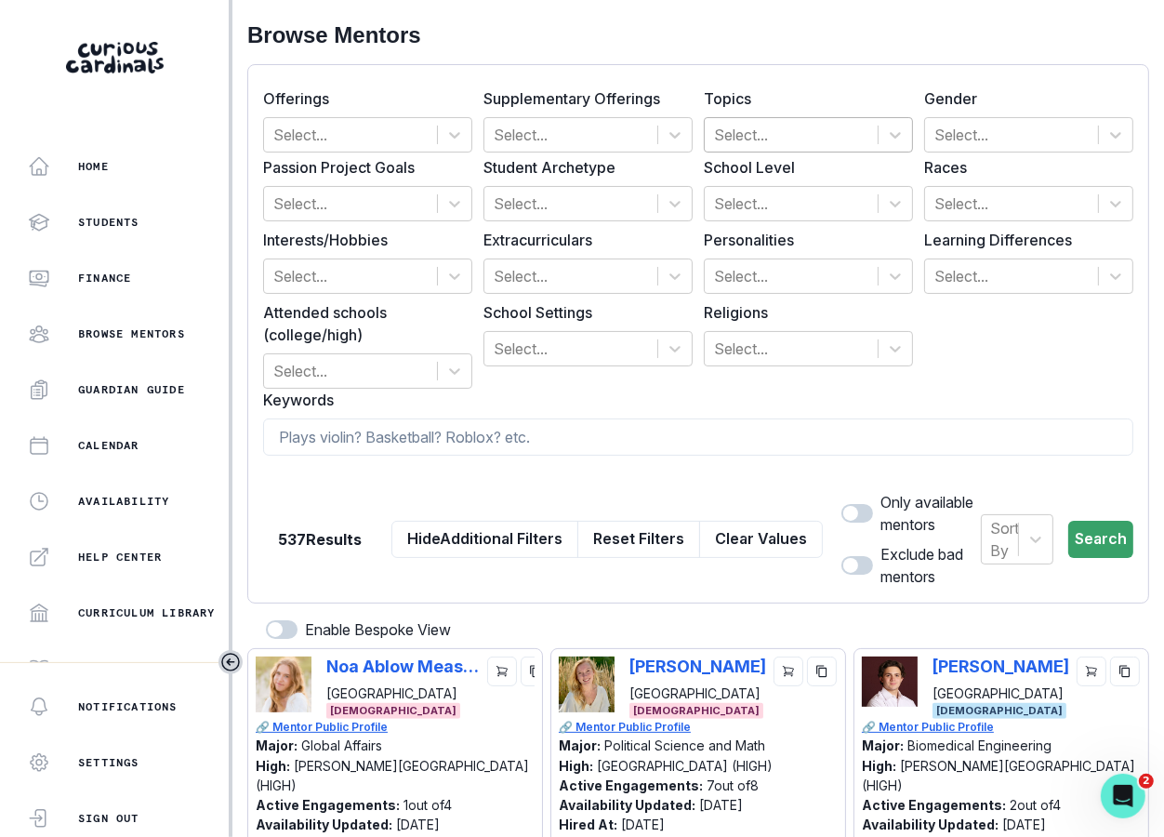
click at [821, 154] on form "Offerings Select... Supplementary Offerings Select... Topics Select... Gender S…" at bounding box center [698, 334] width 870 height 508
click at [823, 142] on div at bounding box center [791, 135] width 154 height 26
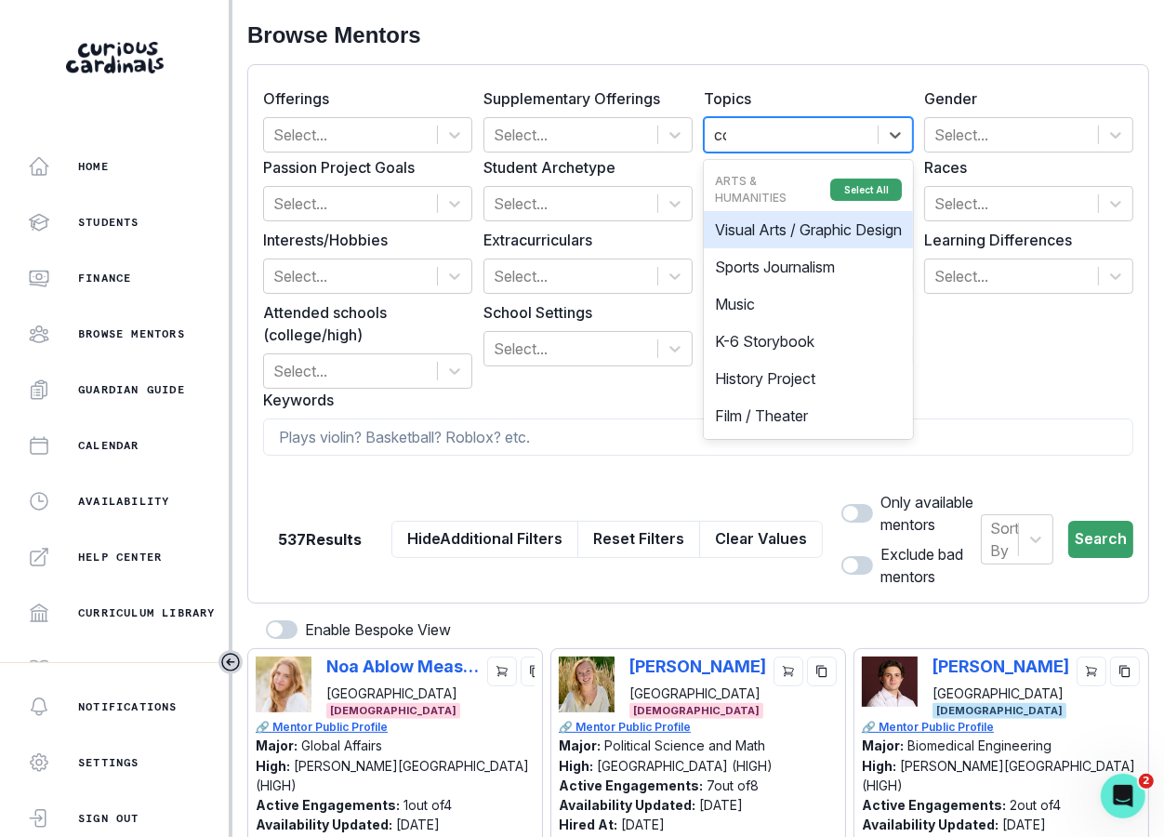
type input "cod"
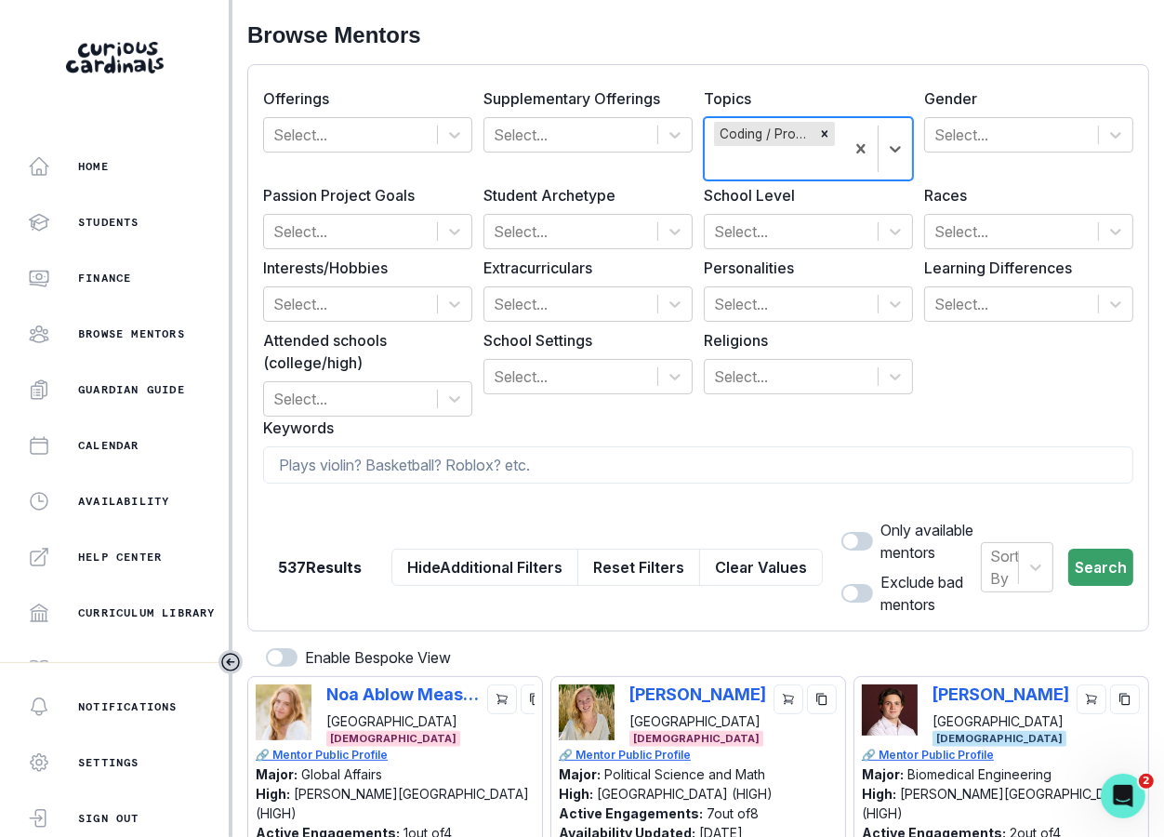
click at [977, 163] on div "Gender Select..." at bounding box center [1028, 133] width 209 height 93
click at [977, 144] on div at bounding box center [1011, 135] width 154 height 26
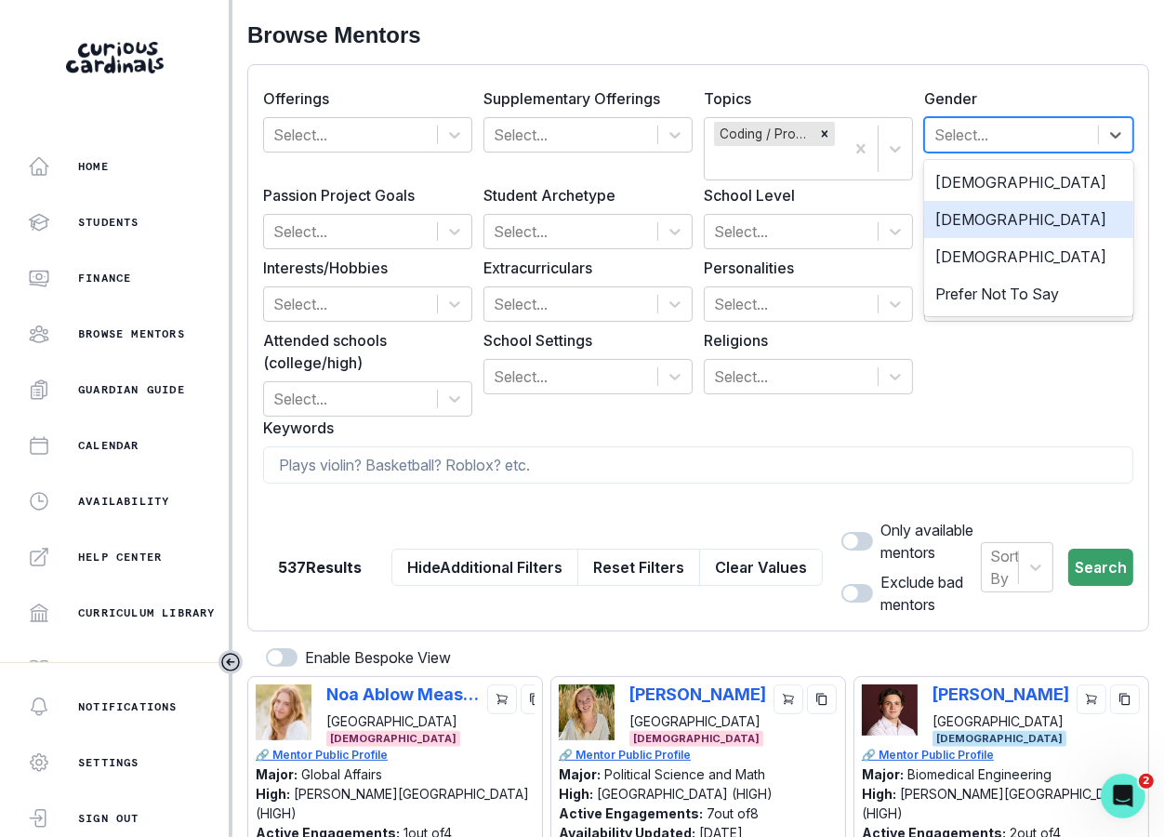
click at [966, 216] on div "[DEMOGRAPHIC_DATA]" at bounding box center [1028, 219] width 209 height 37
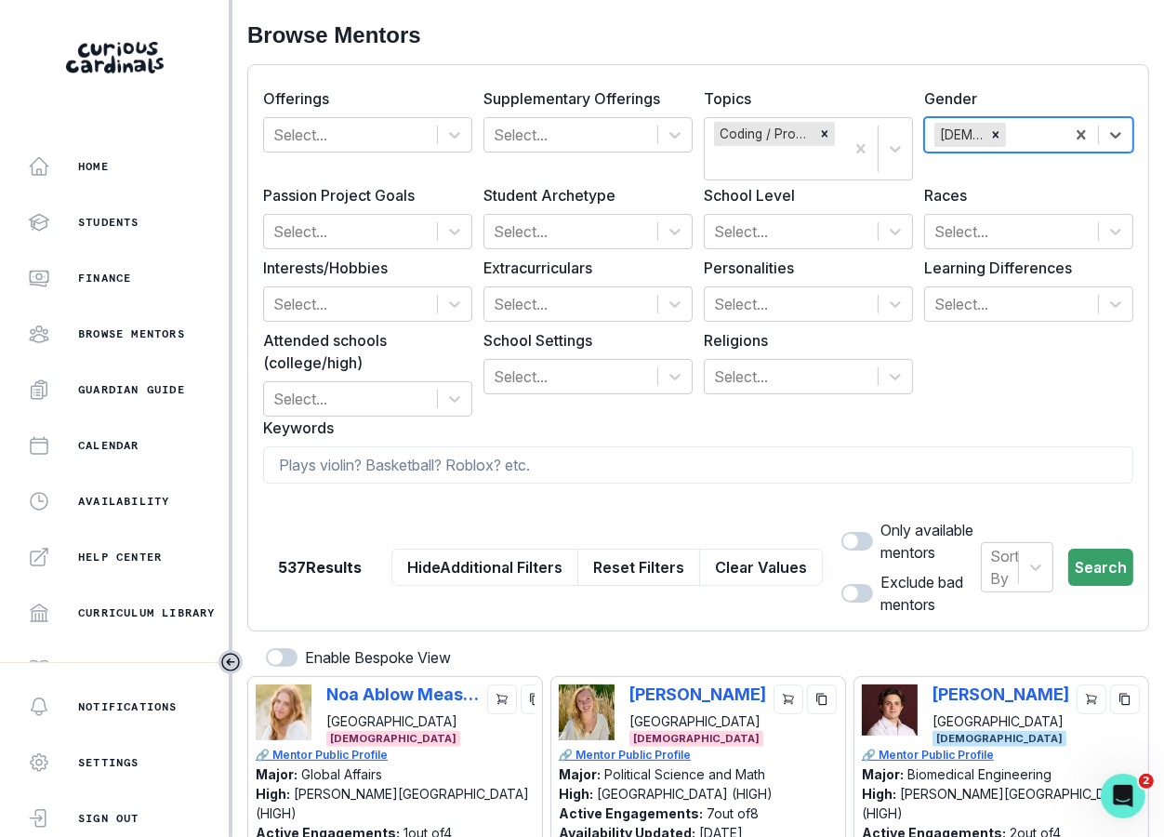
click at [841, 532] on span at bounding box center [857, 541] width 32 height 19
click at [840, 532] on input "checkbox" at bounding box center [840, 531] width 1 height 1
checkbox input "true"
click at [1058, 563] on button "Search" at bounding box center [1100, 566] width 65 height 37
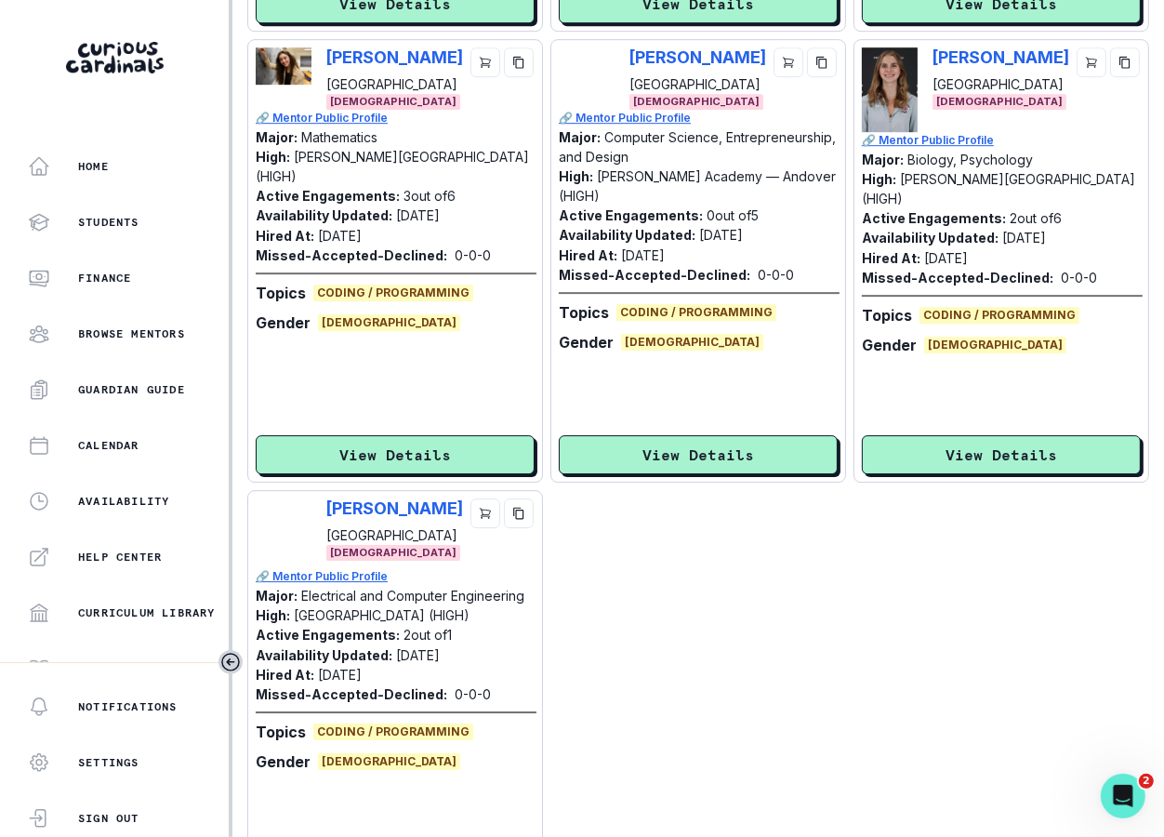
scroll to position [3430, 0]
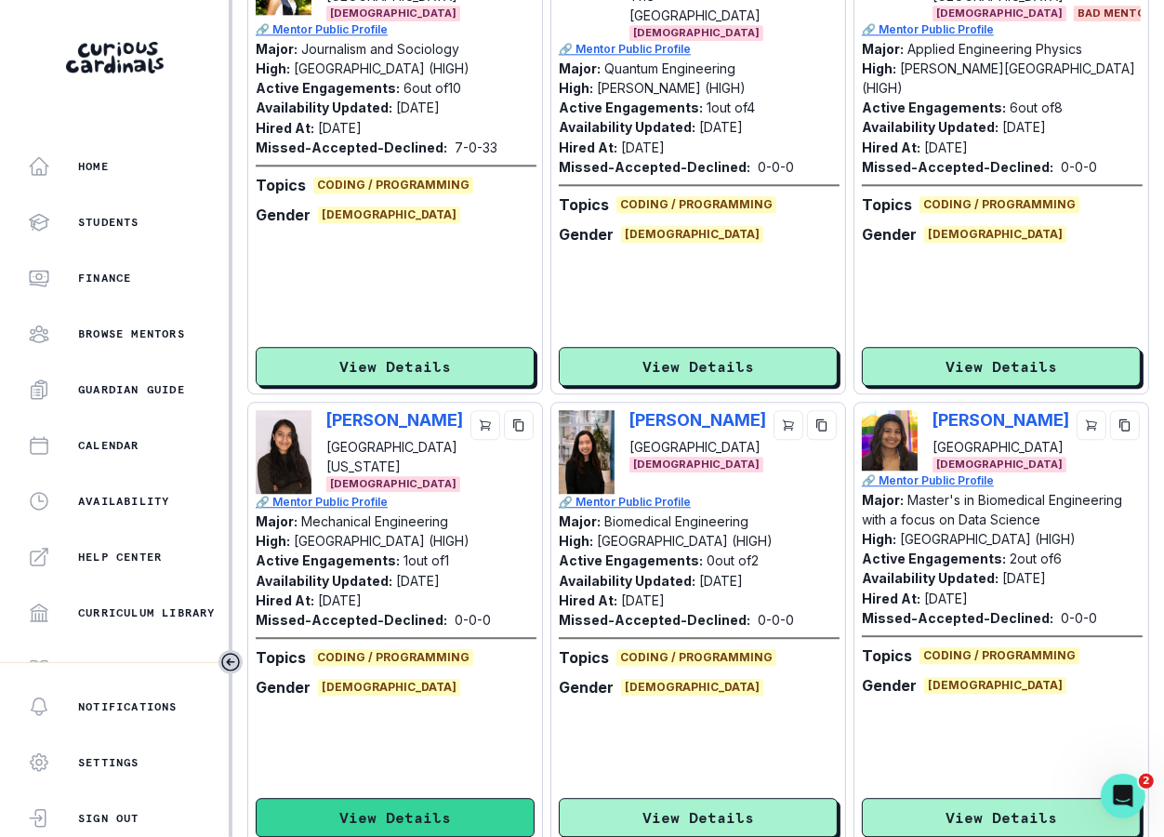
click at [414, 805] on button "View Details" at bounding box center [395, 817] width 279 height 39
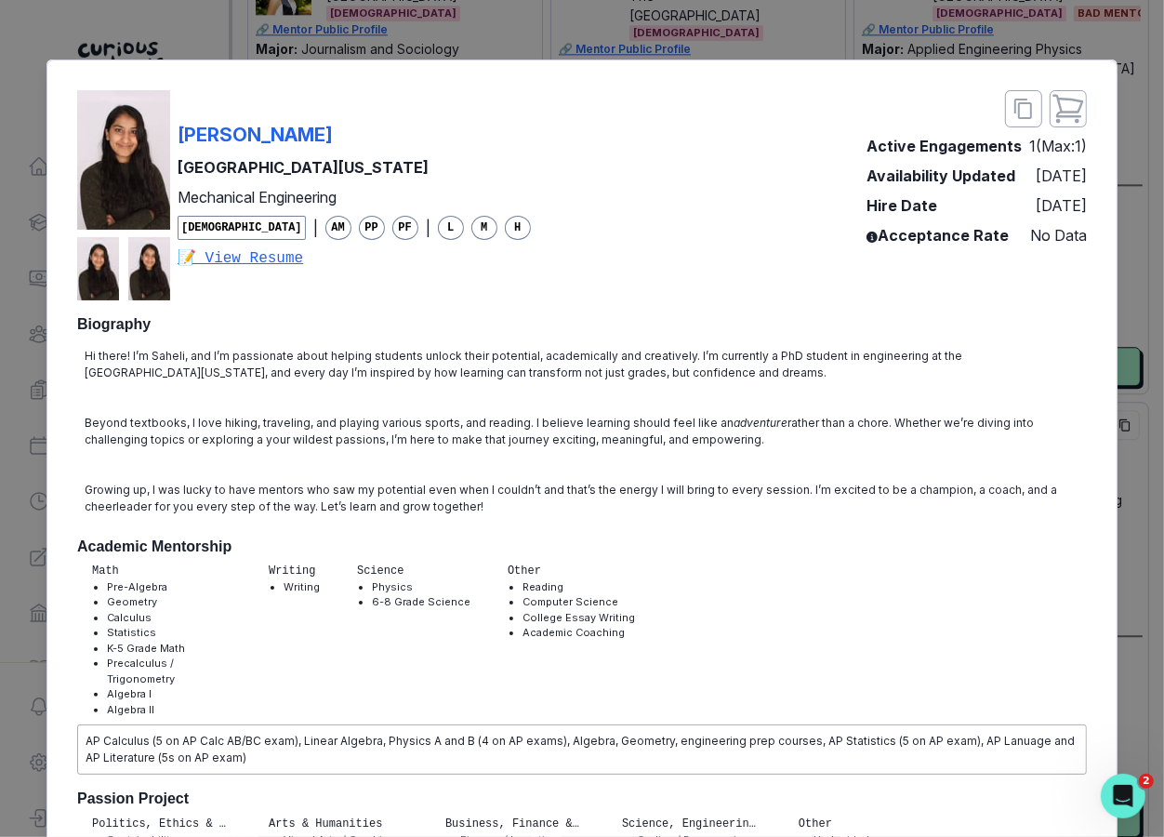
scroll to position [3961, 0]
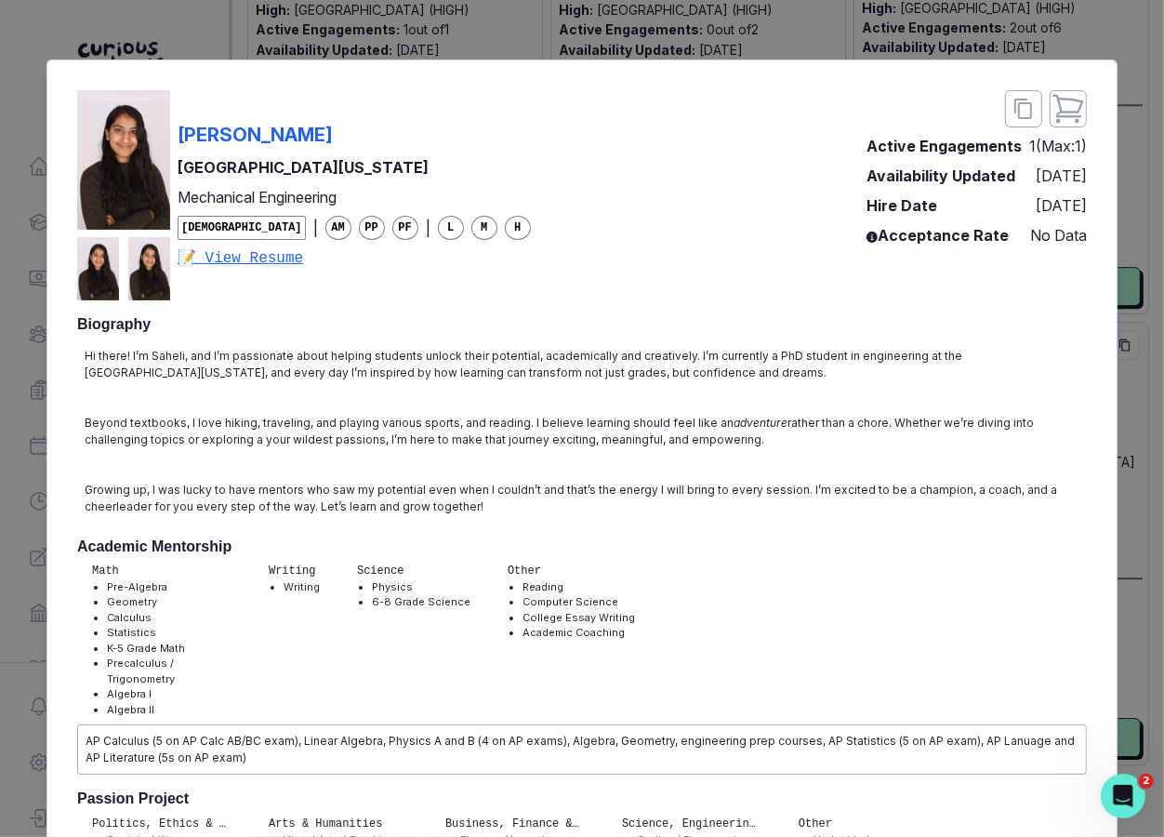
click at [1058, 371] on div "Saheli [PERSON_NAME] [GEOGRAPHIC_DATA][US_STATE] Mechanical Engineering [DEMOGR…" at bounding box center [582, 418] width 1164 height 837
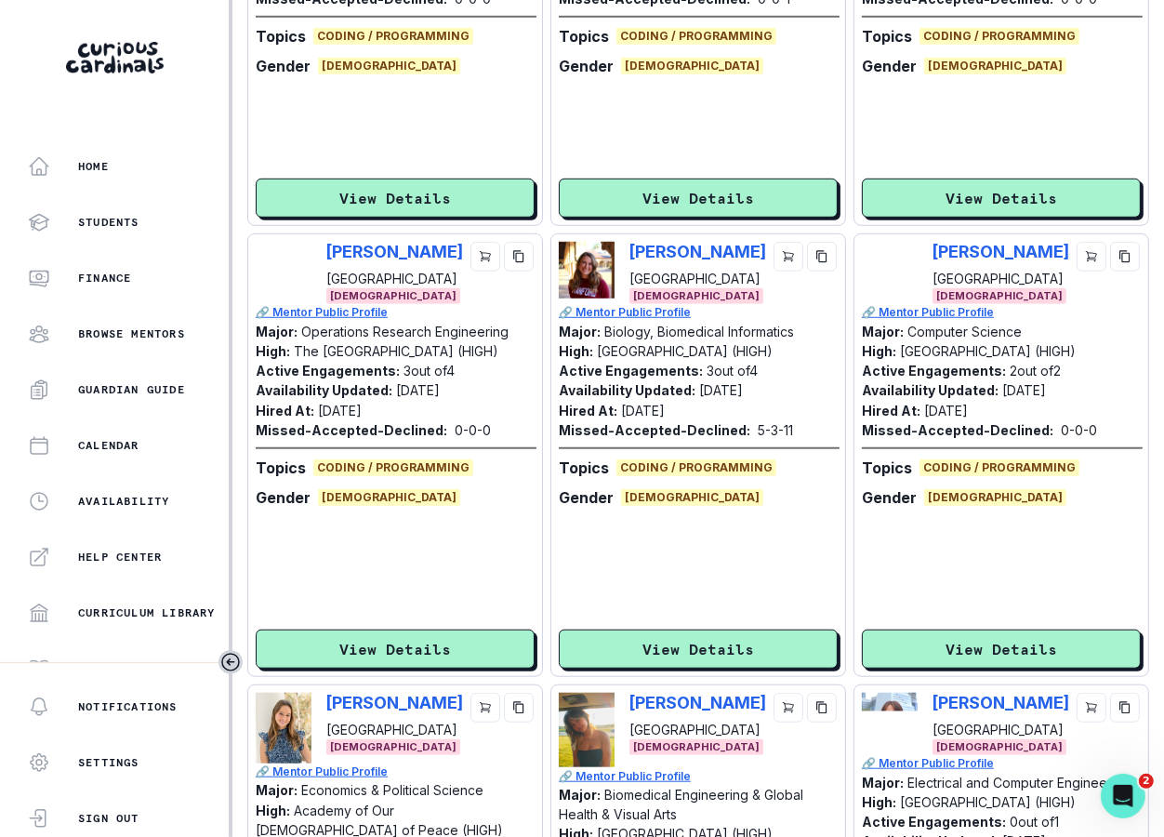
scroll to position [0, 0]
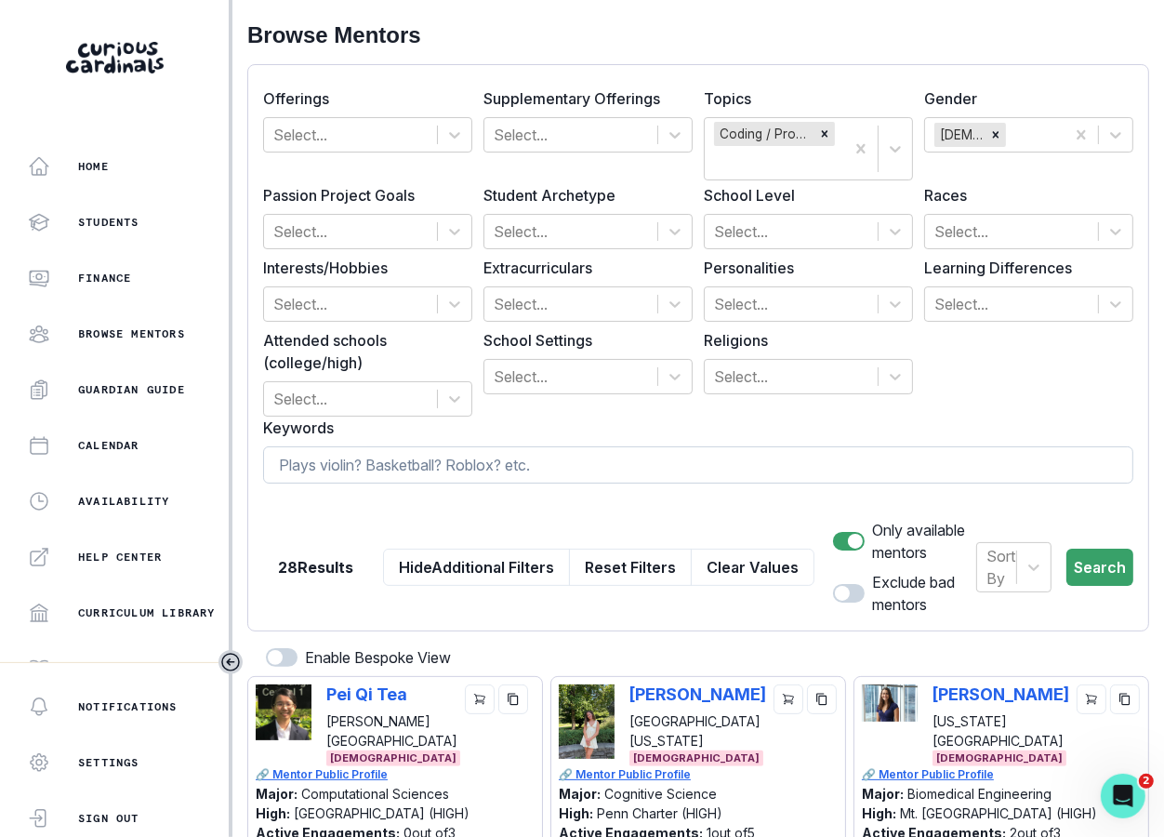
click at [581, 472] on input at bounding box center [698, 464] width 870 height 37
type input "computer science"
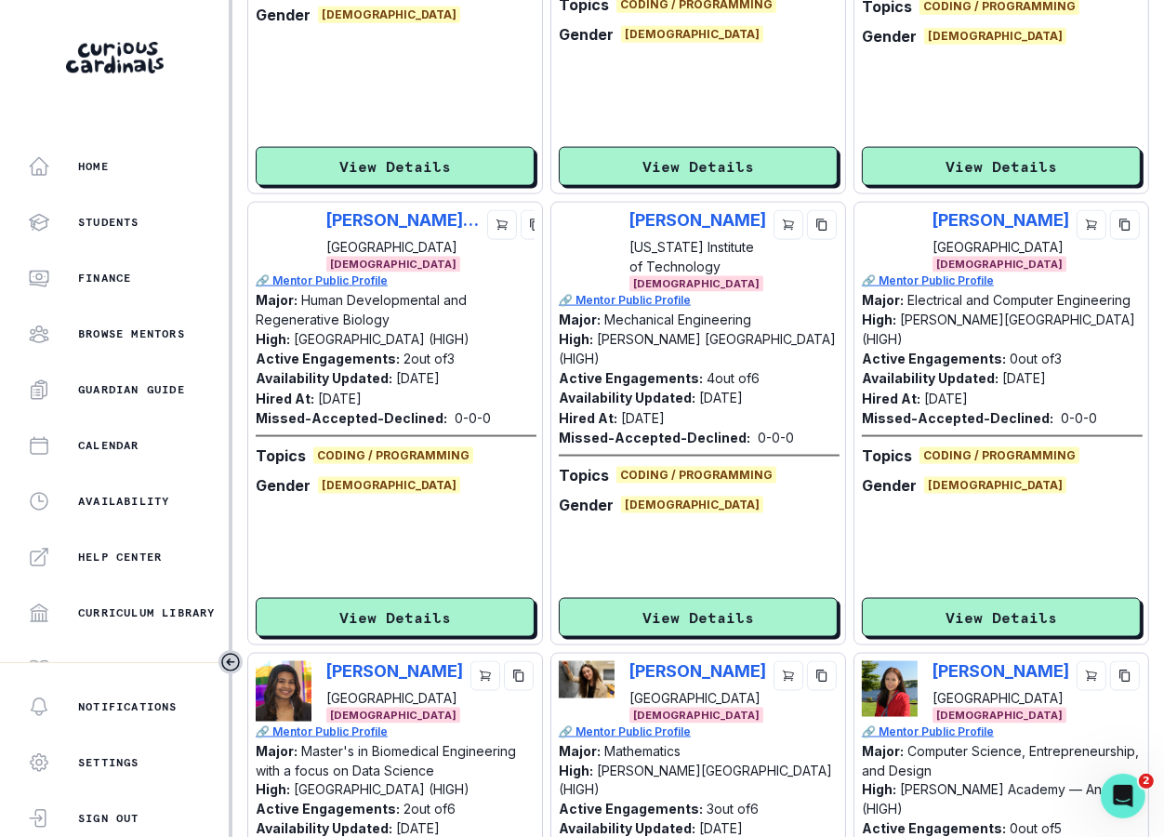
scroll to position [1873, 0]
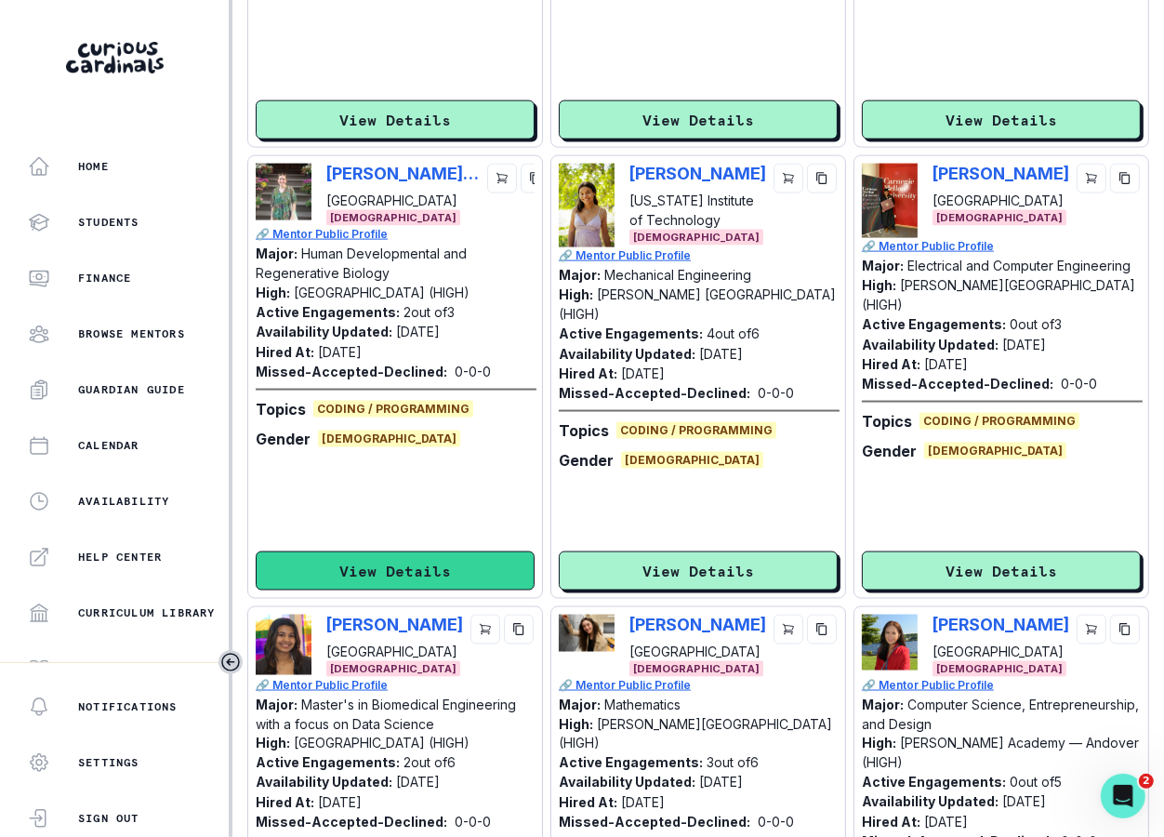
click at [452, 576] on button "View Details" at bounding box center [395, 570] width 279 height 39
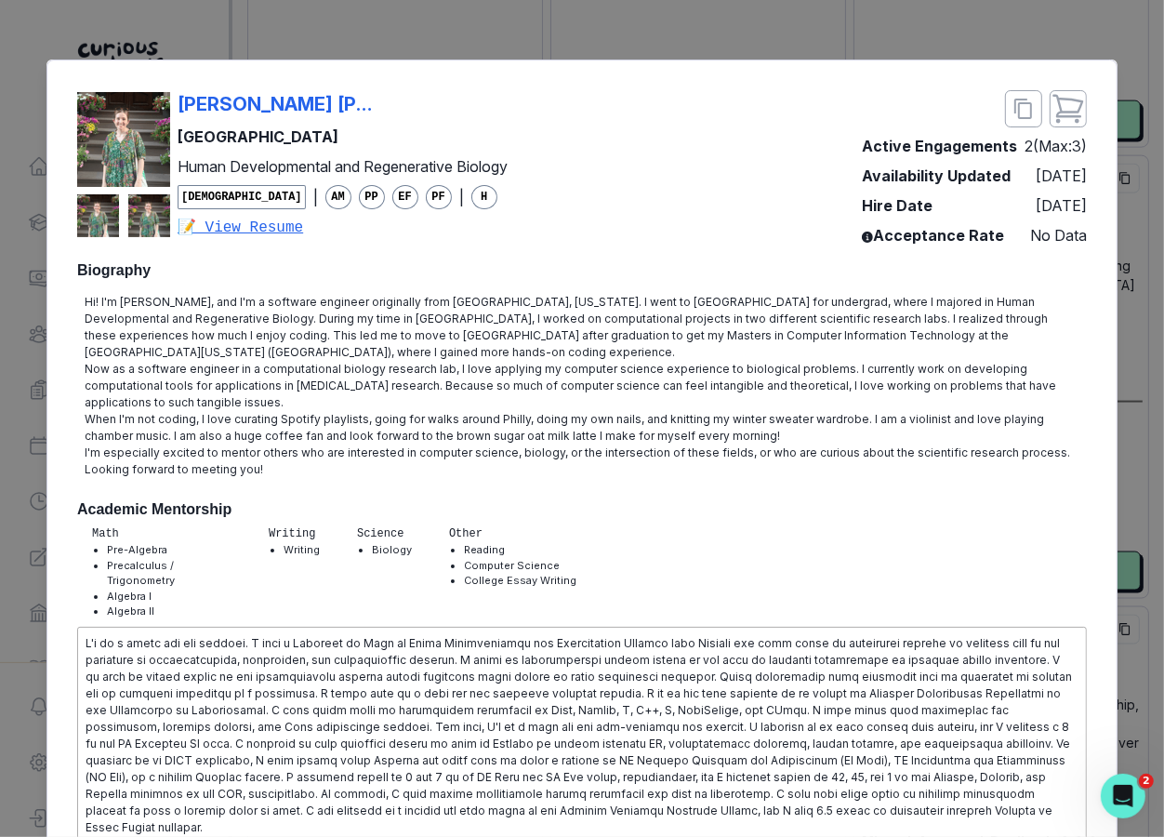
scroll to position [84, 0]
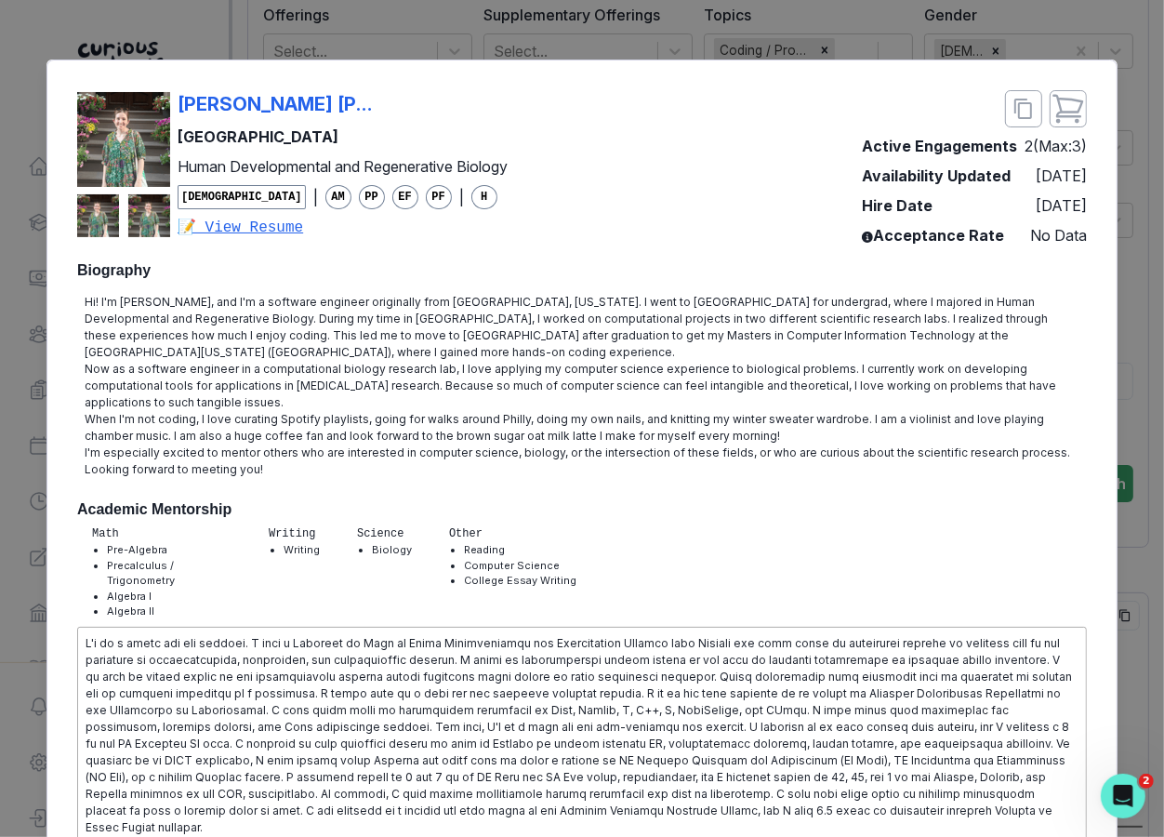
click at [431, 110] on div "[PERSON_NAME] [PERSON_NAME]" at bounding box center [343, 104] width 330 height 28
copy p "[PERSON_NAME] [PERSON_NAME]"
click at [1058, 362] on div "[PERSON_NAME] [PERSON_NAME] Harvard University Human Developmental and Regenera…" at bounding box center [582, 418] width 1164 height 837
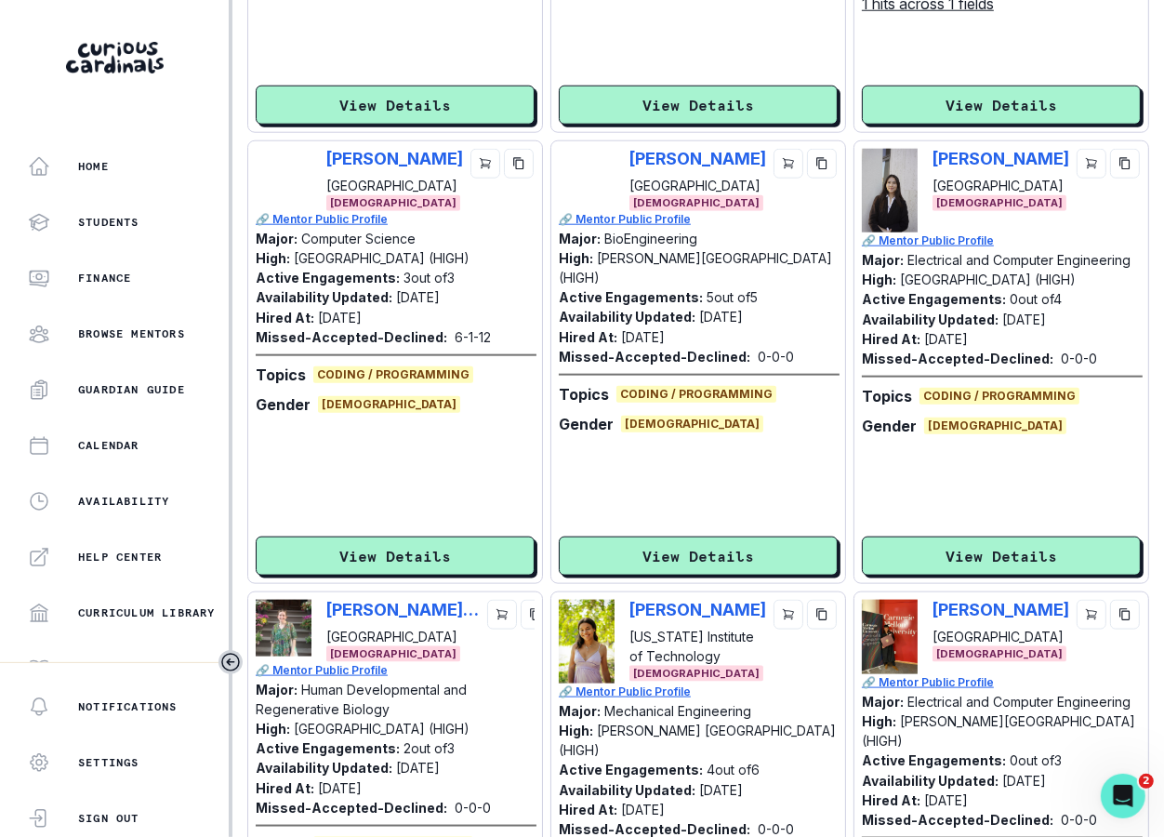
scroll to position [0, 0]
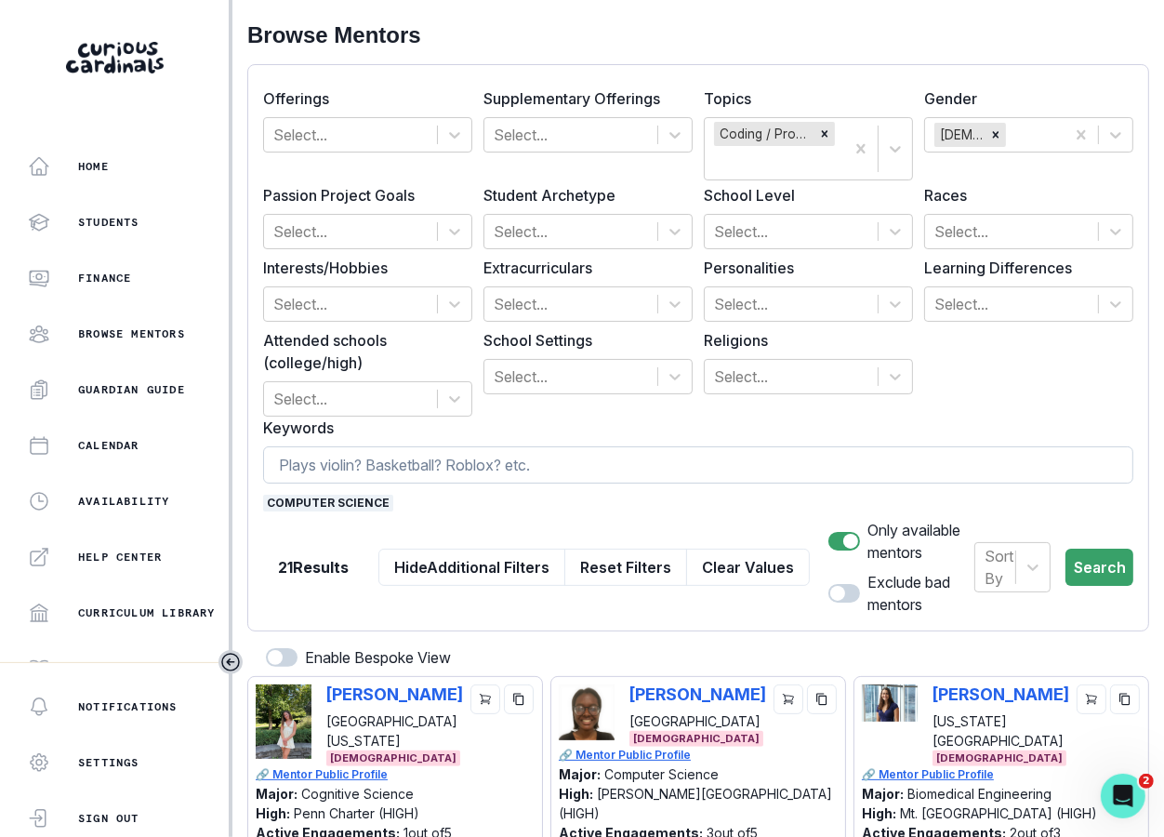
click at [439, 446] on input at bounding box center [698, 464] width 870 height 37
type input "squash"
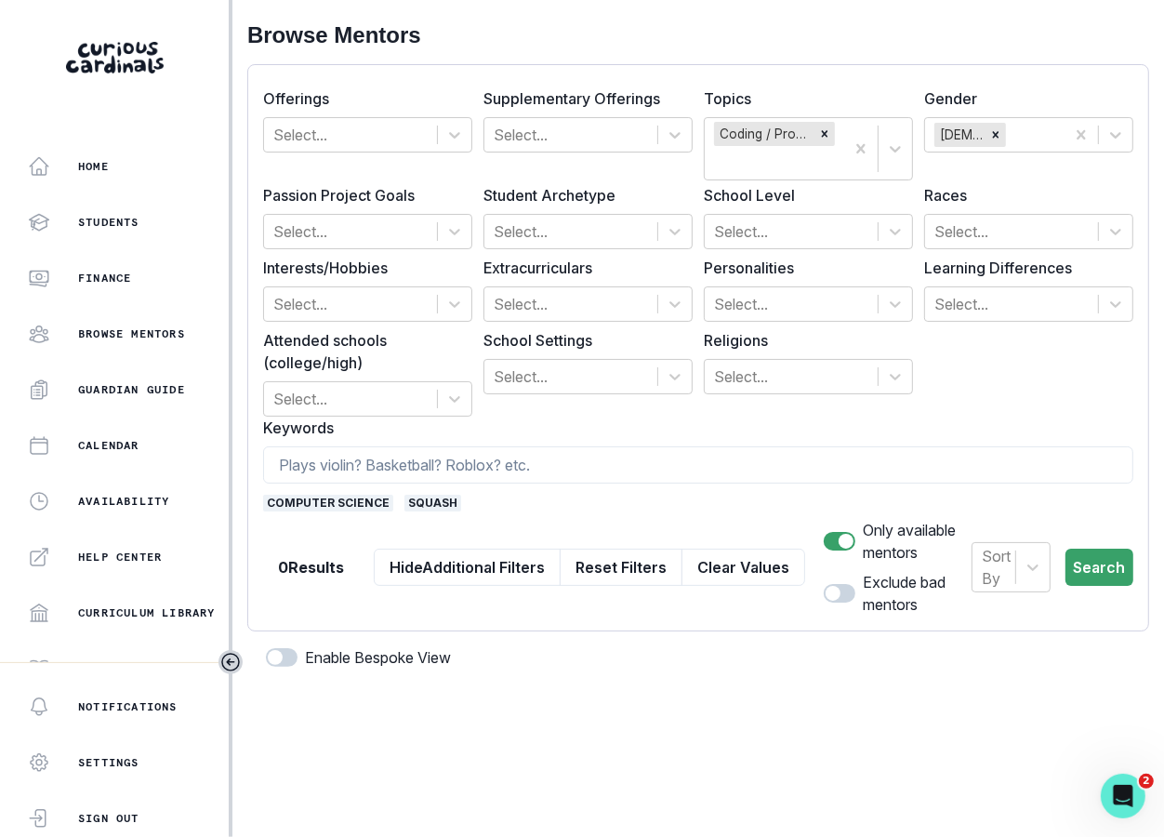
click at [417, 505] on span "squash" at bounding box center [432, 503] width 57 height 17
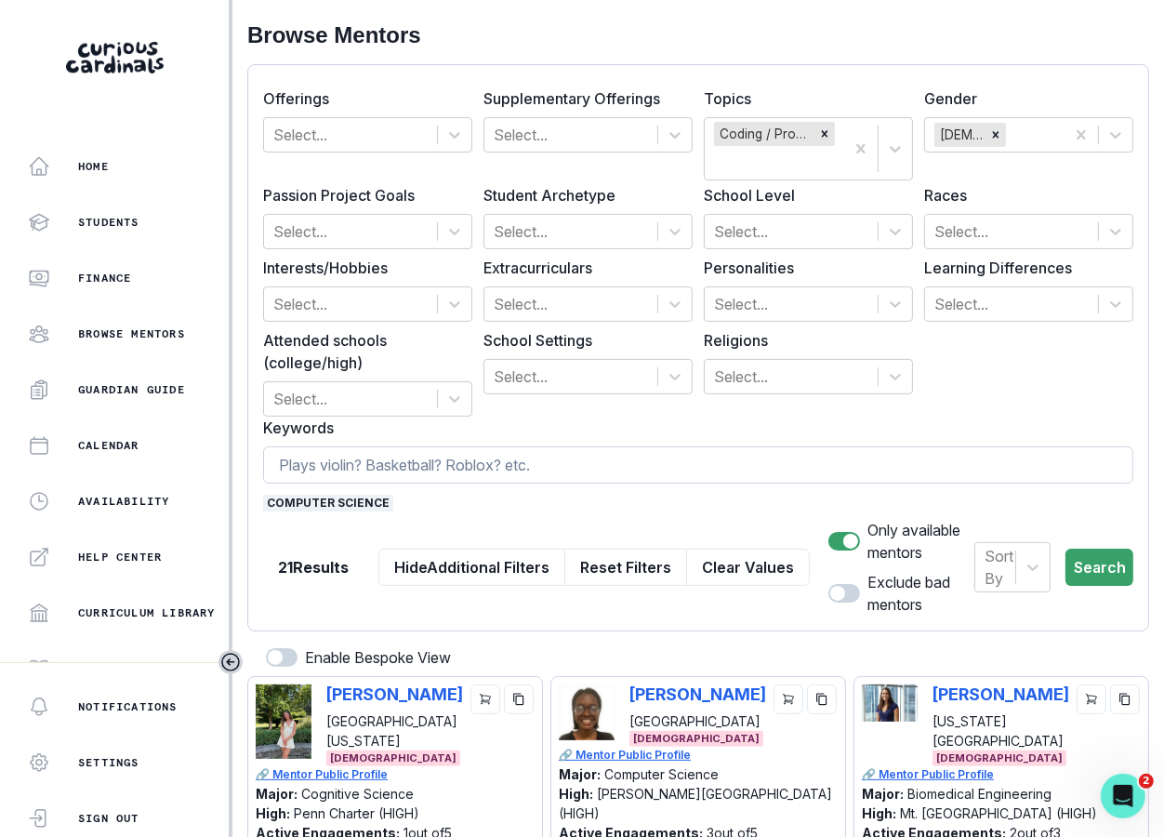
click at [417, 468] on input at bounding box center [698, 464] width 870 height 37
type input "athlete"
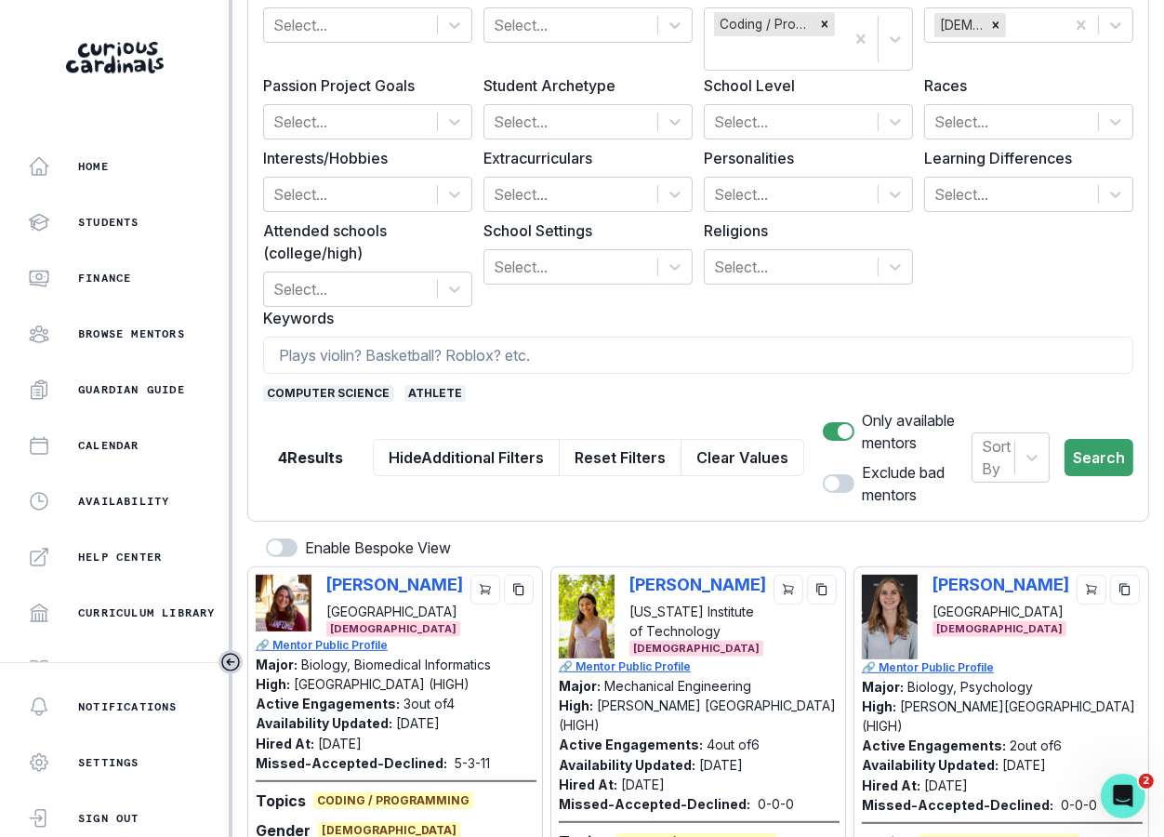
scroll to position [410, 0]
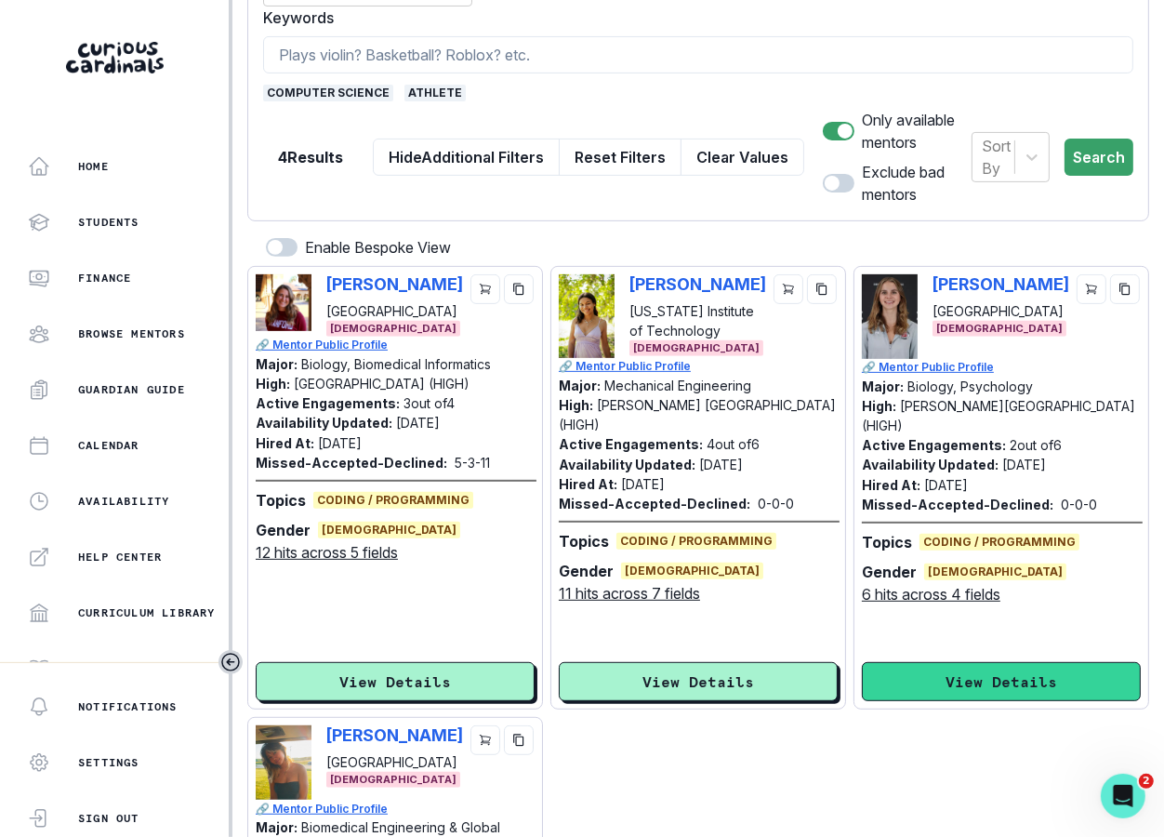
click at [988, 667] on button "View Details" at bounding box center [1001, 681] width 279 height 39
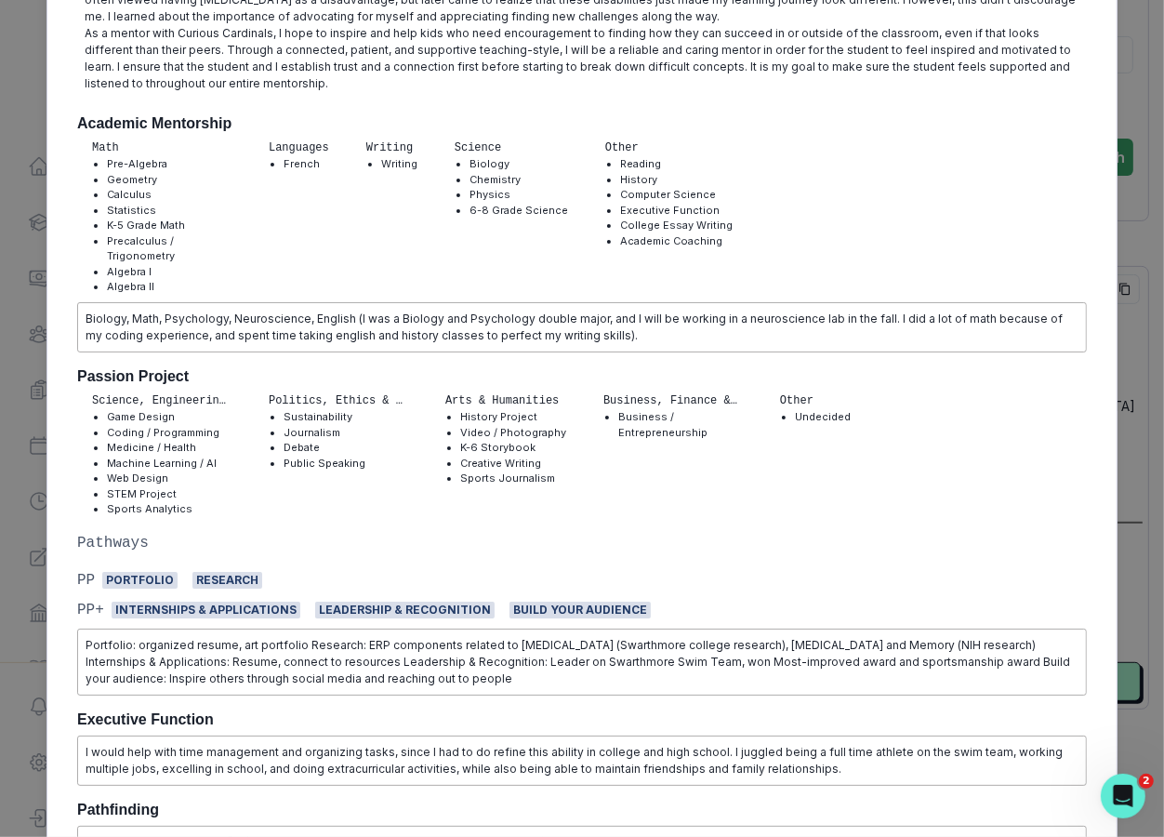
scroll to position [542, 0]
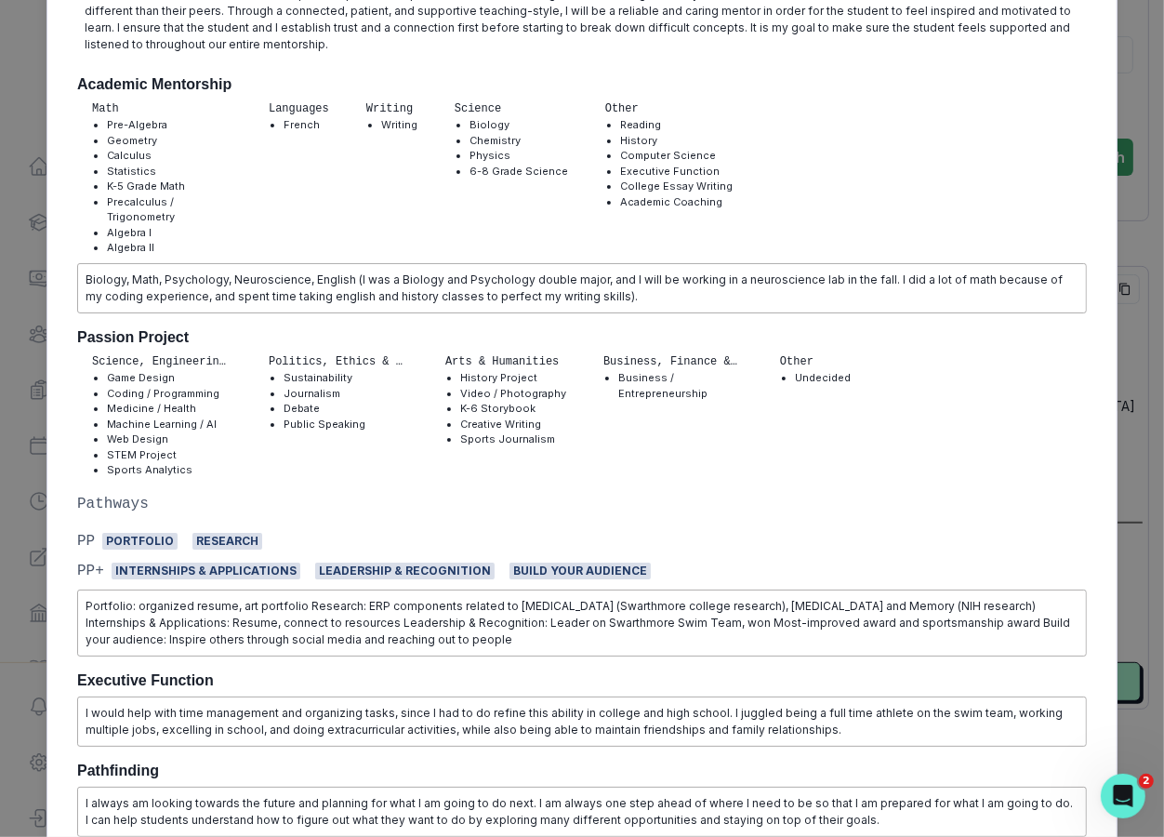
click at [1058, 411] on div "[PERSON_NAME] College Biology, Psychology [DEMOGRAPHIC_DATA] | AM PP EF PF | L …" at bounding box center [582, 418] width 1164 height 837
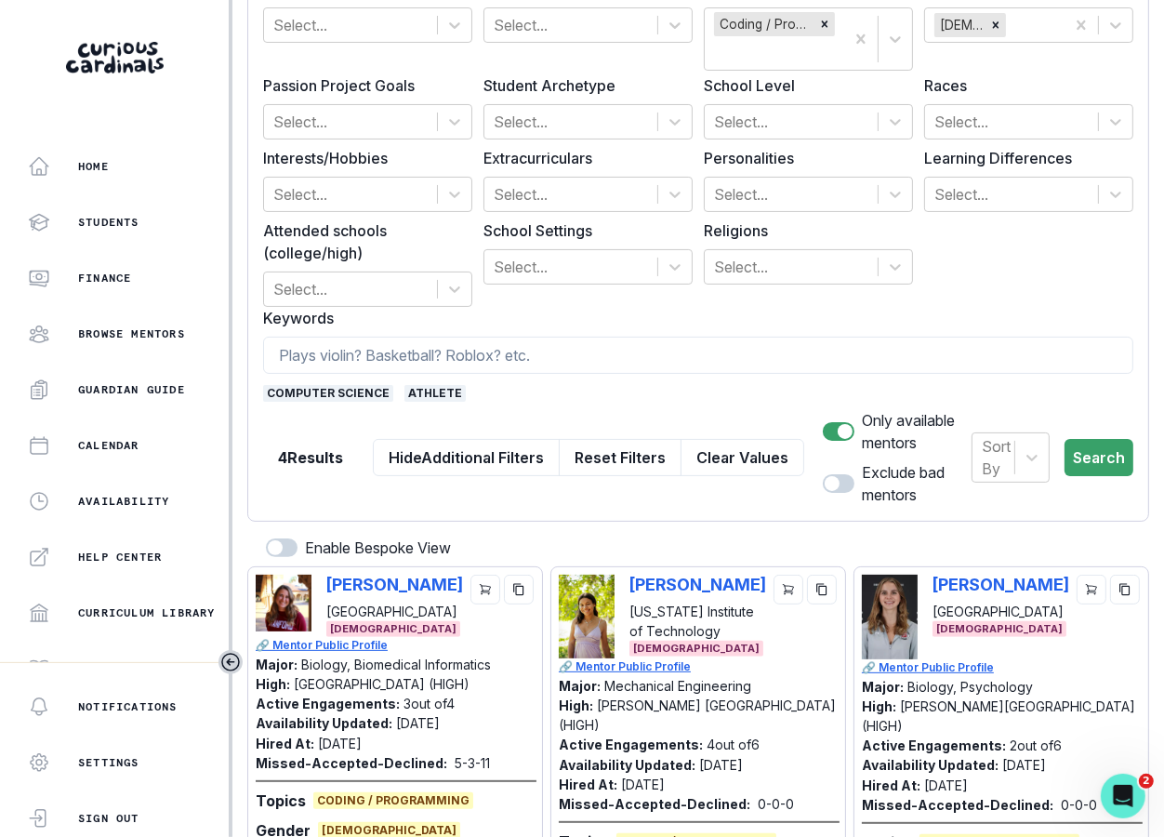
scroll to position [0, 0]
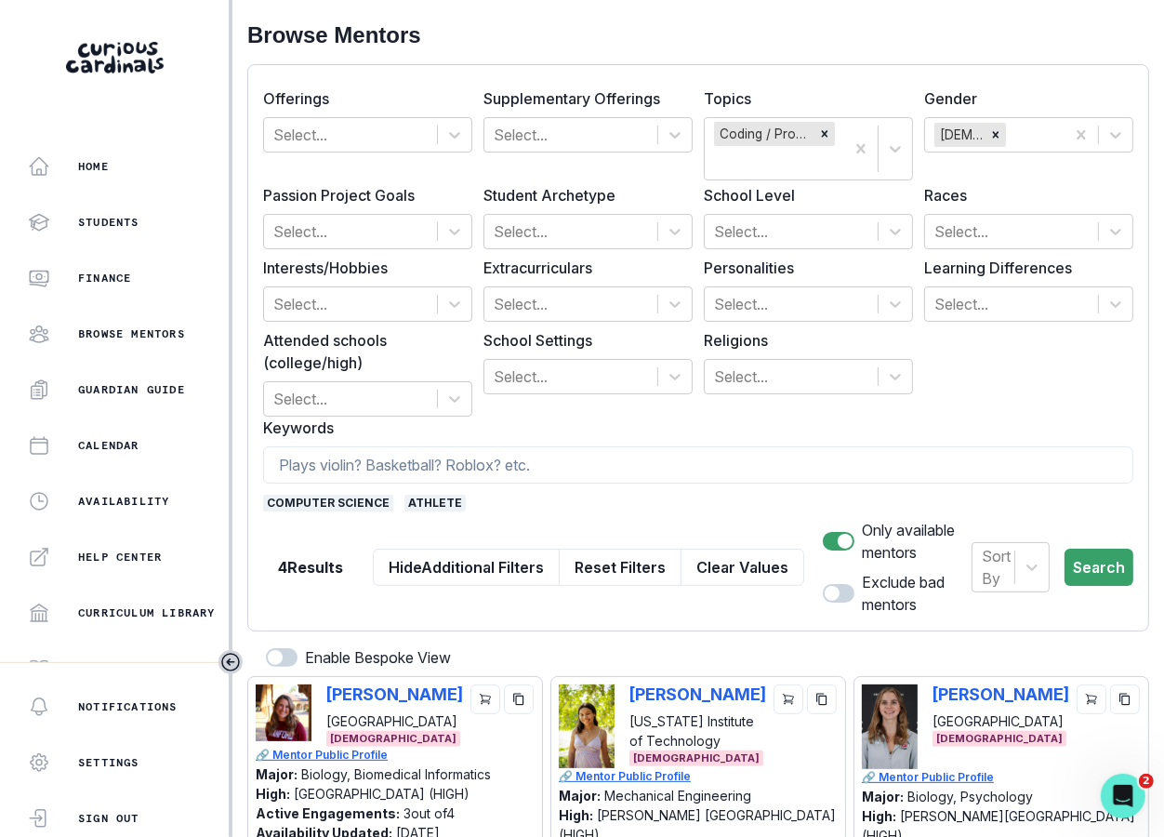
click at [427, 515] on form "Offerings Select... Supplementary Offerings Select... Topics Coding / Programmi…" at bounding box center [698, 347] width 870 height 535
click at [427, 504] on span "athlete" at bounding box center [434, 503] width 61 height 17
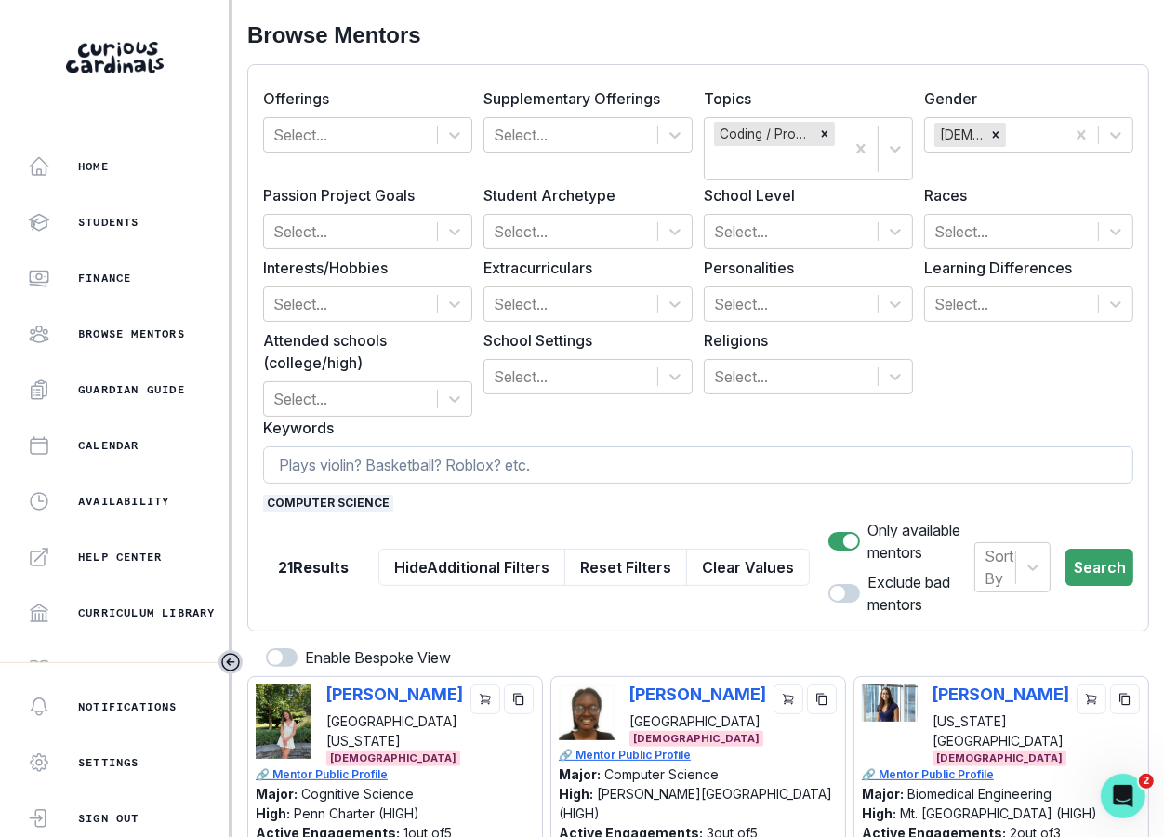
click at [427, 465] on input at bounding box center [698, 464] width 870 height 37
type input "sports"
